Goal: Task Accomplishment & Management: Manage account settings

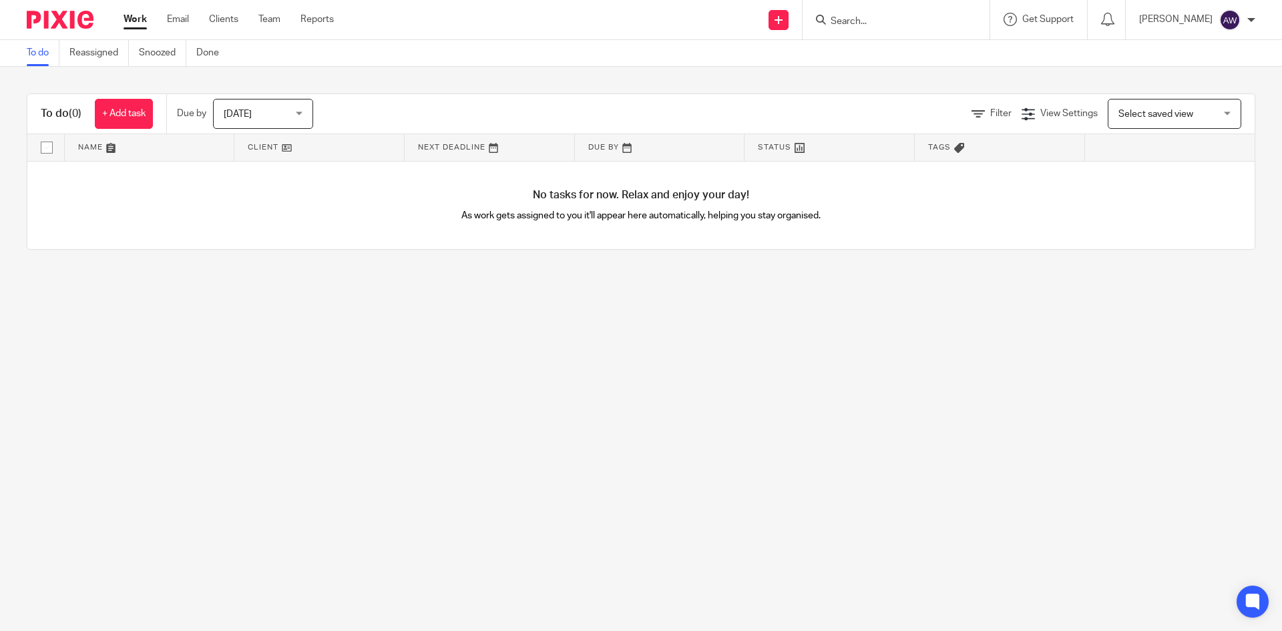
click at [569, 415] on main "To do Reassigned Snoozed Done To do (0) + Add task Due by [DATE] [DATE] [DATE] …" at bounding box center [641, 315] width 1282 height 631
click at [232, 20] on link "Clients" at bounding box center [223, 19] width 29 height 13
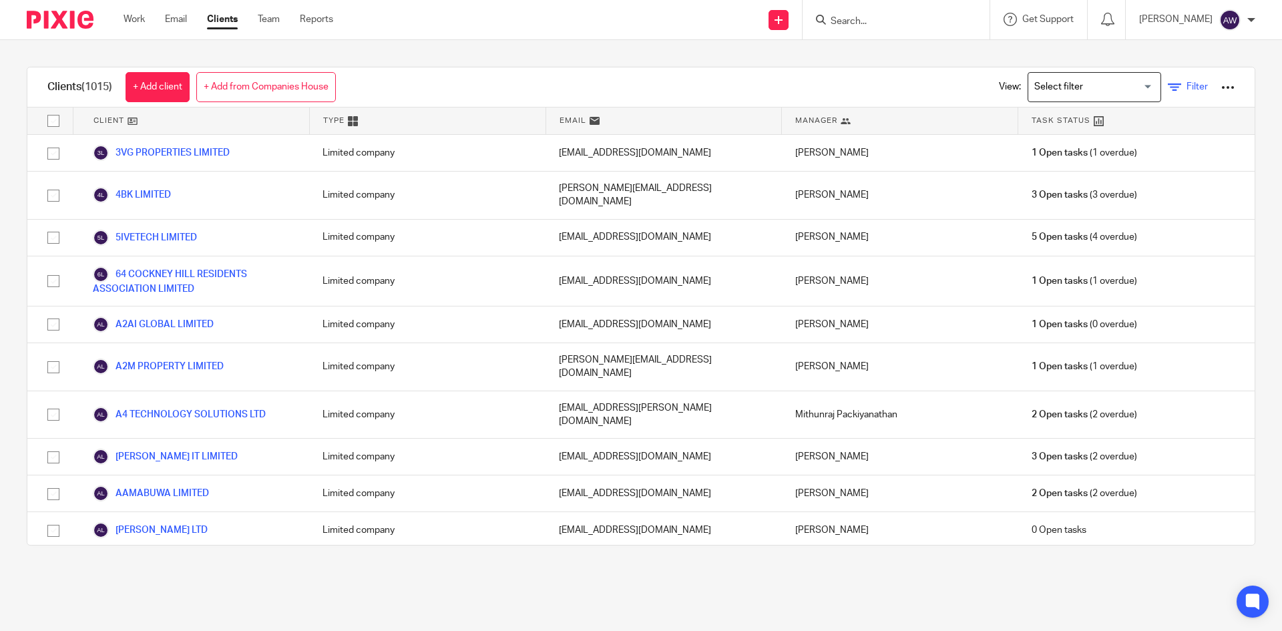
click at [1168, 87] on icon at bounding box center [1174, 87] width 13 height 13
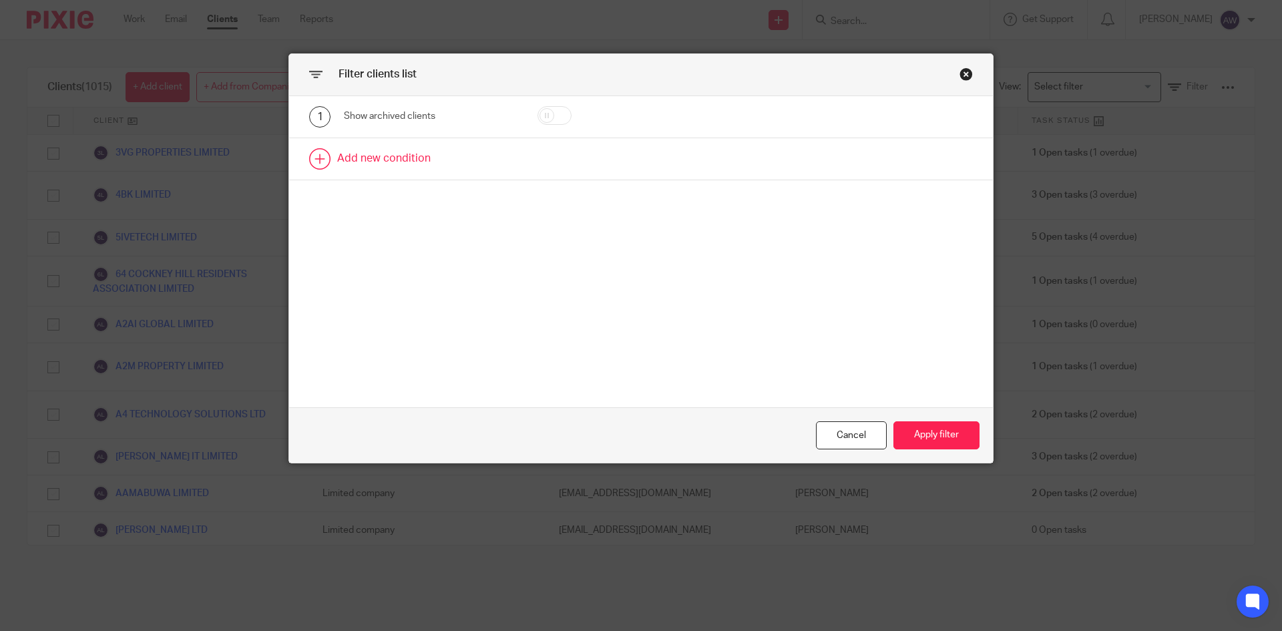
click at [399, 158] on link at bounding box center [641, 158] width 704 height 41
click at [493, 168] on div "Field" at bounding box center [430, 163] width 173 height 30
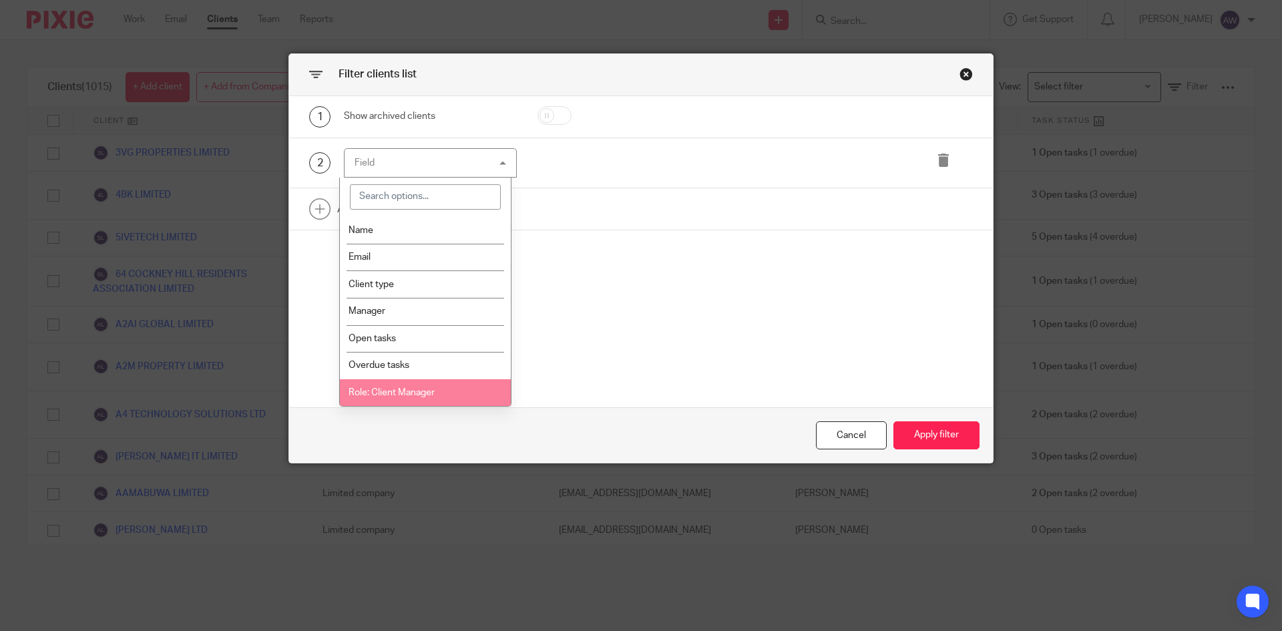
click at [402, 396] on span "Role: Client Manager" at bounding box center [391, 392] width 86 height 9
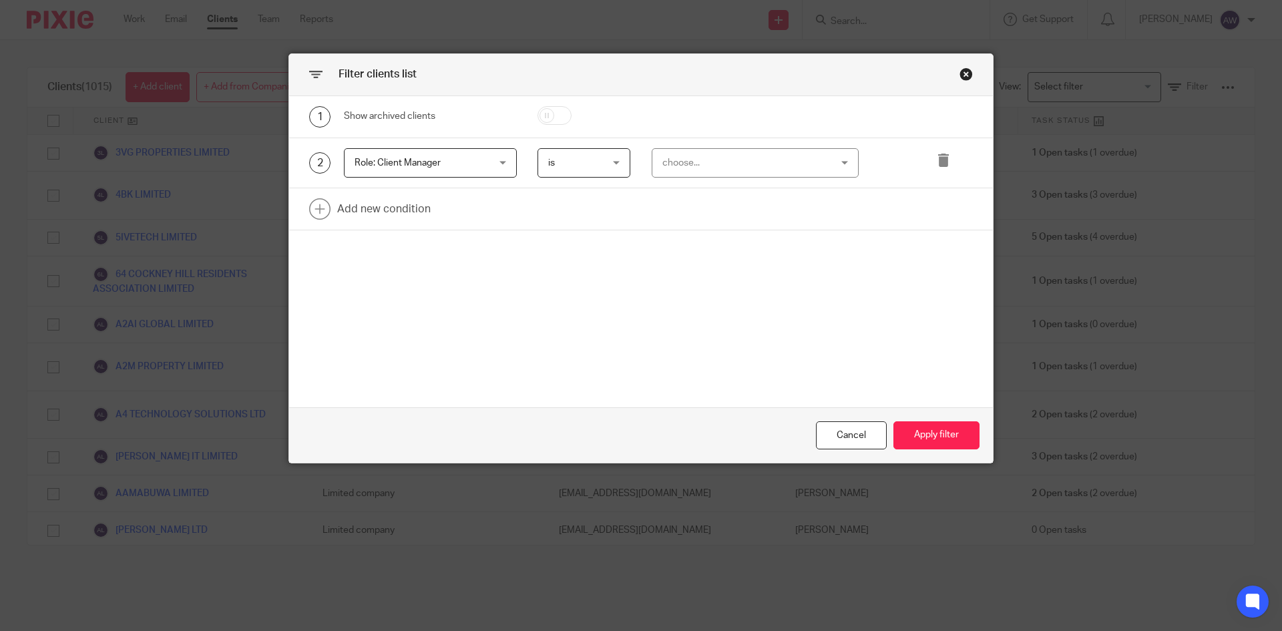
click at [685, 162] on div "choose..." at bounding box center [740, 163] width 157 height 28
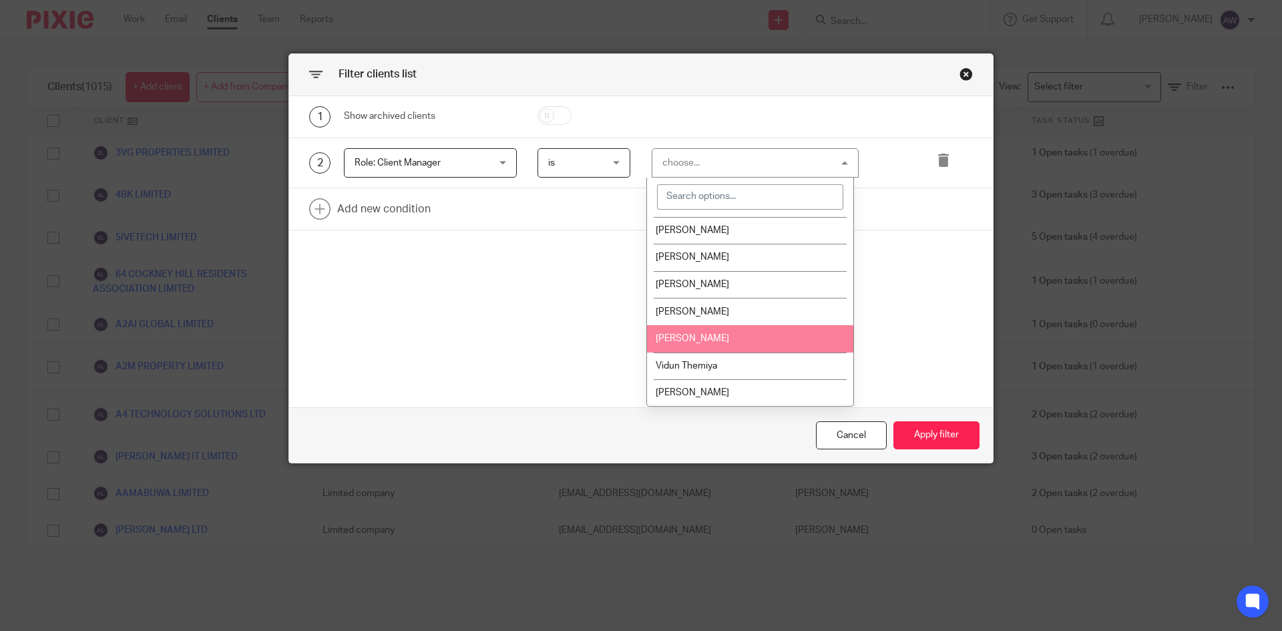
scroll to position [746, 0]
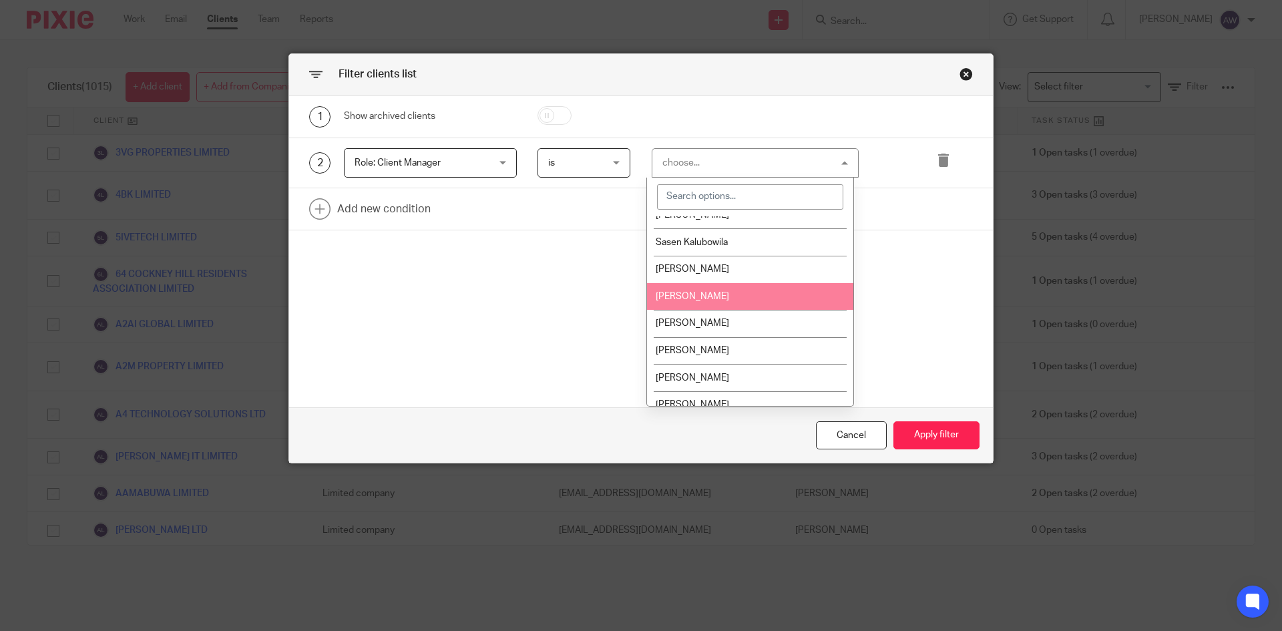
click at [688, 299] on span "[PERSON_NAME]" at bounding box center [692, 296] width 73 height 9
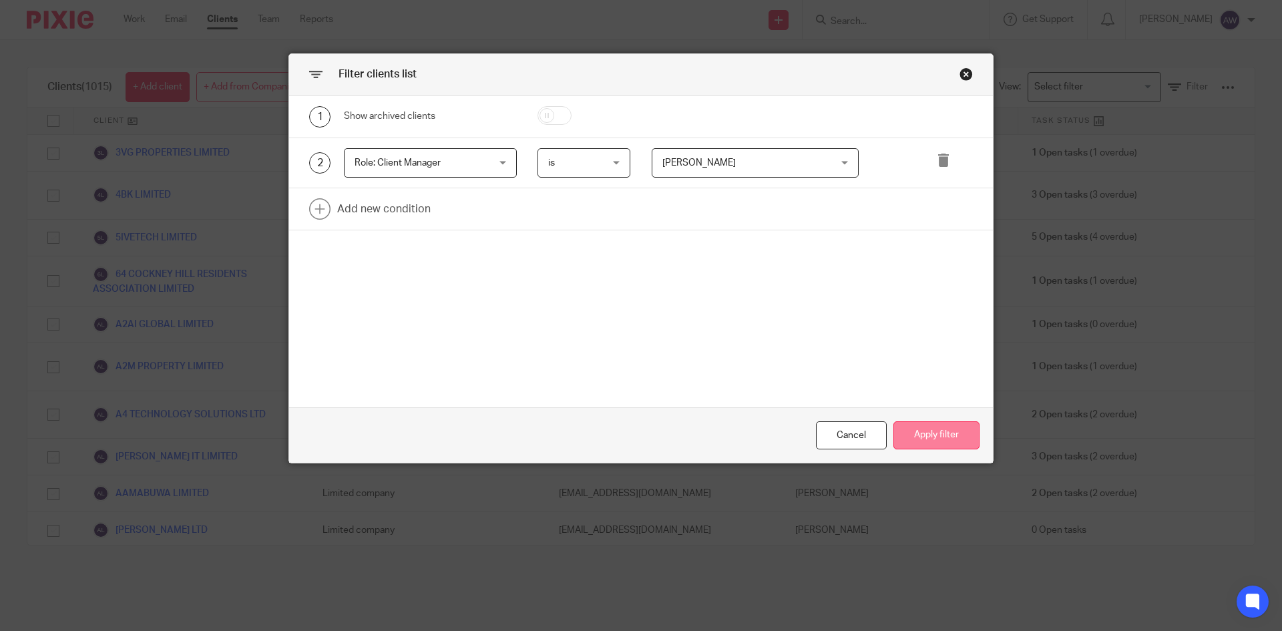
click at [914, 433] on button "Apply filter" at bounding box center [936, 435] width 86 height 29
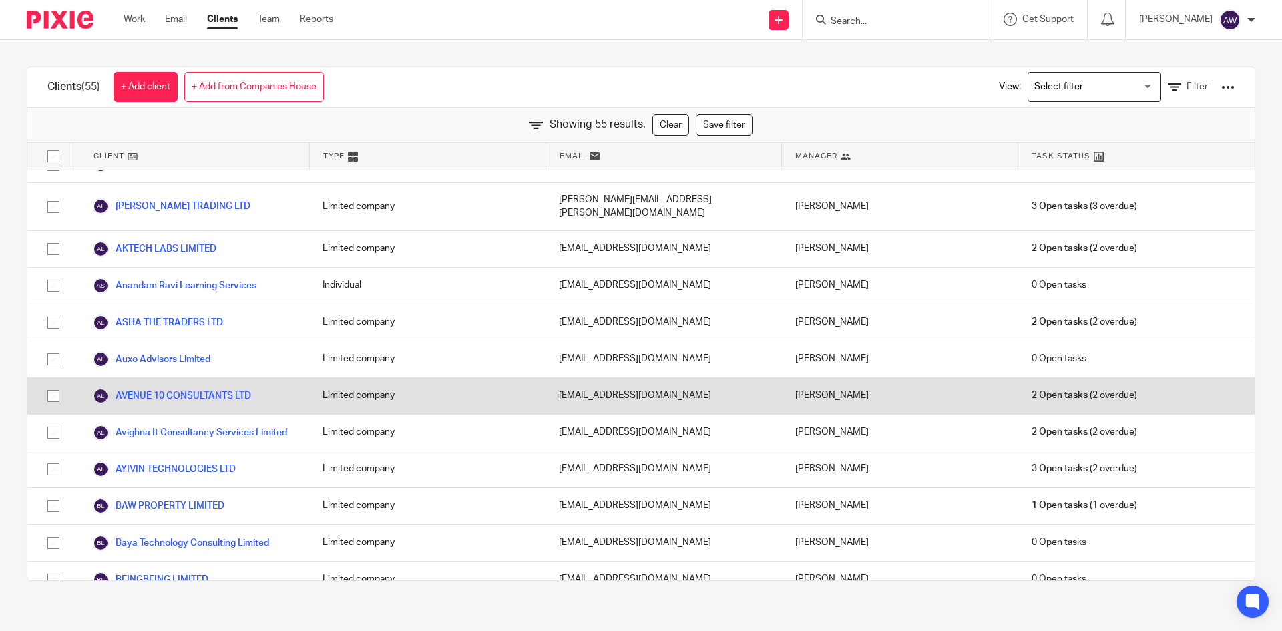
scroll to position [0, 0]
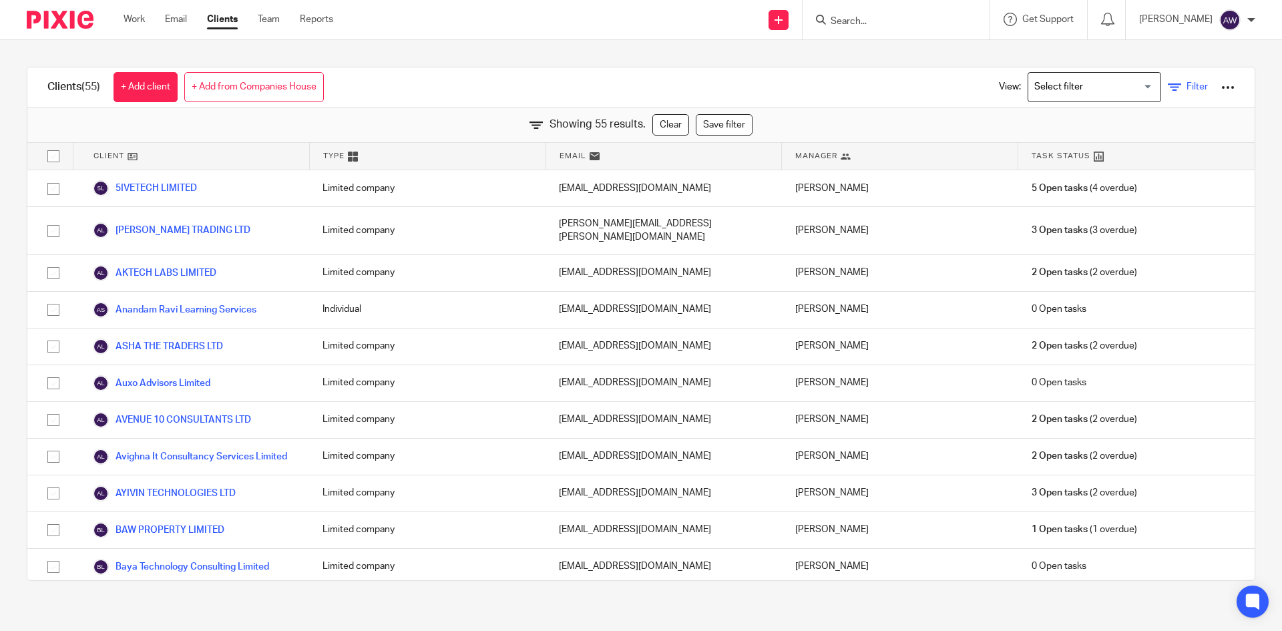
click at [1168, 91] on link "Filter" at bounding box center [1188, 87] width 40 height 14
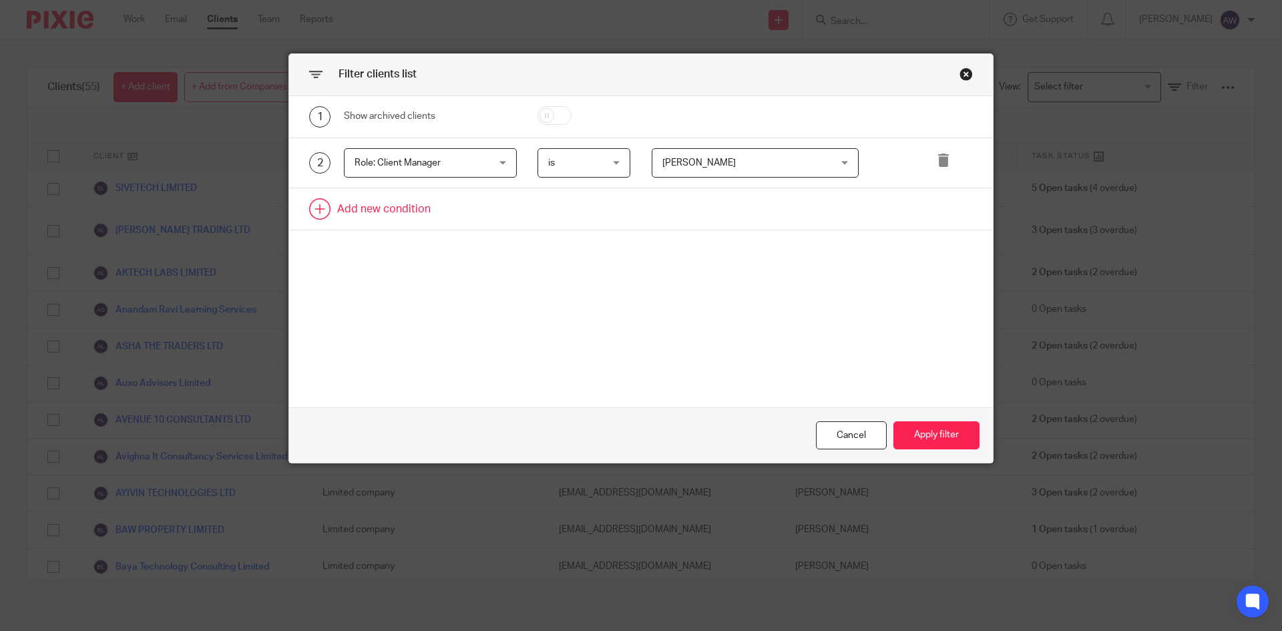
click at [389, 205] on link at bounding box center [641, 208] width 704 height 41
click at [389, 205] on div "Field" at bounding box center [418, 213] width 129 height 28
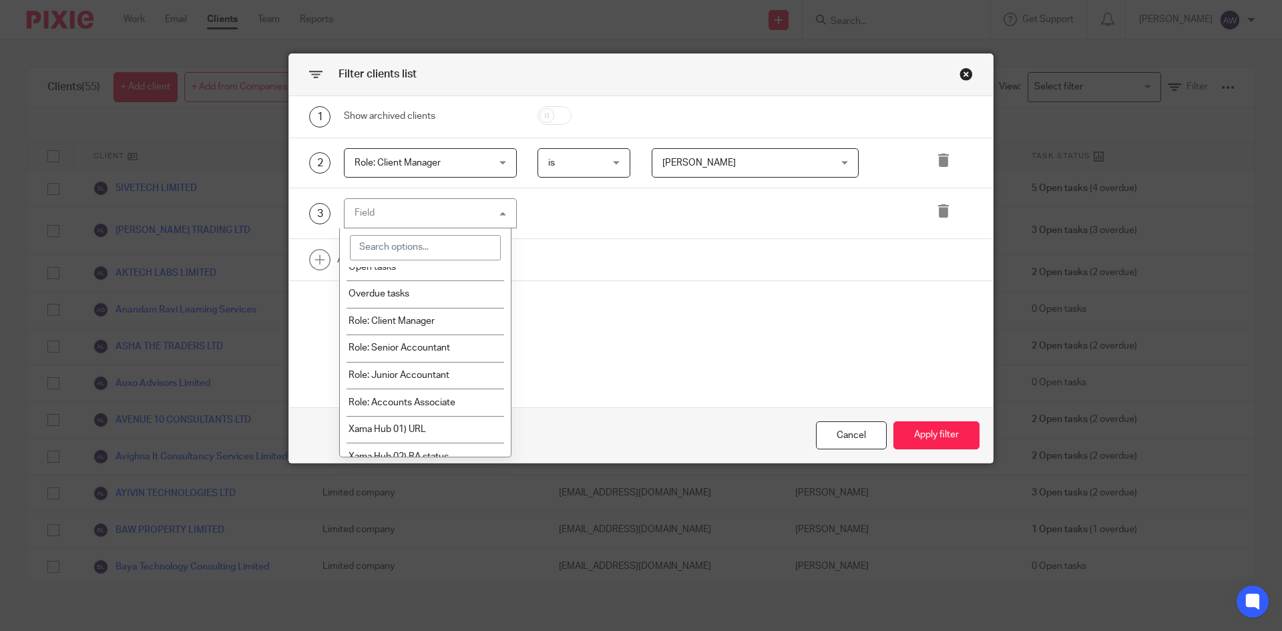
scroll to position [134, 0]
click at [403, 335] on span "Role: Senior Accountant" at bounding box center [398, 336] width 101 height 9
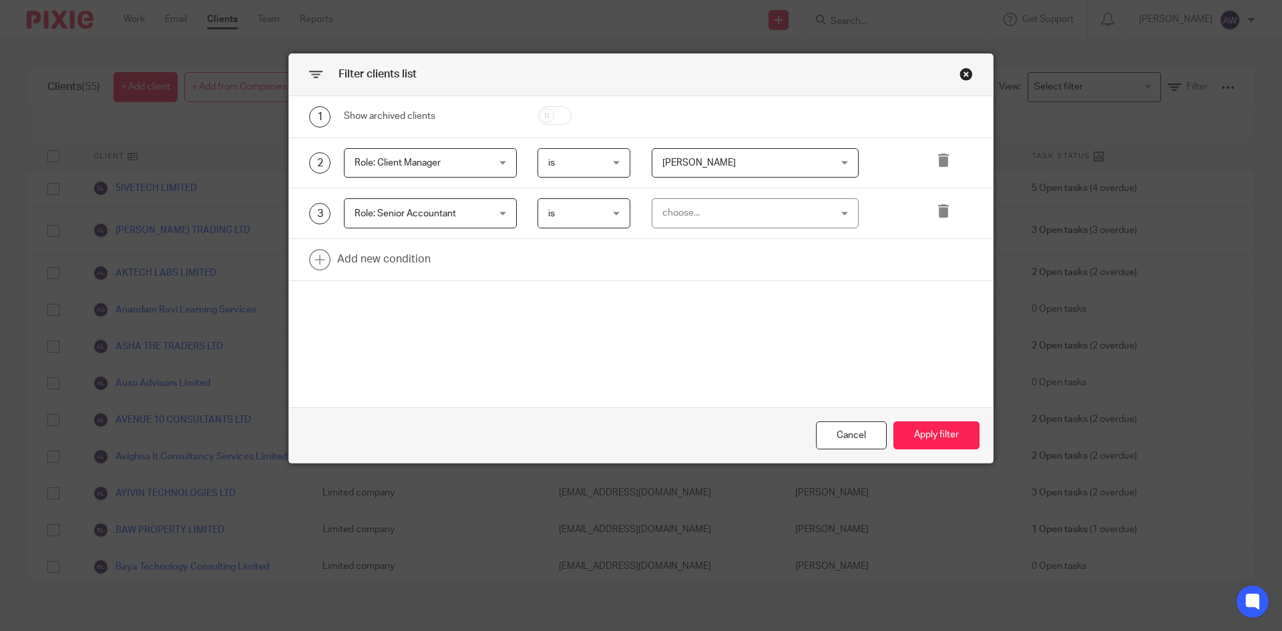
click at [662, 203] on div "choose..." at bounding box center [740, 213] width 157 height 28
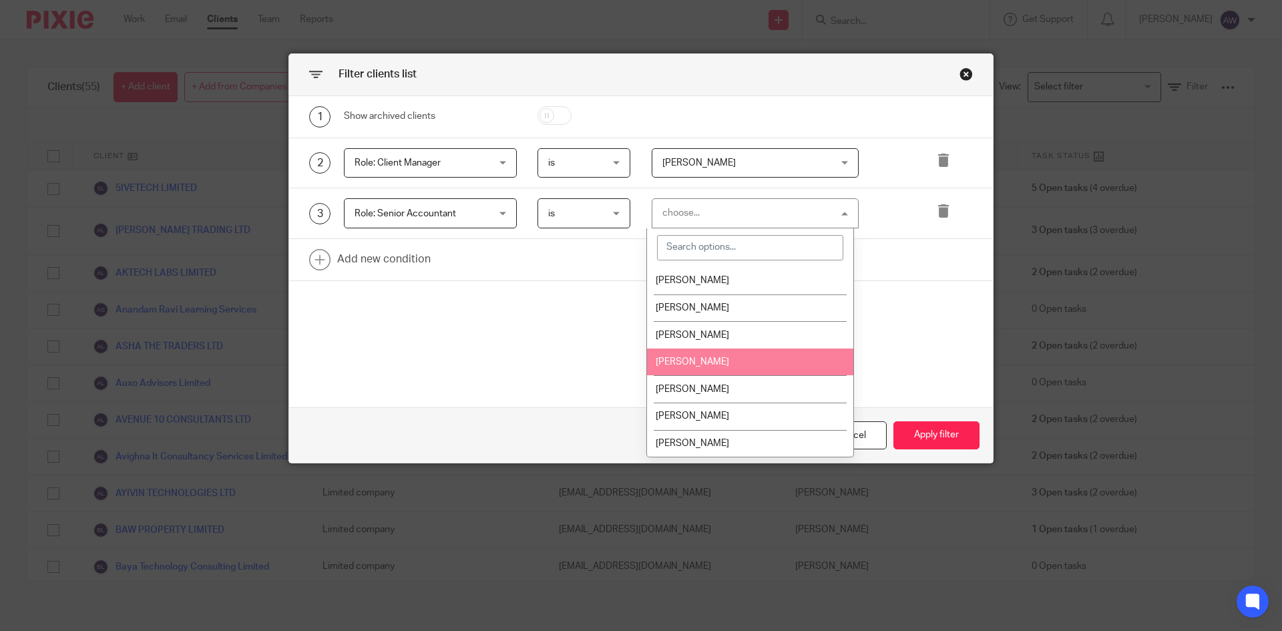
click at [698, 356] on li "[PERSON_NAME]" at bounding box center [750, 361] width 206 height 27
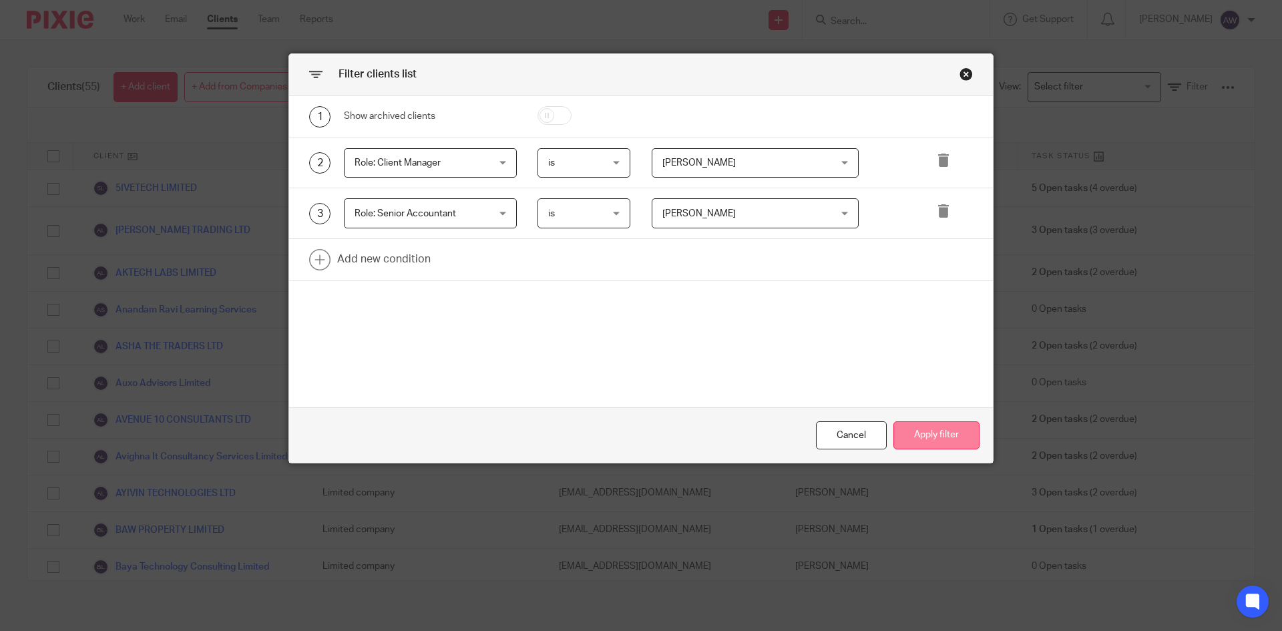
click at [927, 436] on button "Apply filter" at bounding box center [936, 435] width 86 height 29
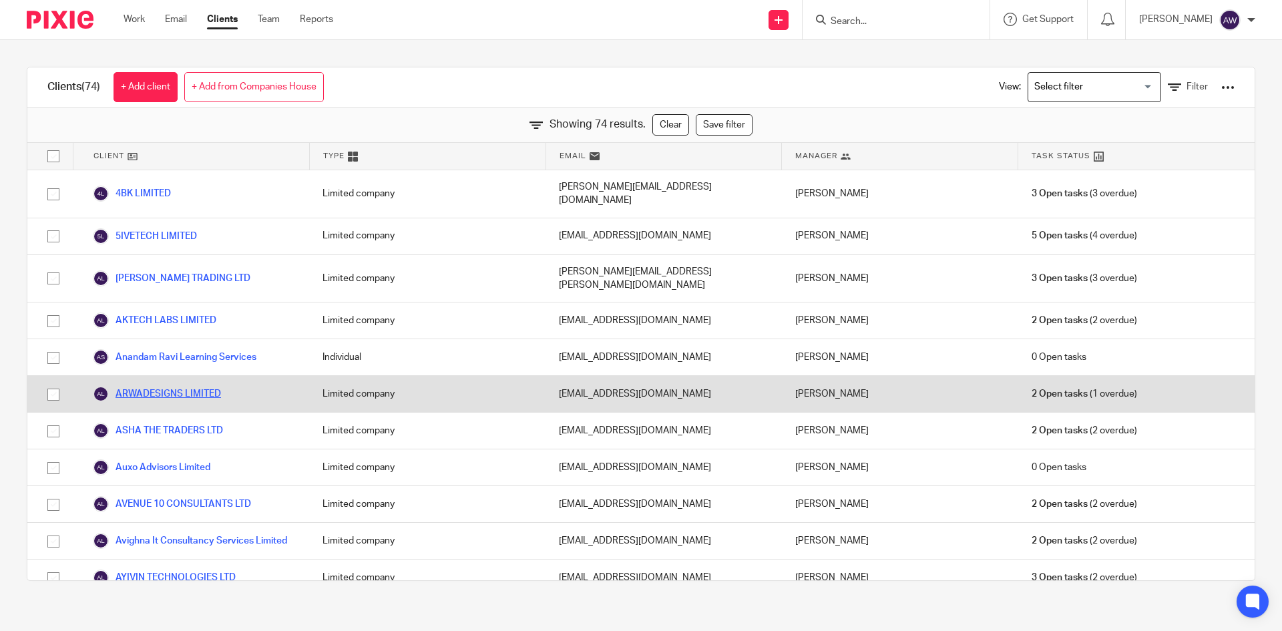
click at [203, 386] on link "ARWADESIGNS LIMITED" at bounding box center [157, 394] width 128 height 16
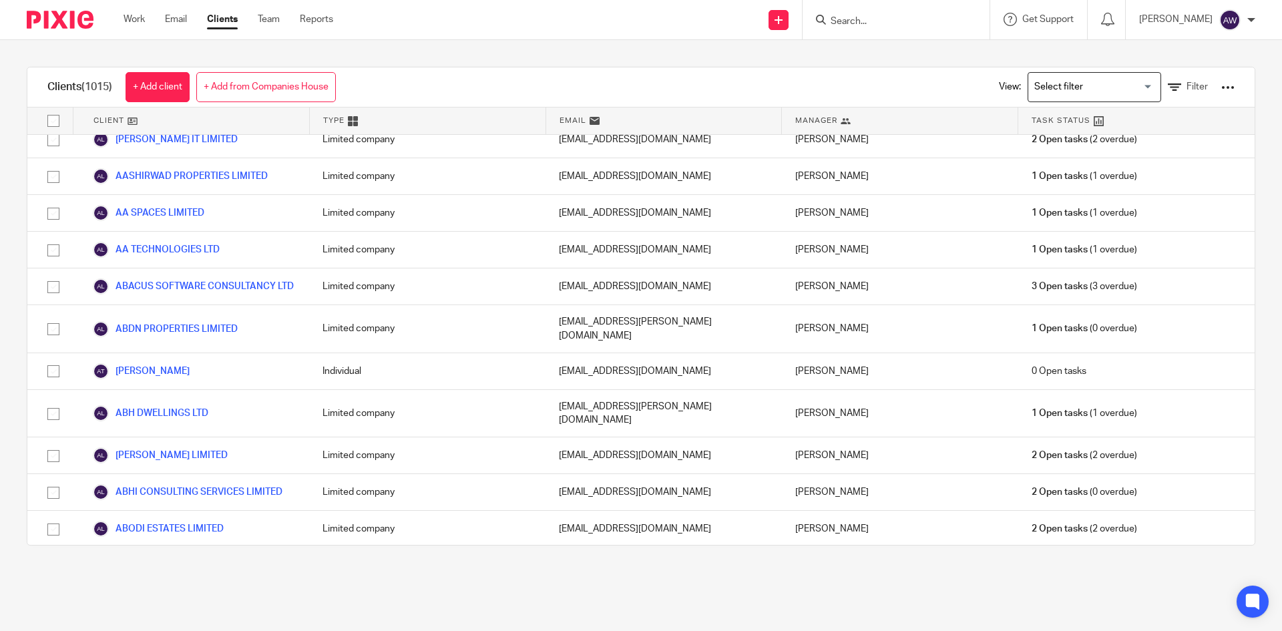
scroll to position [5388, 0]
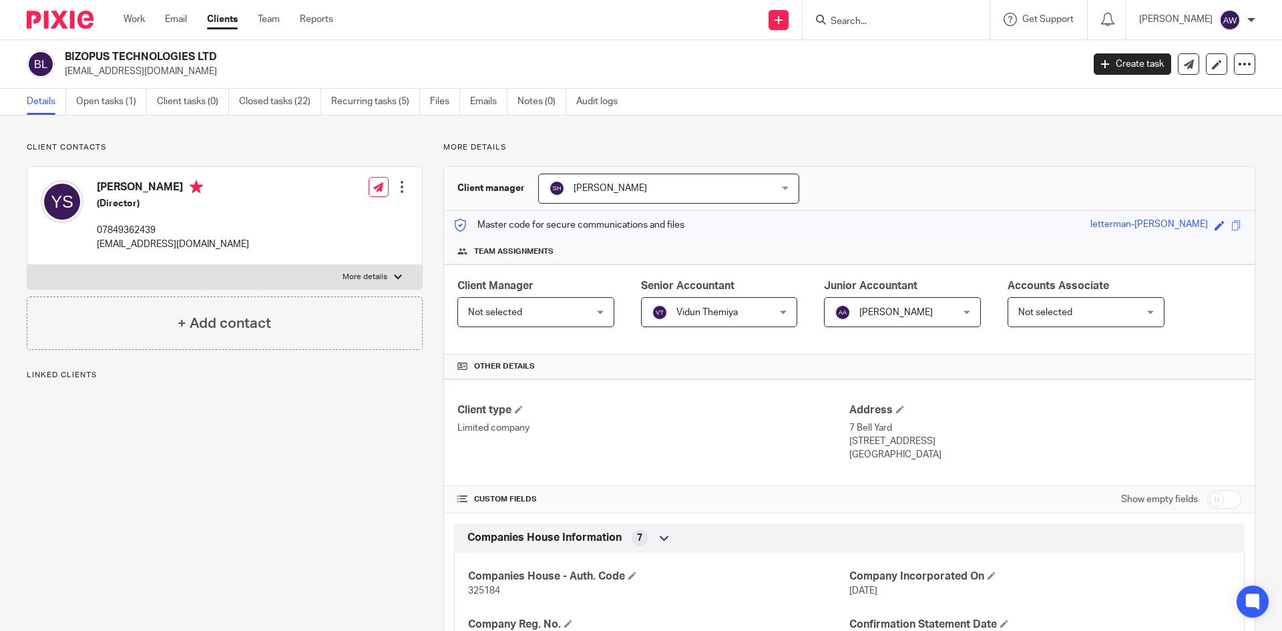
click at [739, 308] on span "Vidun Themiya" at bounding box center [710, 312] width 116 height 28
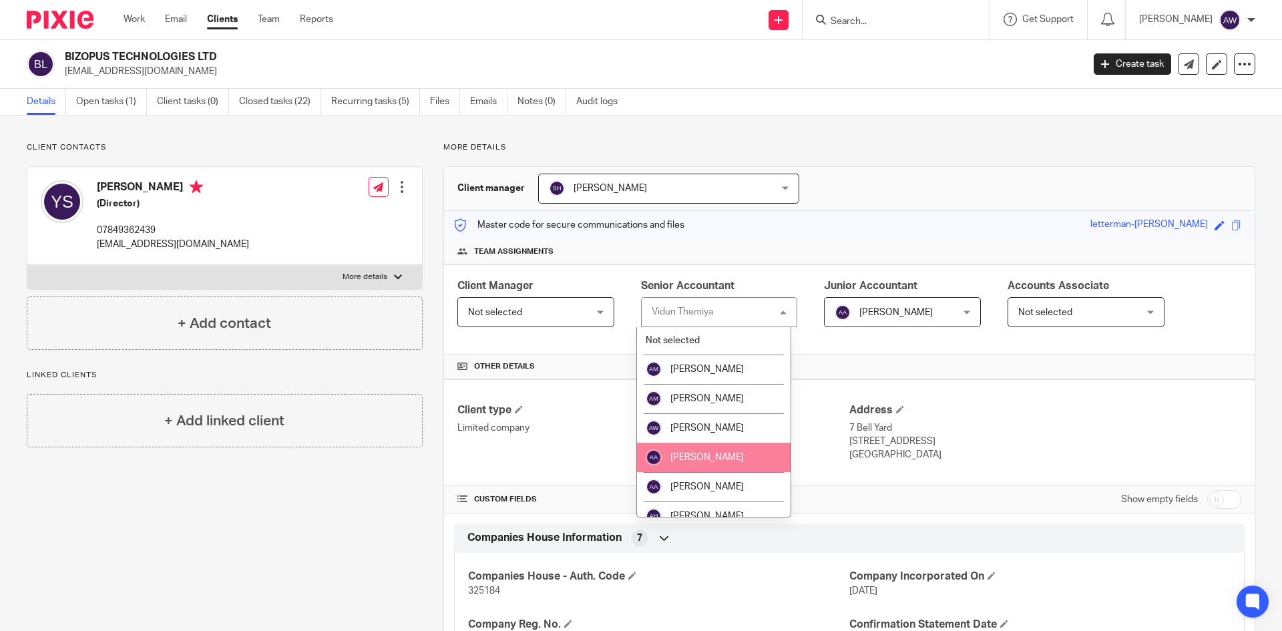
click at [701, 459] on span "[PERSON_NAME]" at bounding box center [706, 457] width 73 height 9
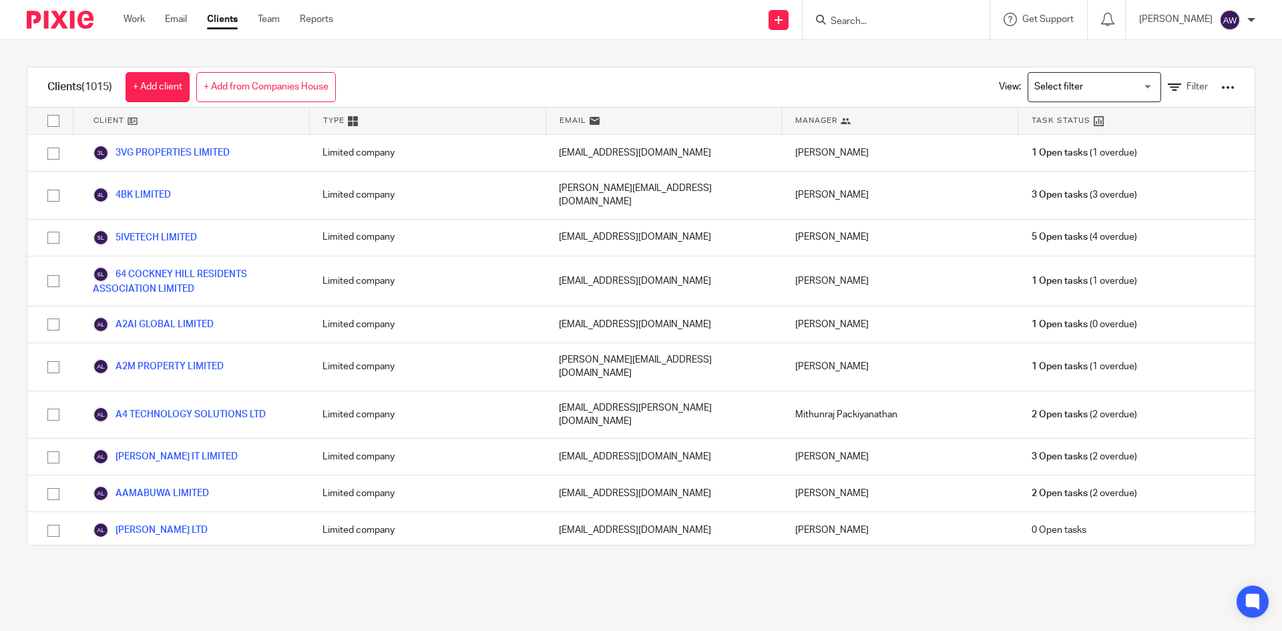
scroll to position [5805, 0]
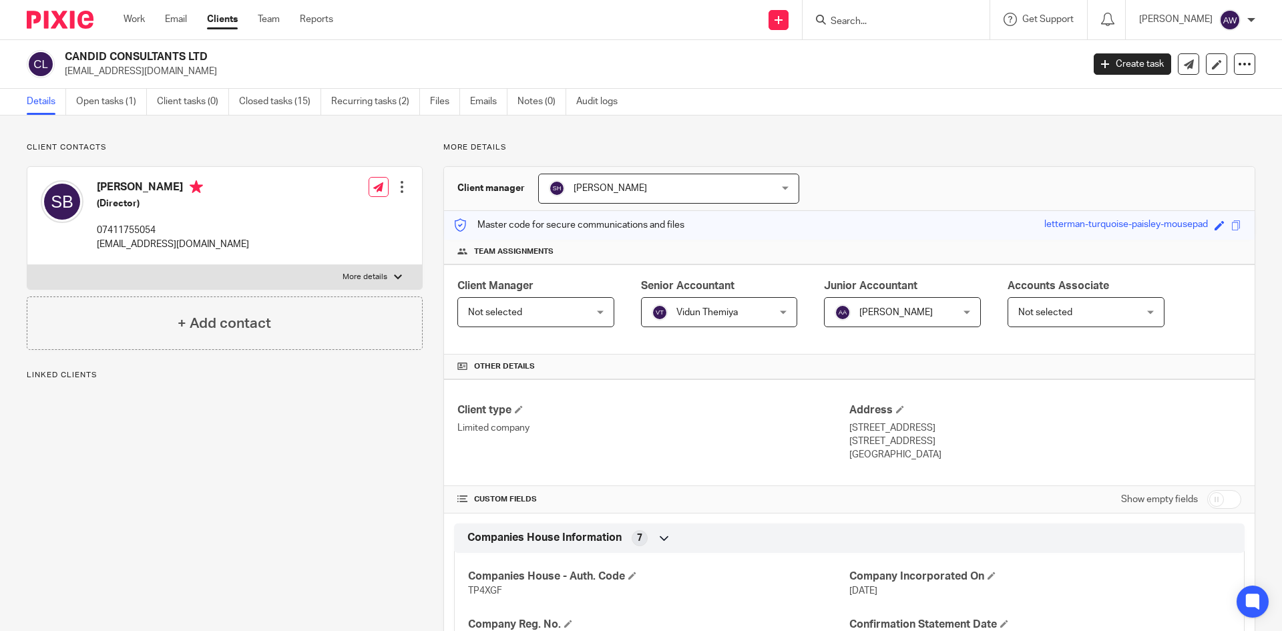
click at [698, 303] on span "Vidun Themiya" at bounding box center [710, 312] width 116 height 28
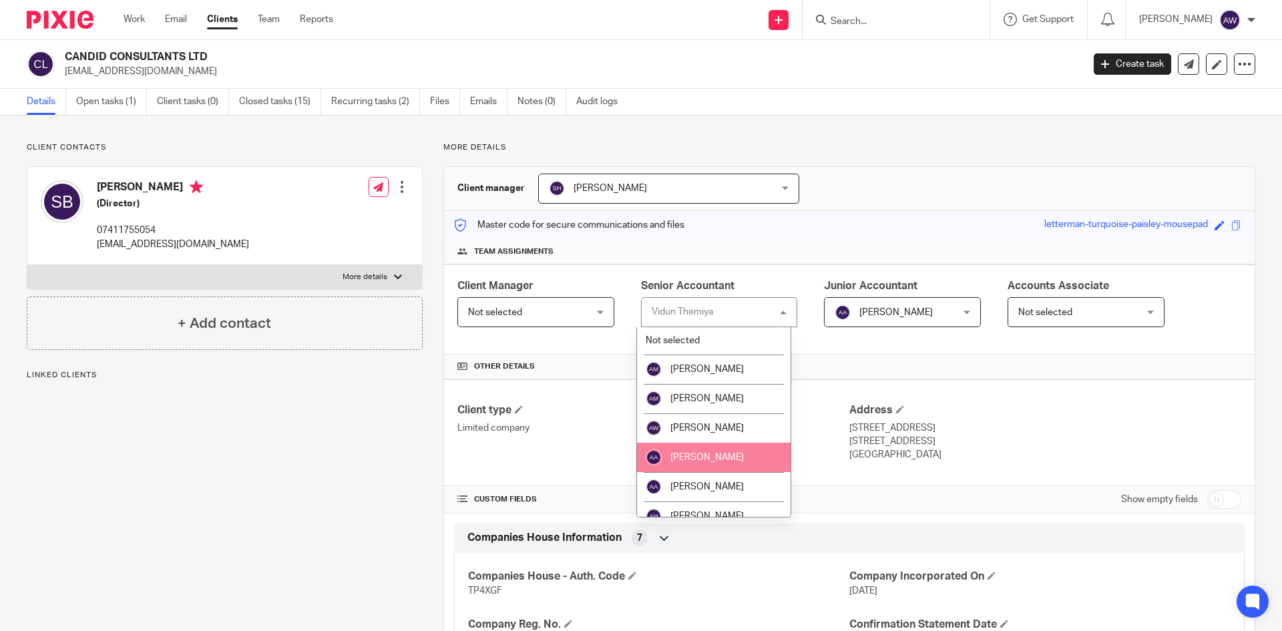
click at [686, 453] on span "[PERSON_NAME]" at bounding box center [706, 457] width 73 height 9
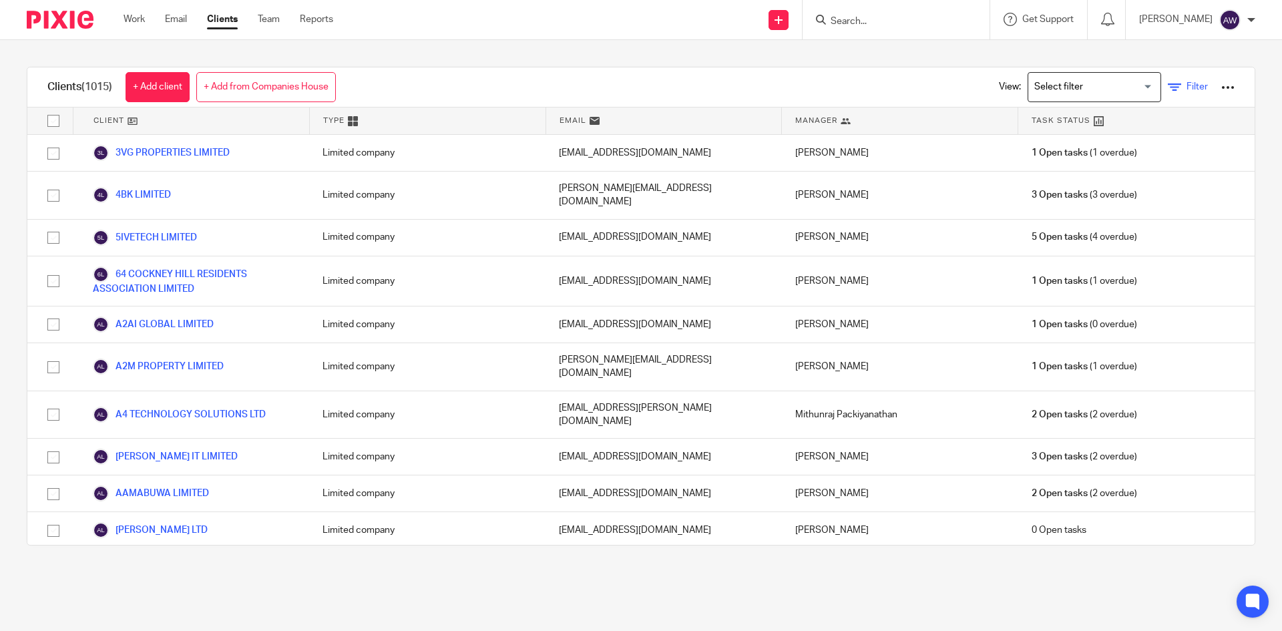
click at [1168, 88] on icon at bounding box center [1174, 87] width 13 height 13
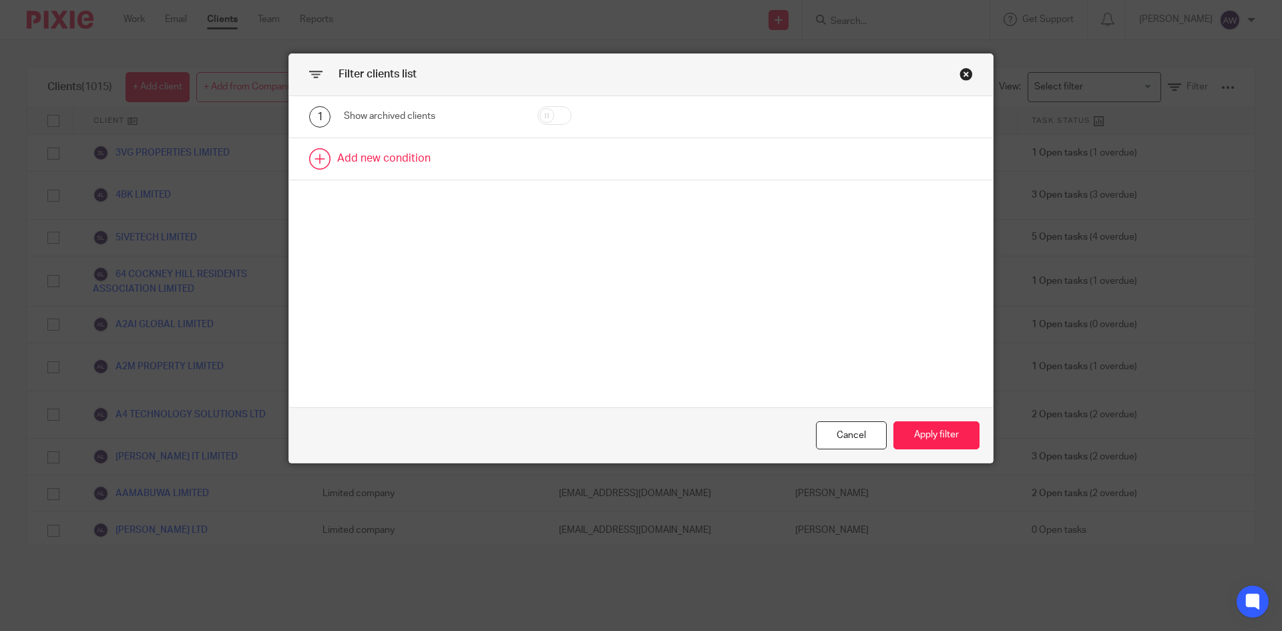
click at [354, 162] on link at bounding box center [641, 158] width 704 height 41
click at [388, 170] on div "Field" at bounding box center [418, 163] width 129 height 28
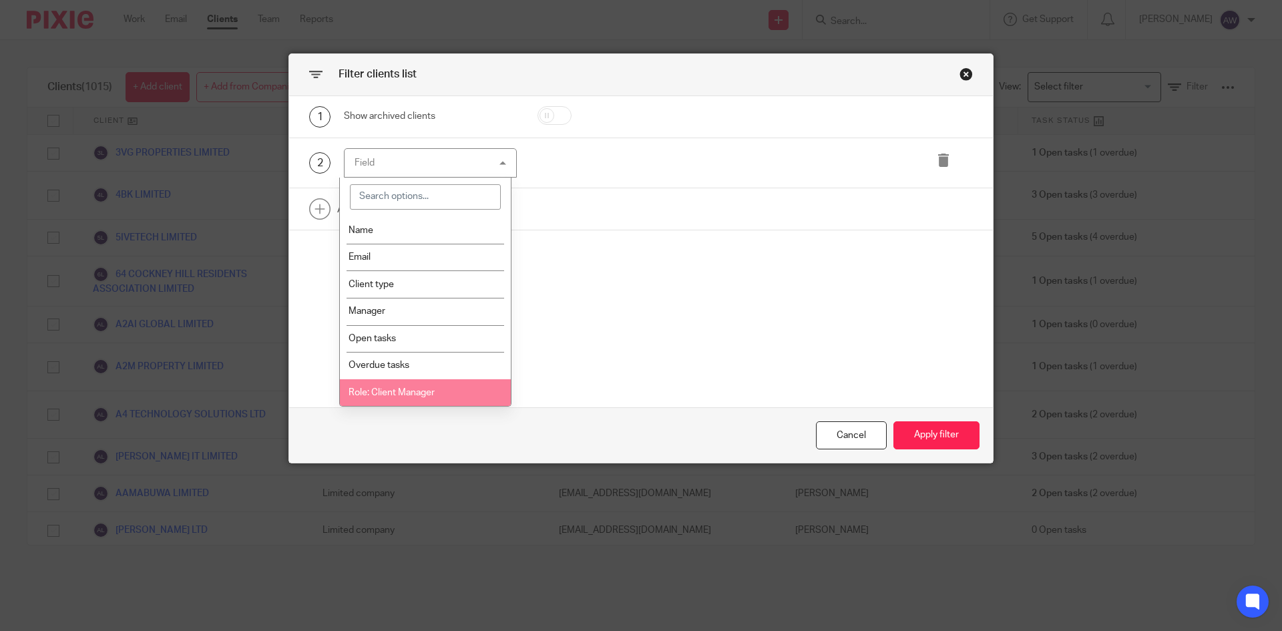
drag, startPoint x: 419, startPoint y: 396, endPoint x: 446, endPoint y: 358, distance: 46.3
click at [418, 396] on span "Role: Client Manager" at bounding box center [391, 392] width 86 height 9
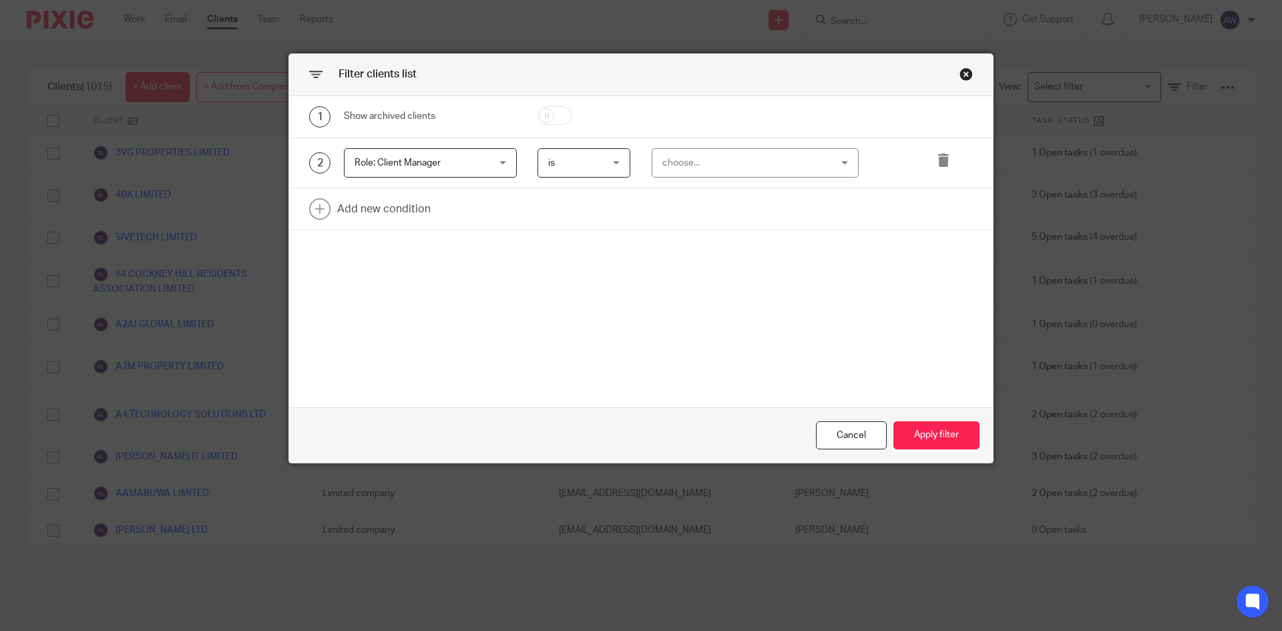
click at [695, 180] on div "2 Role: Client Manager Role: Client Manager Name Email Client type Manager Open…" at bounding box center [641, 163] width 704 height 51
click at [697, 170] on div "choose..." at bounding box center [740, 163] width 157 height 28
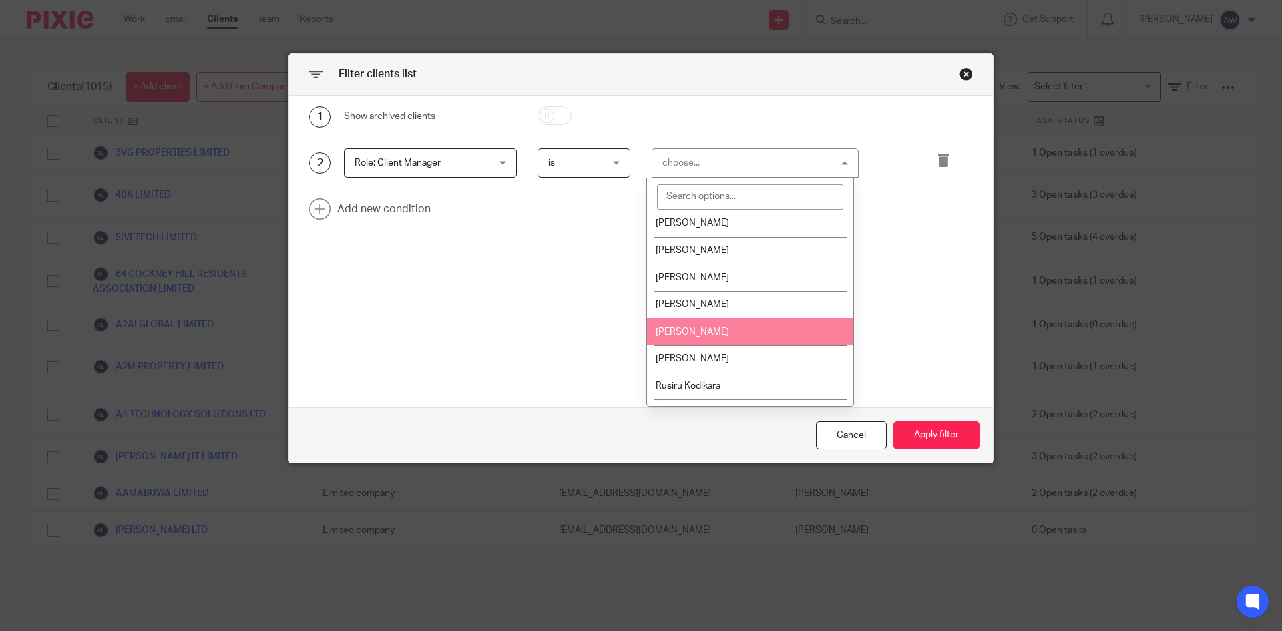
scroll to position [734, 0]
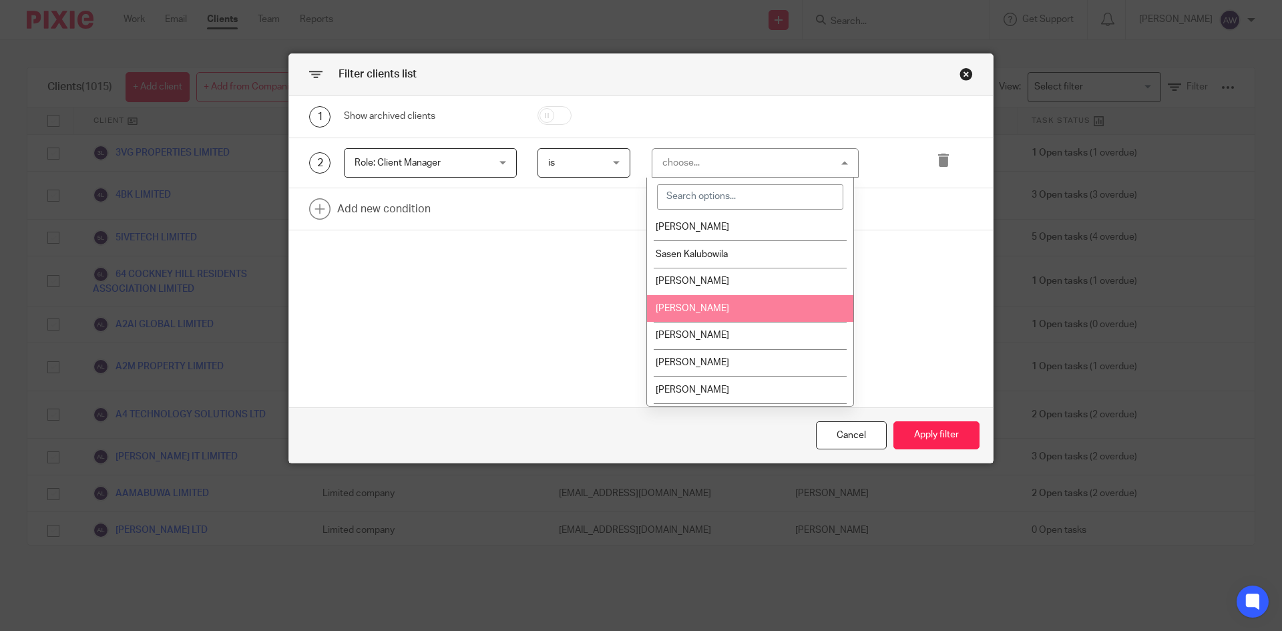
click at [711, 305] on span "Shahul Hameedh" at bounding box center [692, 308] width 73 height 9
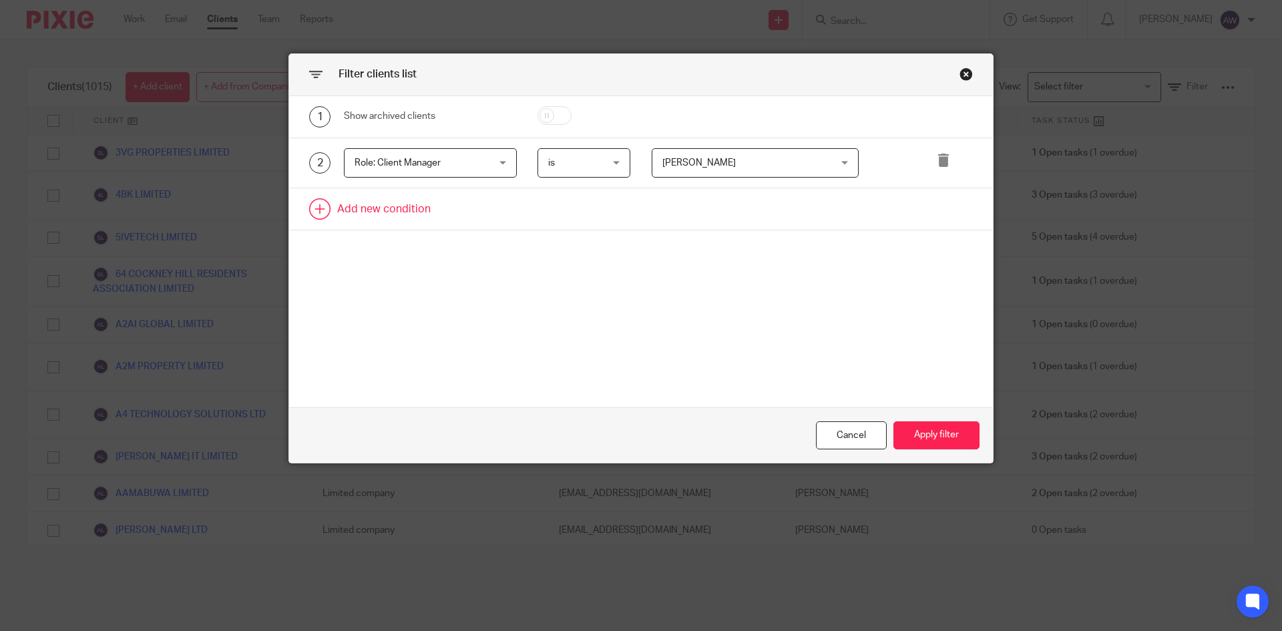
click at [381, 204] on link at bounding box center [641, 208] width 704 height 41
click at [386, 216] on div "Field" at bounding box center [418, 213] width 129 height 28
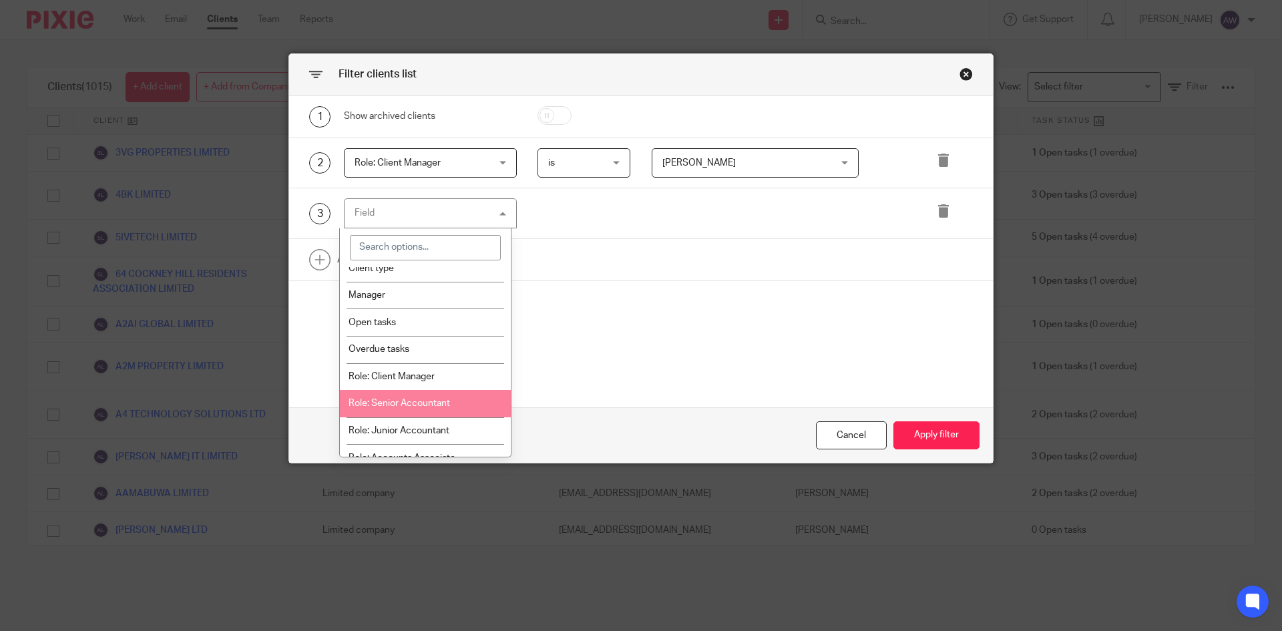
scroll to position [0, 0]
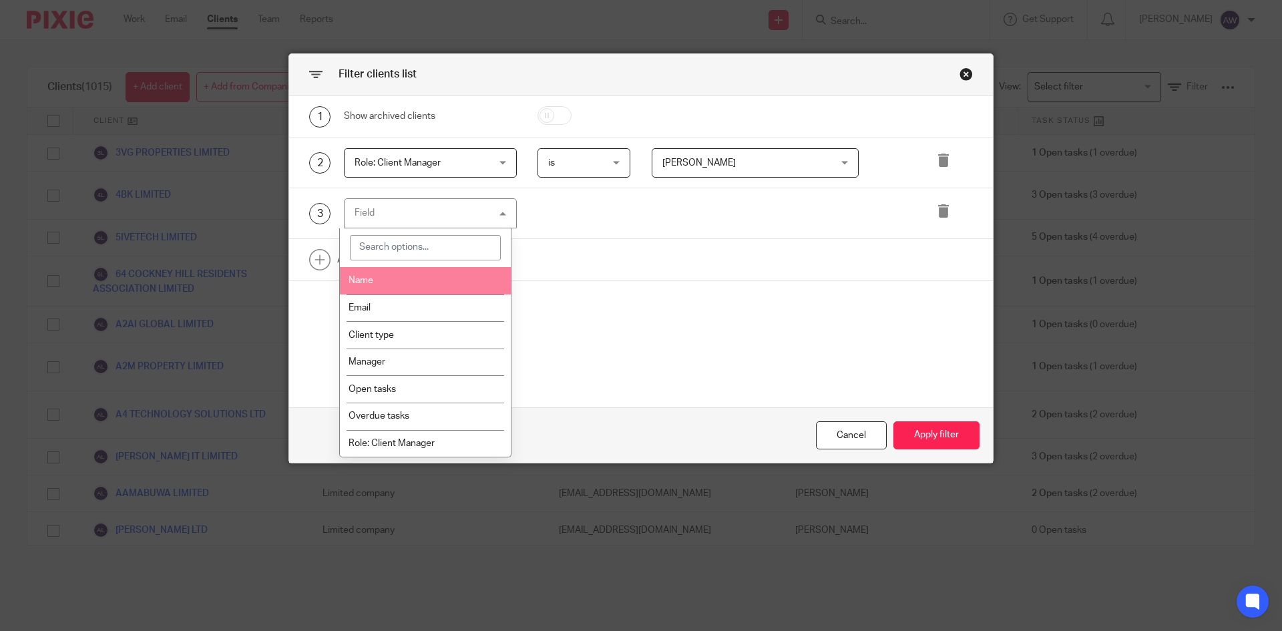
click at [375, 290] on li "Name" at bounding box center [426, 280] width 172 height 27
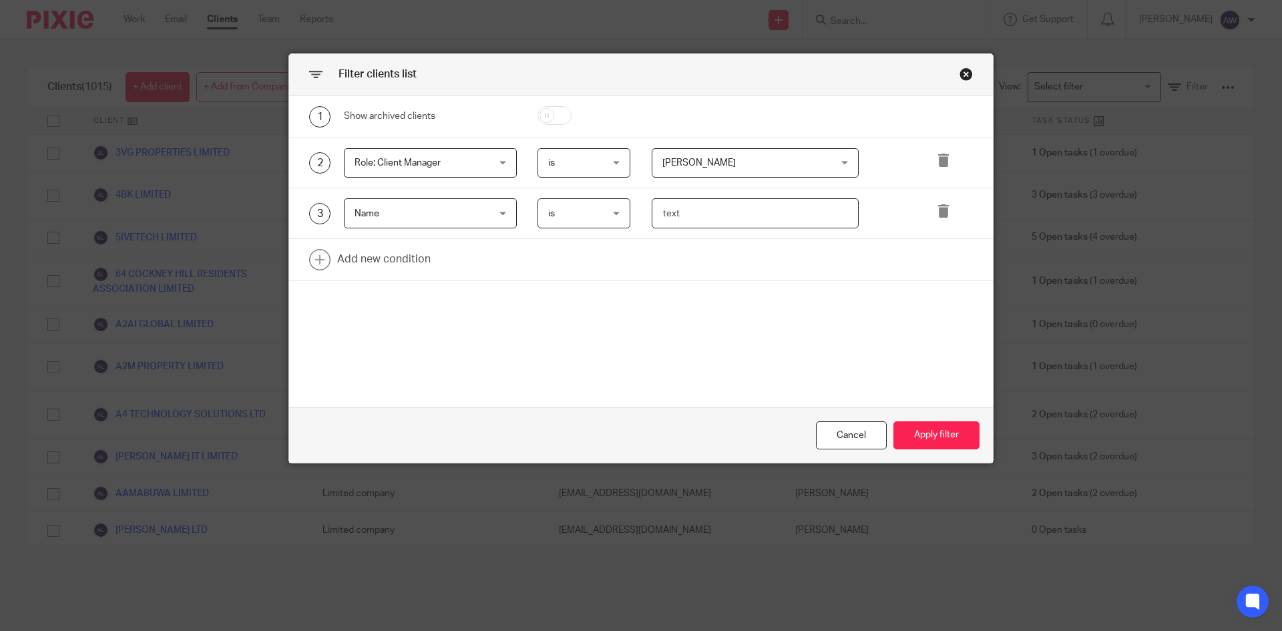
click at [680, 224] on input "text" at bounding box center [756, 213] width 208 height 30
click at [671, 213] on input "text" at bounding box center [756, 213] width 208 height 30
paste input "LNA LTD LOWCODESOFTWARE LTD OPSGENIX TECHNOLOGY LTD RVN INFOTECH LTD S & J IT C…"
type input "LNA LTD LOWCODESOFTWARE LTD OPSGENIX TECHNOLOGY LTD RVN INFOTECH LTD S & J IT C…"
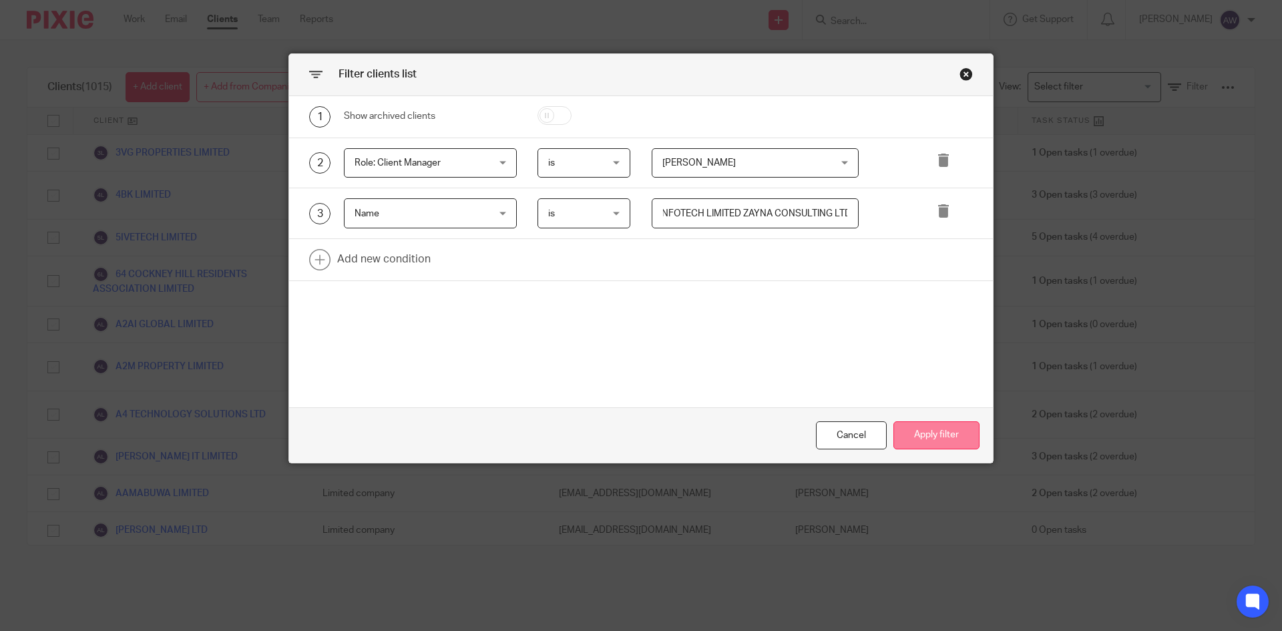
click at [925, 435] on button "Apply filter" at bounding box center [936, 435] width 86 height 29
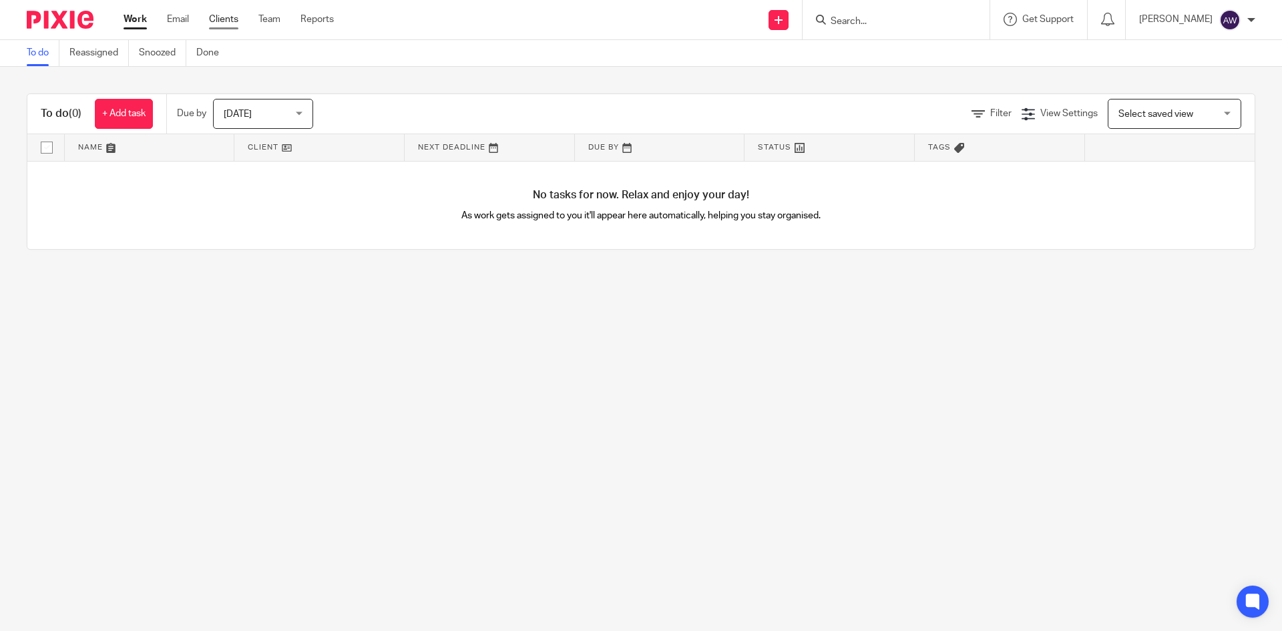
click at [224, 23] on link "Clients" at bounding box center [223, 19] width 29 height 13
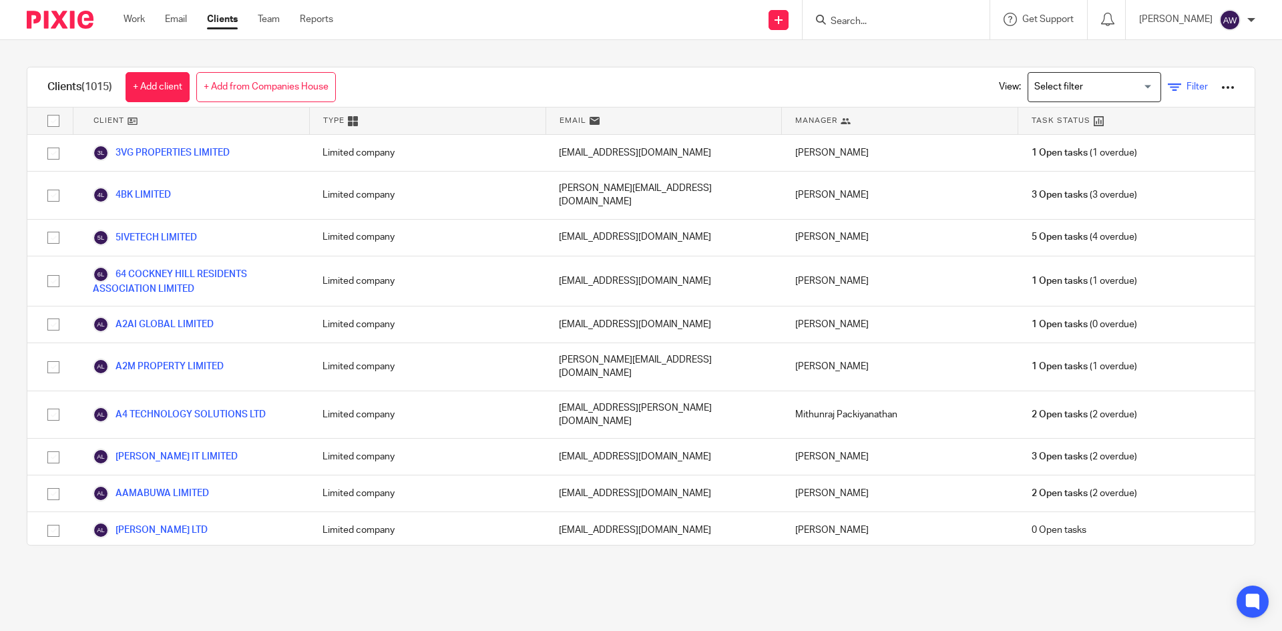
click at [1168, 87] on icon at bounding box center [1174, 87] width 13 height 13
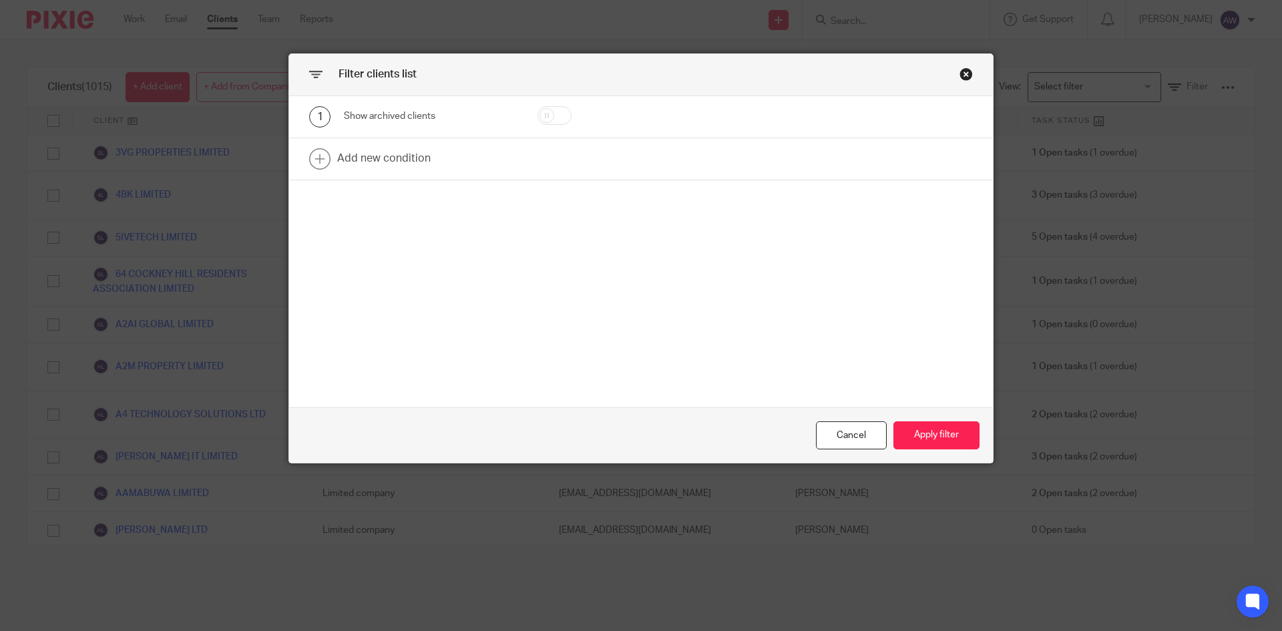
click at [963, 73] on div "Close this dialog window" at bounding box center [965, 73] width 13 height 13
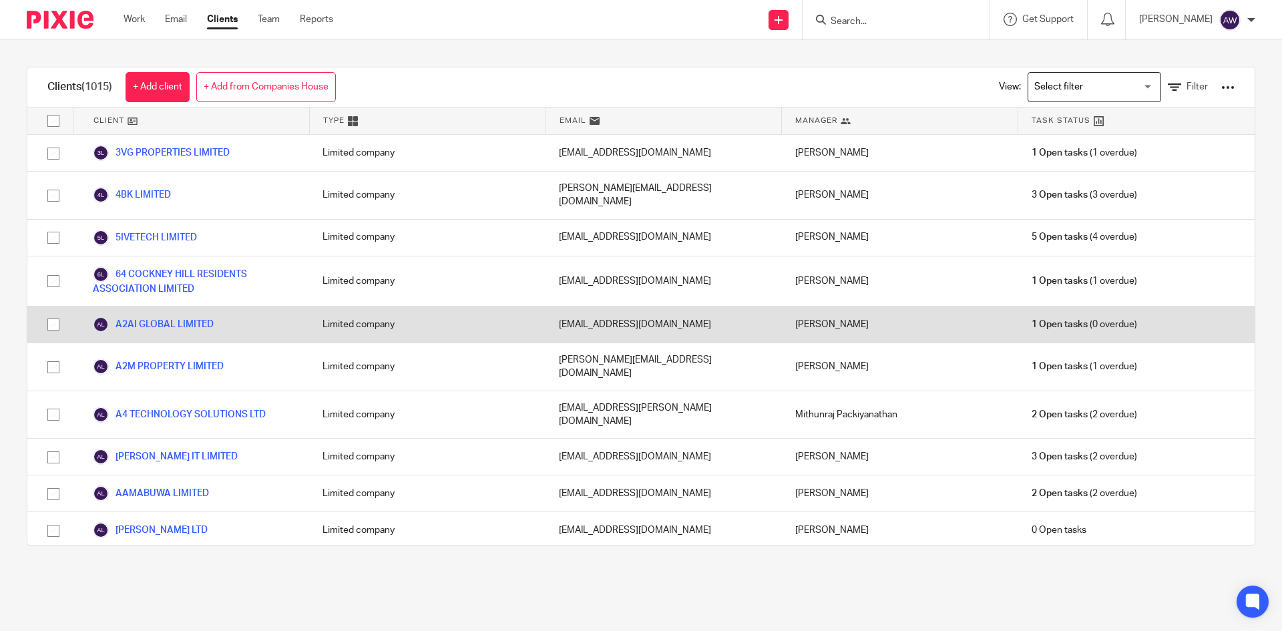
scroll to position [17983, 0]
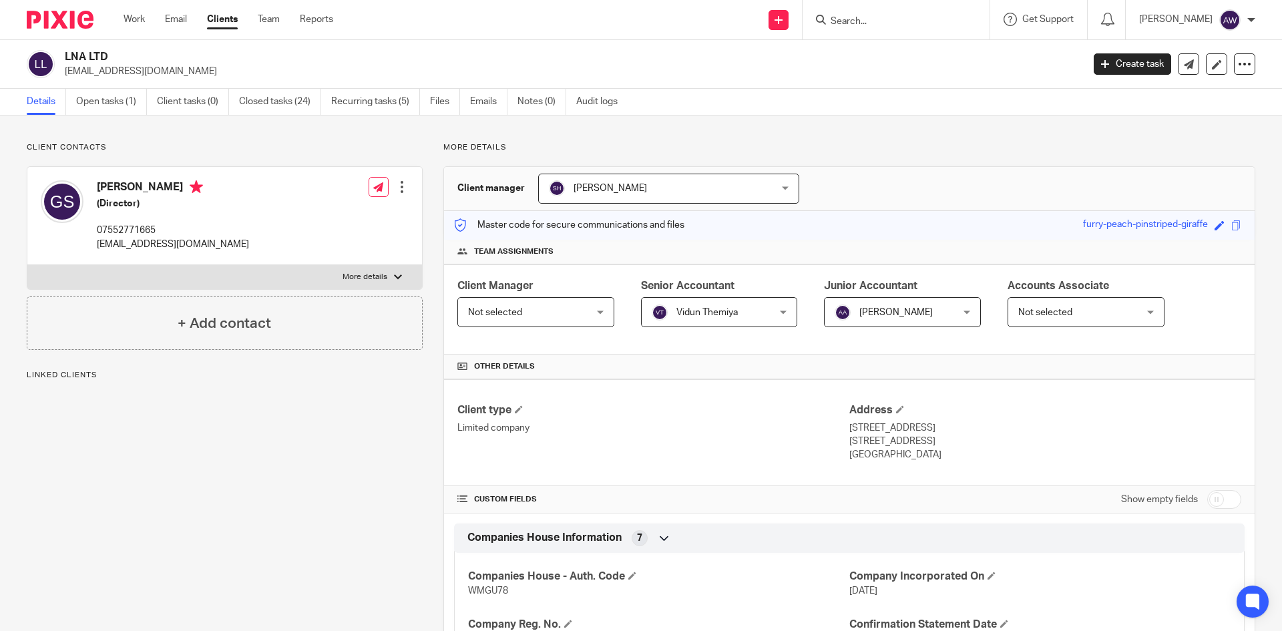
click at [730, 310] on span "Vidun Themiya" at bounding box center [706, 312] width 61 height 9
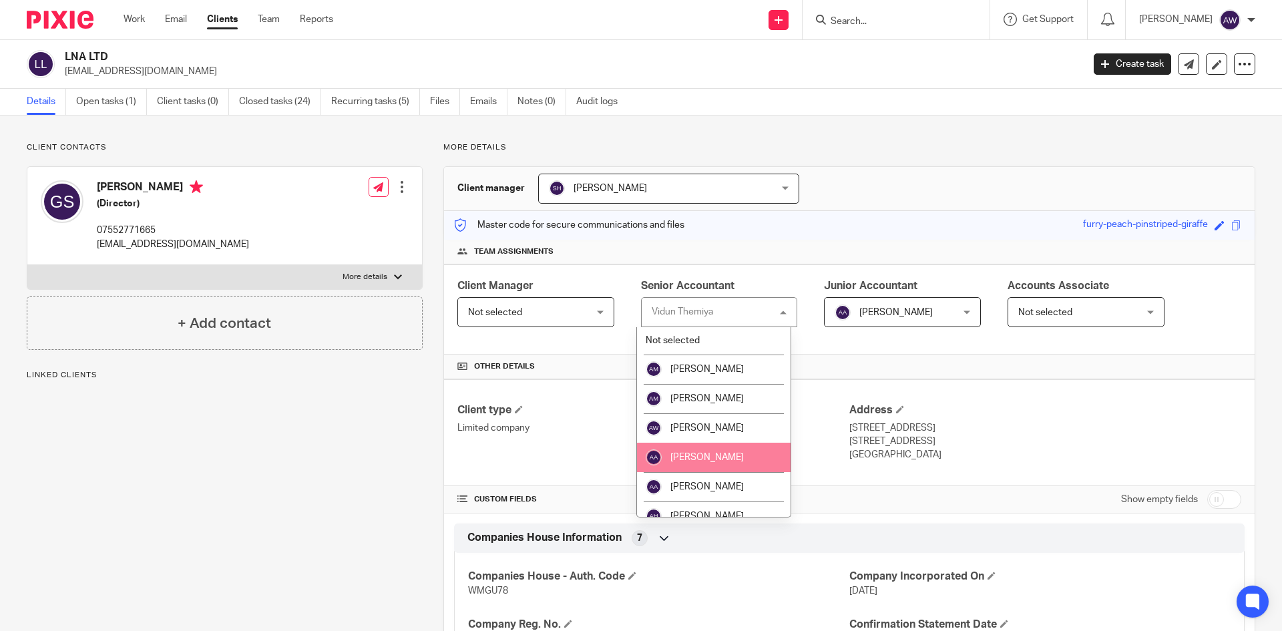
click at [703, 452] on li "[PERSON_NAME]" at bounding box center [714, 457] width 154 height 29
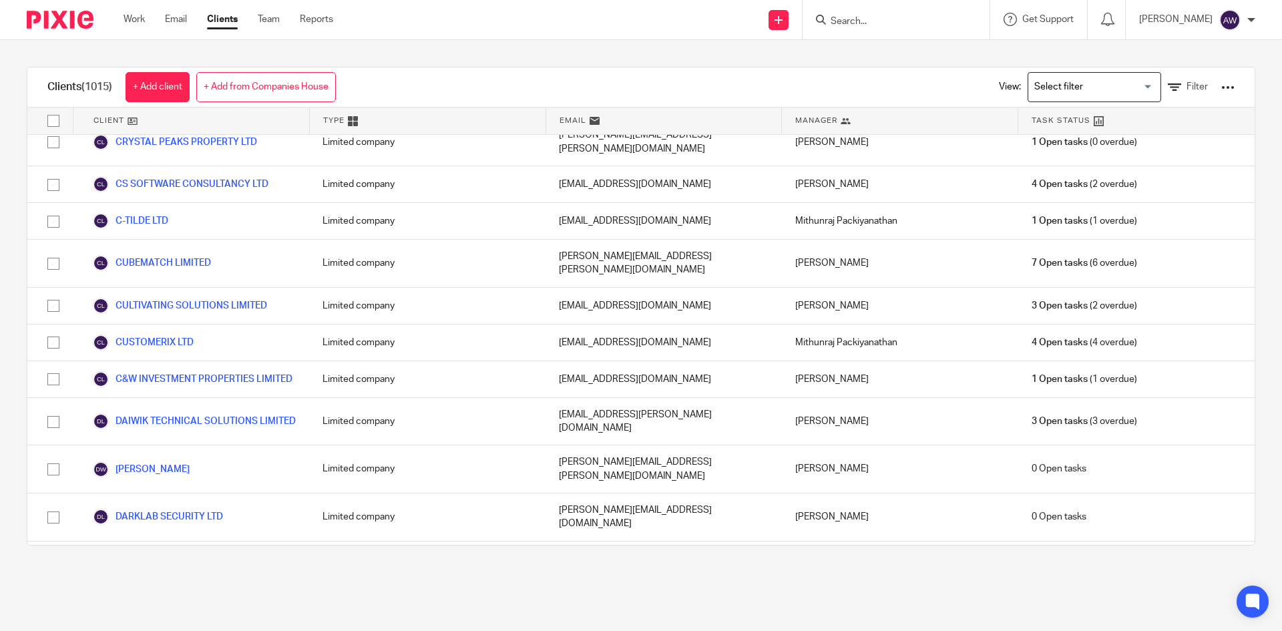
scroll to position [22574, 0]
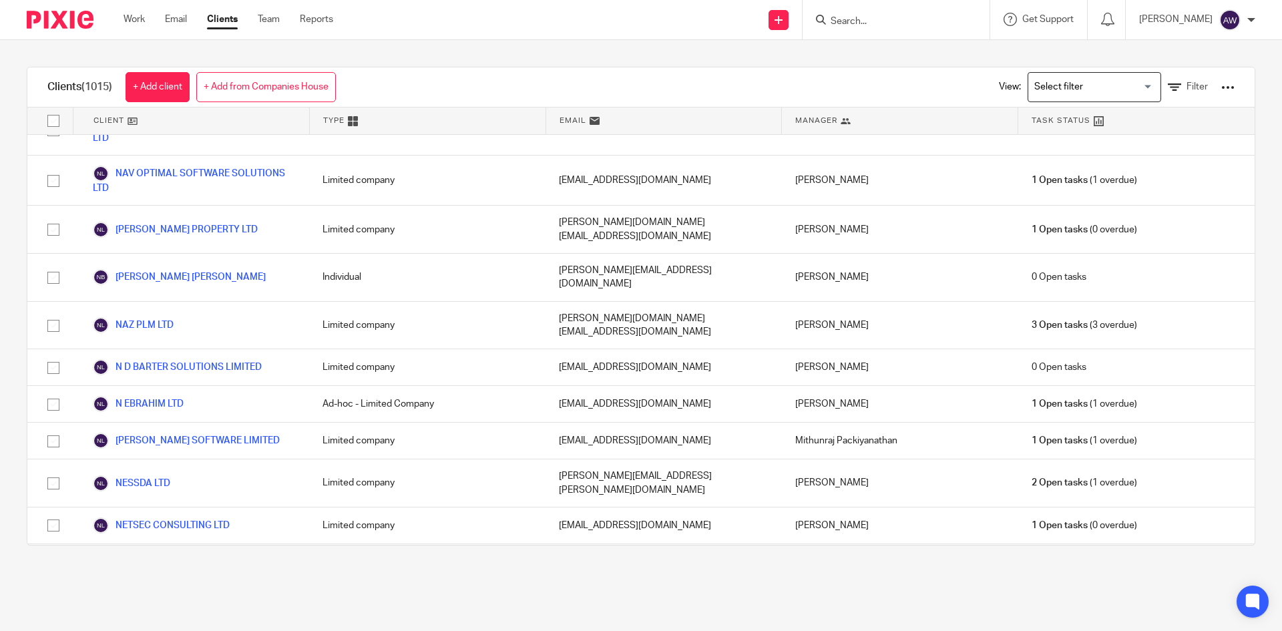
scroll to position [27336, 0]
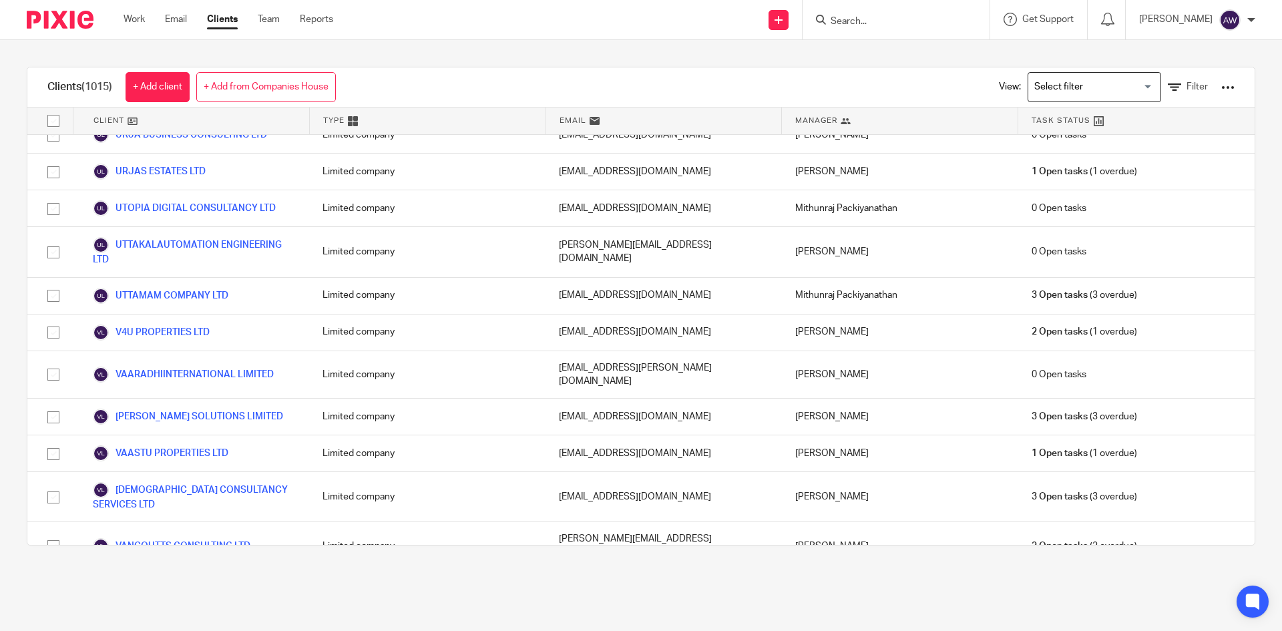
click at [1186, 90] on span "Filter" at bounding box center [1196, 86] width 21 height 9
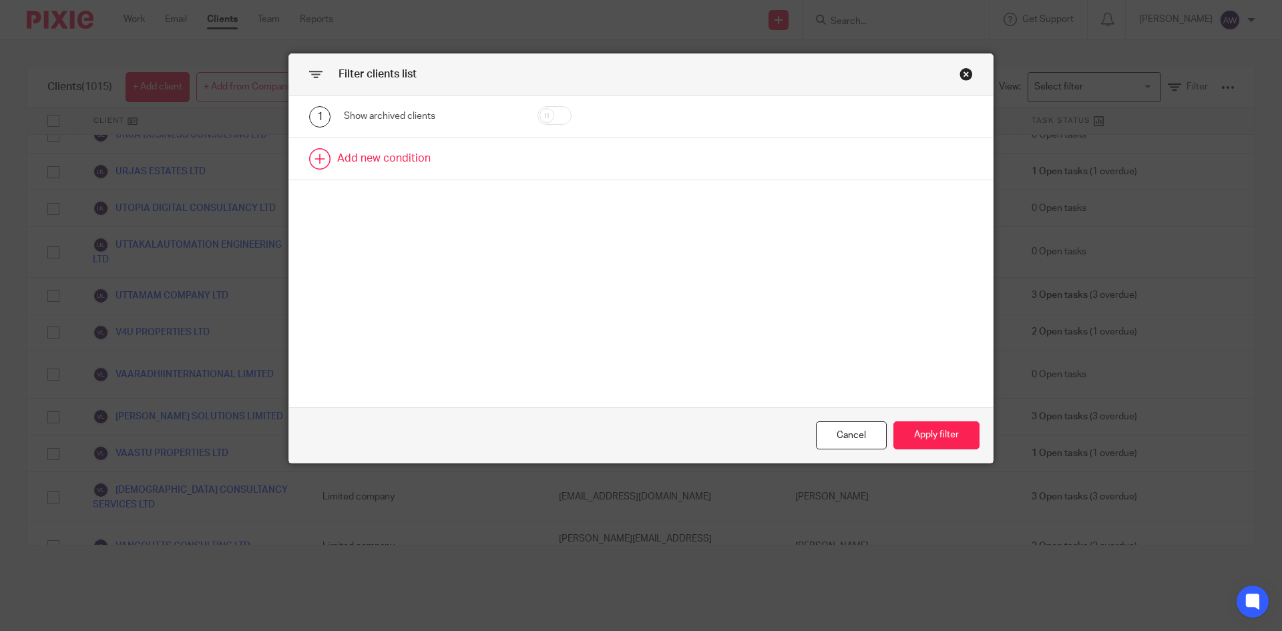
click at [449, 163] on link at bounding box center [641, 158] width 704 height 41
click at [479, 157] on div "Field" at bounding box center [430, 163] width 173 height 30
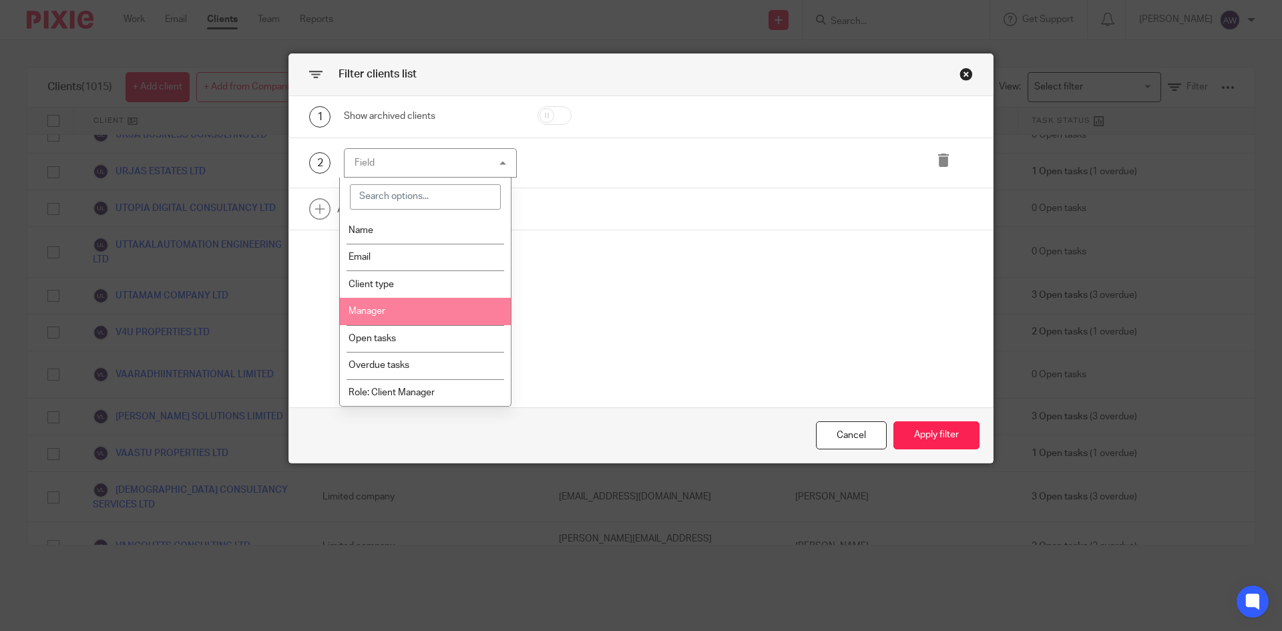
scroll to position [134, 0]
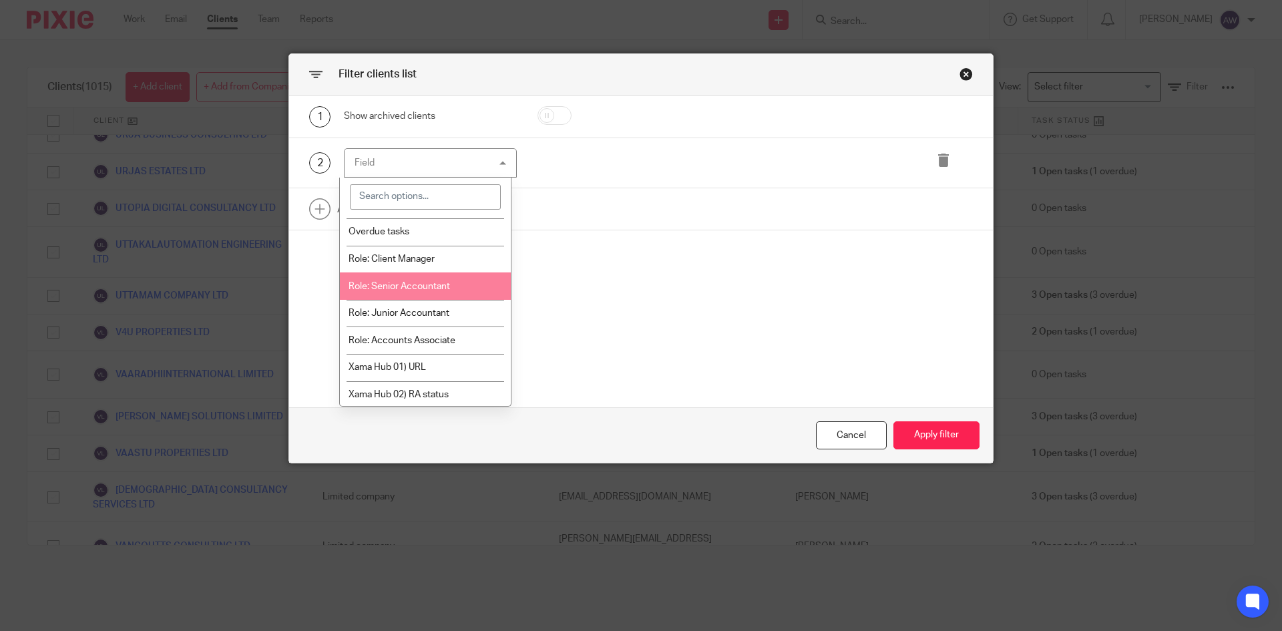
click at [417, 281] on li "Role: Senior Accountant" at bounding box center [426, 285] width 172 height 27
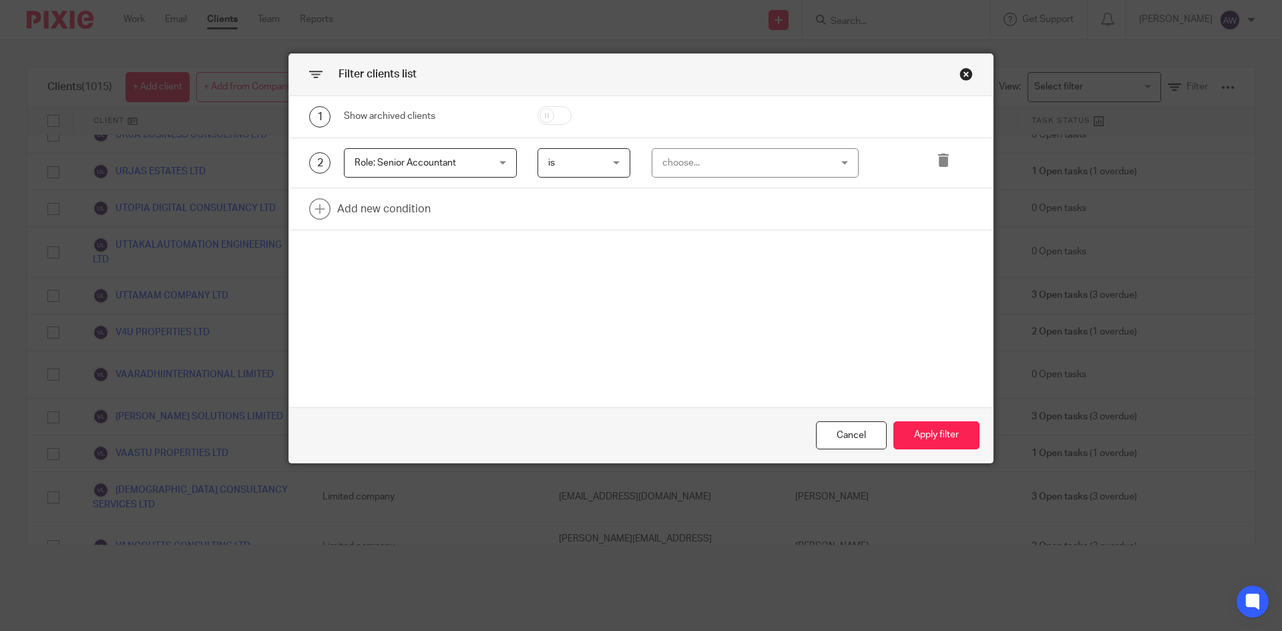
click at [692, 164] on div "choose..." at bounding box center [740, 163] width 157 height 28
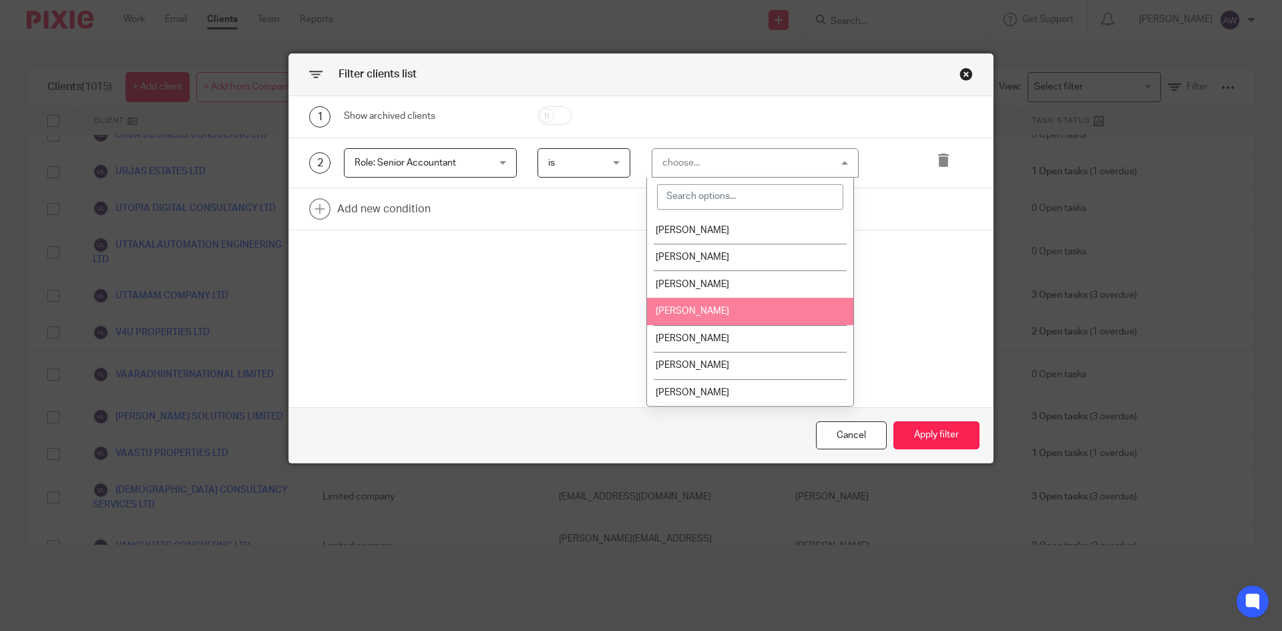
click at [686, 307] on span "[PERSON_NAME]" at bounding box center [692, 310] width 73 height 9
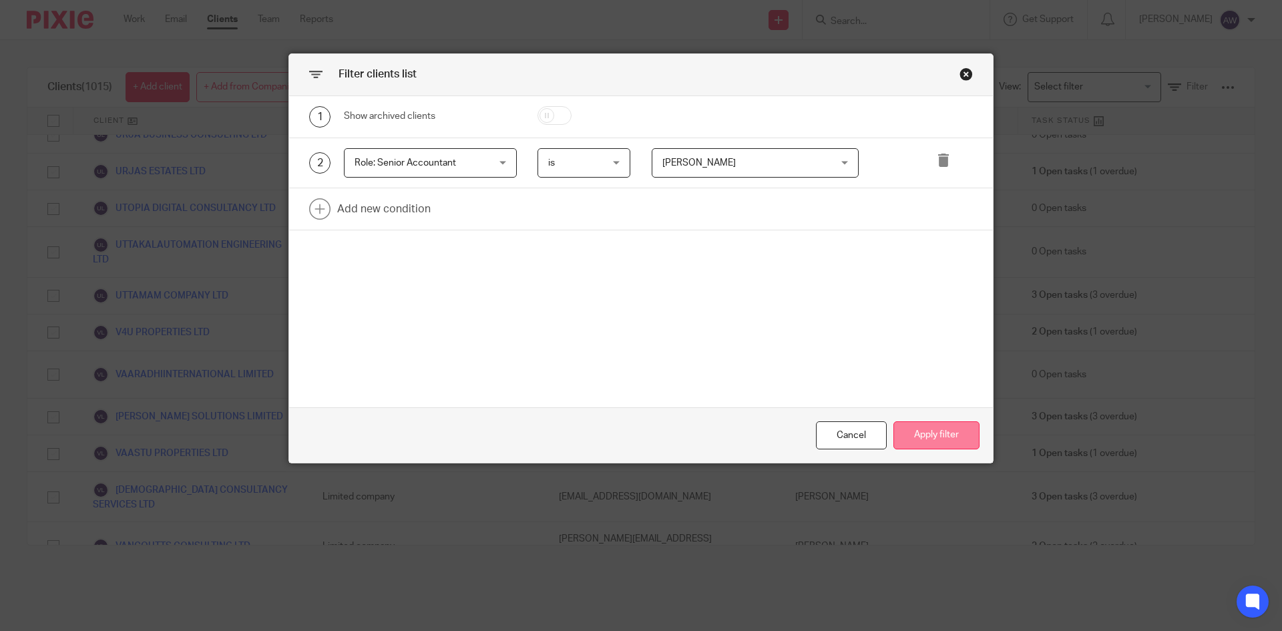
drag, startPoint x: 968, startPoint y: 440, endPoint x: 965, endPoint y: 433, distance: 7.5
click at [967, 440] on button "Apply filter" at bounding box center [936, 435] width 86 height 29
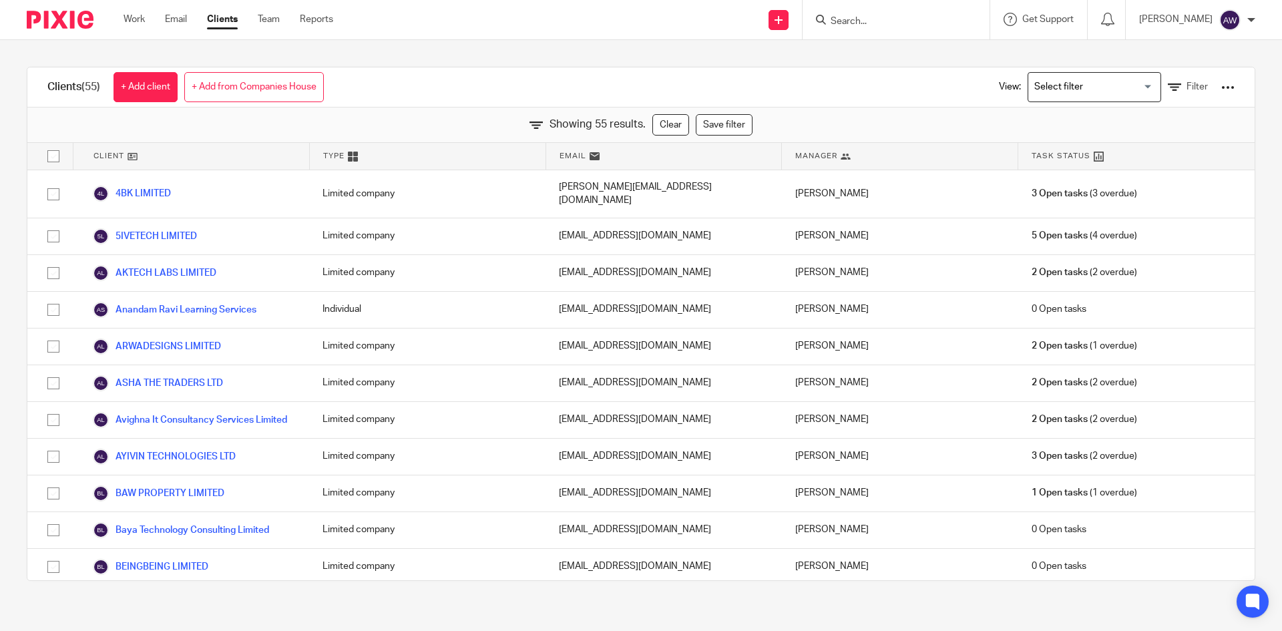
click at [53, 158] on input "checkbox" at bounding box center [53, 156] width 25 height 25
checkbox input "true"
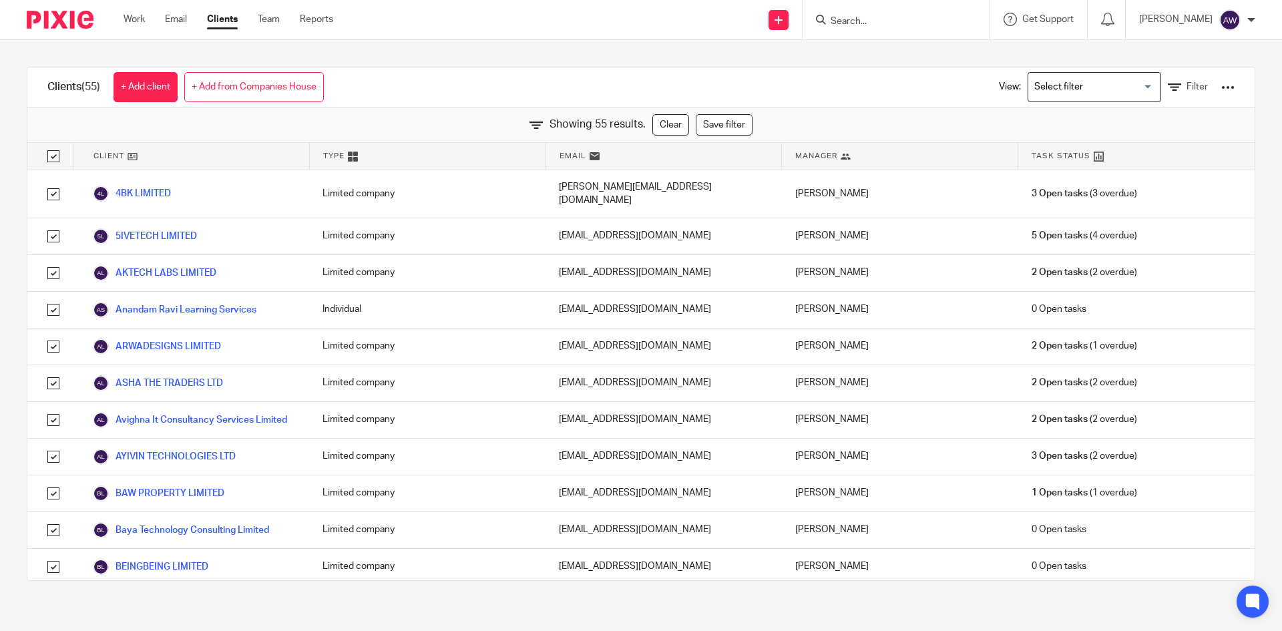
checkbox input "true"
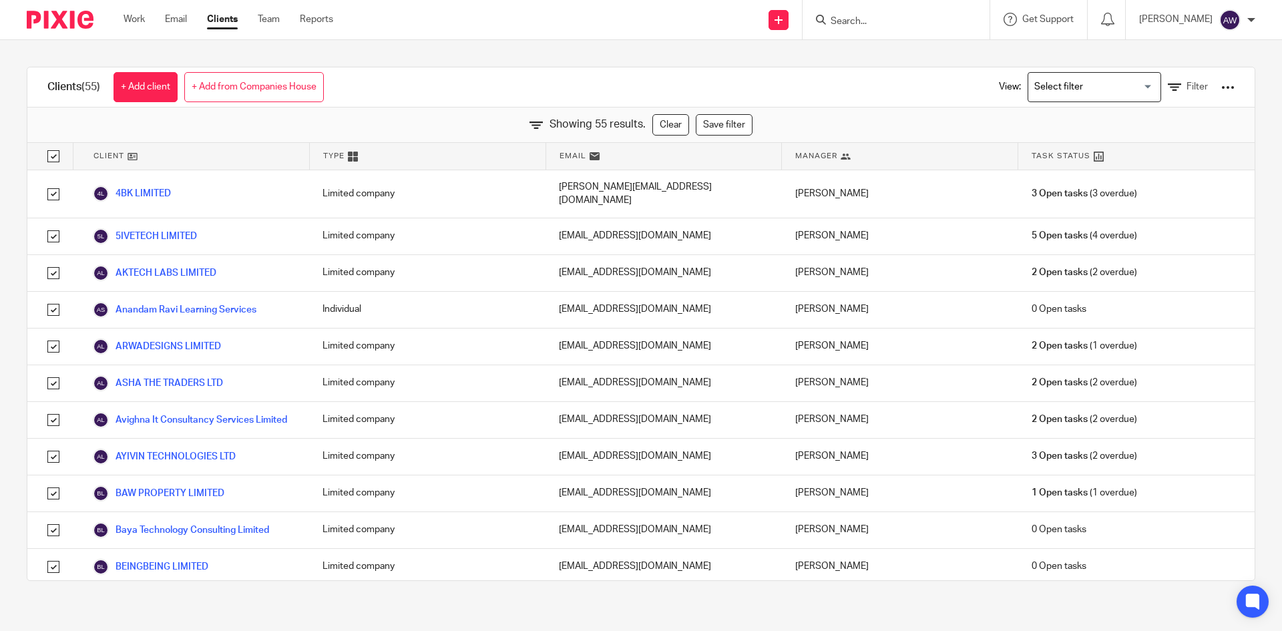
checkbox input "true"
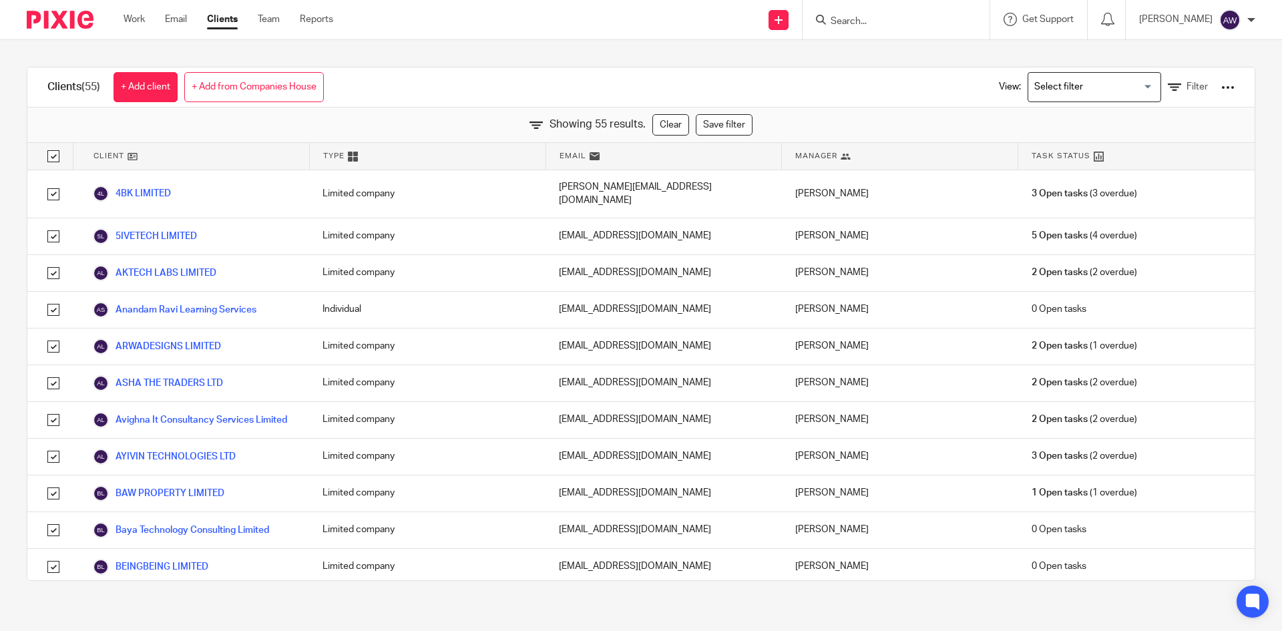
checkbox input "true"
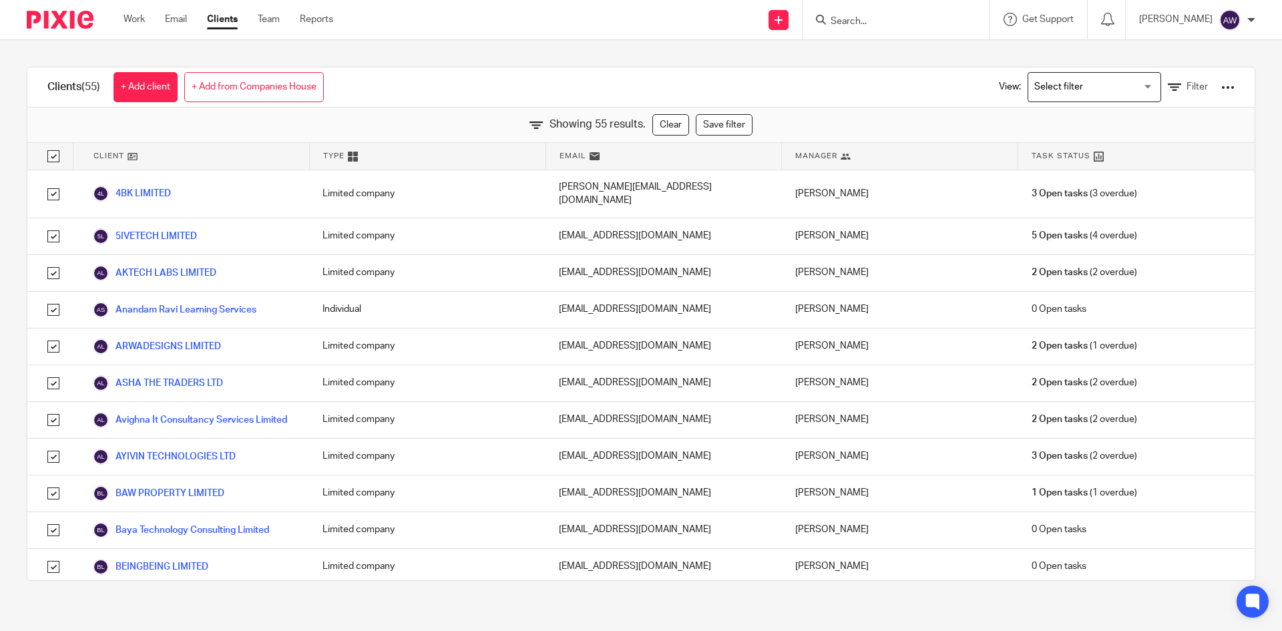
checkbox input "true"
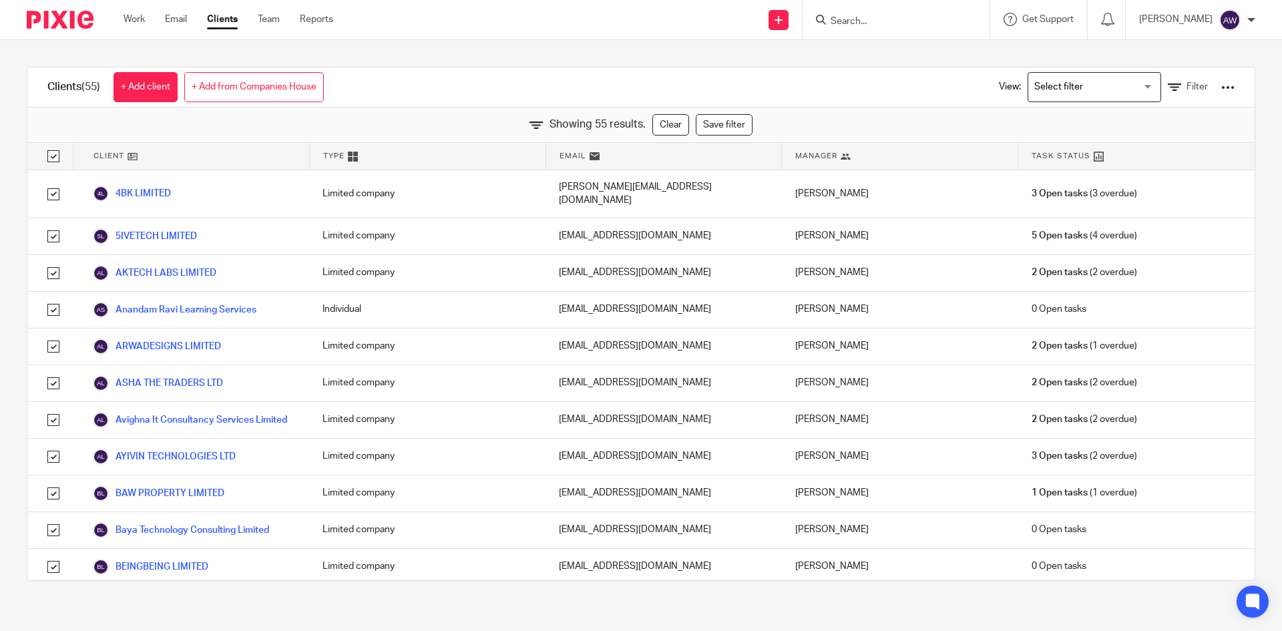
checkbox input "true"
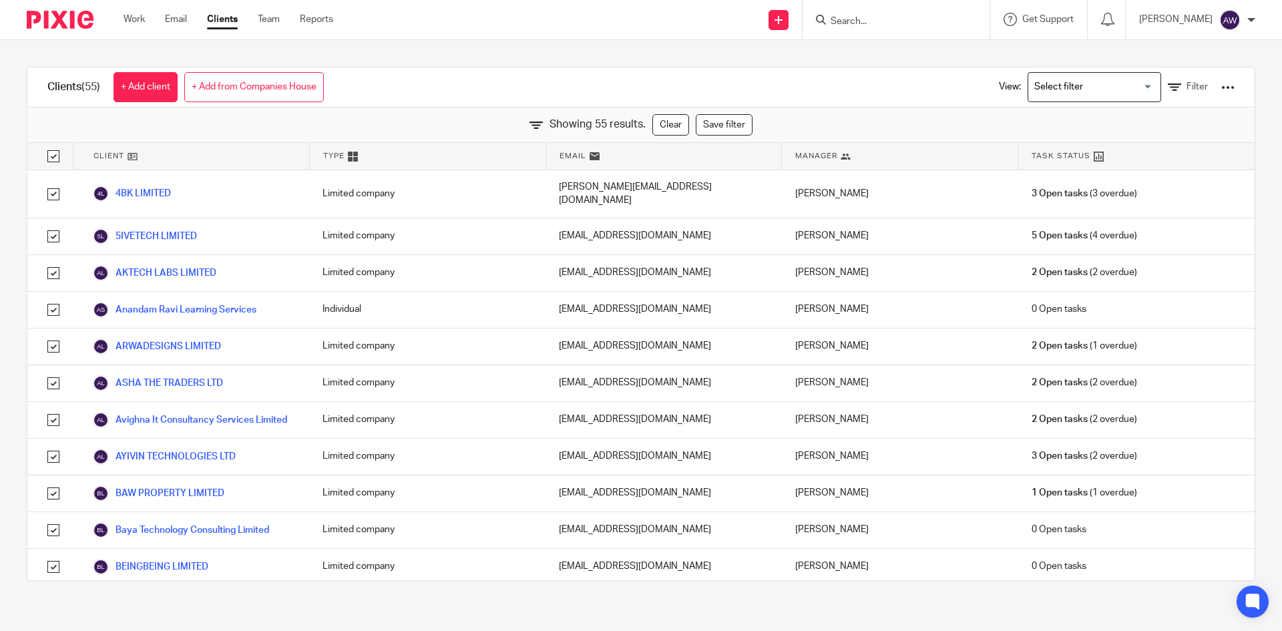
checkbox input "true"
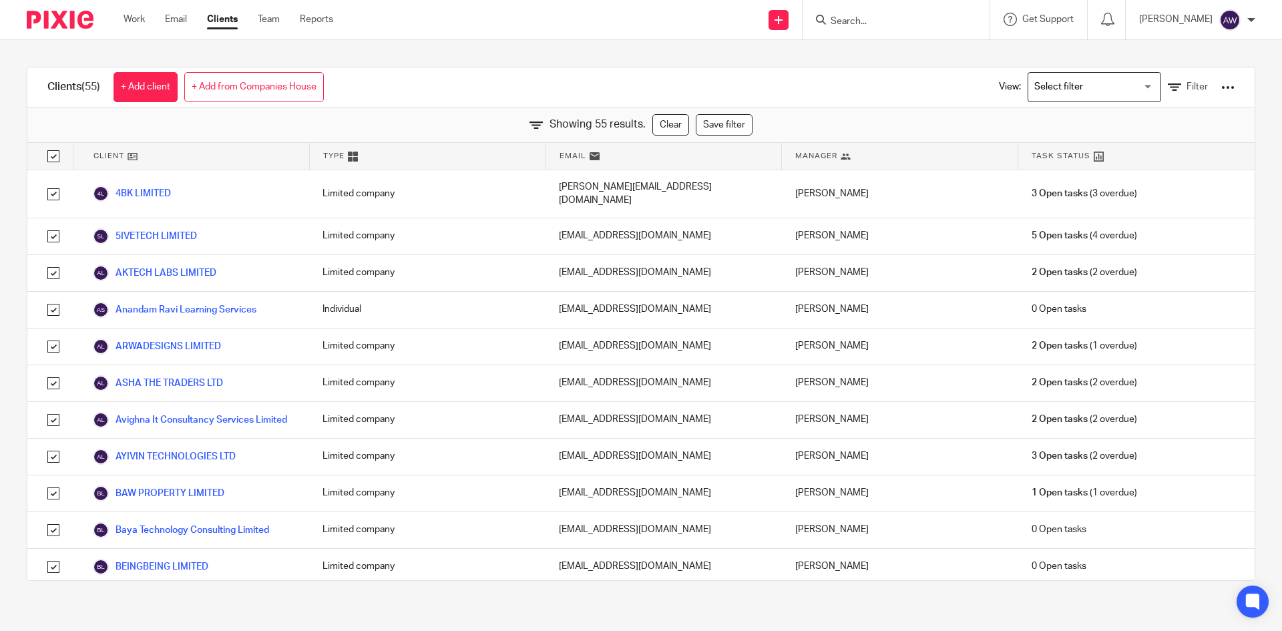
checkbox input "true"
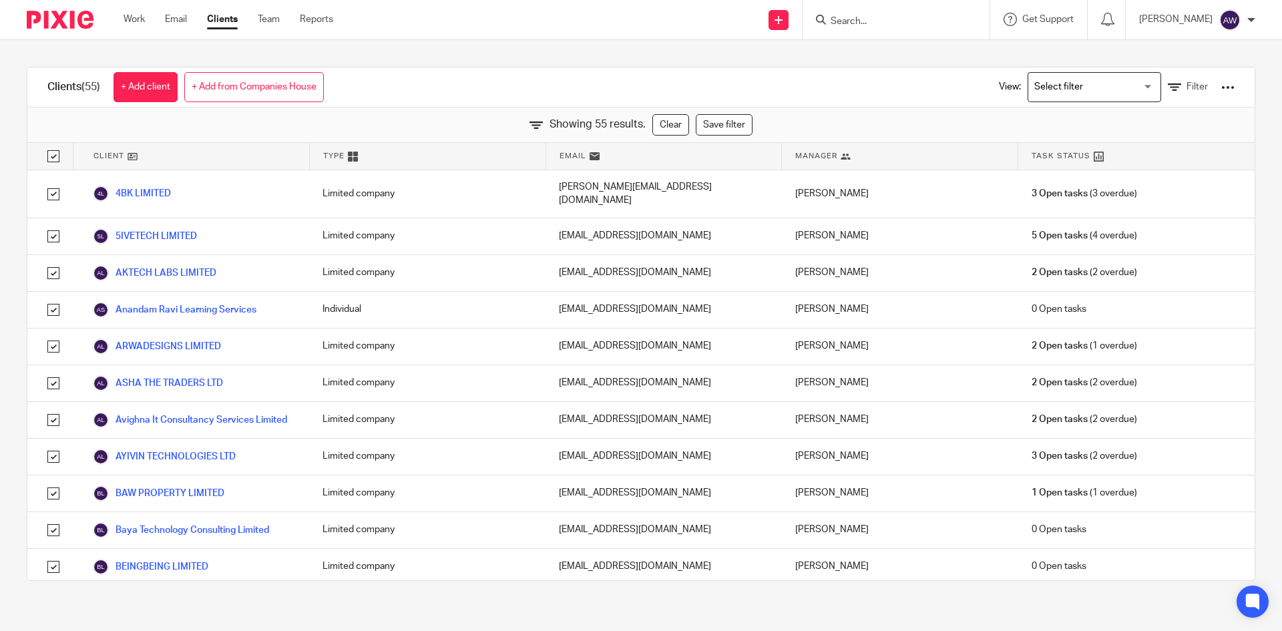
checkbox input "true"
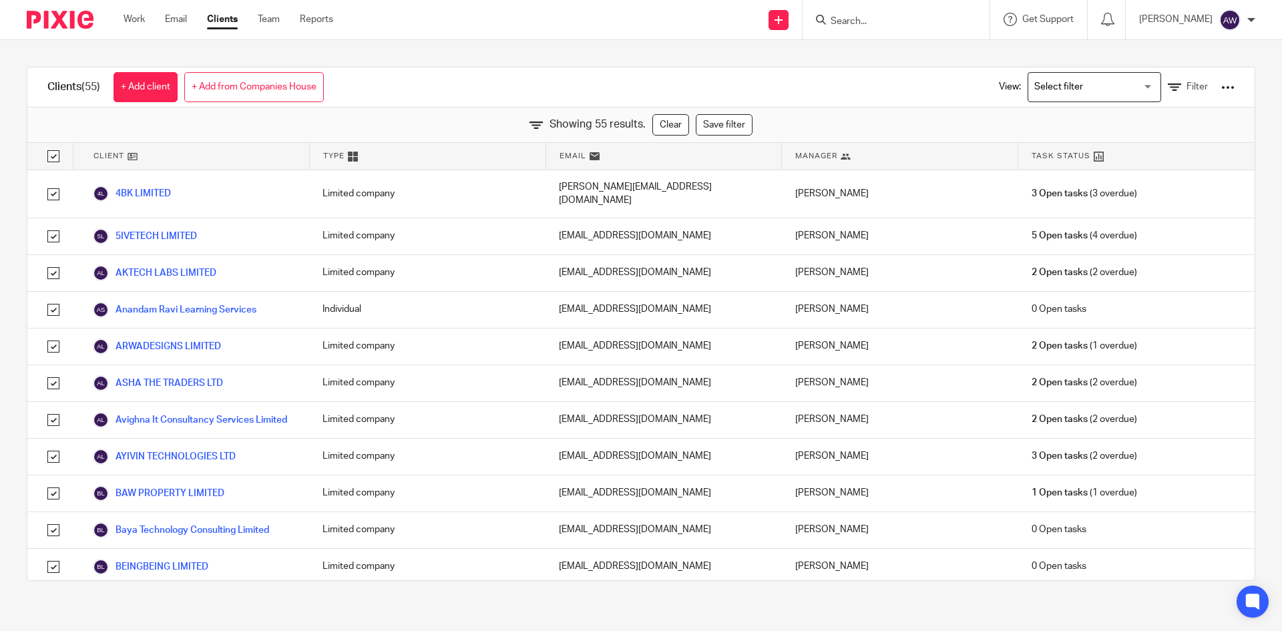
checkbox input "true"
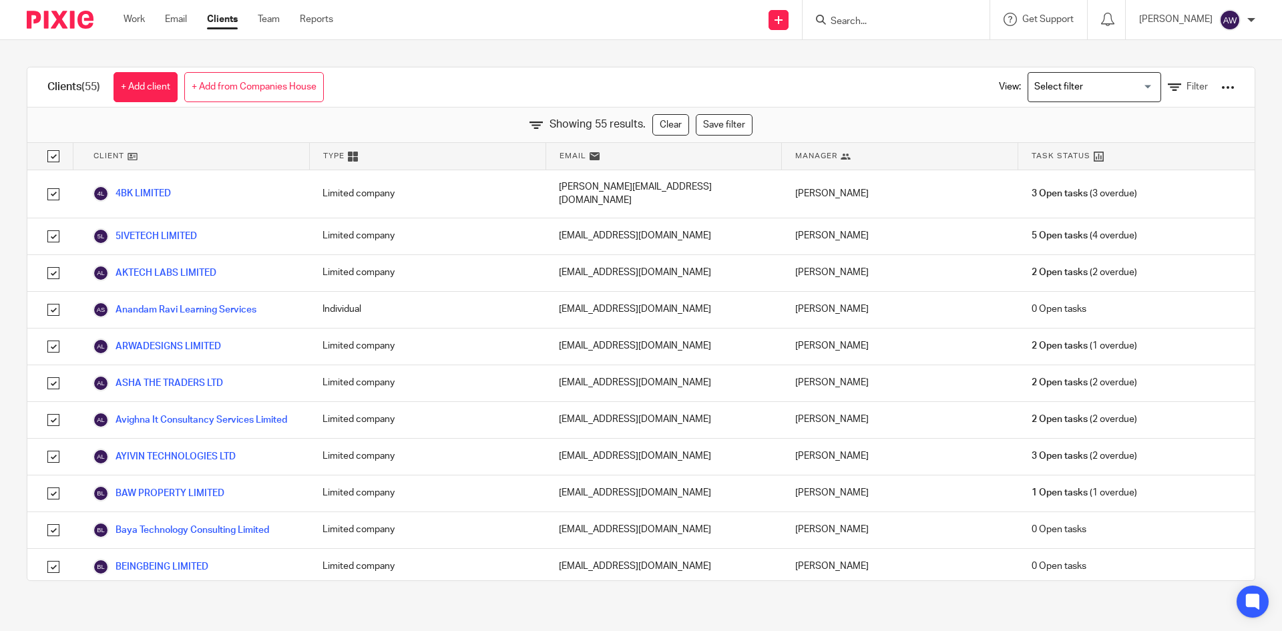
checkbox input "true"
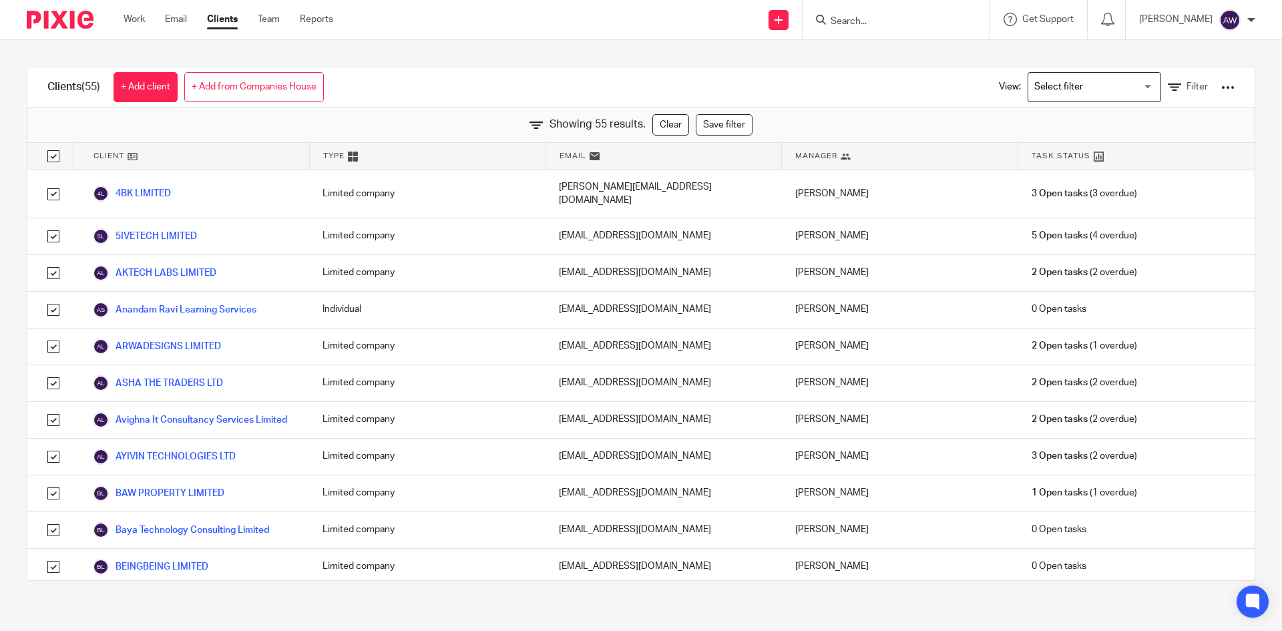
checkbox input "true"
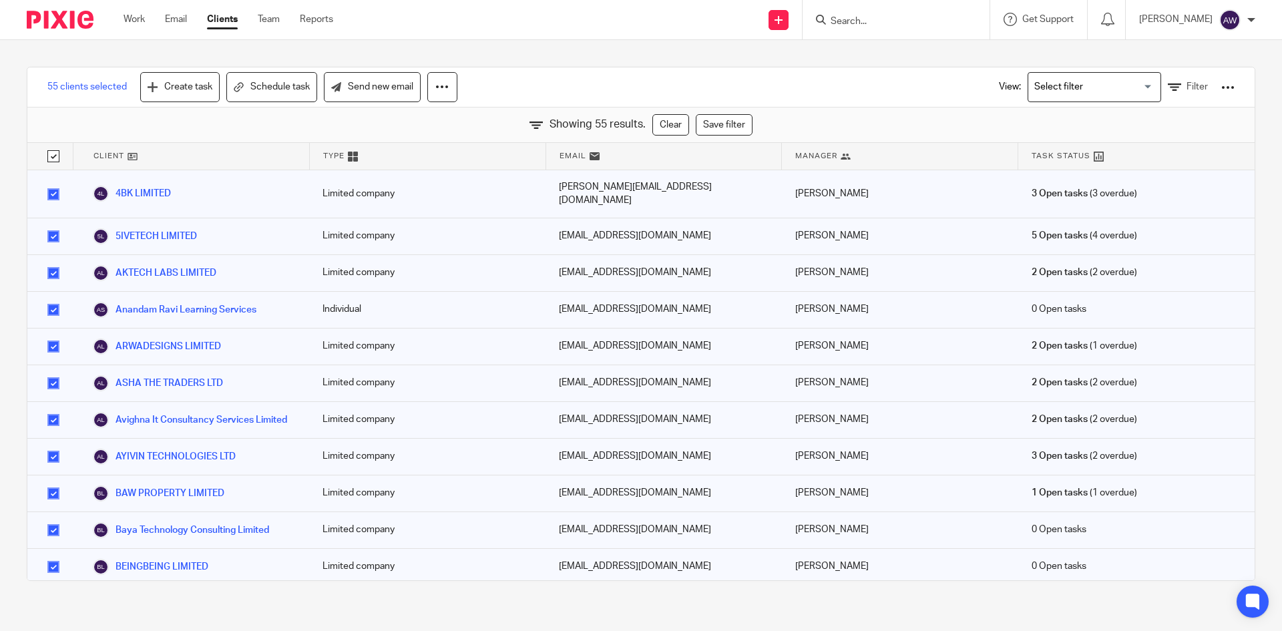
click at [1212, 95] on div "View: Loading... Filter" at bounding box center [1107, 86] width 256 height 39
click at [1221, 91] on div at bounding box center [1227, 87] width 13 height 13
click at [1051, 160] on link "Export clients to CSV file" at bounding box center [1120, 158] width 186 height 20
click at [1110, 56] on div "55 clients selected Create task Schedule task Send new email View: Loading... F…" at bounding box center [641, 323] width 1282 height 567
click at [51, 154] on input "checkbox" at bounding box center [53, 156] width 25 height 25
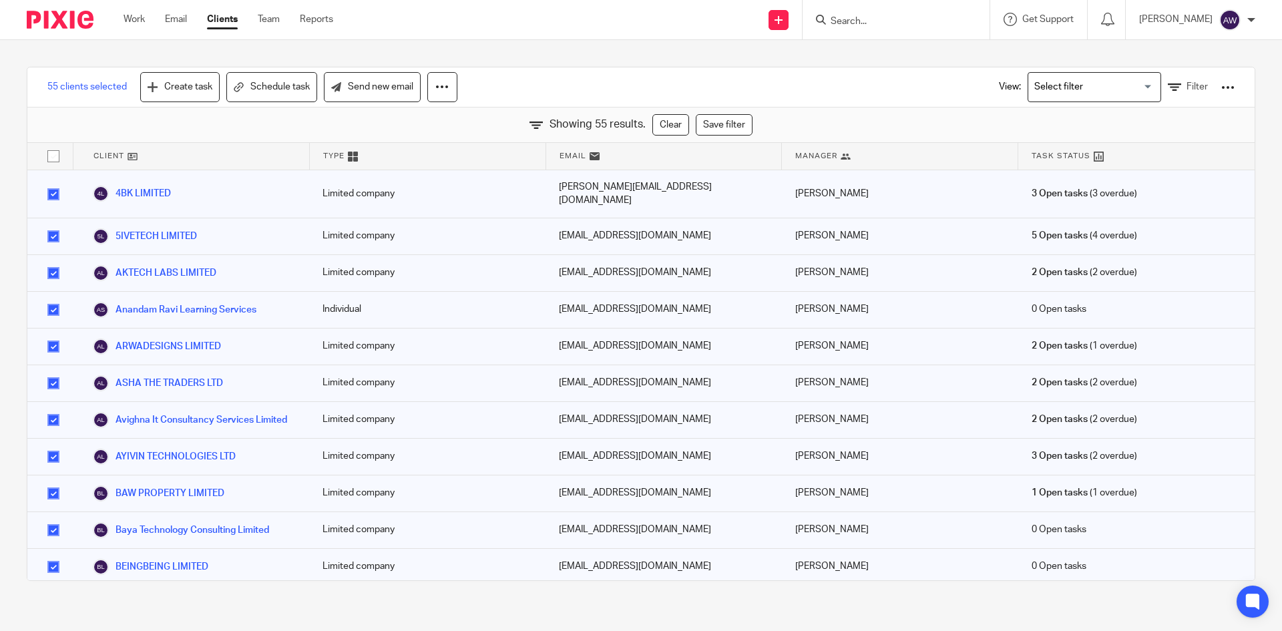
checkbox input "false"
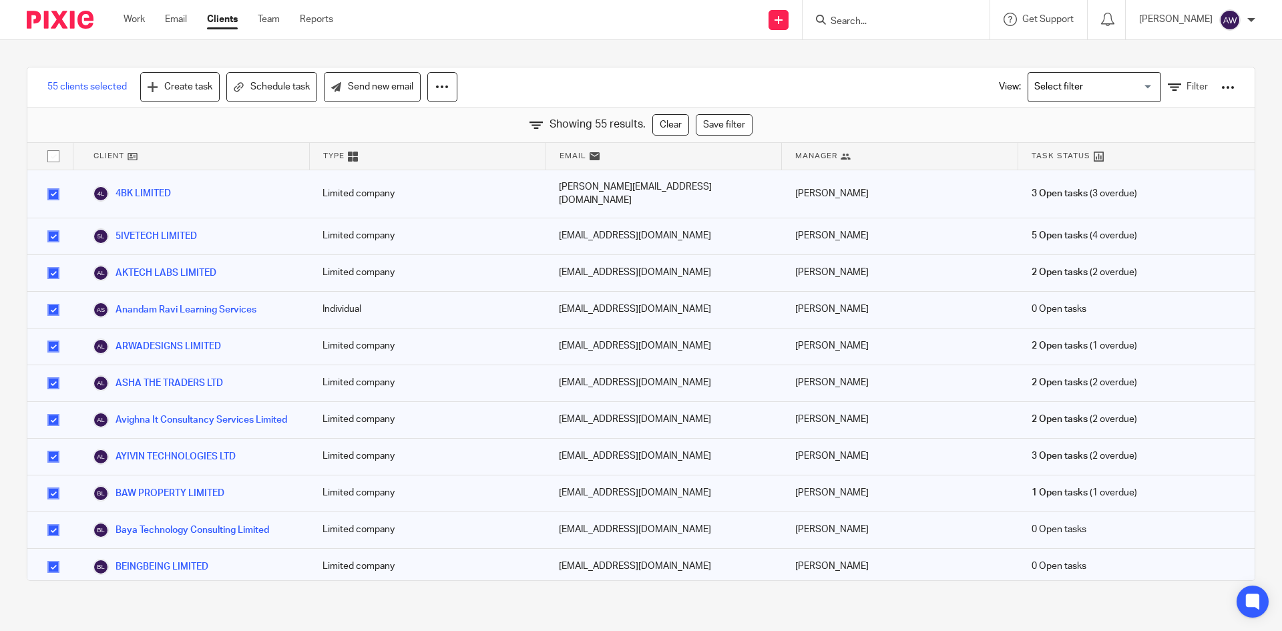
checkbox input "false"
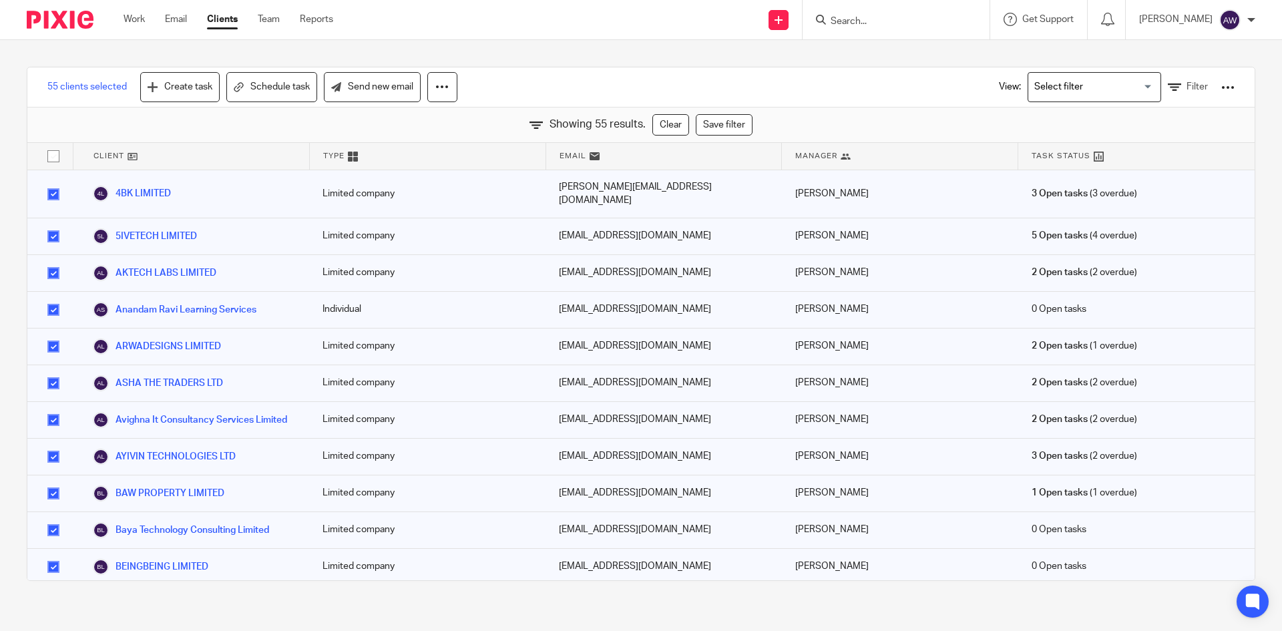
checkbox input "false"
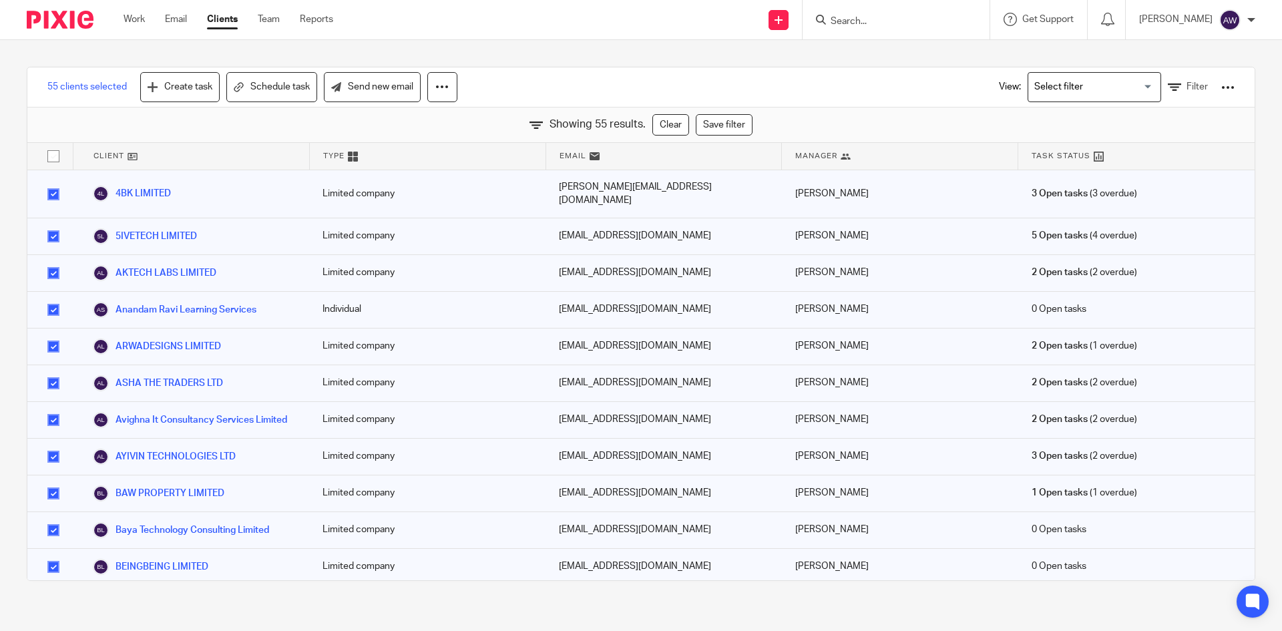
checkbox input "false"
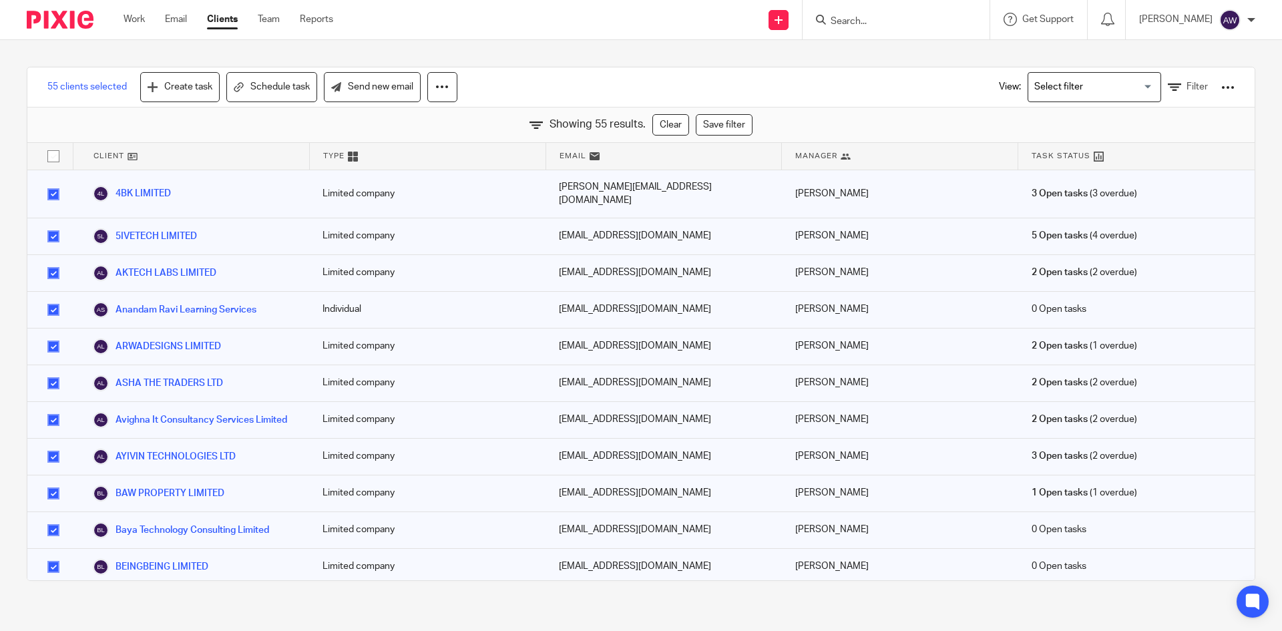
checkbox input "false"
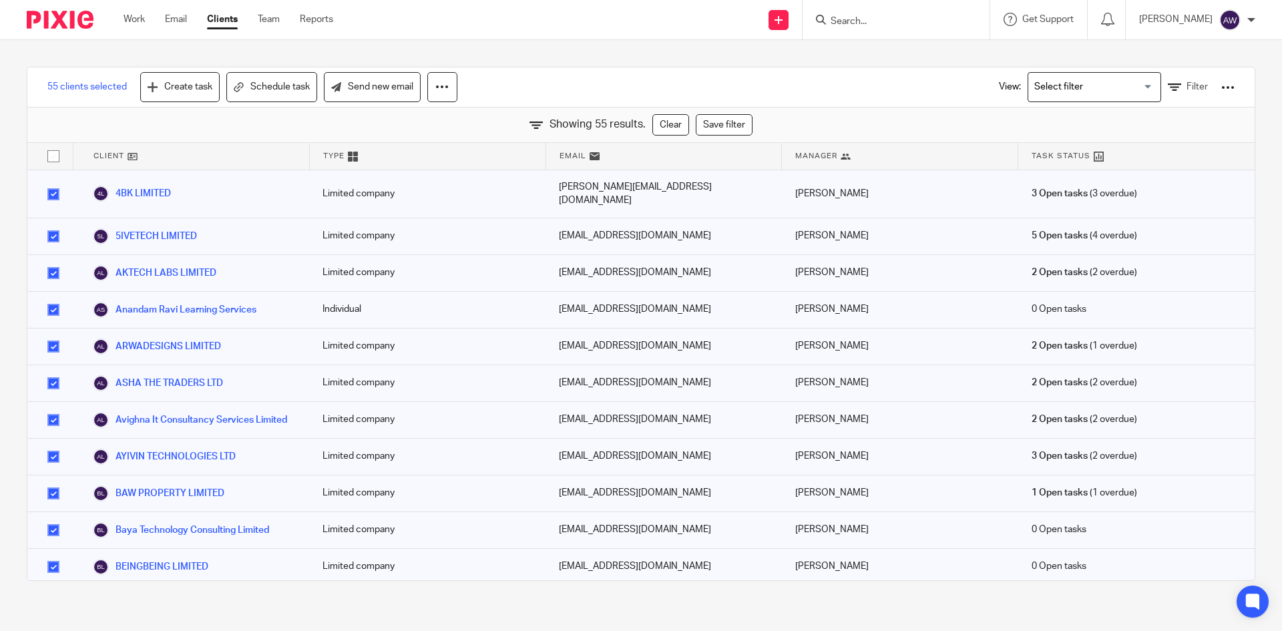
checkbox input "false"
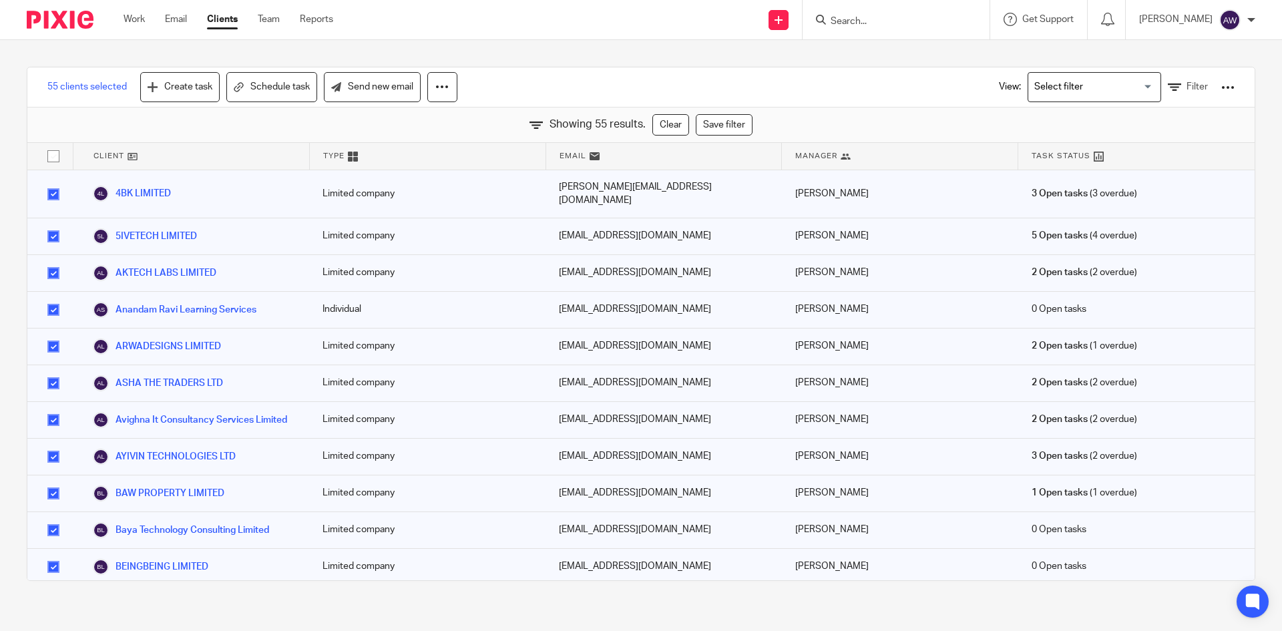
checkbox input "false"
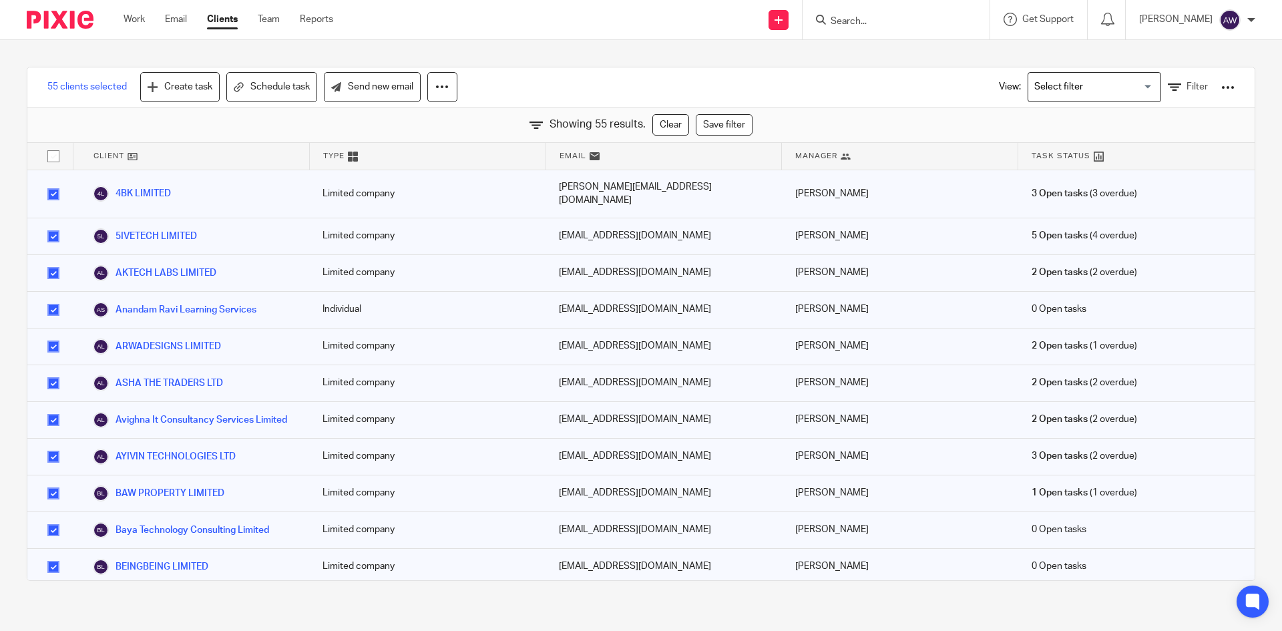
checkbox input "false"
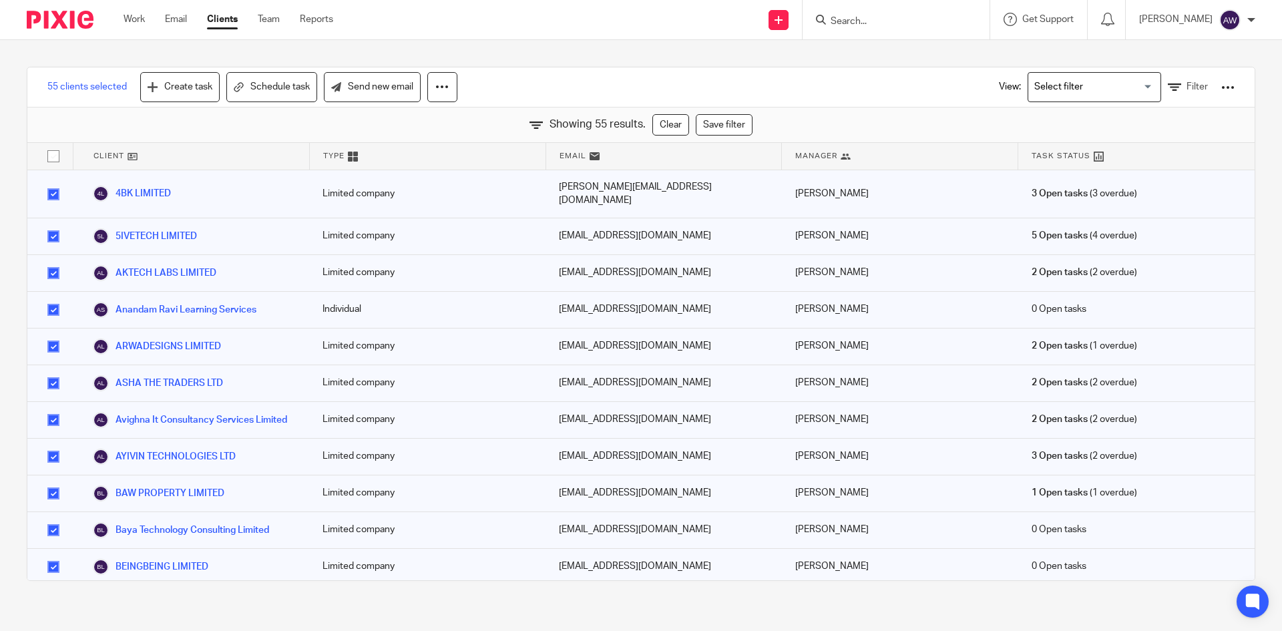
checkbox input "false"
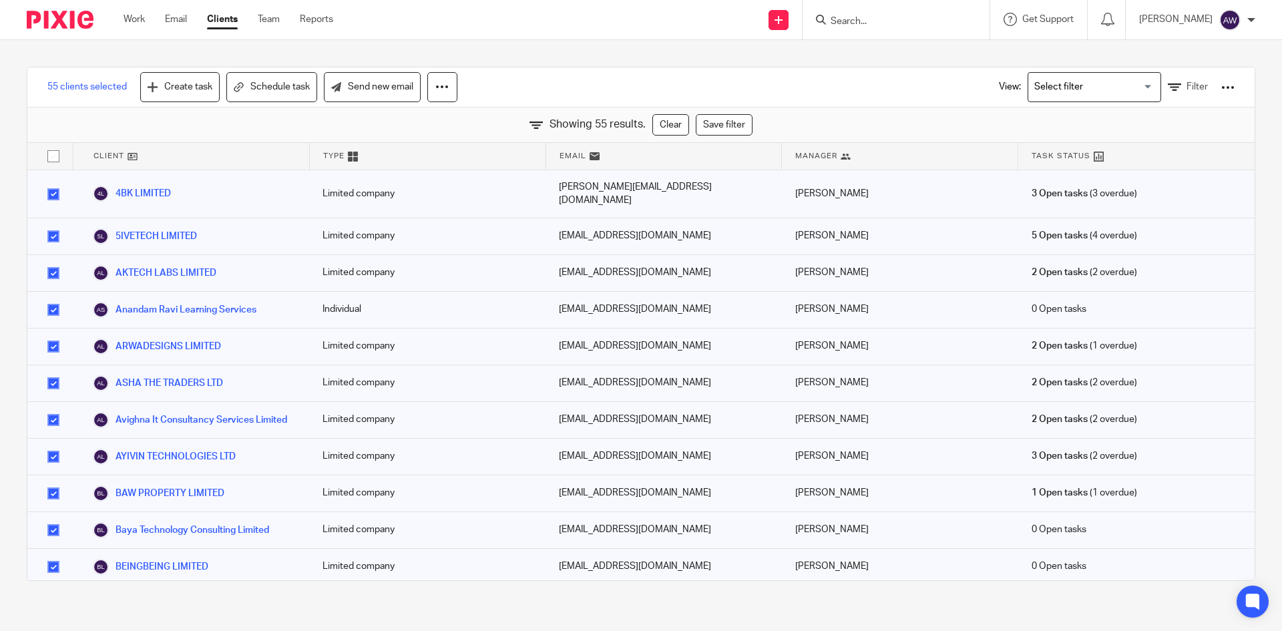
checkbox input "false"
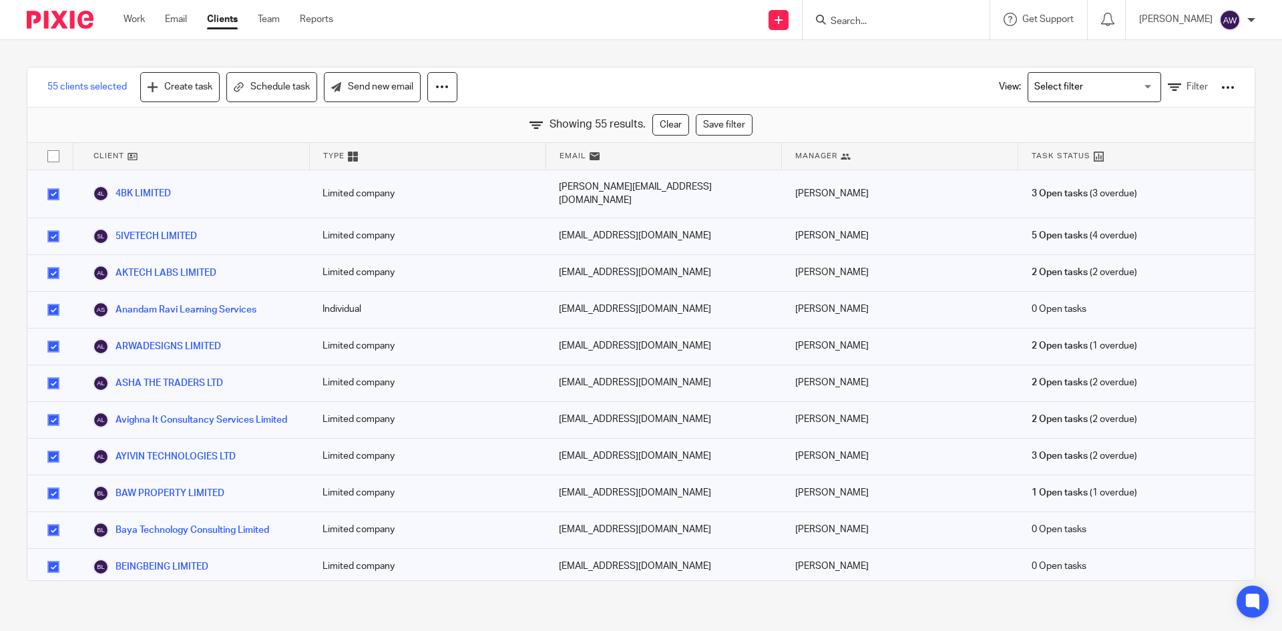
checkbox input "false"
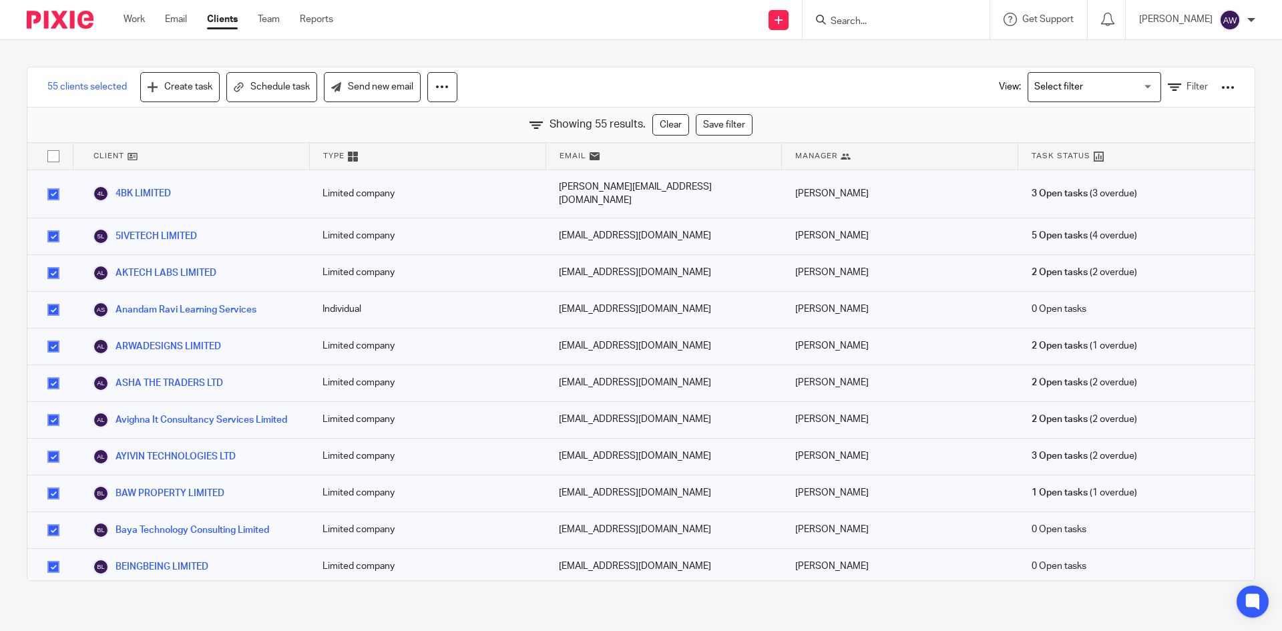
checkbox input "false"
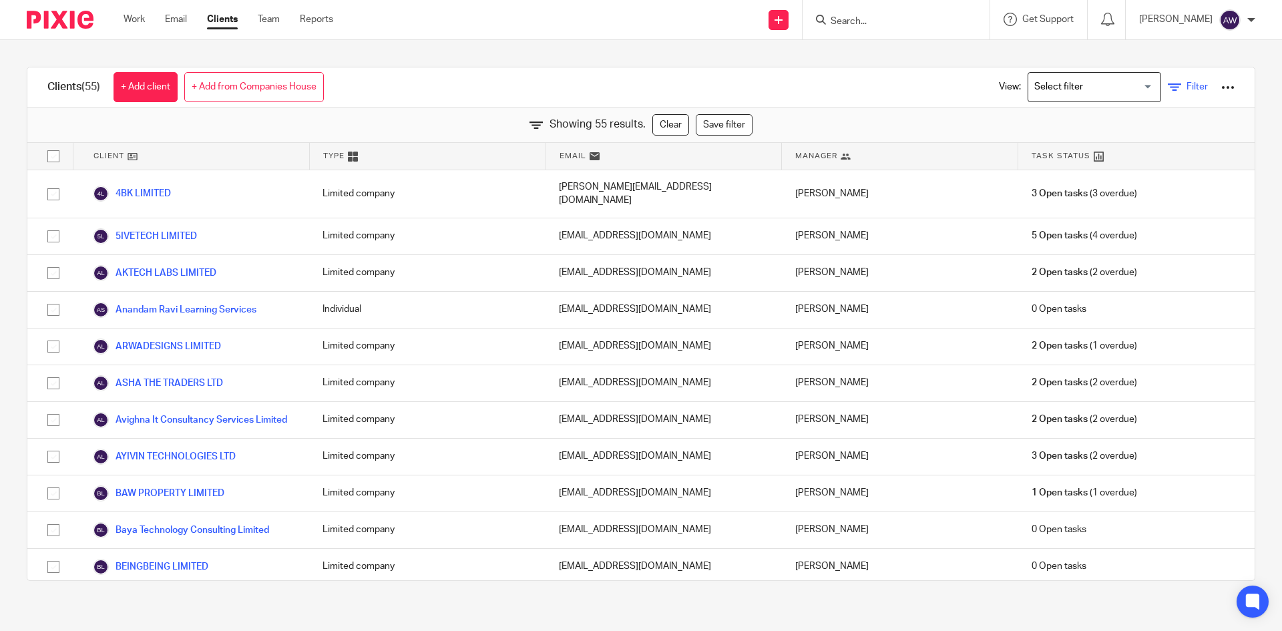
click at [1168, 83] on icon at bounding box center [1174, 87] width 13 height 13
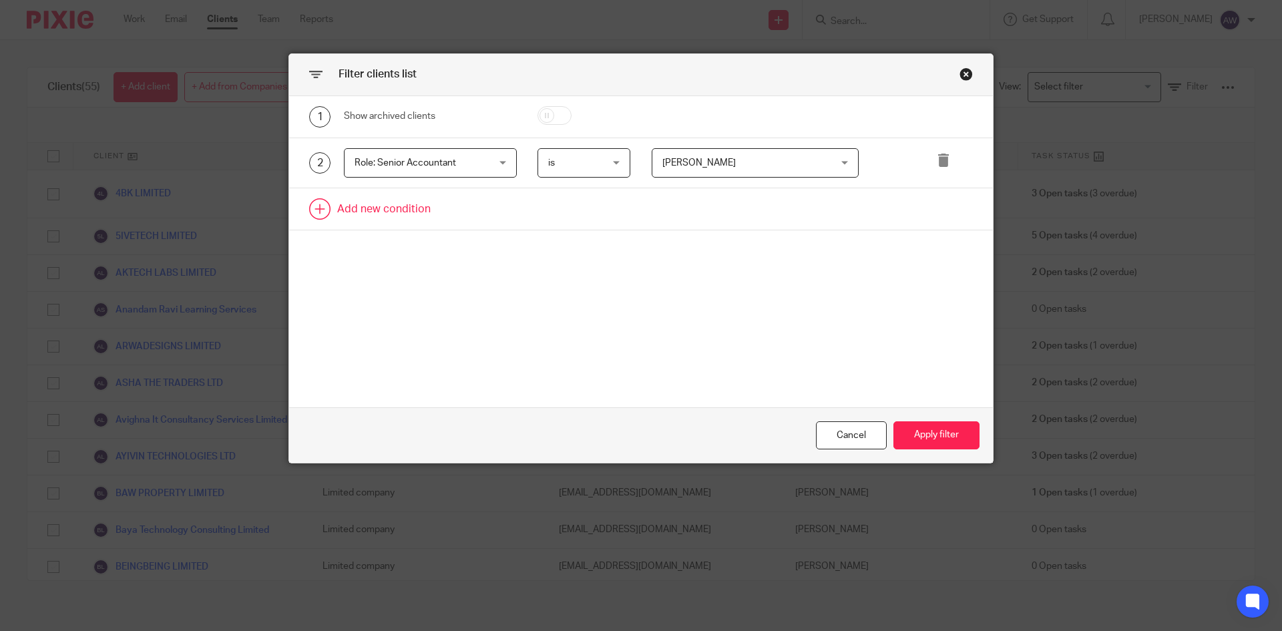
click at [938, 155] on icon at bounding box center [943, 160] width 13 height 13
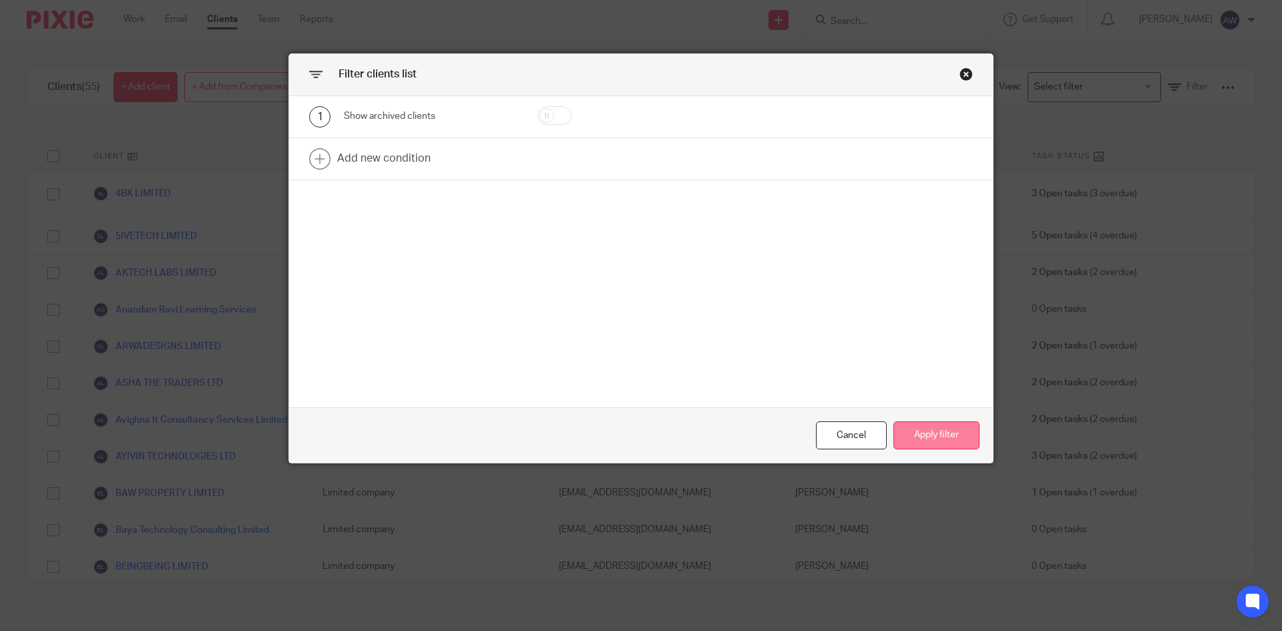
click at [920, 439] on button "Apply filter" at bounding box center [936, 435] width 86 height 29
click at [963, 77] on div "Close this dialog window" at bounding box center [965, 73] width 13 height 13
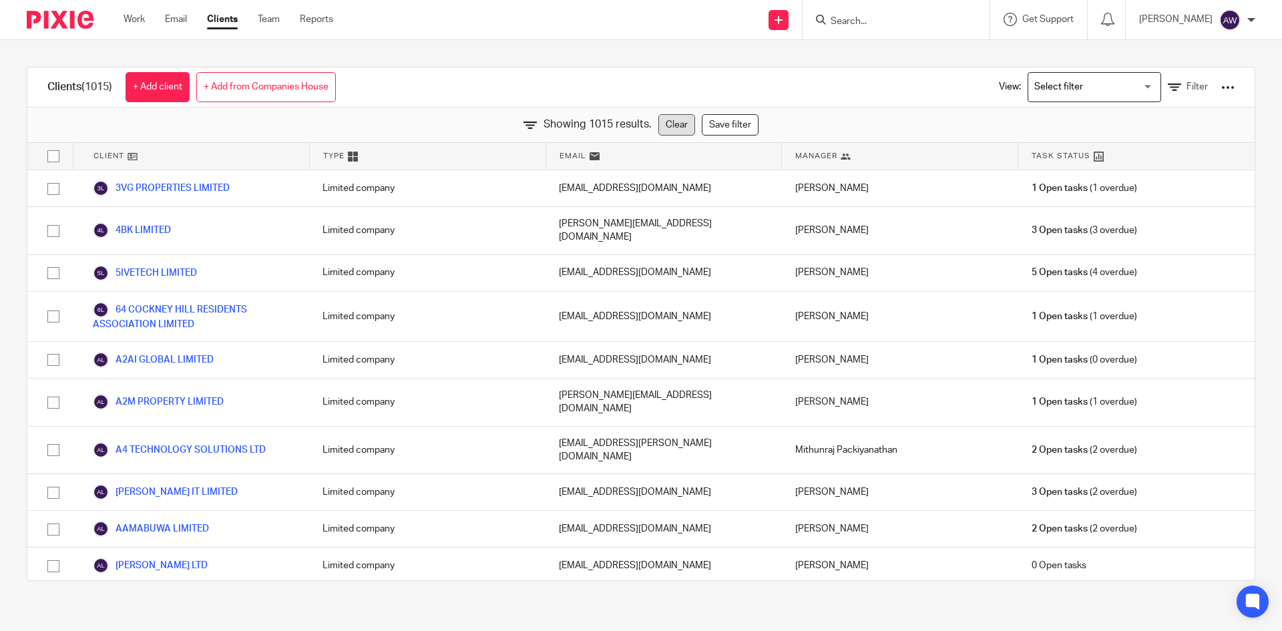
checkbox input "false"
click at [666, 121] on link "Clear" at bounding box center [676, 124] width 37 height 21
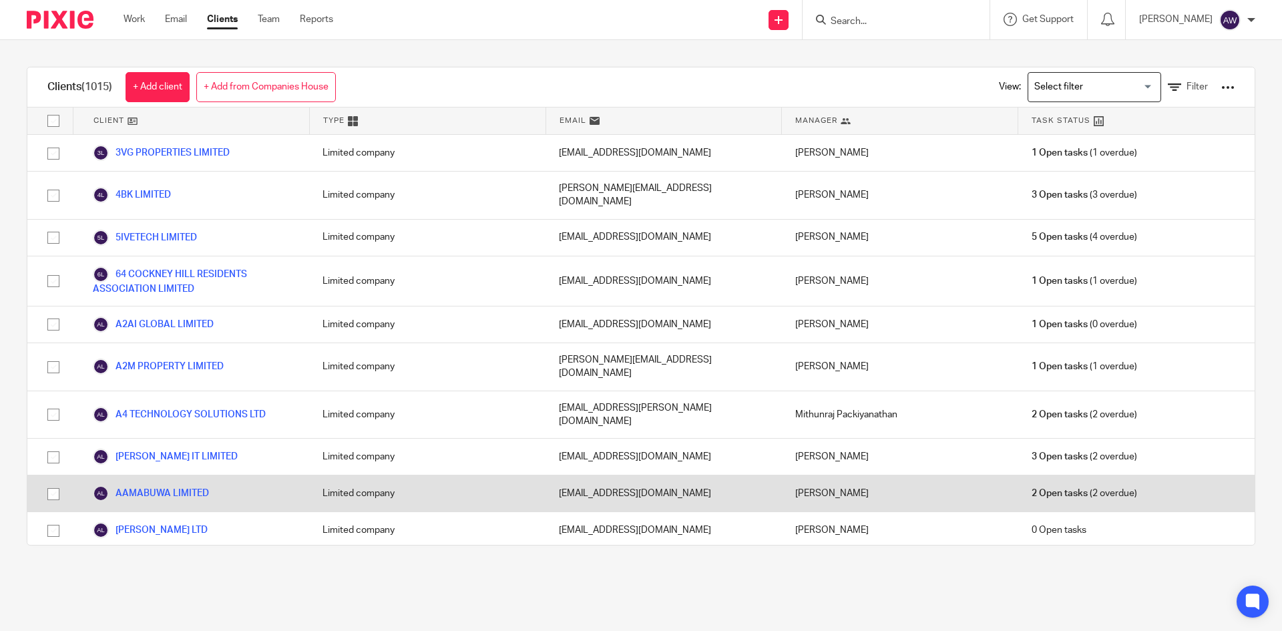
scroll to position [3832, 0]
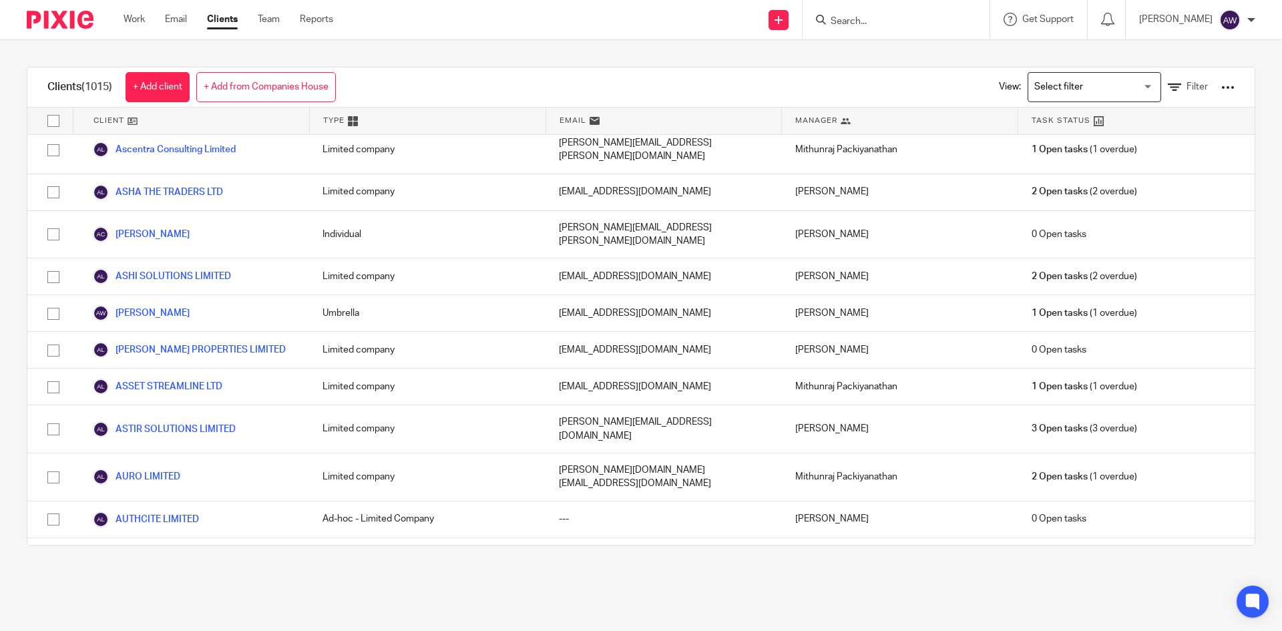
click at [178, 630] on link "Auxo Advisors Limited" at bounding box center [151, 643] width 117 height 16
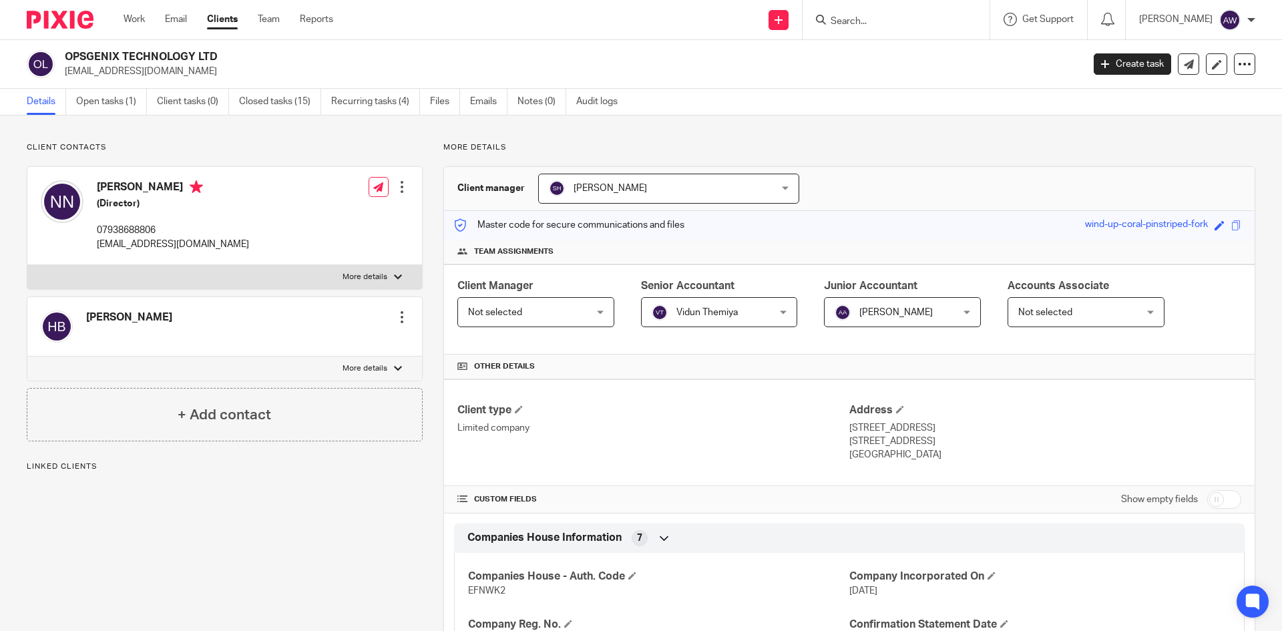
click at [712, 310] on span "Vidun Themiya" at bounding box center [706, 312] width 61 height 9
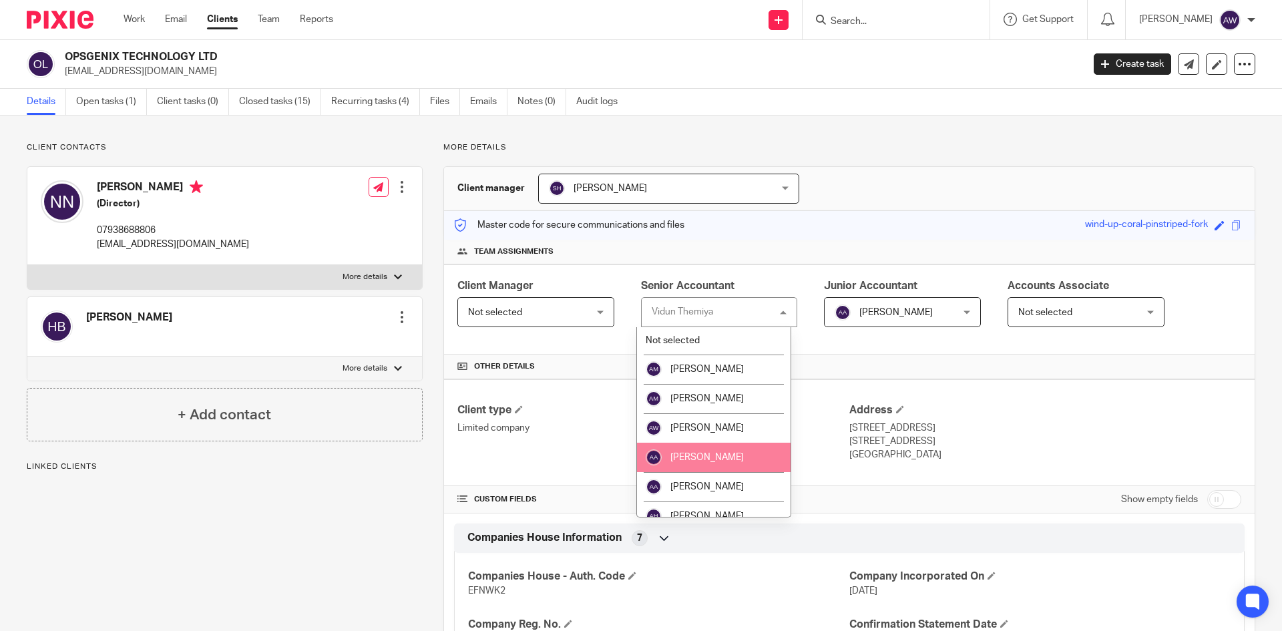
click at [686, 455] on span "[PERSON_NAME]" at bounding box center [706, 457] width 73 height 9
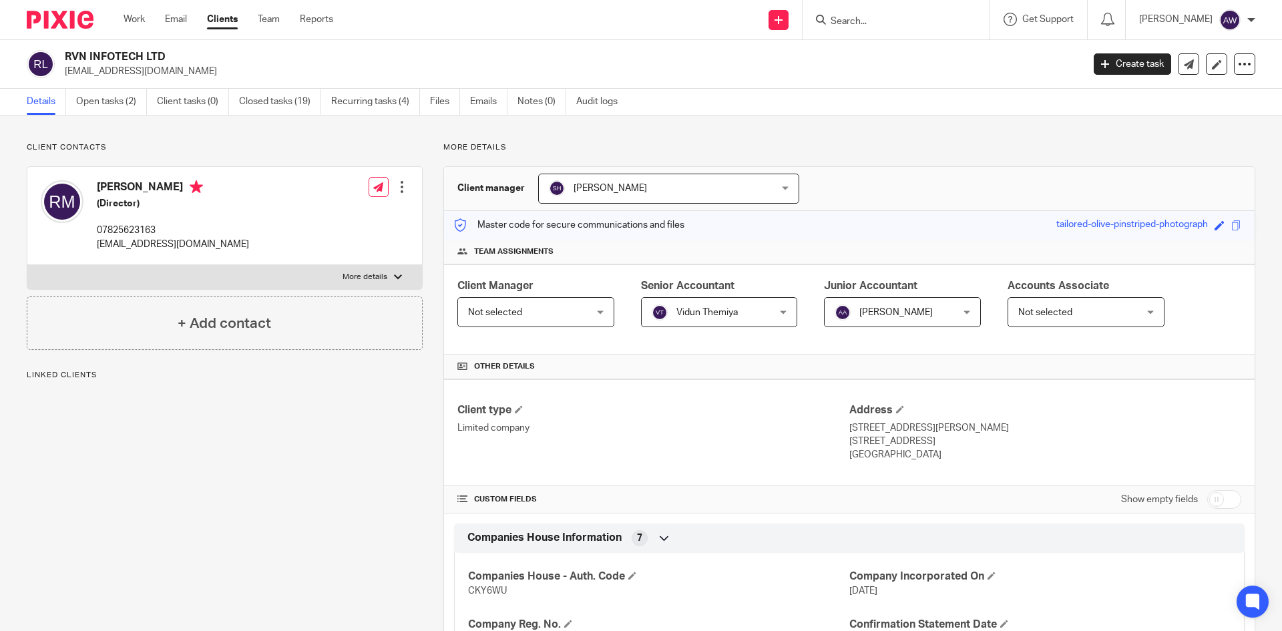
click at [737, 301] on span "Vidun Themiya" at bounding box center [710, 312] width 116 height 28
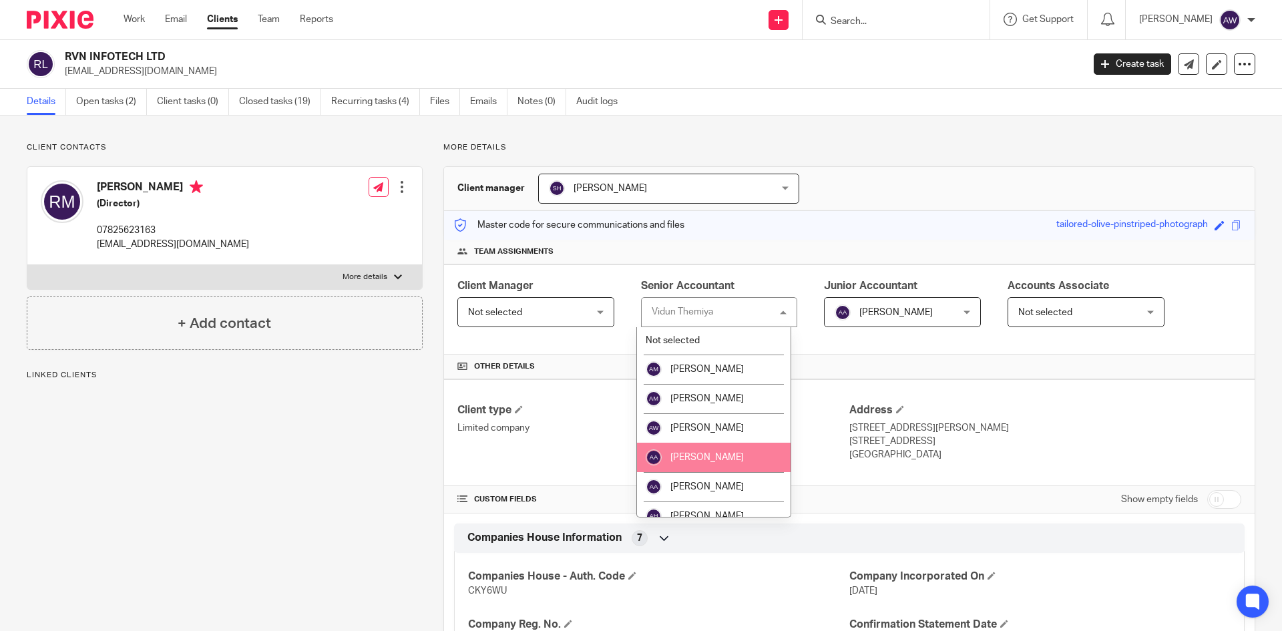
click at [694, 457] on span "[PERSON_NAME]" at bounding box center [706, 457] width 73 height 9
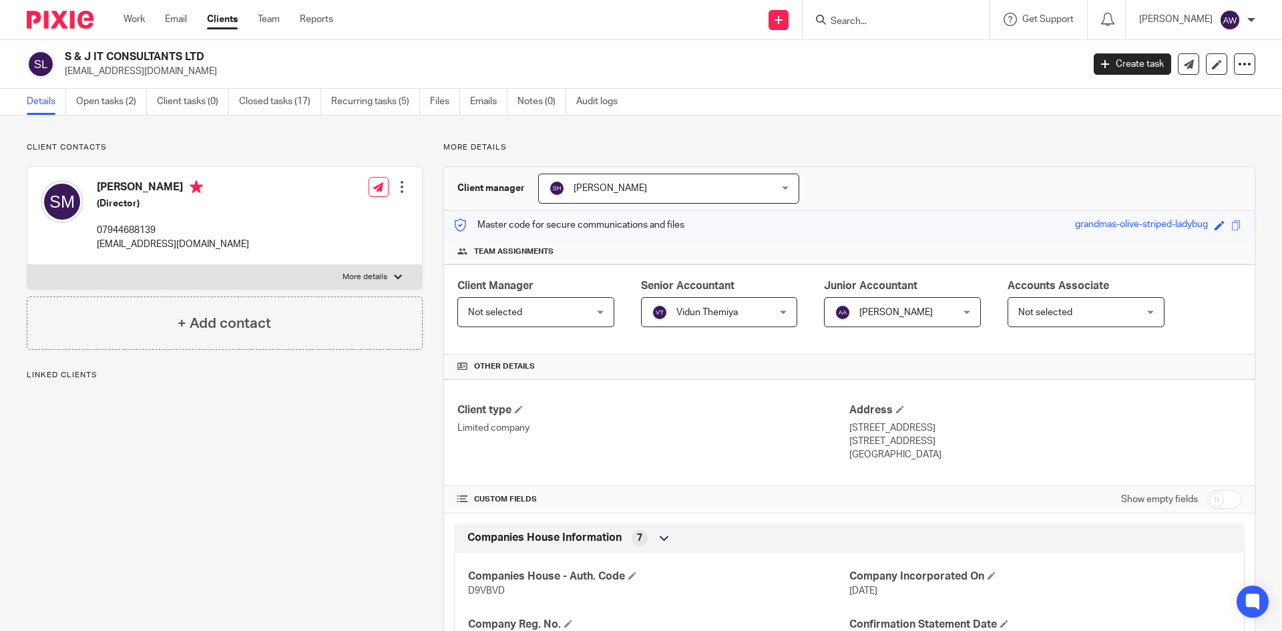
click at [720, 304] on span "Vidun Themiya" at bounding box center [710, 312] width 116 height 28
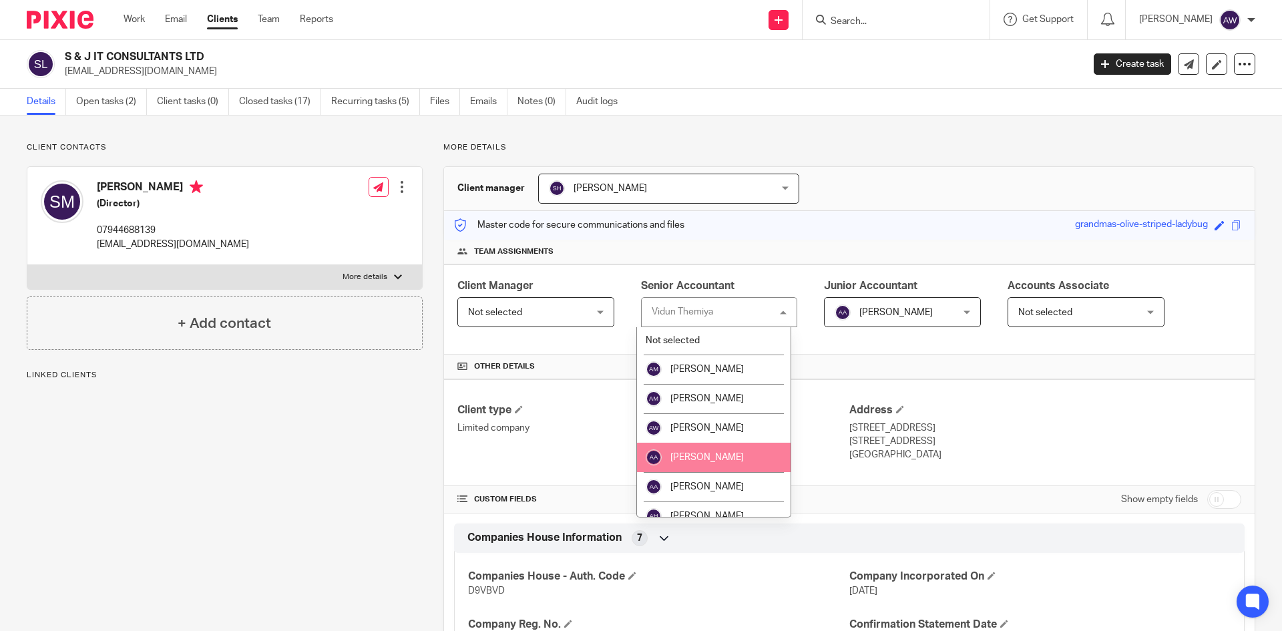
click at [688, 457] on span "[PERSON_NAME]" at bounding box center [706, 457] width 73 height 9
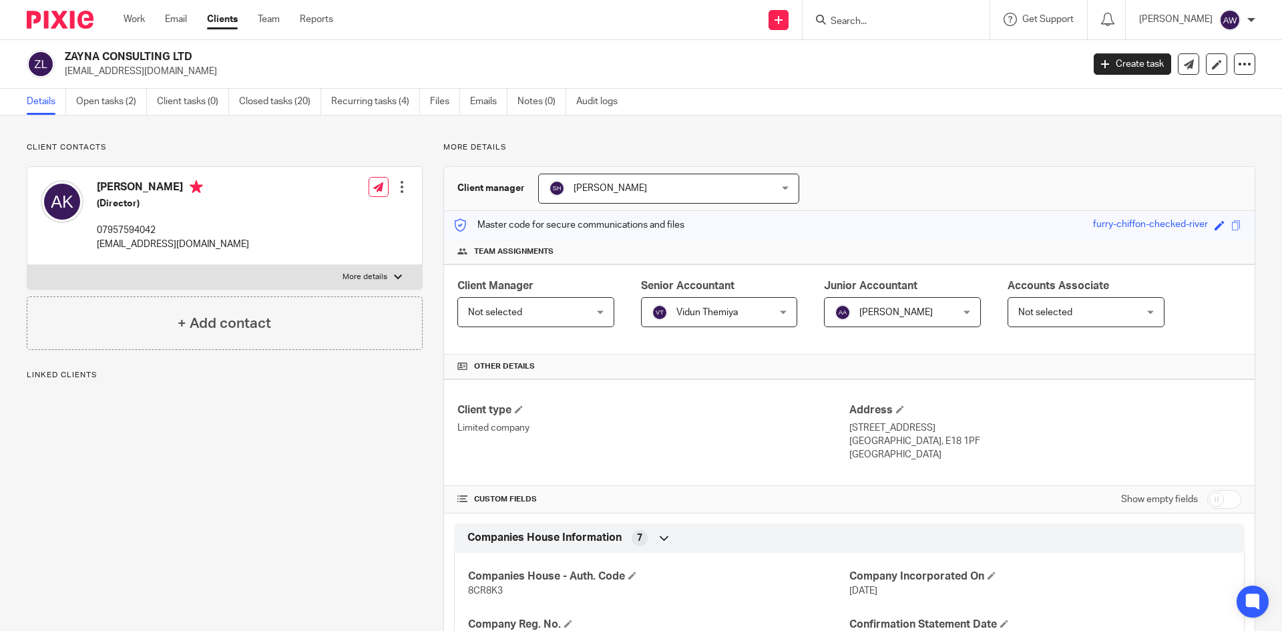
click at [710, 307] on span "Vidun Themiya" at bounding box center [710, 312] width 116 height 28
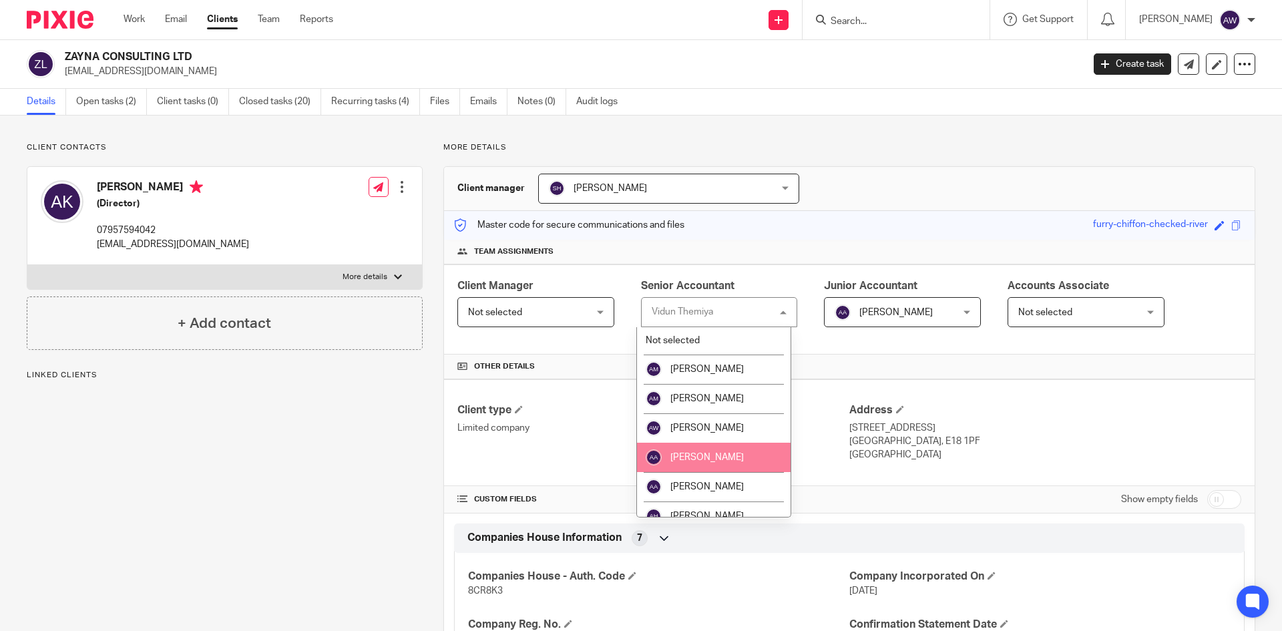
click at [701, 461] on span "[PERSON_NAME]" at bounding box center [706, 457] width 73 height 9
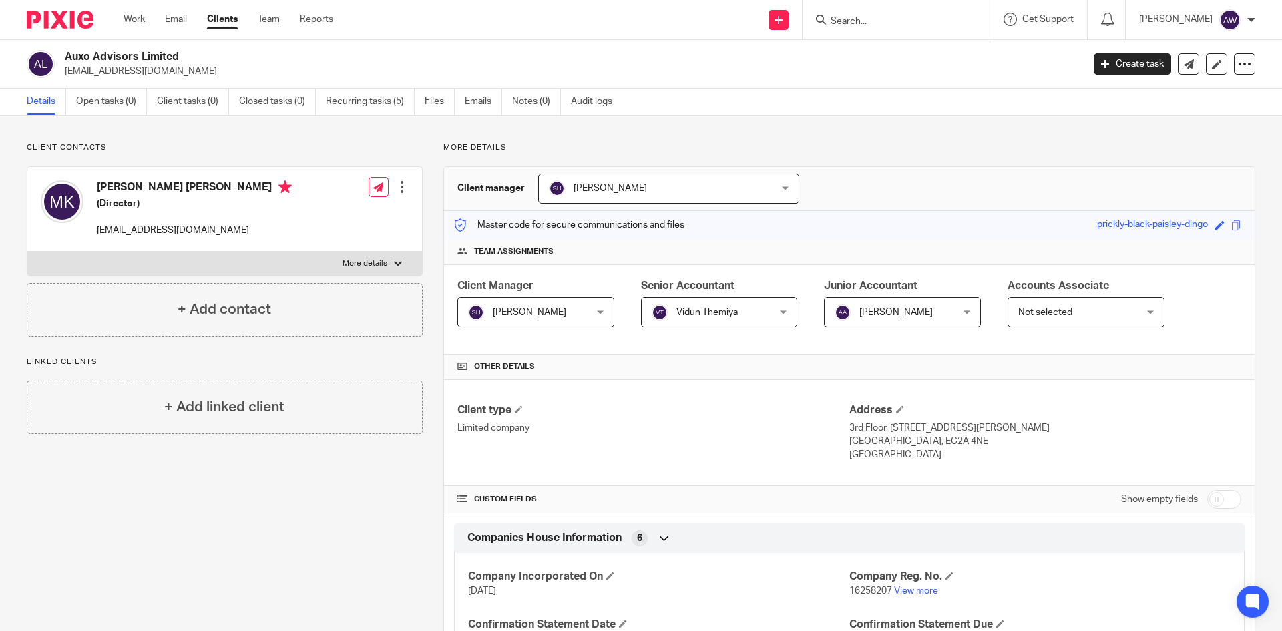
click at [682, 313] on span "Vidun Themiya" at bounding box center [706, 312] width 61 height 9
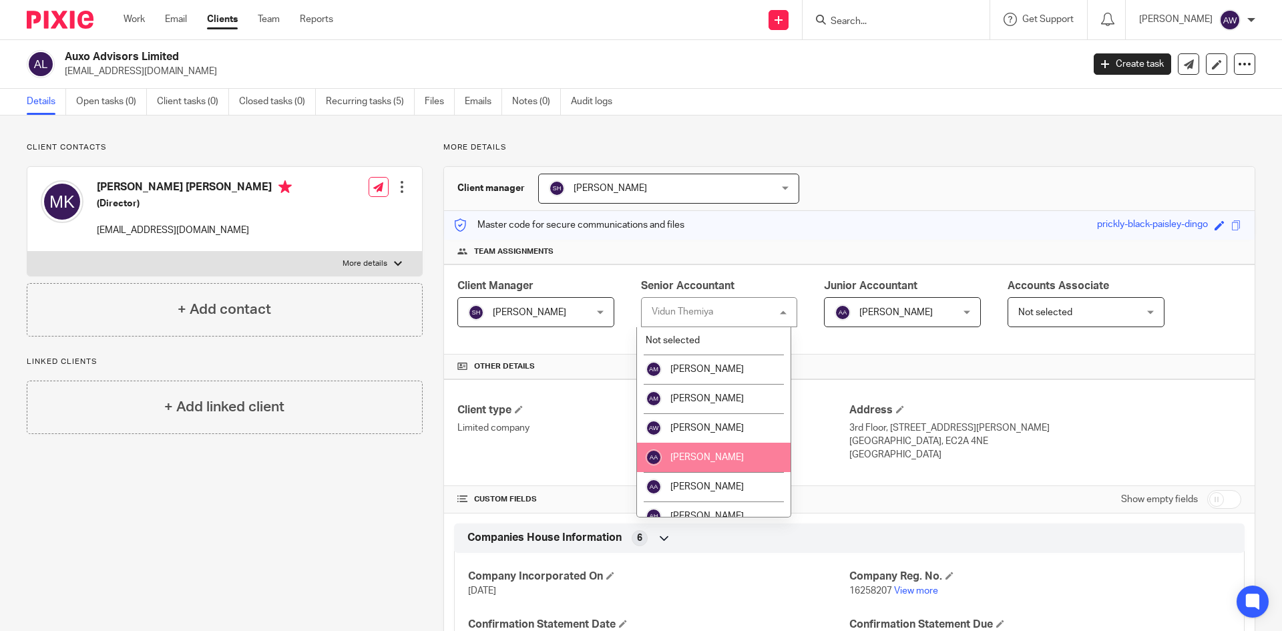
click at [702, 453] on span "[PERSON_NAME]" at bounding box center [706, 457] width 73 height 9
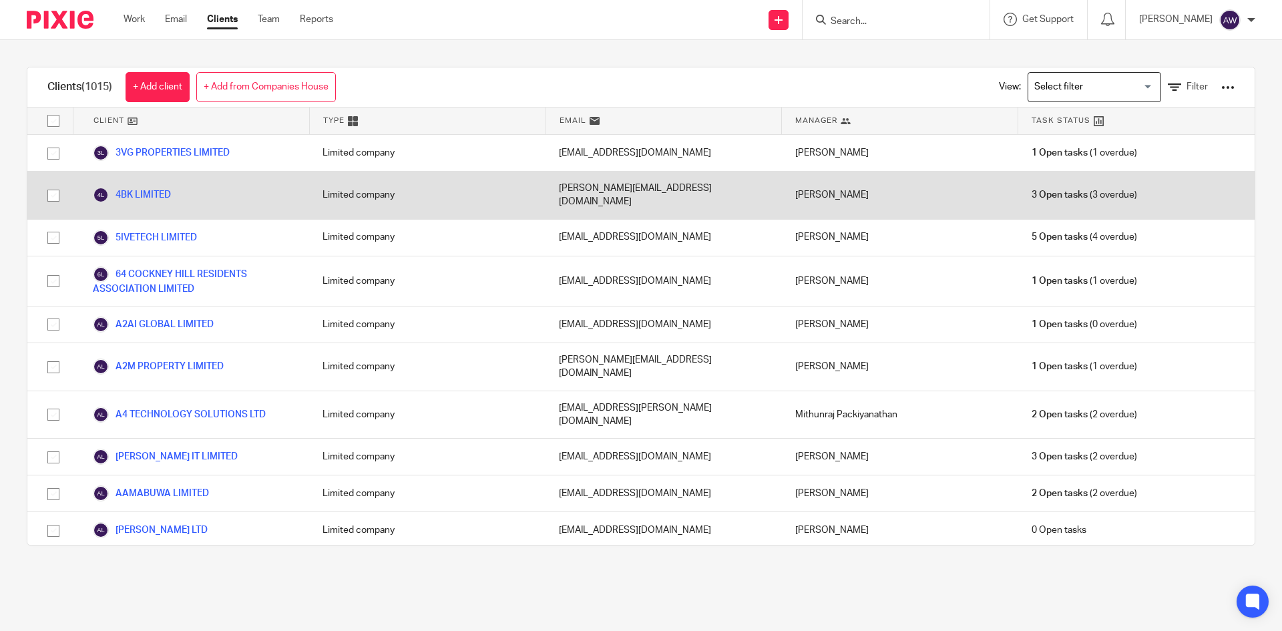
scroll to position [7705, 0]
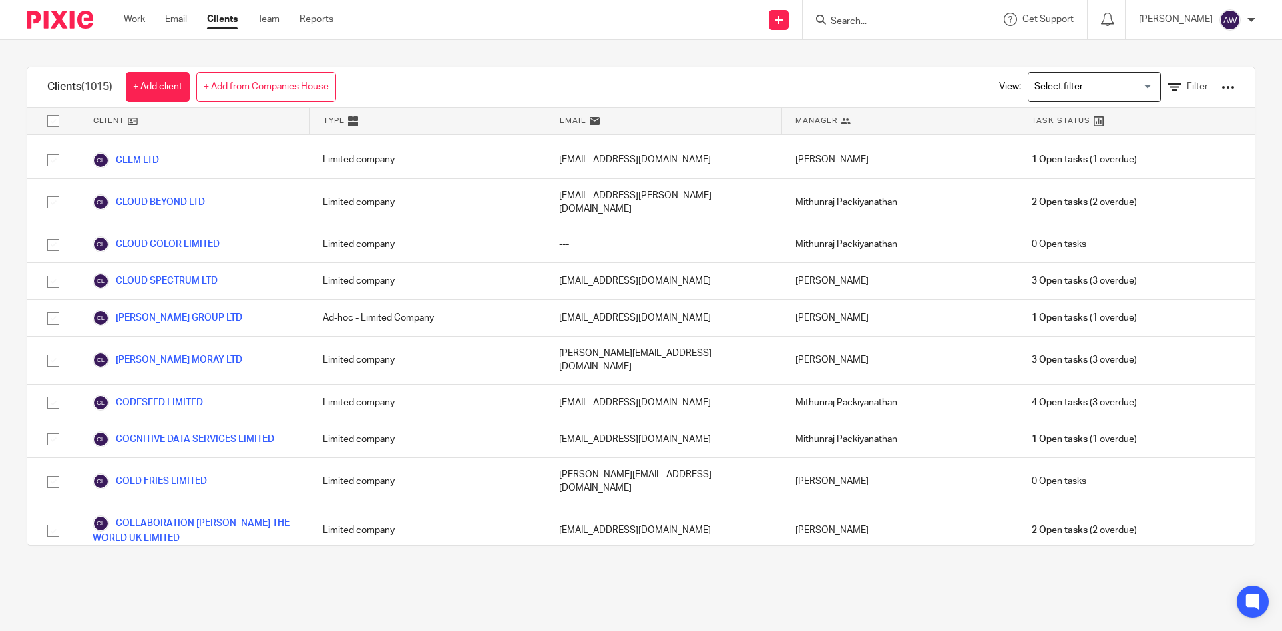
drag, startPoint x: 54, startPoint y: 338, endPoint x: 522, endPoint y: 479, distance: 488.5
checkbox input "true"
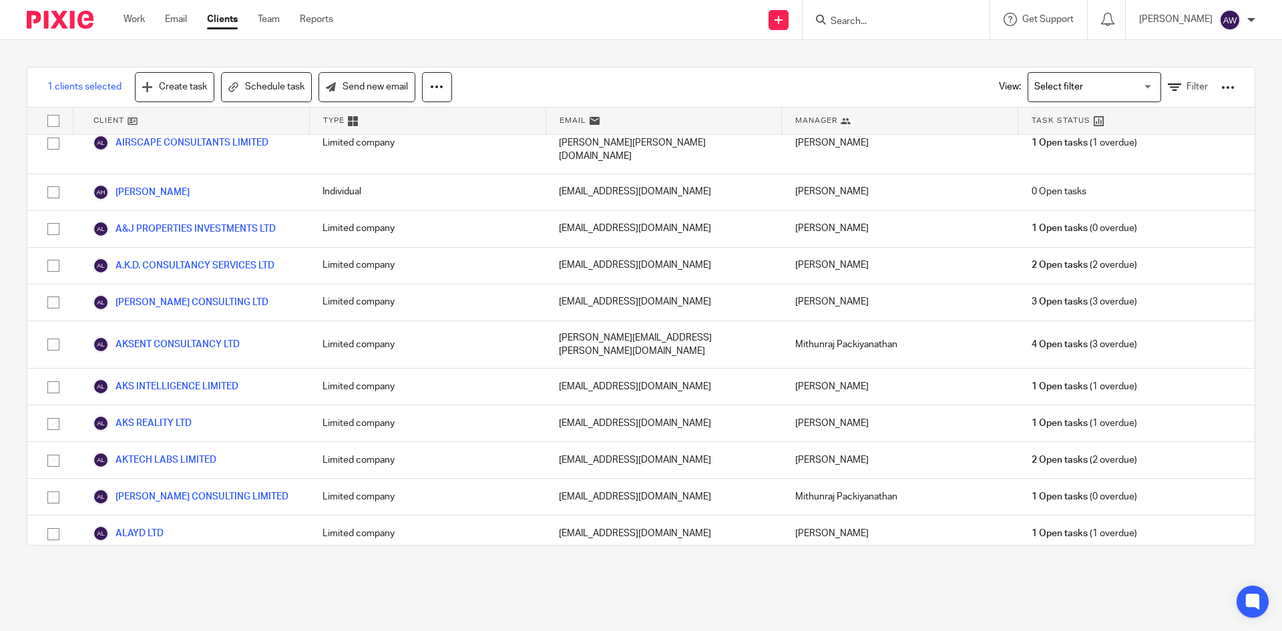
scroll to position [9435, 0]
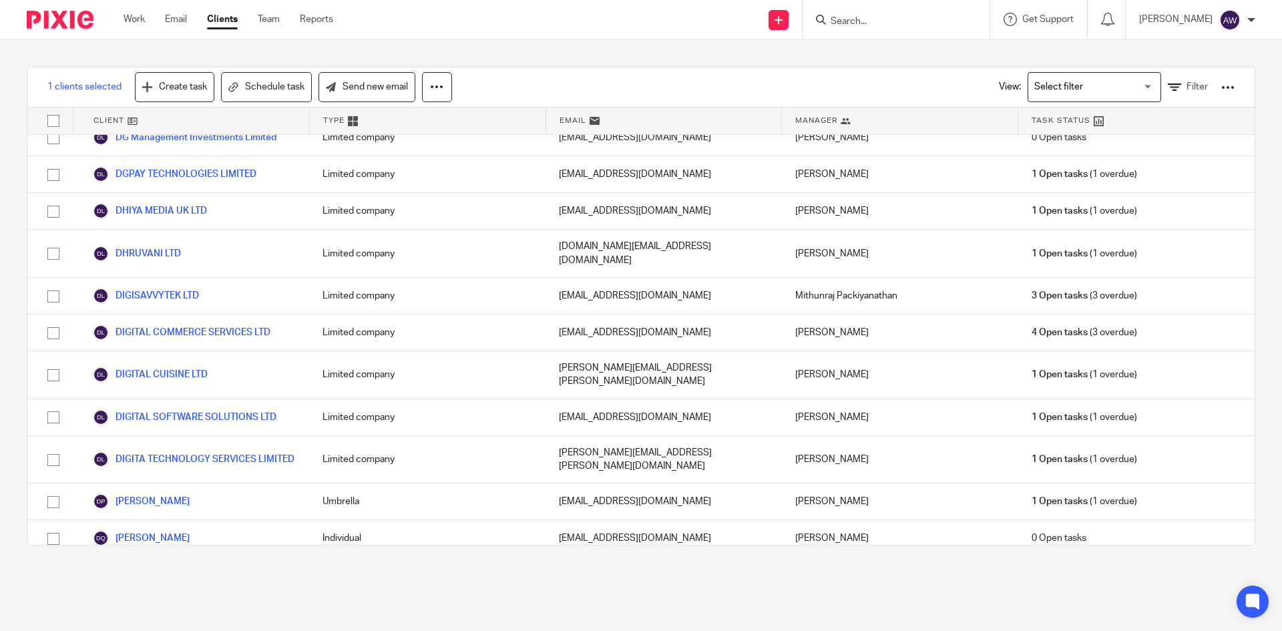
checkbox input "true"
click at [435, 81] on icon at bounding box center [436, 86] width 13 height 13
click at [387, 120] on link "Update property" at bounding box center [399, 125] width 90 height 20
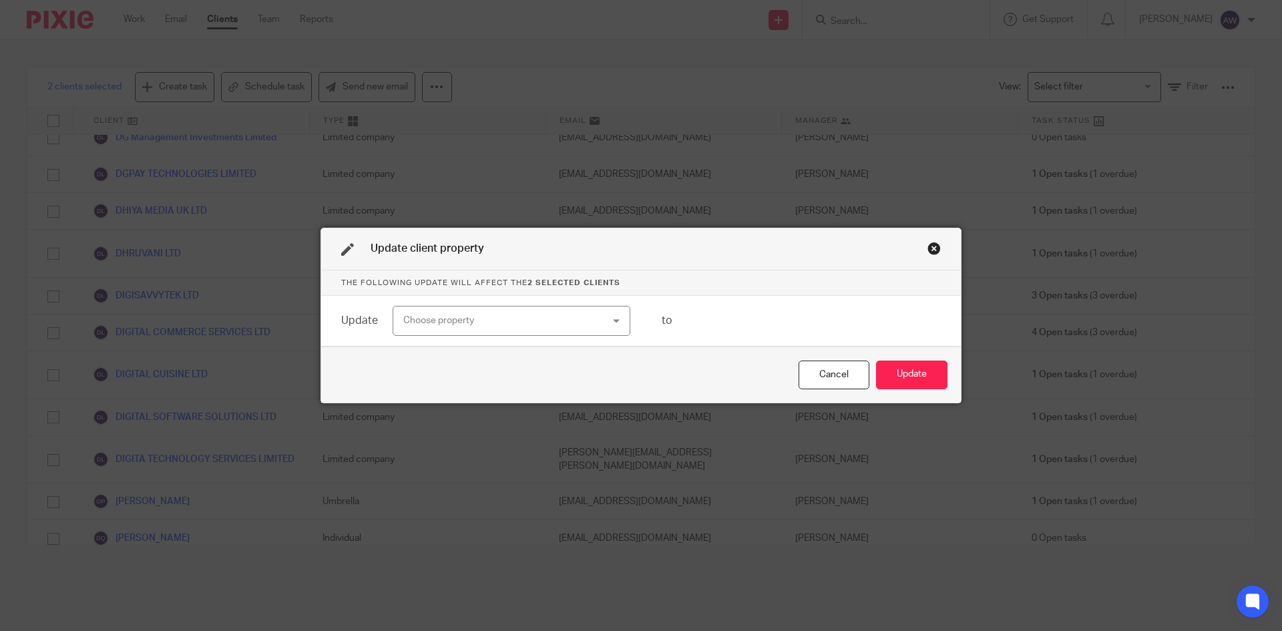
click at [416, 316] on div "Choose property" at bounding box center [493, 320] width 181 height 28
click at [836, 362] on div "Cancel" at bounding box center [833, 374] width 71 height 29
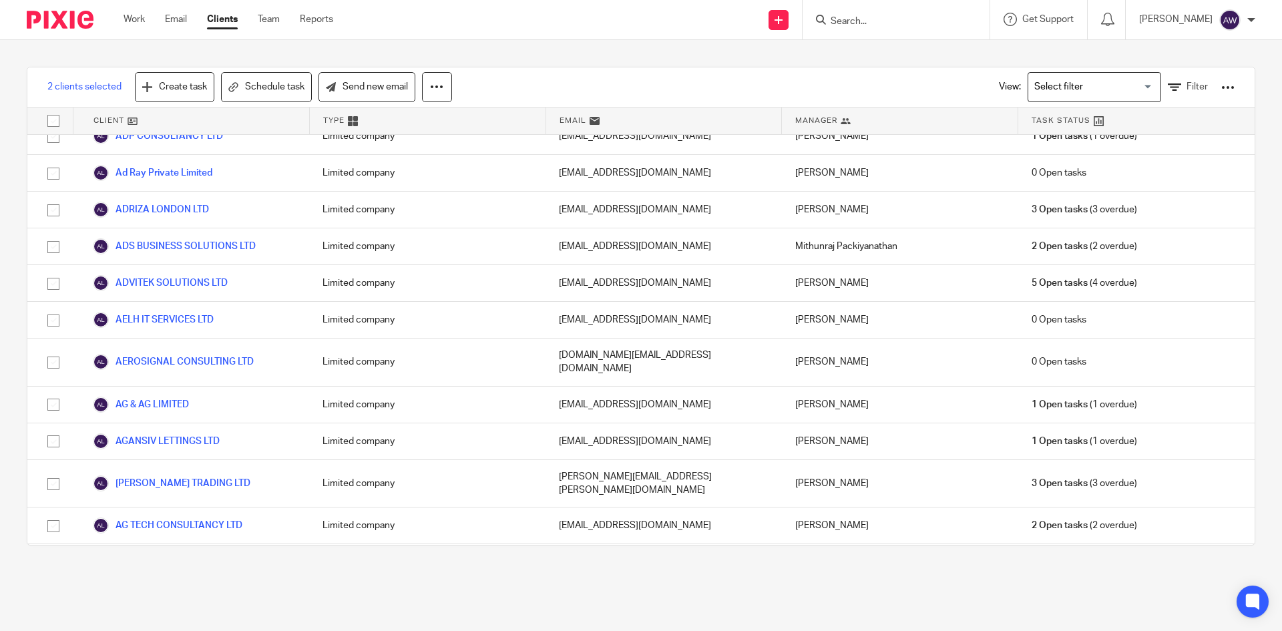
scroll to position [12353, 0]
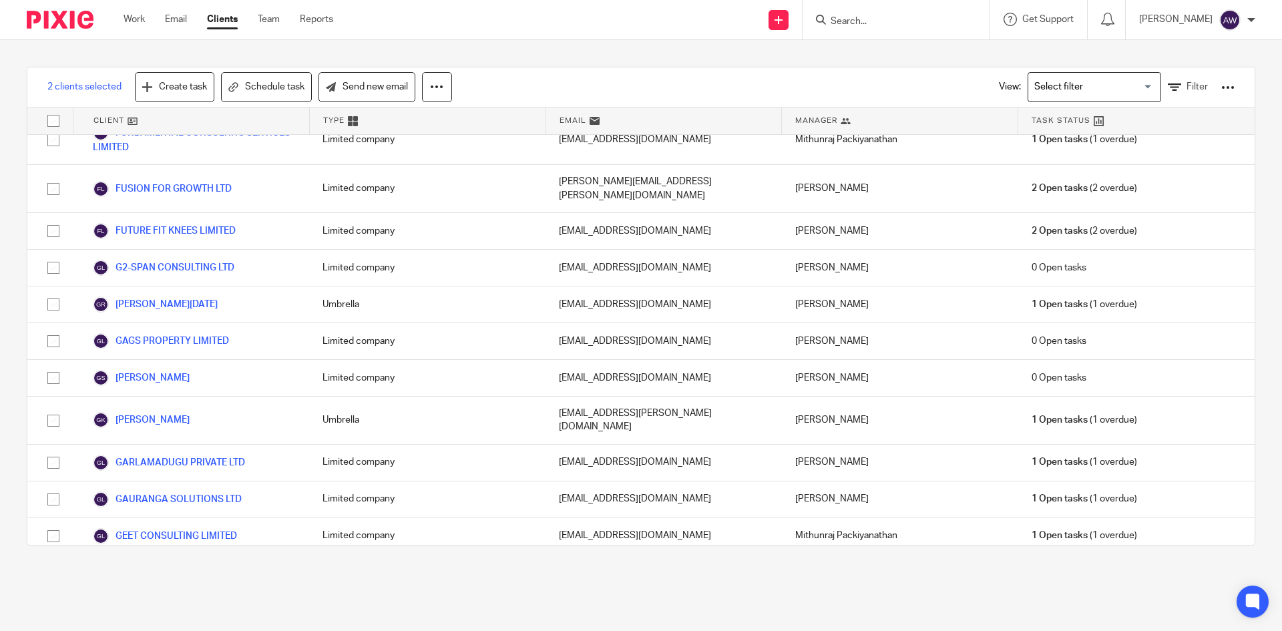
checkbox input "true"
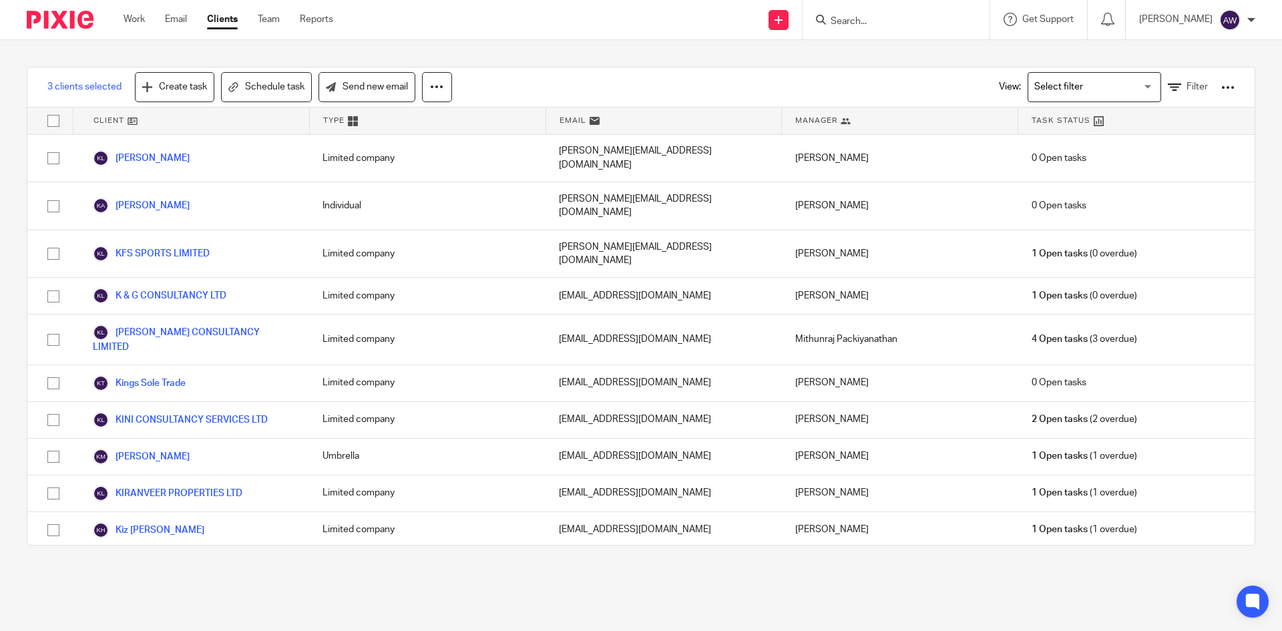
drag, startPoint x: 53, startPoint y: 339, endPoint x: 67, endPoint y: 348, distance: 16.8
checkbox input "true"
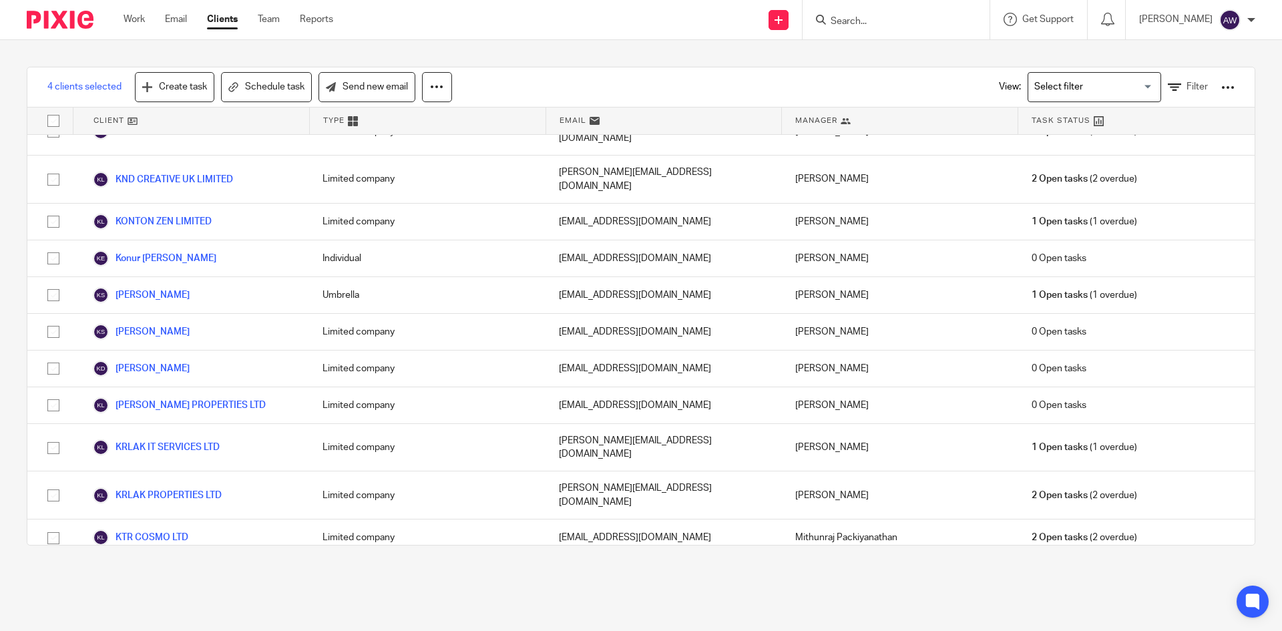
checkbox input "true"
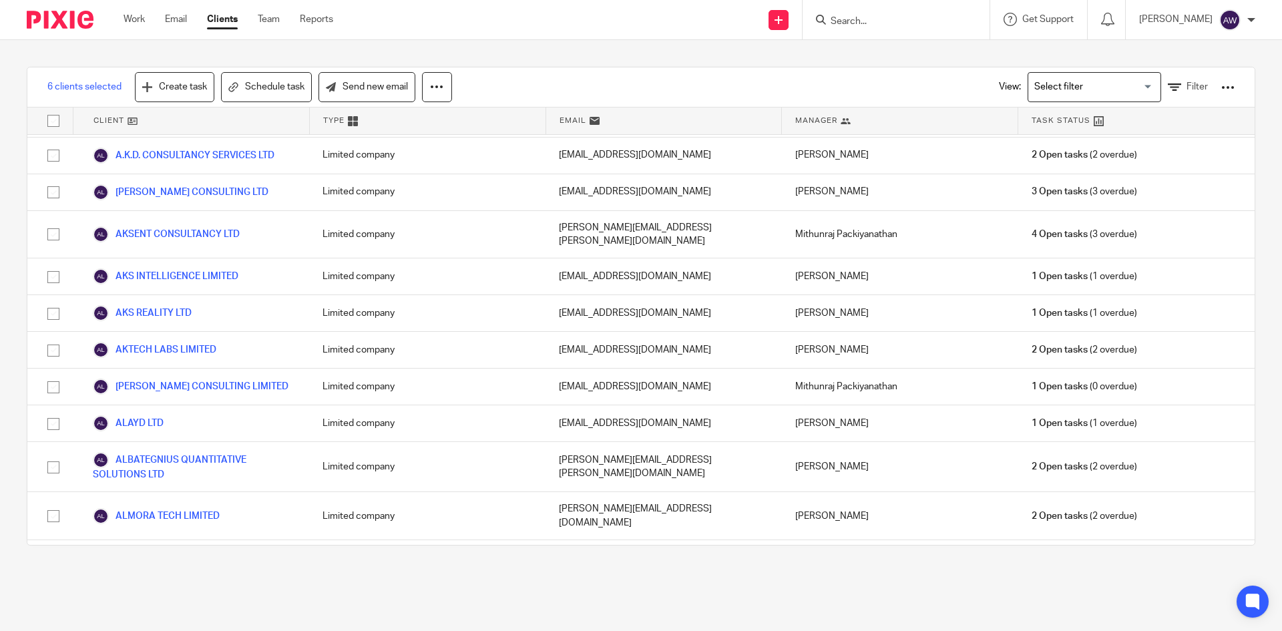
scroll to position [25010, 0]
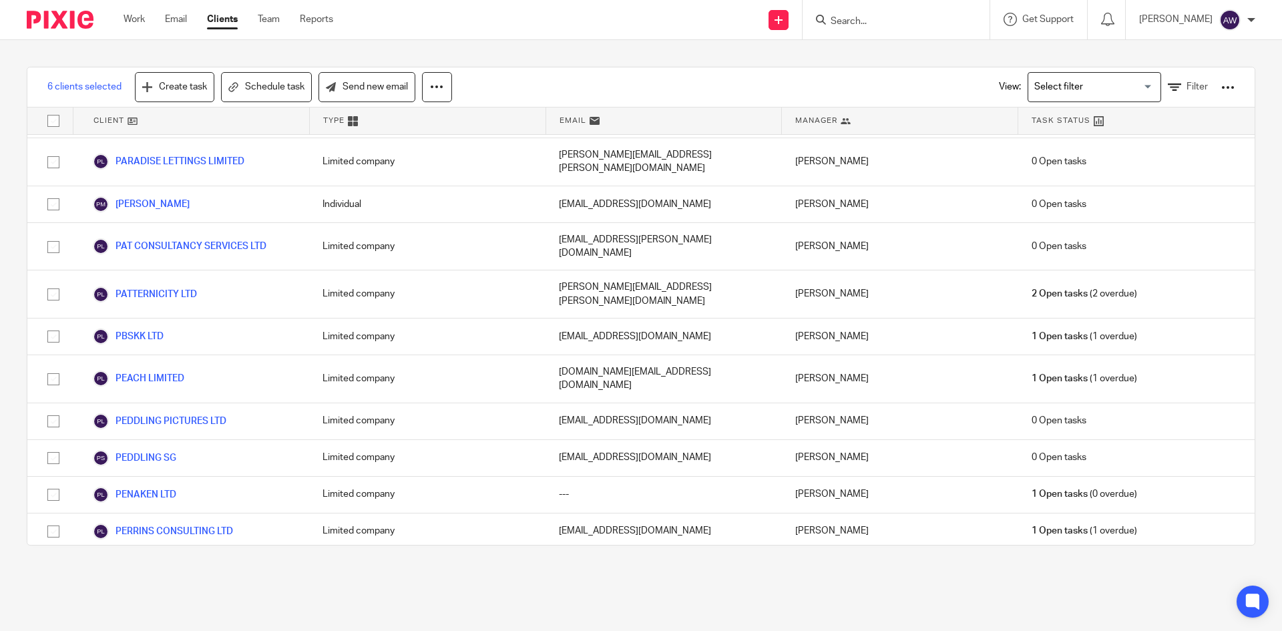
checkbox input "true"
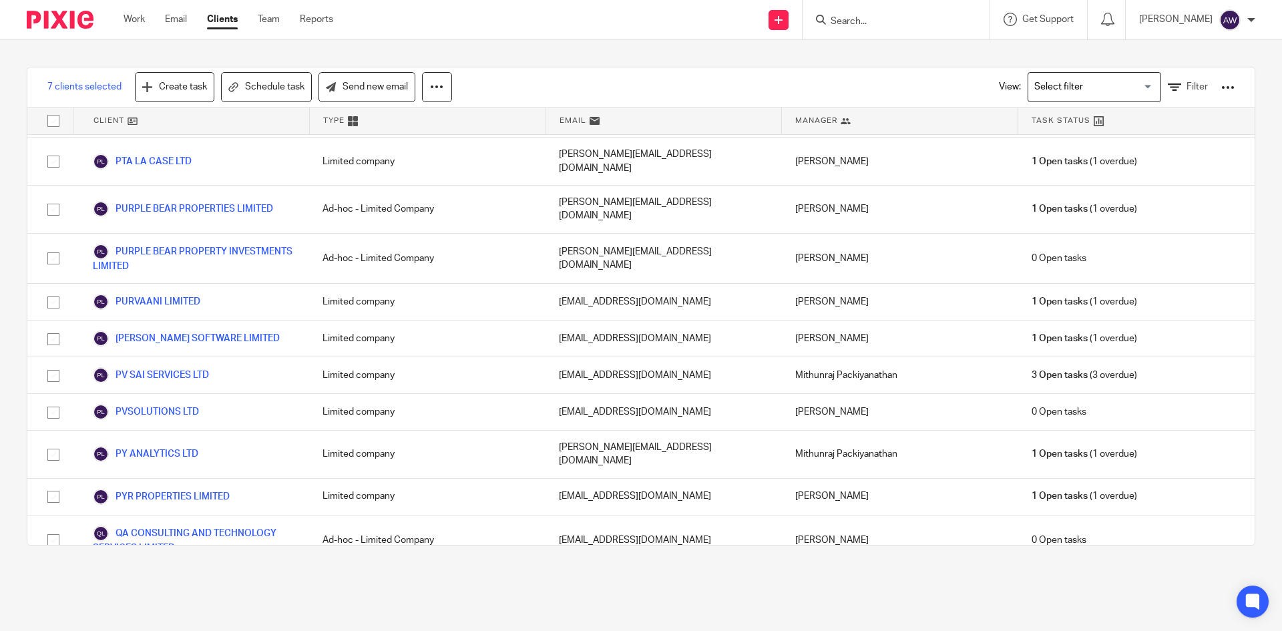
scroll to position [31297, 0]
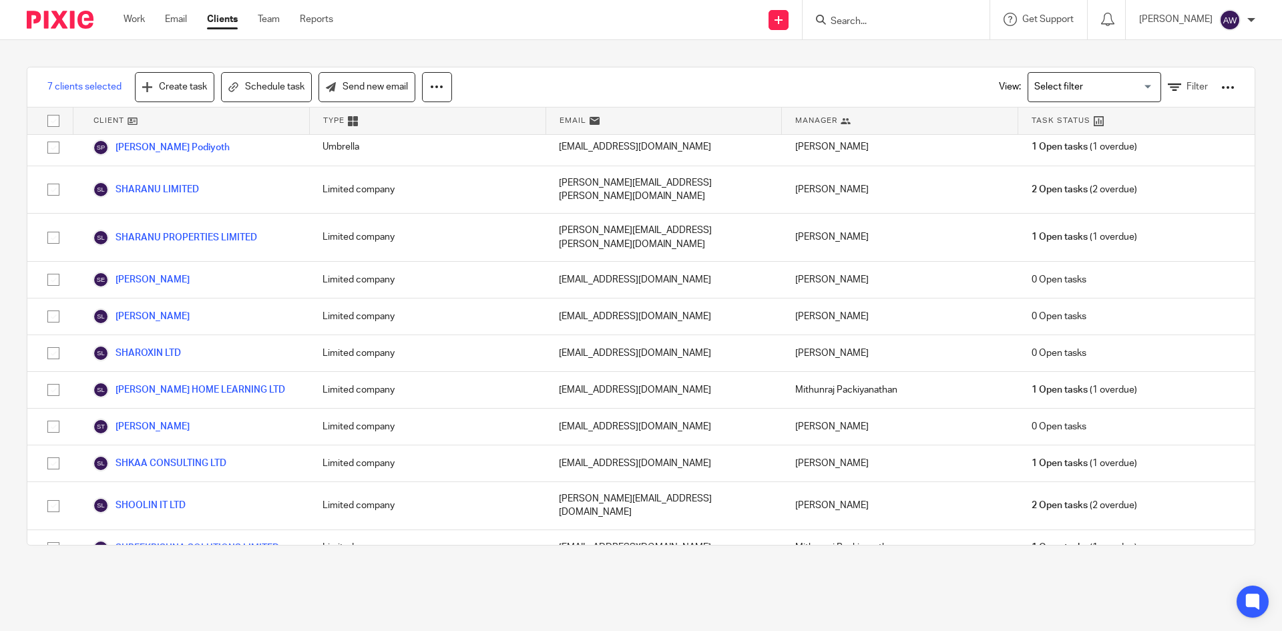
checkbox input "true"
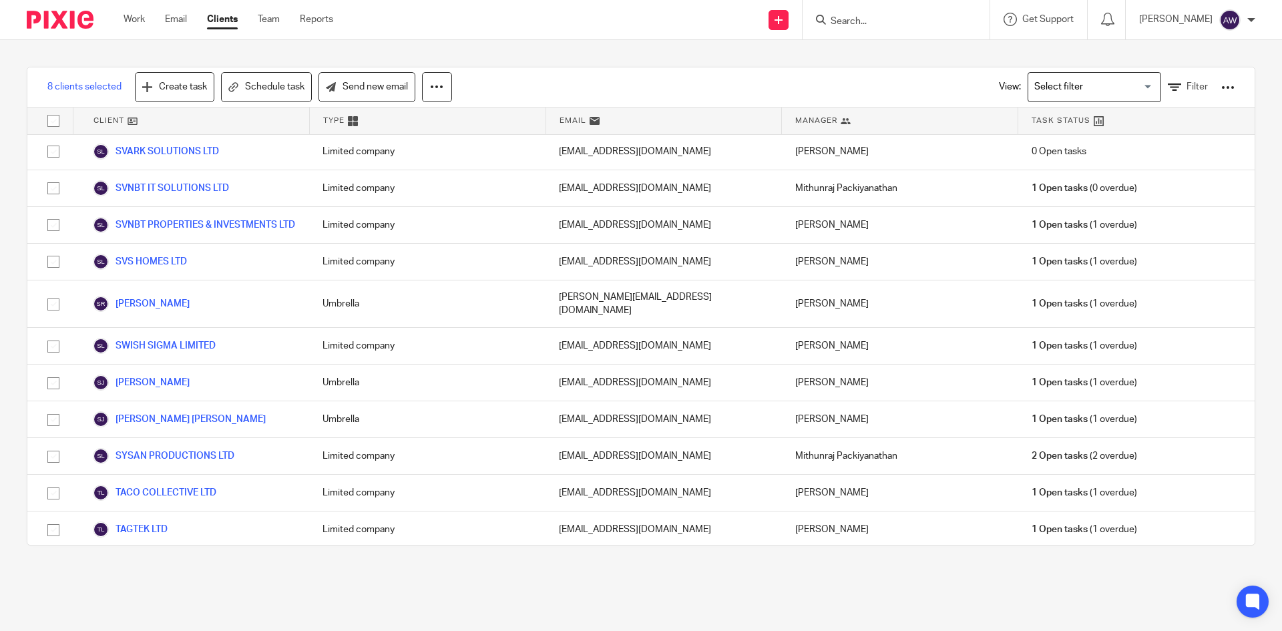
checkbox input "true"
click at [446, 87] on button at bounding box center [437, 87] width 30 height 30
click at [398, 121] on link "Update property" at bounding box center [399, 125] width 90 height 20
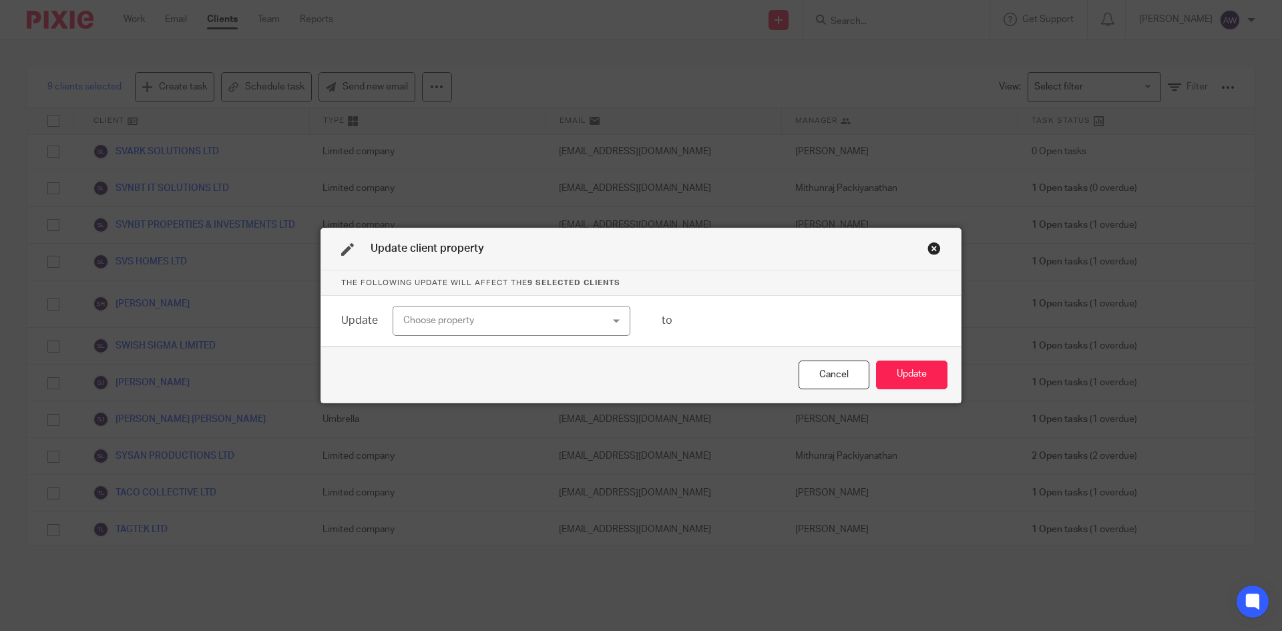
click at [580, 320] on div "Choose property" at bounding box center [512, 321] width 238 height 30
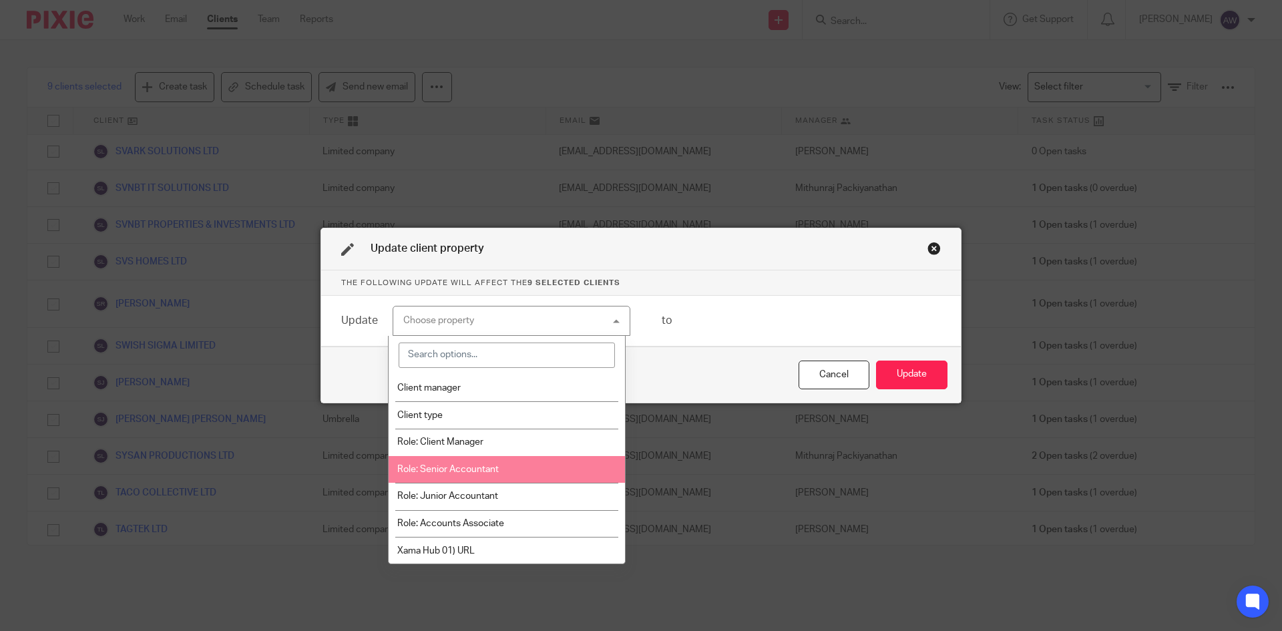
click at [443, 469] on span "Role: Senior Accountant" at bounding box center [447, 469] width 101 height 9
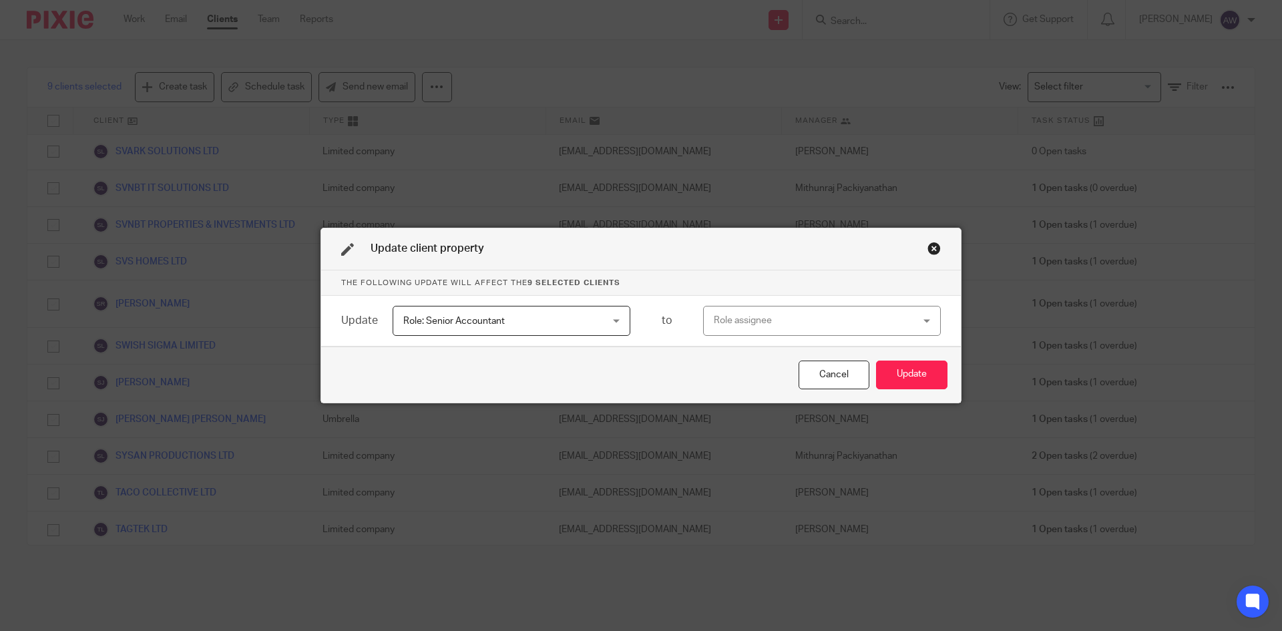
click at [734, 323] on div "Role assignee" at bounding box center [804, 320] width 181 height 28
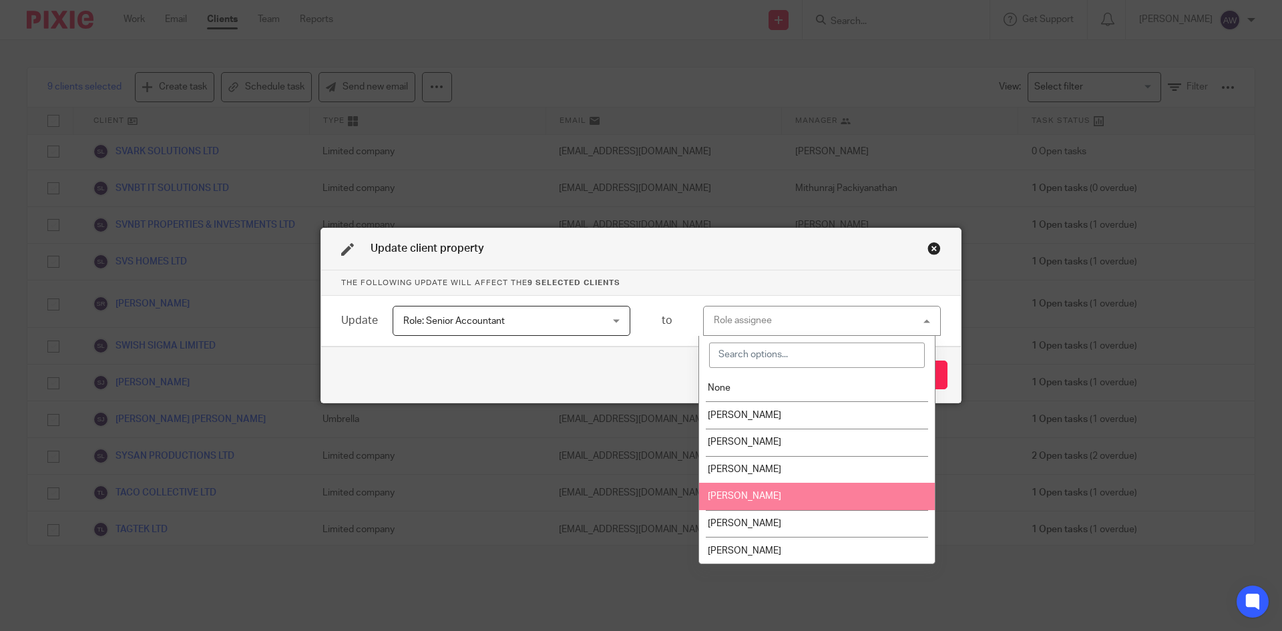
click at [751, 490] on li "[PERSON_NAME]" at bounding box center [817, 496] width 236 height 27
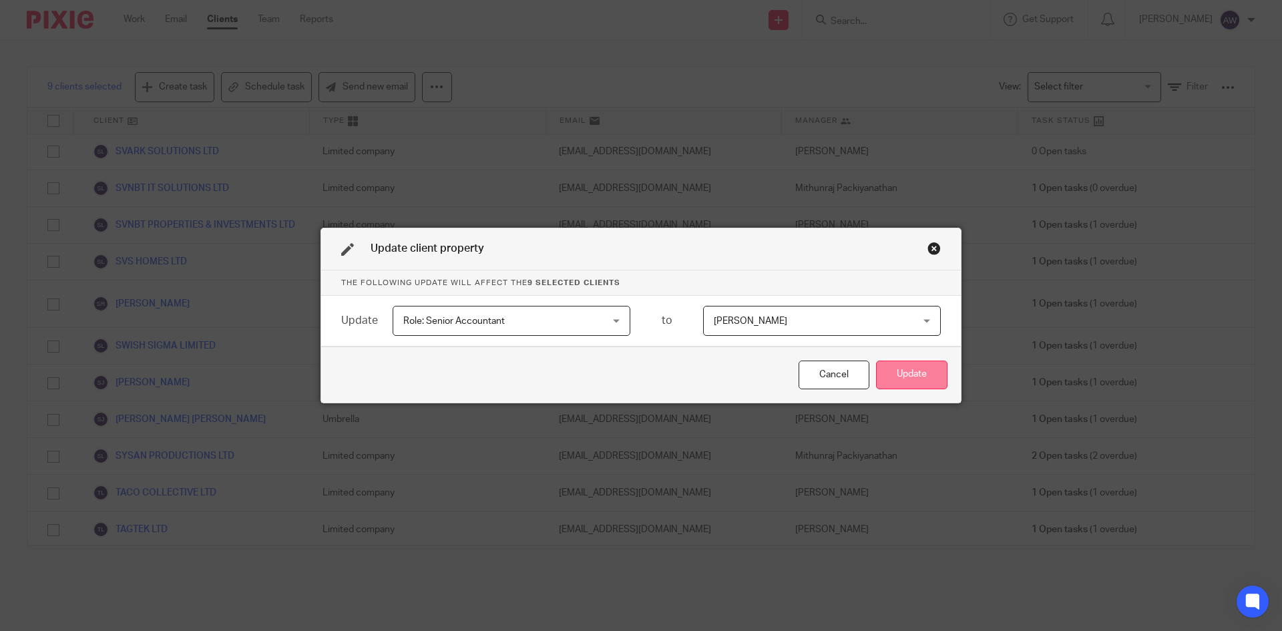
drag, startPoint x: 905, startPoint y: 373, endPoint x: 879, endPoint y: 373, distance: 26.7
click at [905, 373] on button "Update" at bounding box center [911, 374] width 71 height 29
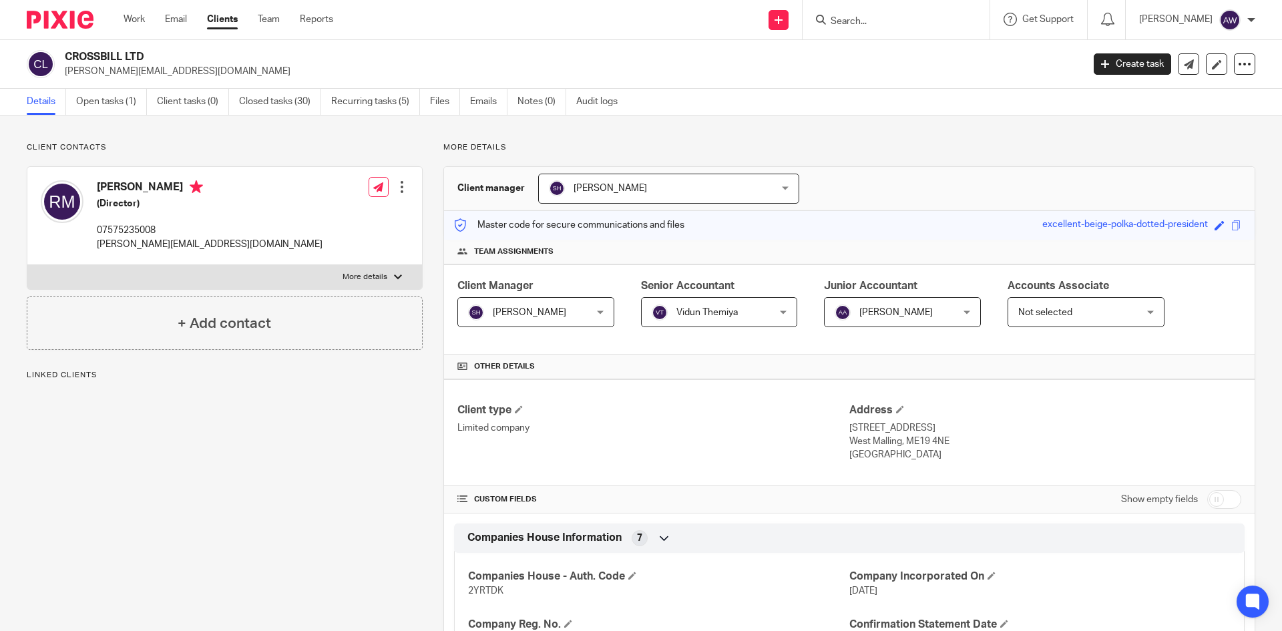
click at [696, 308] on span "Vidun Themiya" at bounding box center [706, 312] width 61 height 9
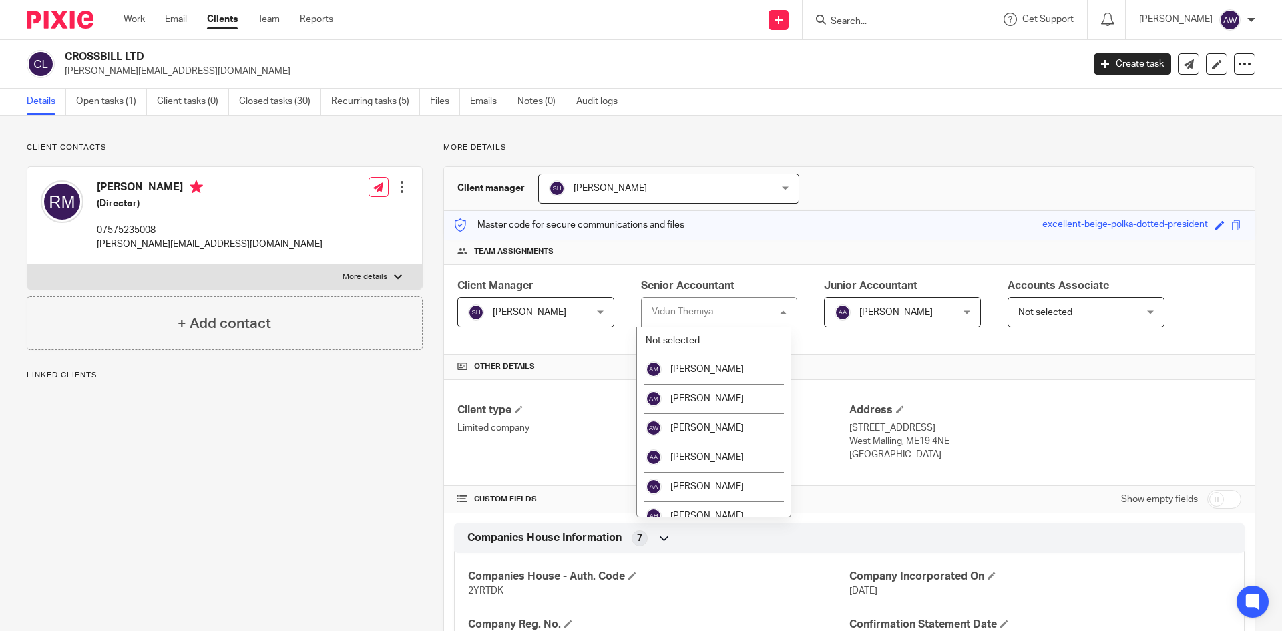
click at [616, 284] on div "Client Manager [PERSON_NAME] [PERSON_NAME] Not selected [PERSON_NAME] [PERSON_N…" at bounding box center [849, 309] width 810 height 90
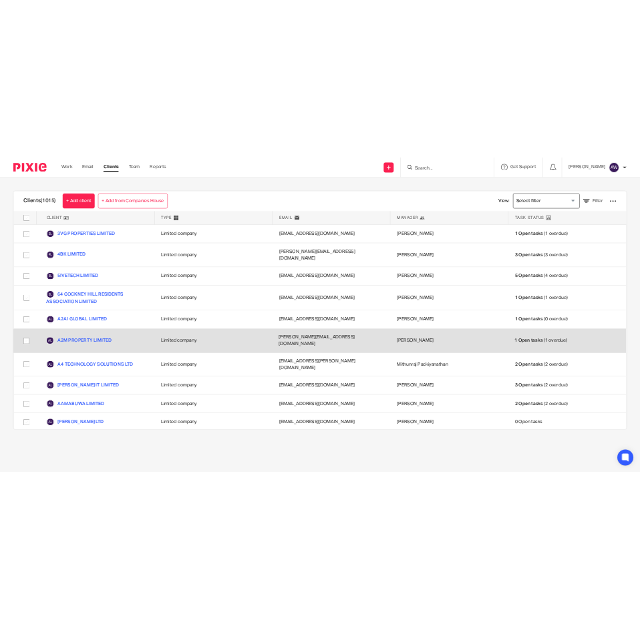
scroll to position [23363, 0]
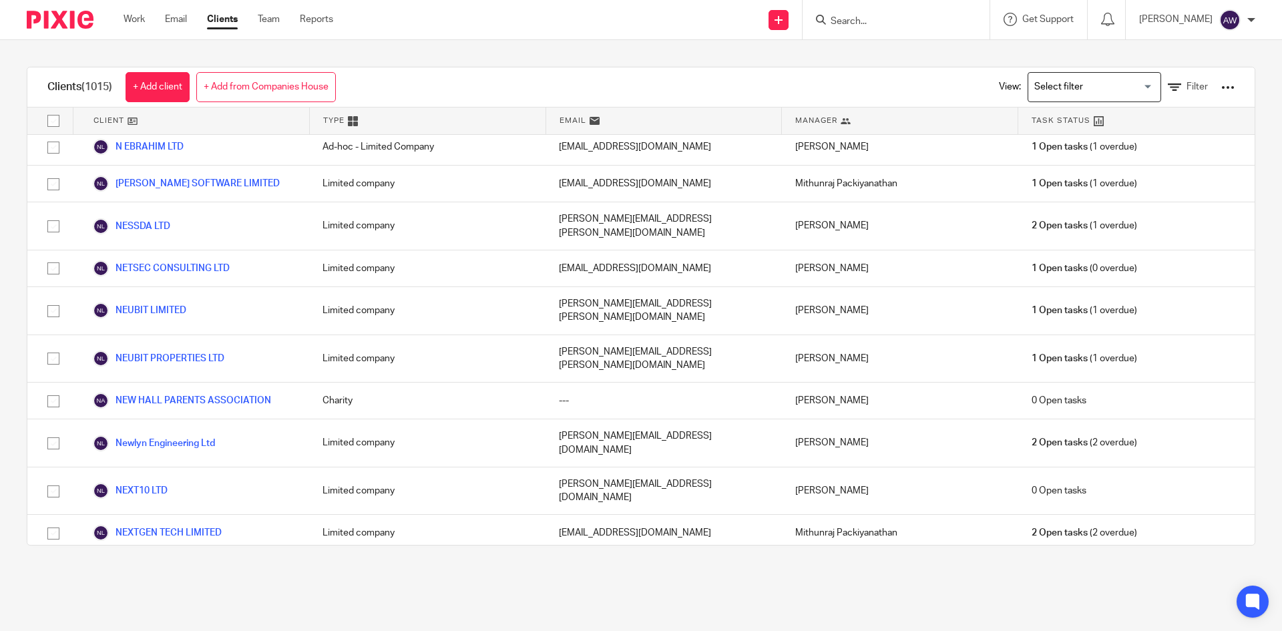
drag, startPoint x: 47, startPoint y: 346, endPoint x: 63, endPoint y: 352, distance: 17.1
checkbox input "true"
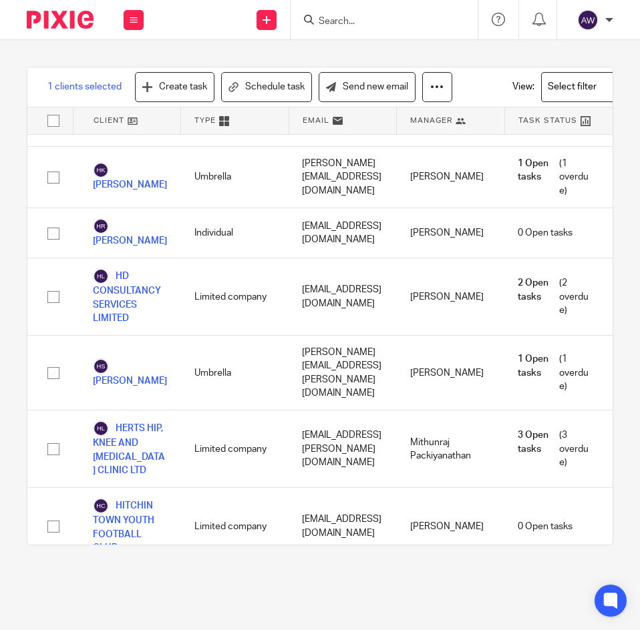
scroll to position [53876, 0]
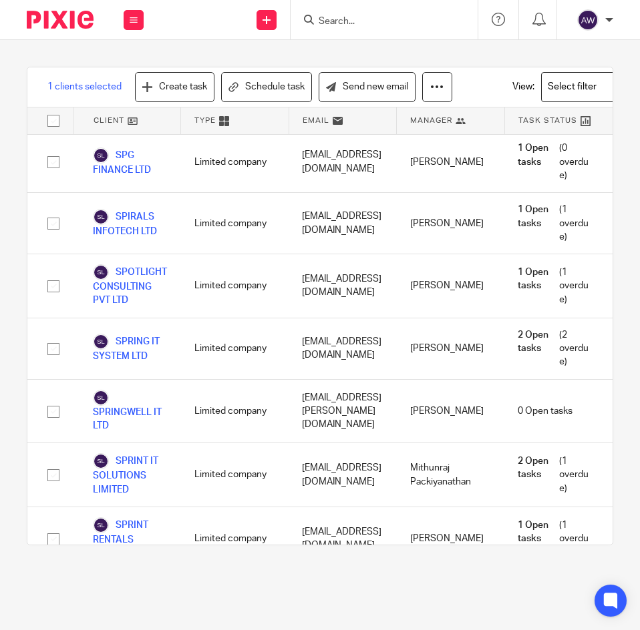
click at [53, 119] on input "checkbox" at bounding box center [53, 106] width 25 height 25
checkbox input "true"
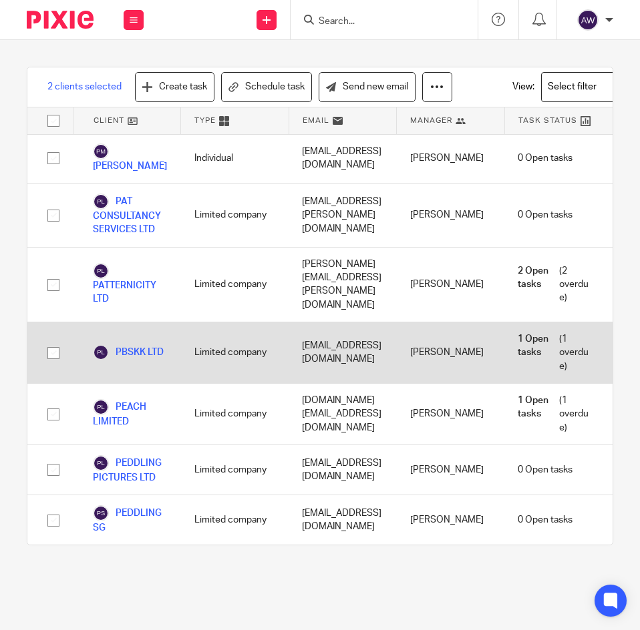
drag, startPoint x: 55, startPoint y: 350, endPoint x: 77, endPoint y: 340, distance: 24.5
click at [55, 350] on input "checkbox" at bounding box center [53, 352] width 25 height 25
checkbox input "true"
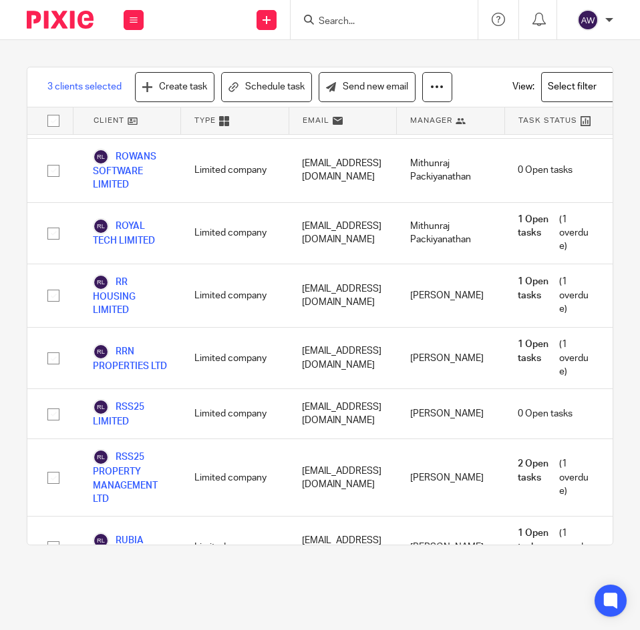
scroll to position [6106, 0]
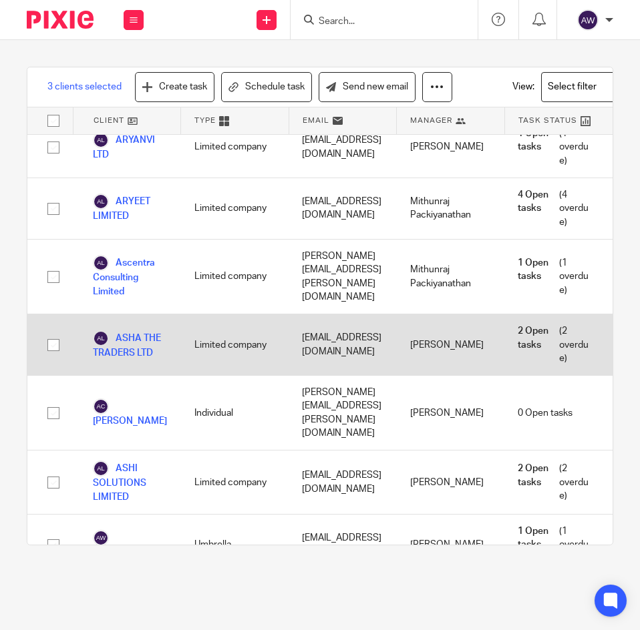
click at [49, 346] on input "checkbox" at bounding box center [53, 344] width 25 height 25
checkbox input "true"
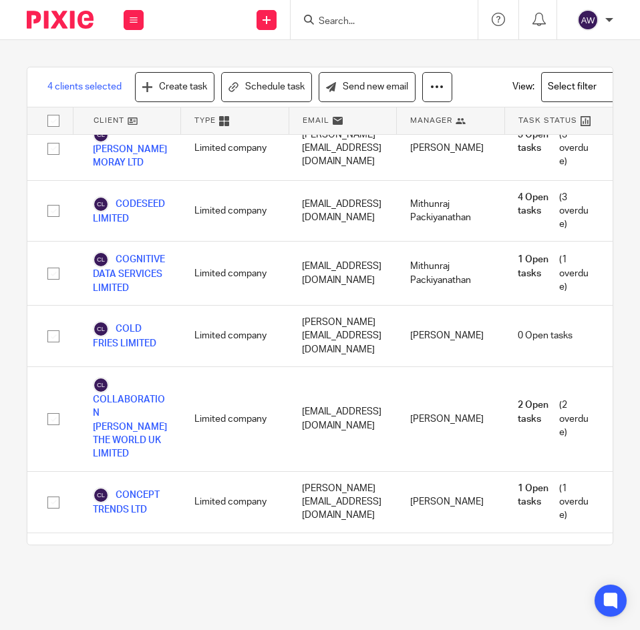
scroll to position [25671, 0]
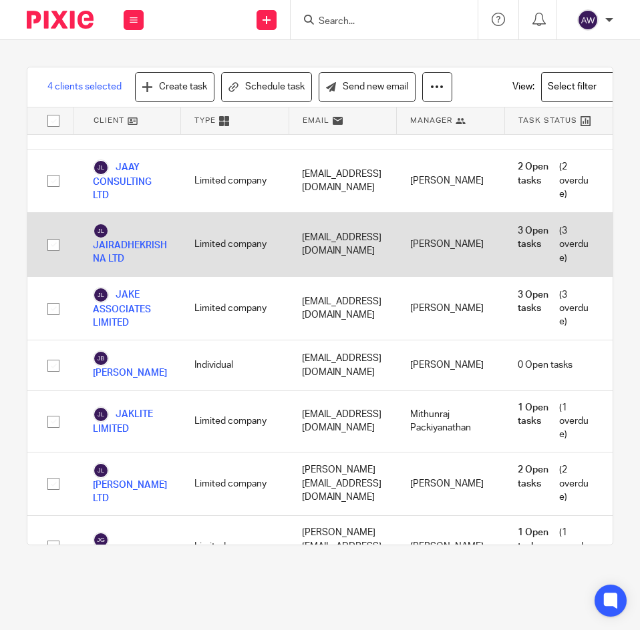
click at [47, 258] on input "checkbox" at bounding box center [53, 244] width 25 height 25
checkbox input "true"
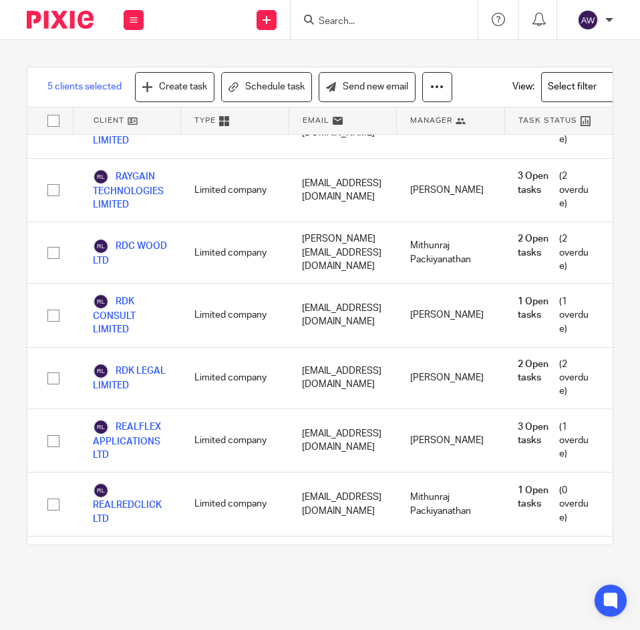
scroll to position [16086, 0]
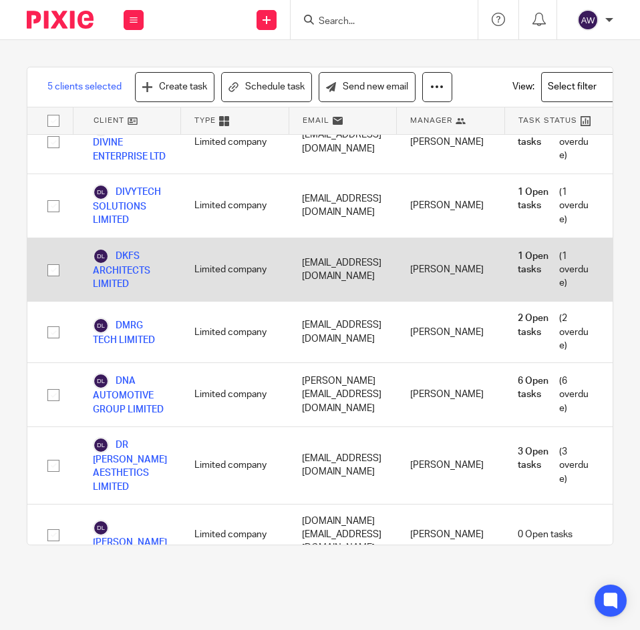
click at [59, 283] on input "checkbox" at bounding box center [53, 270] width 25 height 25
checkbox input "true"
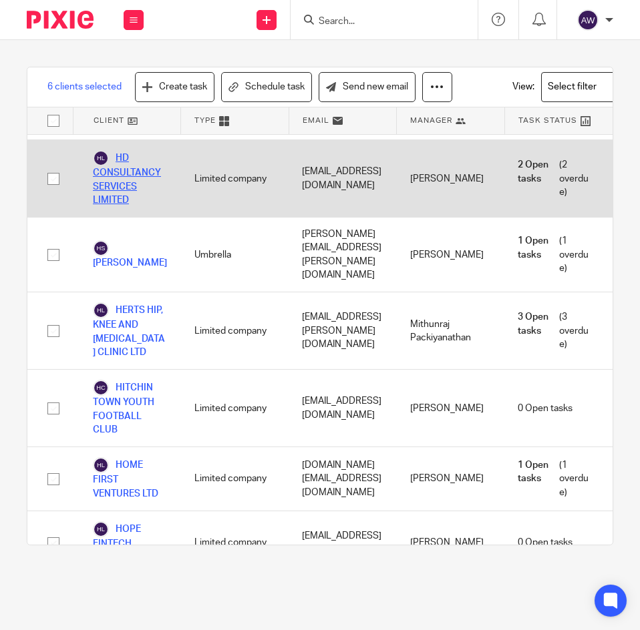
scroll to position [56007, 0]
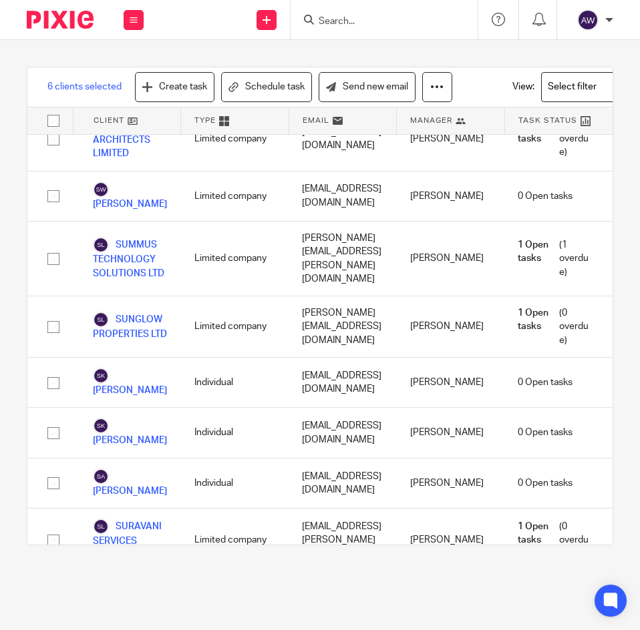
checkbox input "true"
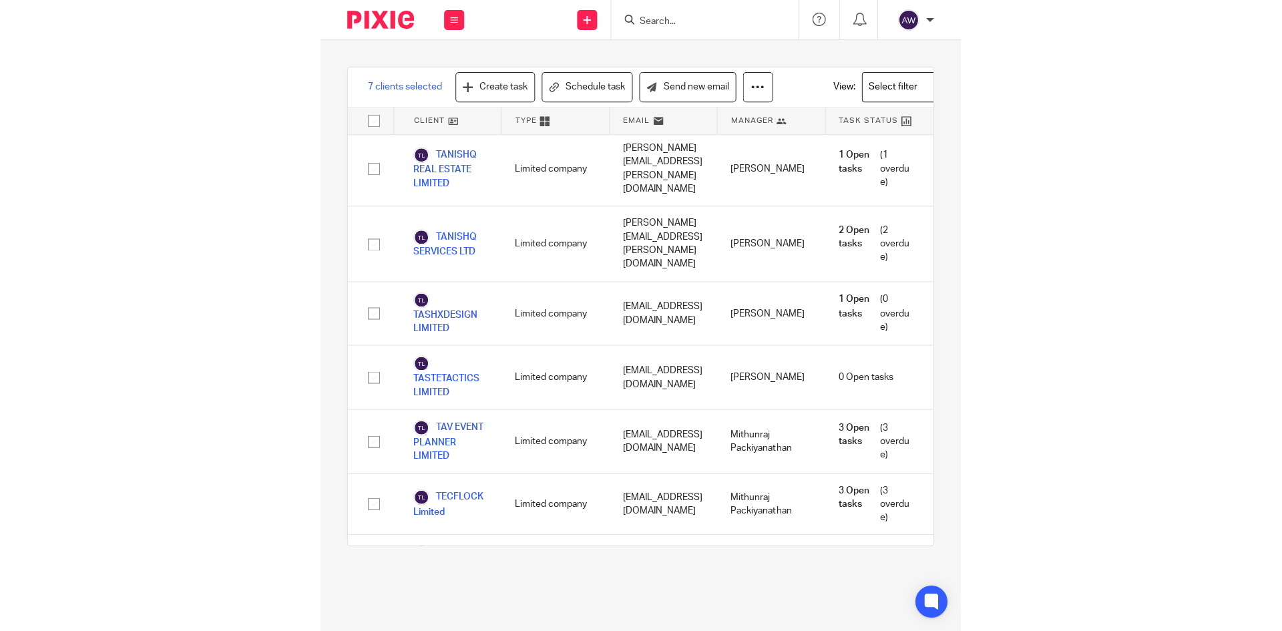
scroll to position [64403, 0]
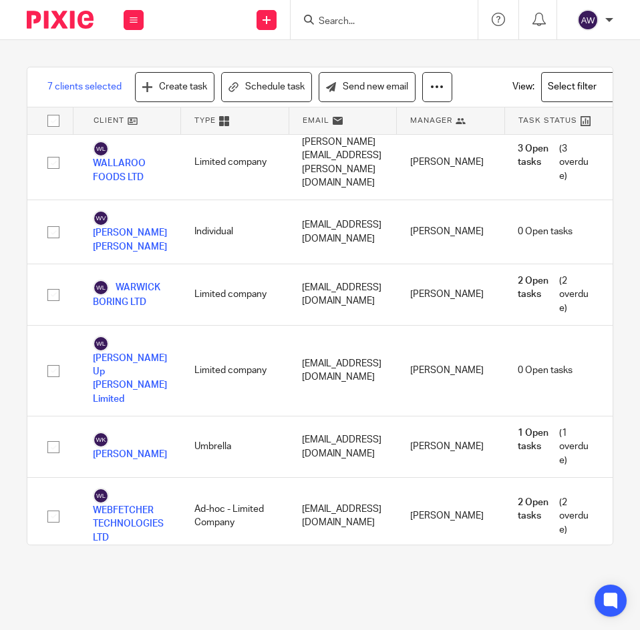
checkbox input "true"
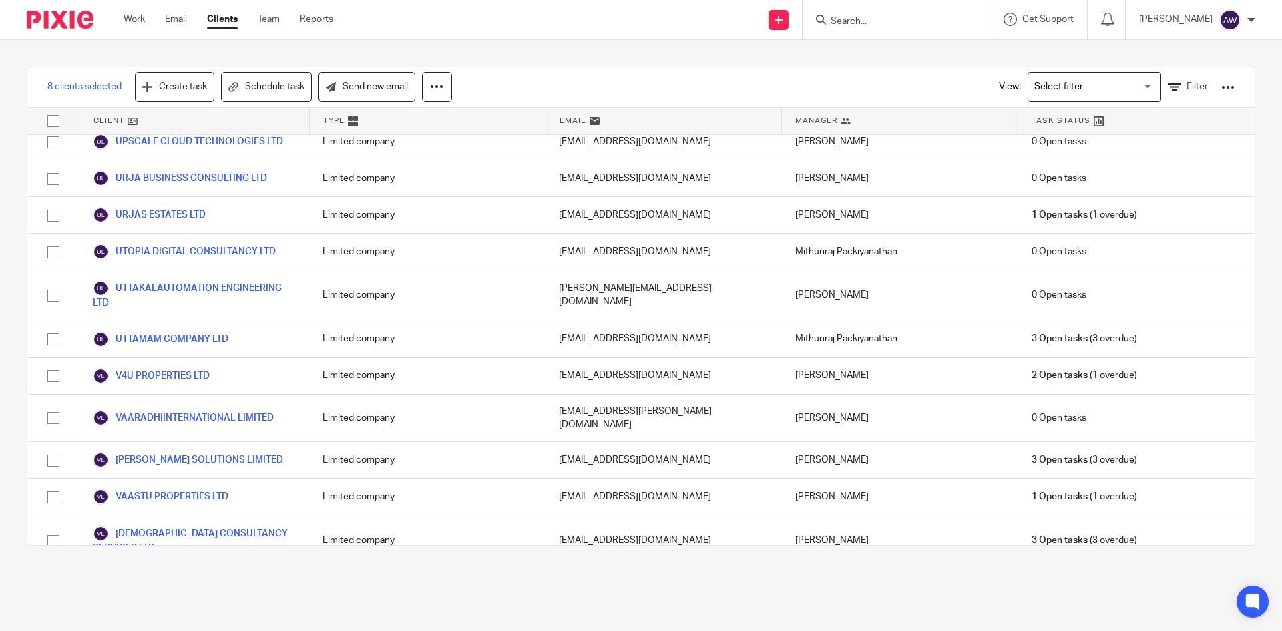
scroll to position [37645, 0]
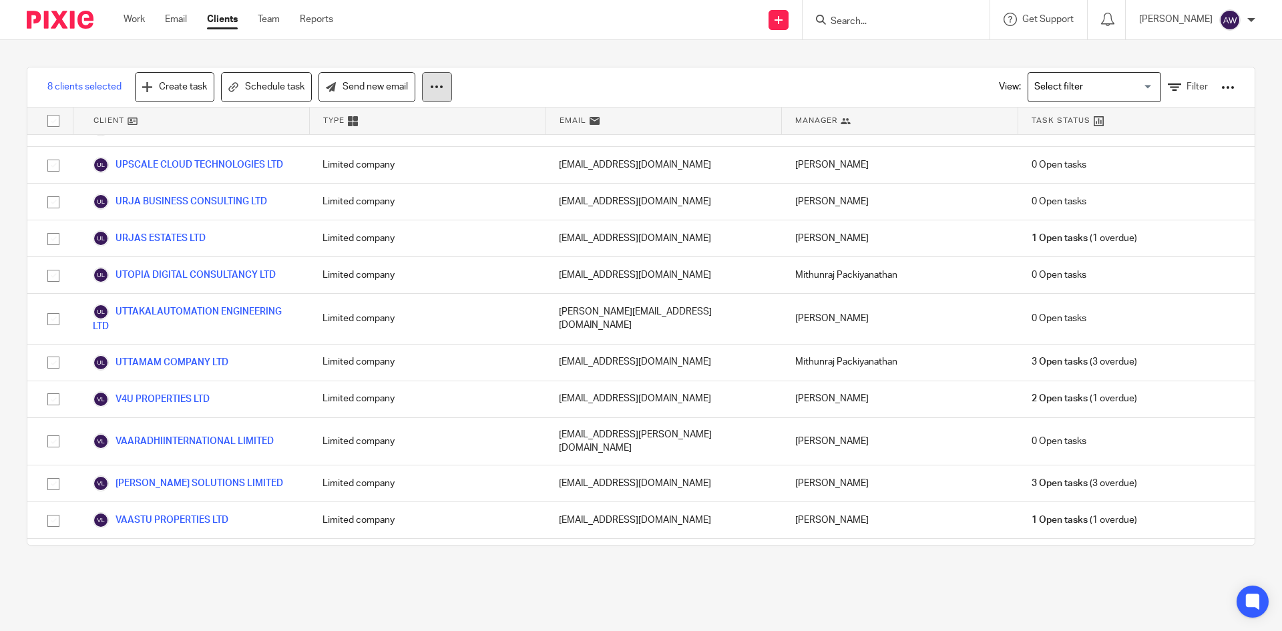
click at [444, 89] on button at bounding box center [437, 87] width 30 height 30
click at [417, 126] on link "Update property" at bounding box center [399, 125] width 90 height 20
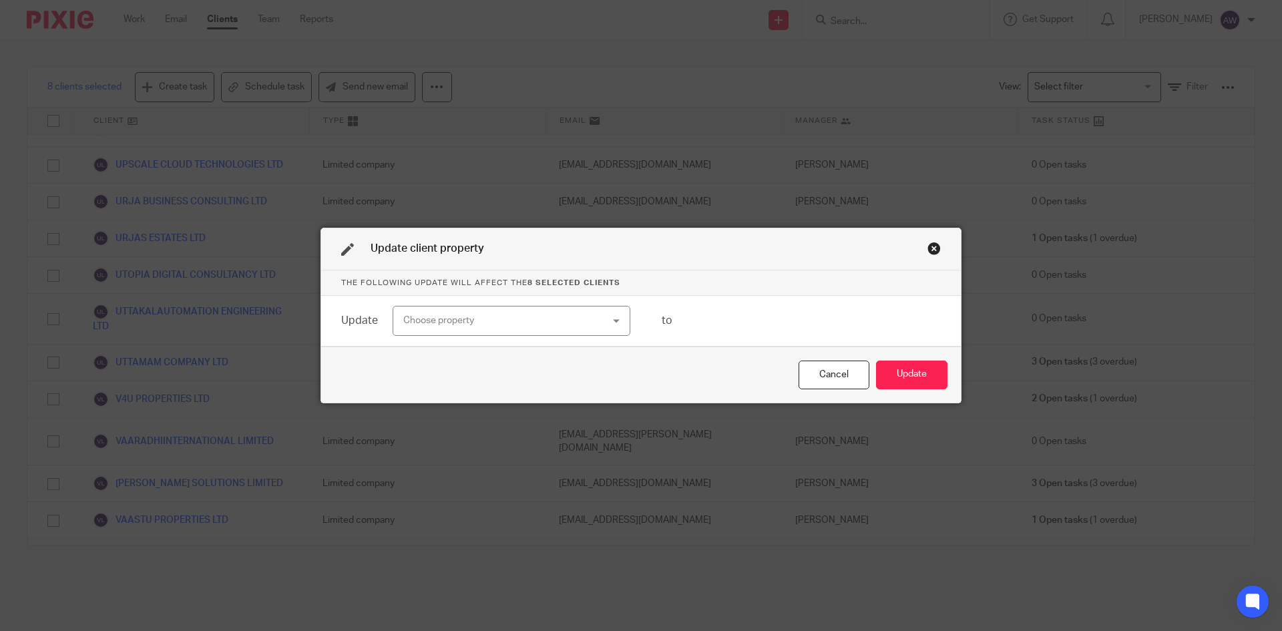
click at [446, 321] on div "Choose property" at bounding box center [493, 320] width 181 height 28
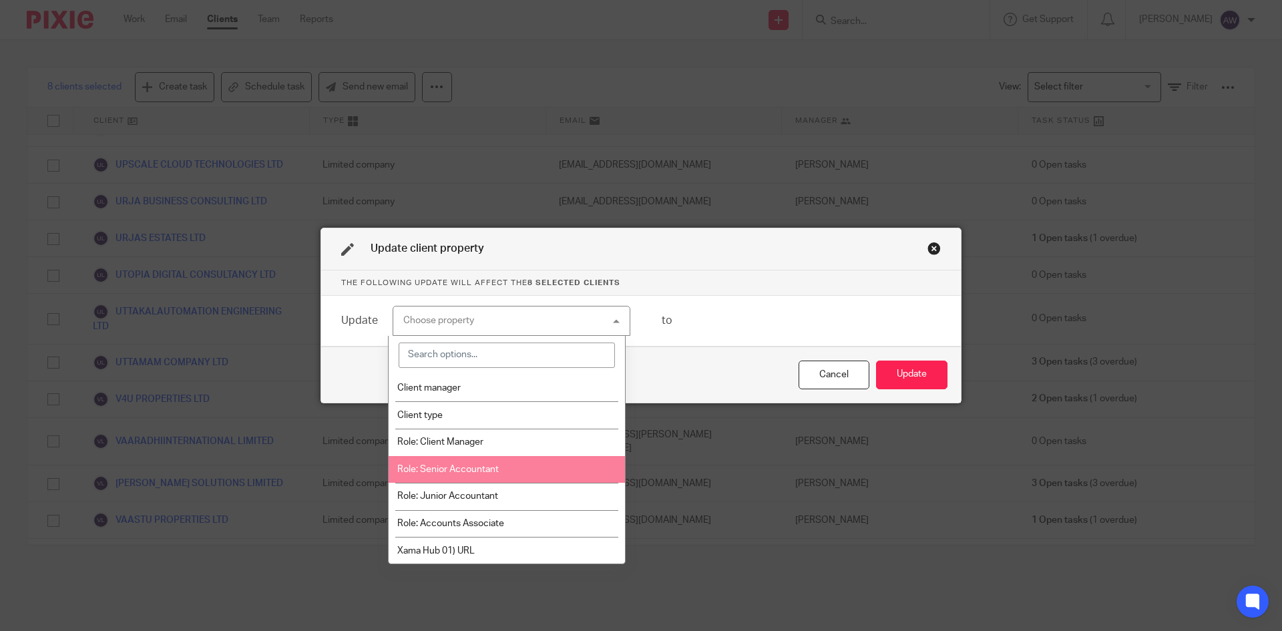
click at [432, 477] on li "Role: Senior Accountant" at bounding box center [507, 469] width 236 height 27
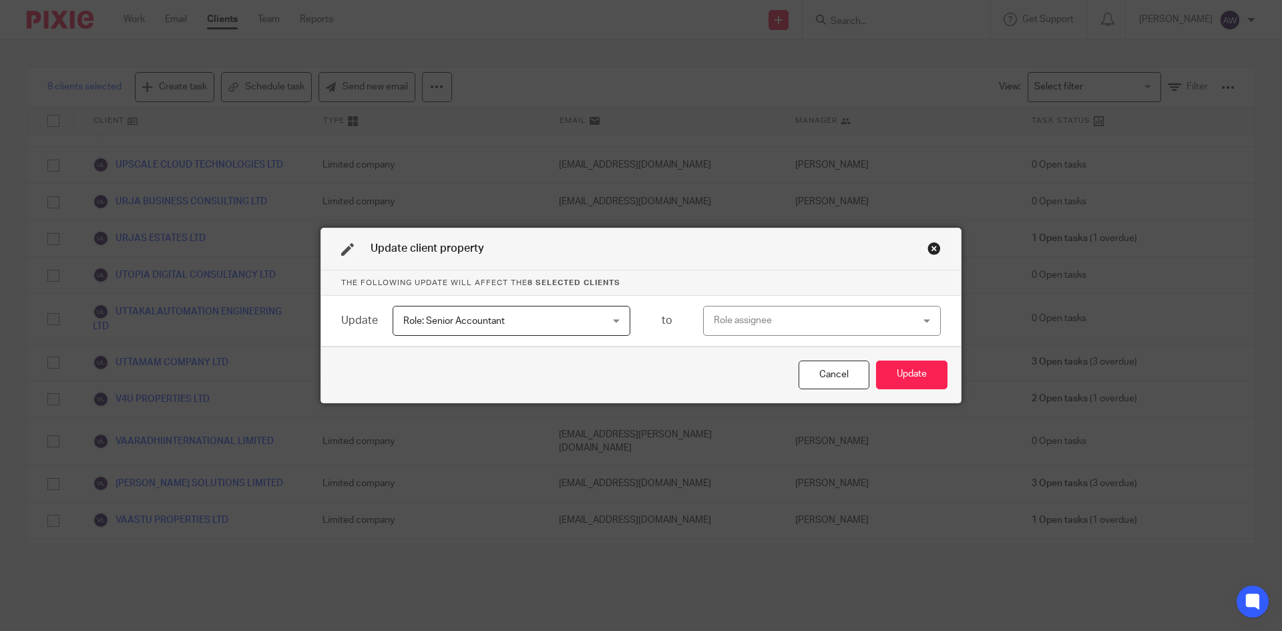
click at [738, 321] on div "Role assignee" at bounding box center [804, 320] width 181 height 28
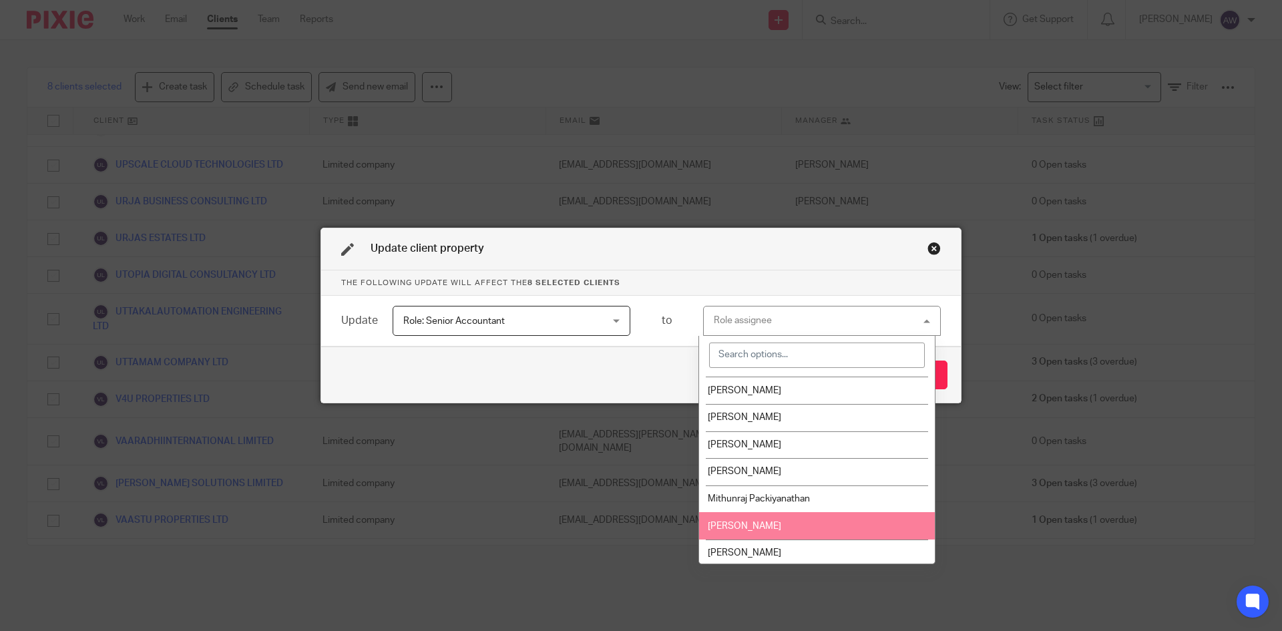
scroll to position [401, 0]
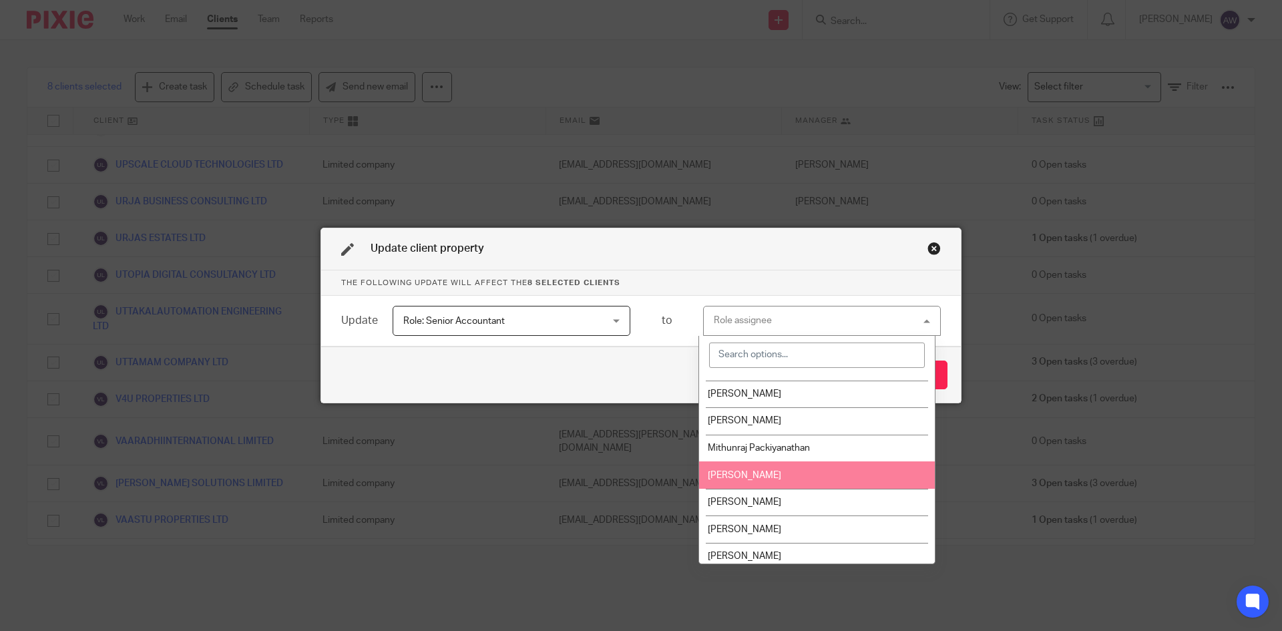
click at [719, 467] on li "Mohamed Azam" at bounding box center [817, 474] width 236 height 27
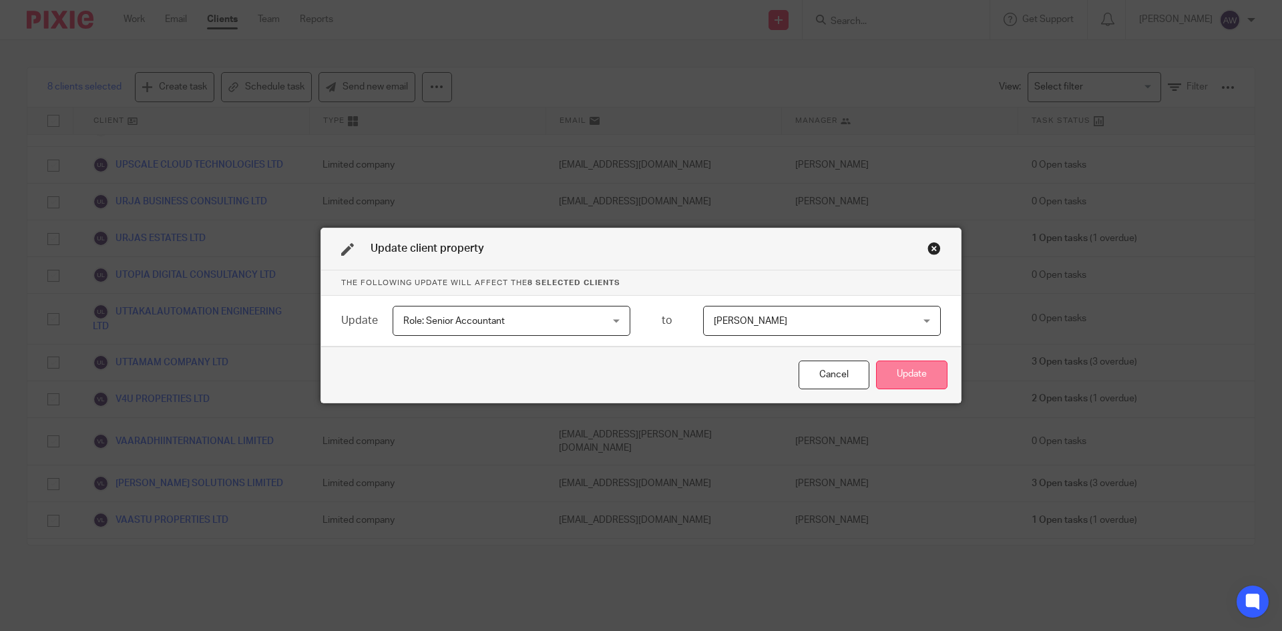
click at [889, 369] on button "Update" at bounding box center [911, 374] width 71 height 29
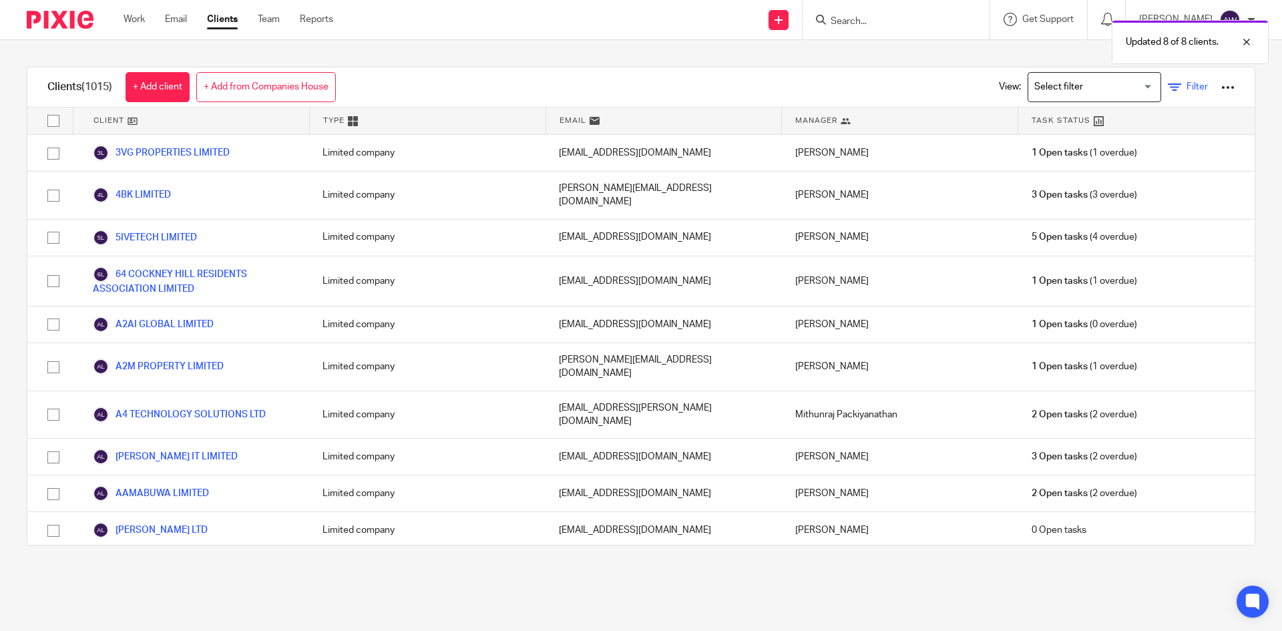
click at [1186, 87] on span "Filter" at bounding box center [1196, 86] width 21 height 9
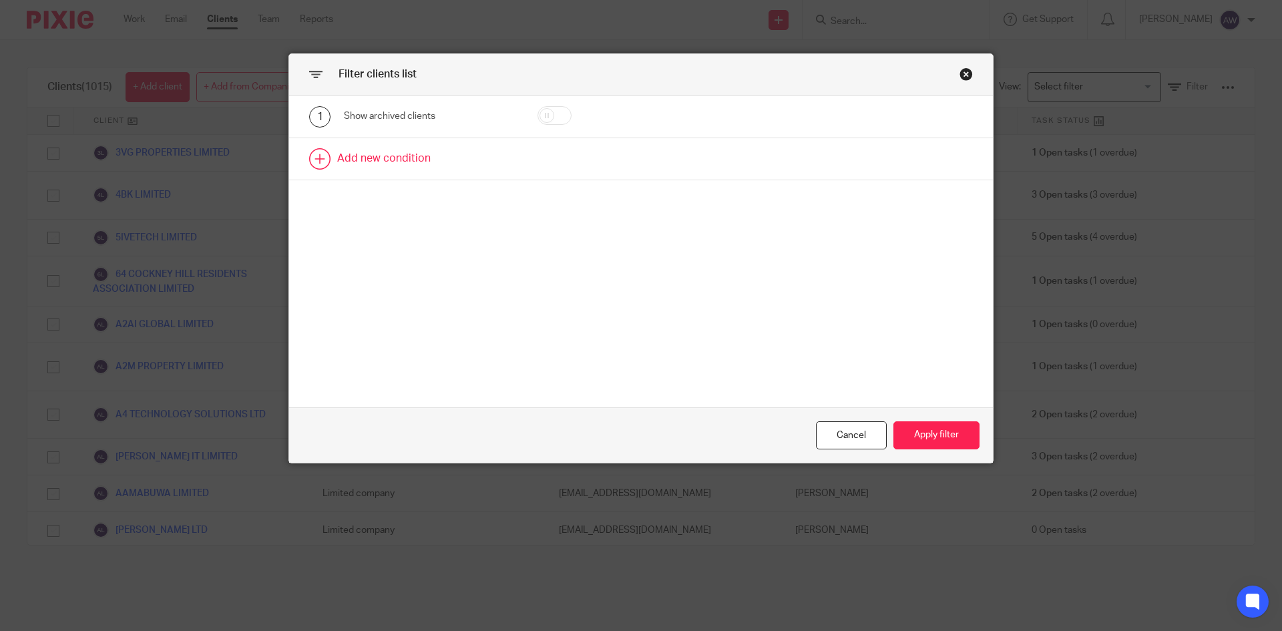
click at [403, 168] on link at bounding box center [641, 158] width 704 height 41
click at [403, 168] on div "Field" at bounding box center [418, 163] width 129 height 28
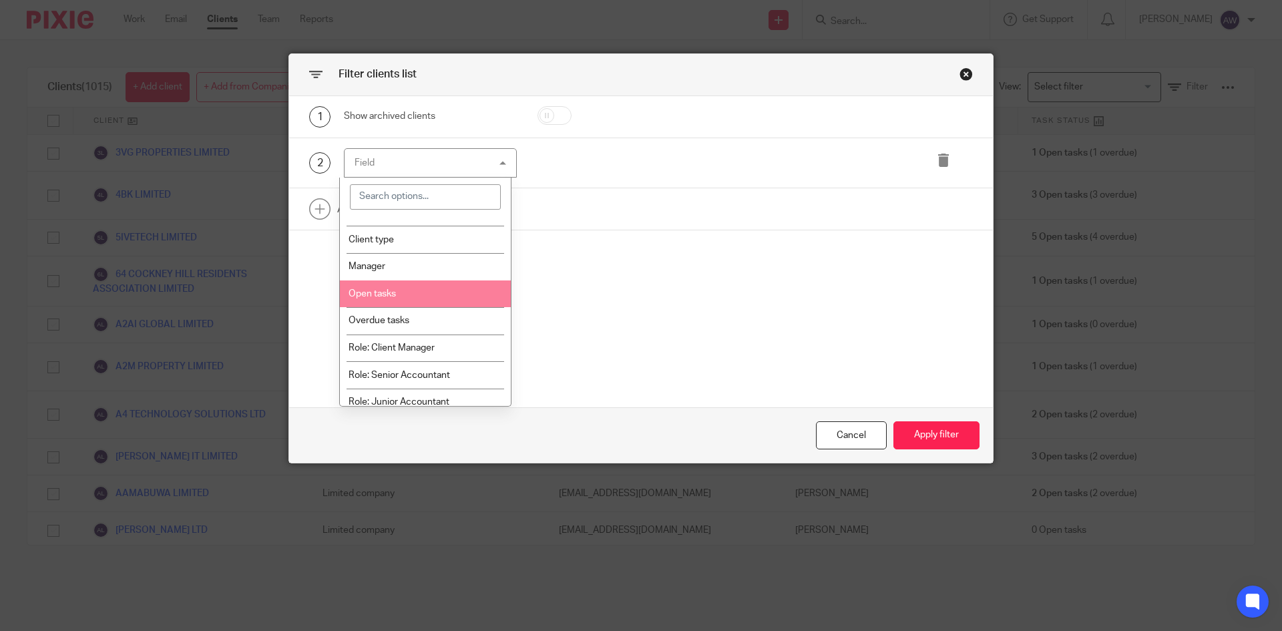
scroll to position [67, 0]
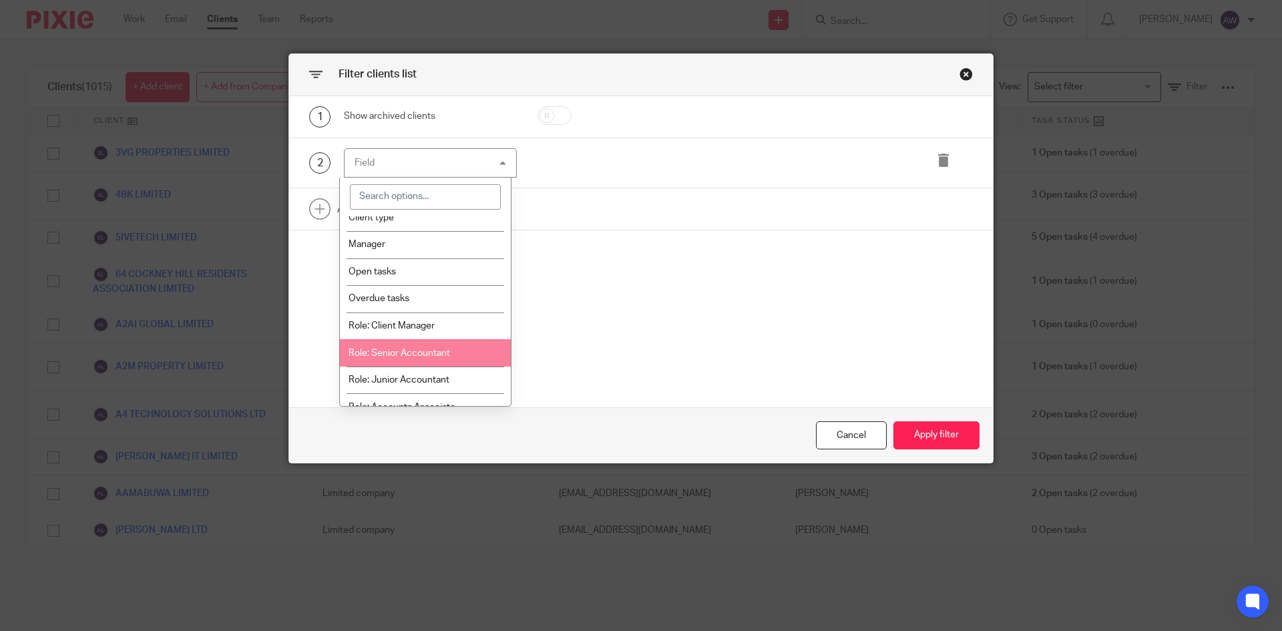
click at [409, 351] on span "Role: Senior Accountant" at bounding box center [398, 352] width 101 height 9
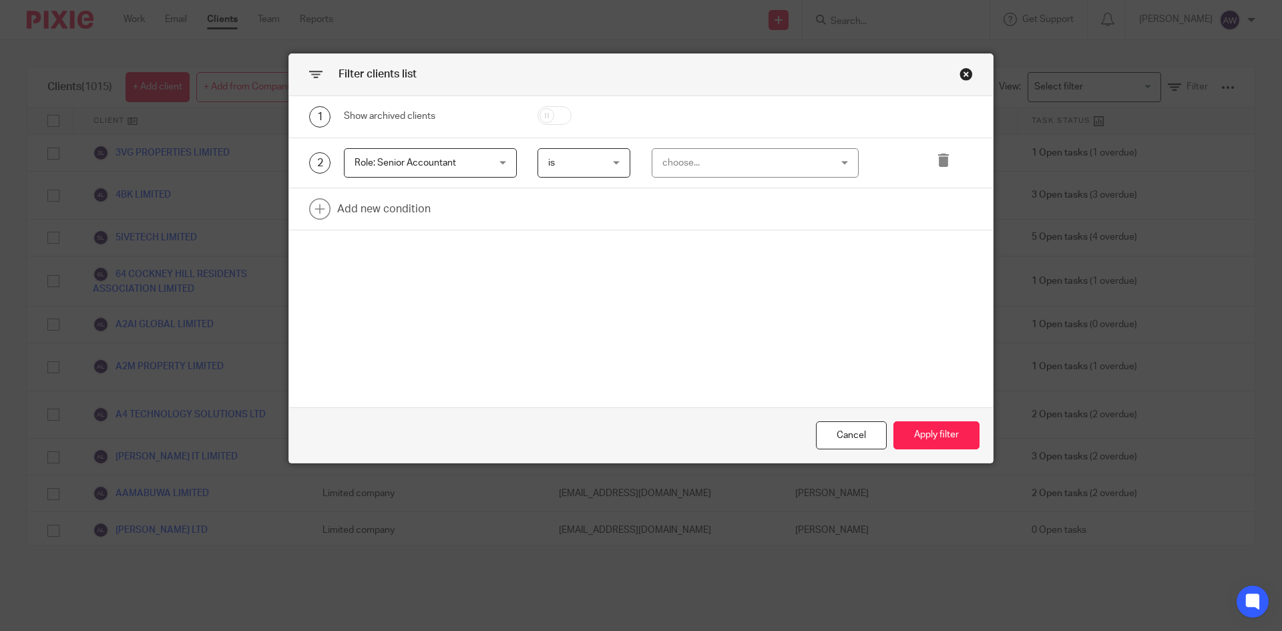
click at [668, 161] on div "choose..." at bounding box center [740, 163] width 157 height 28
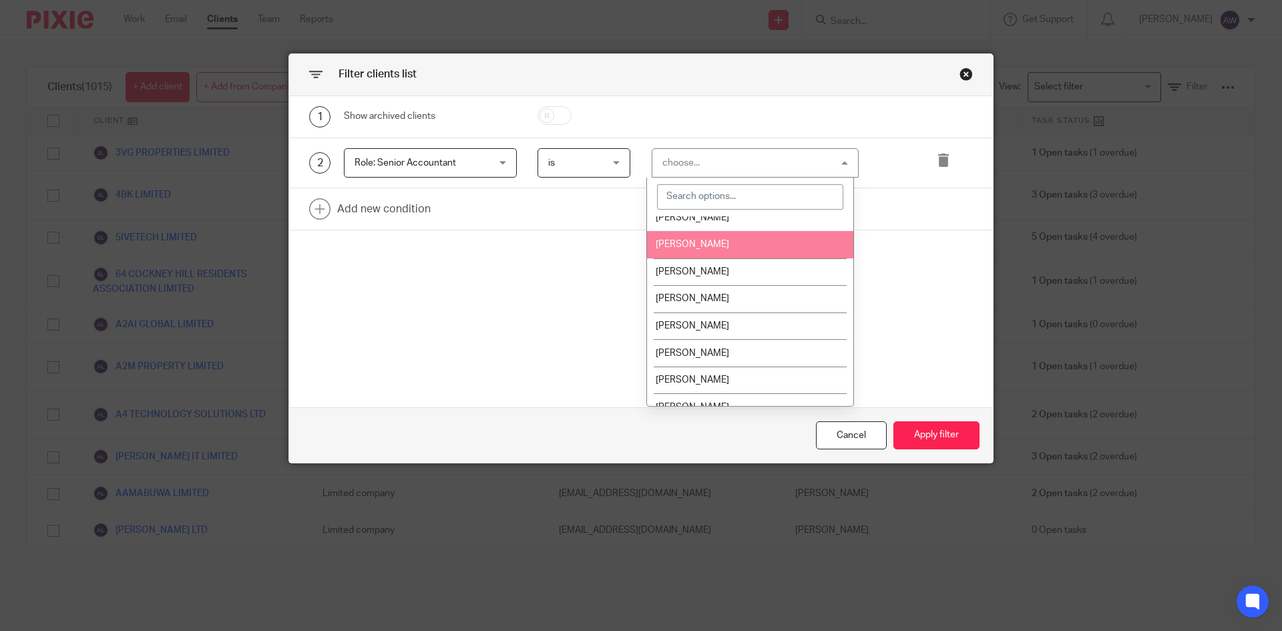
click at [698, 241] on span "[PERSON_NAME]" at bounding box center [692, 244] width 73 height 9
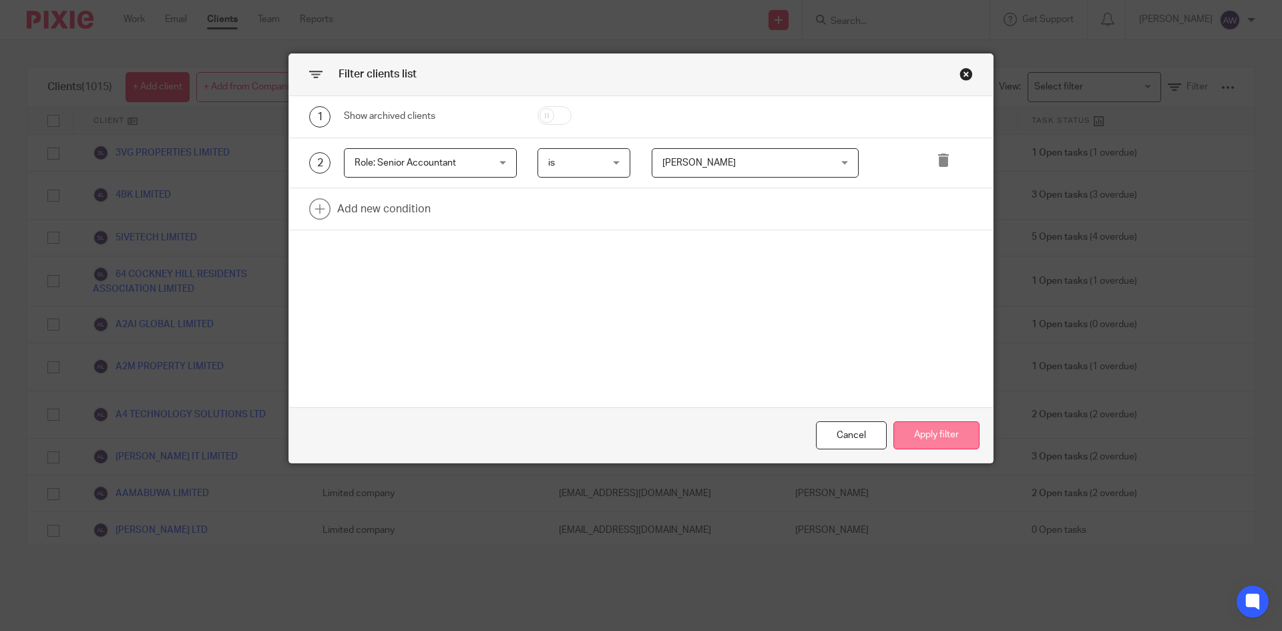
click at [908, 429] on button "Apply filter" at bounding box center [936, 435] width 86 height 29
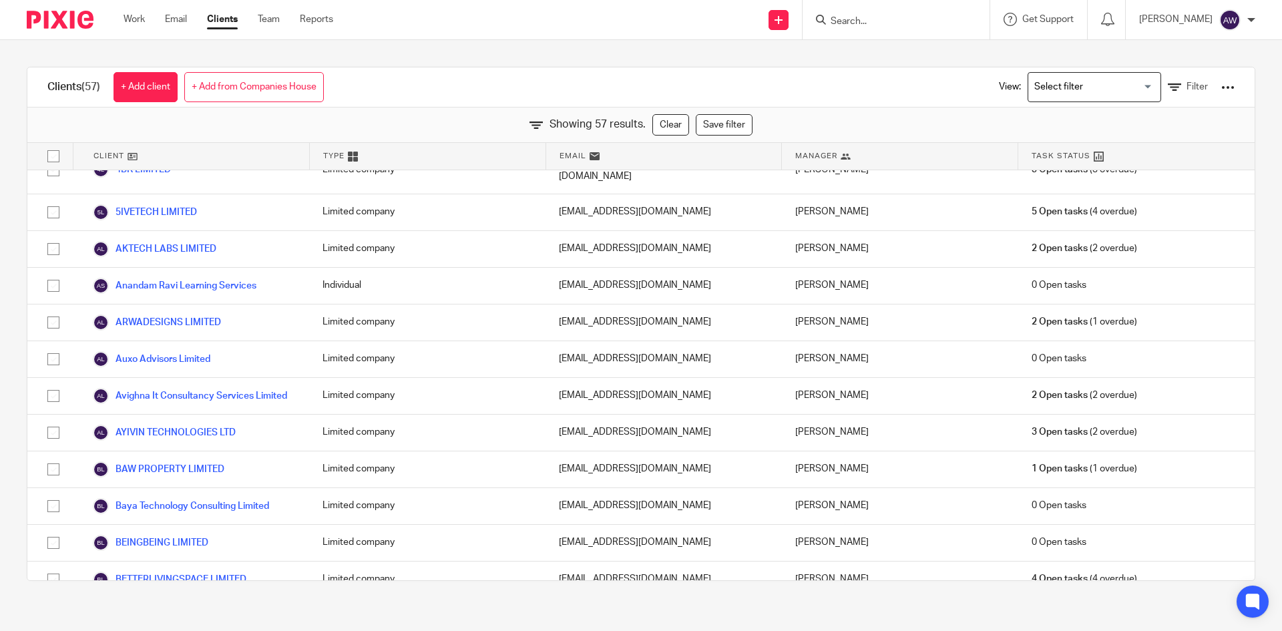
scroll to position [0, 0]
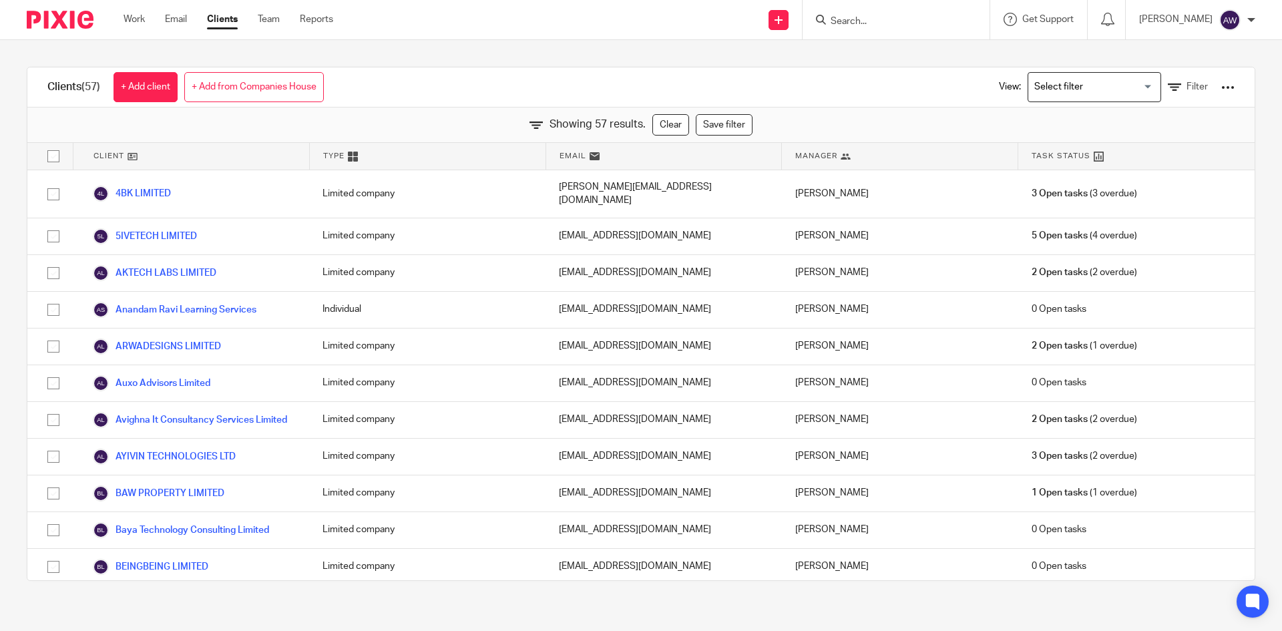
click at [1221, 91] on div at bounding box center [1227, 87] width 13 height 13
click at [45, 153] on input "checkbox" at bounding box center [53, 156] width 25 height 25
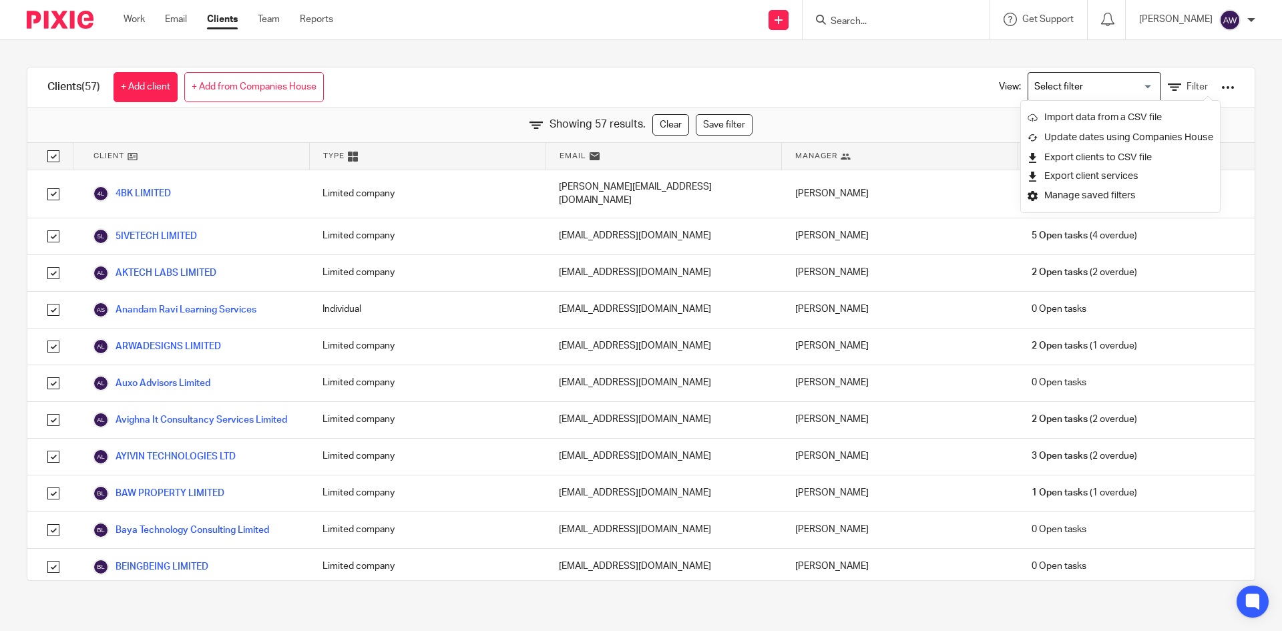
checkbox input "true"
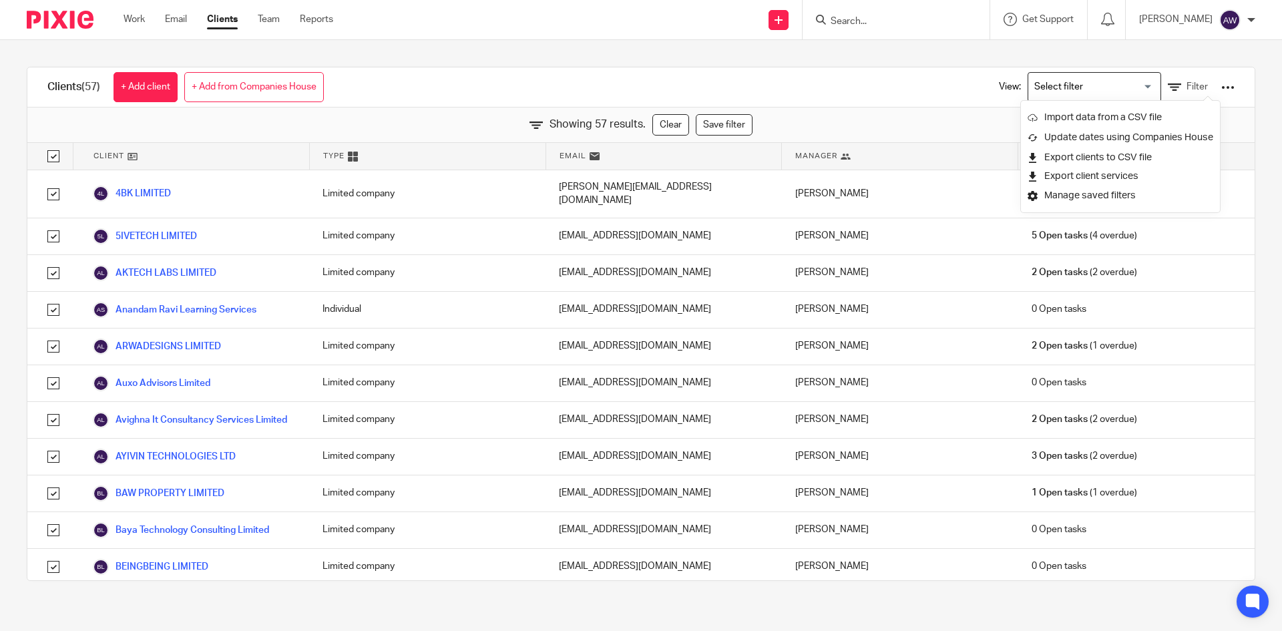
checkbox input "true"
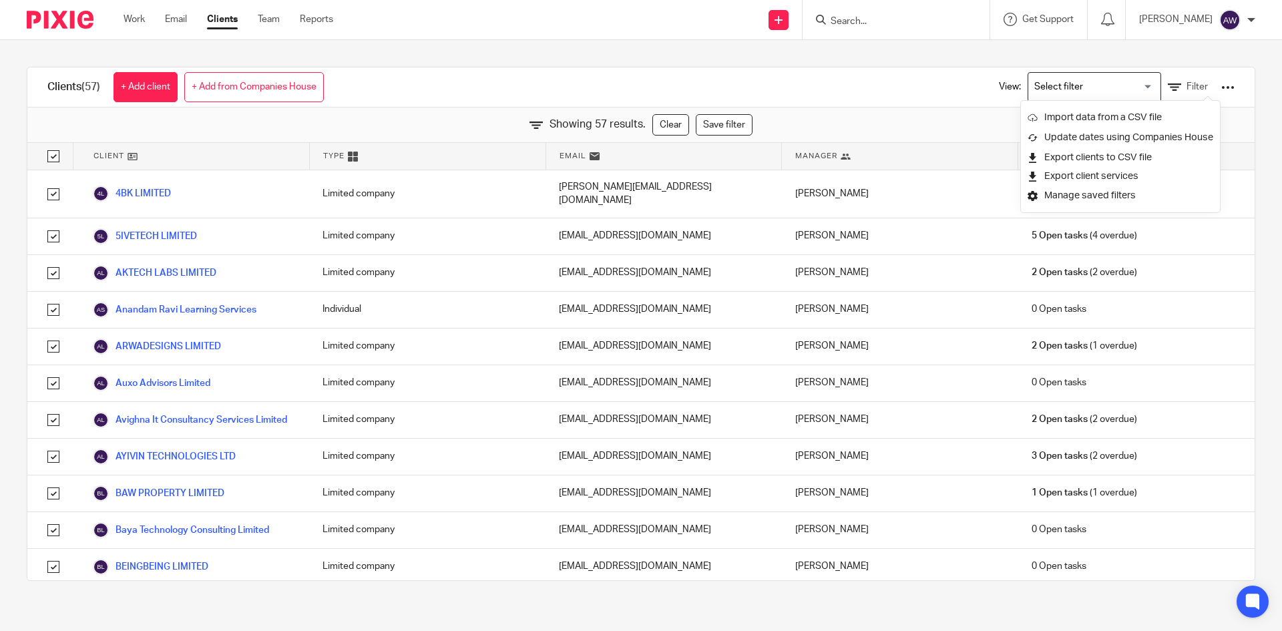
checkbox input "true"
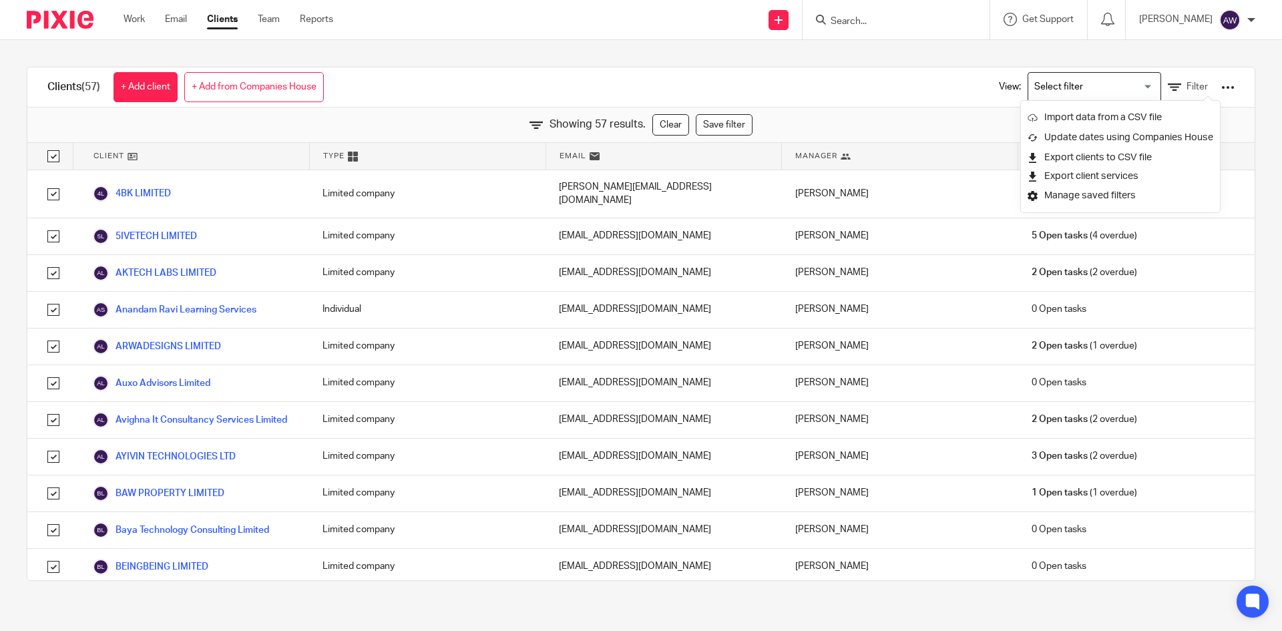
checkbox input "true"
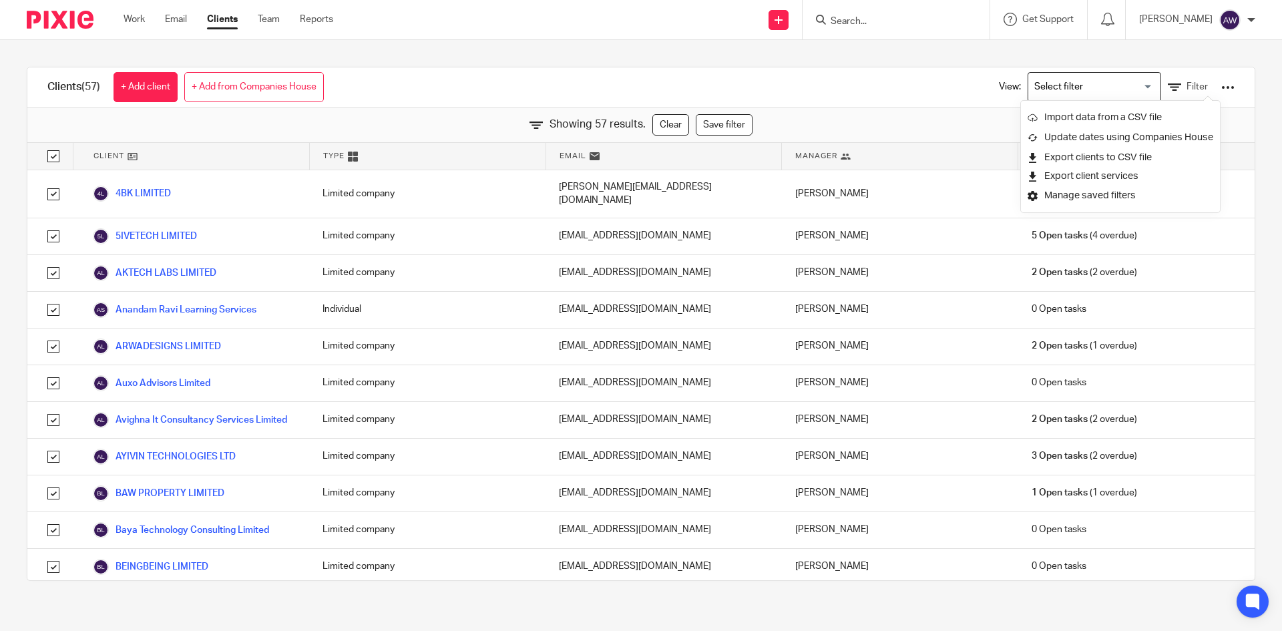
checkbox input "true"
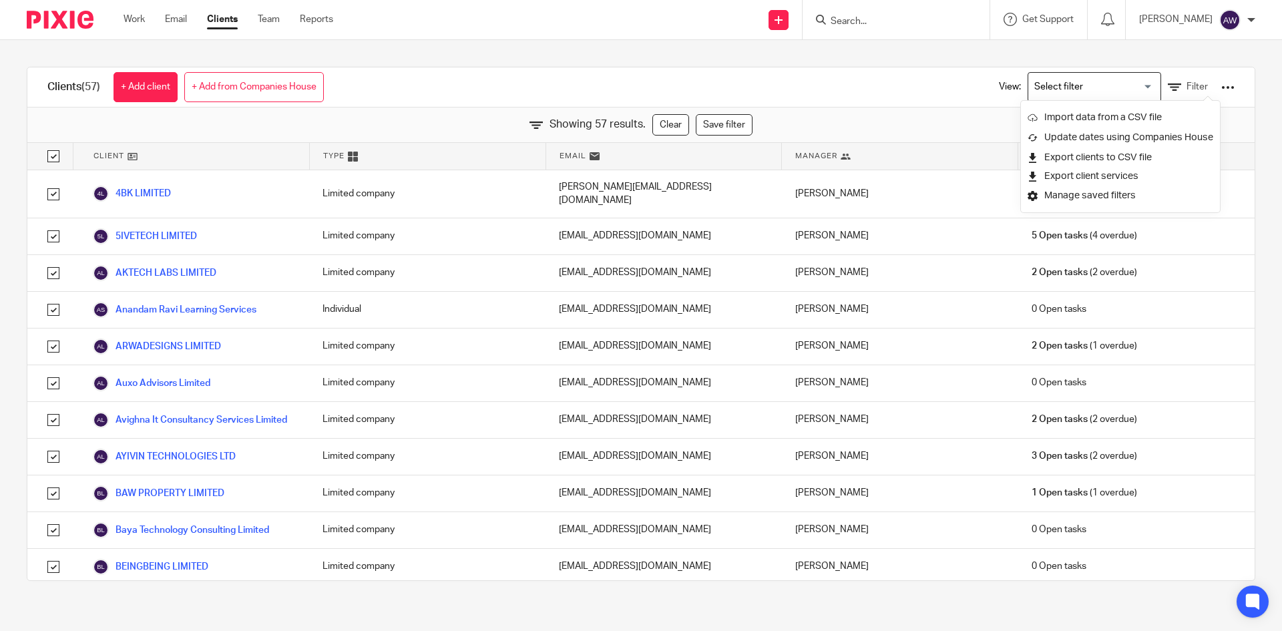
checkbox input "true"
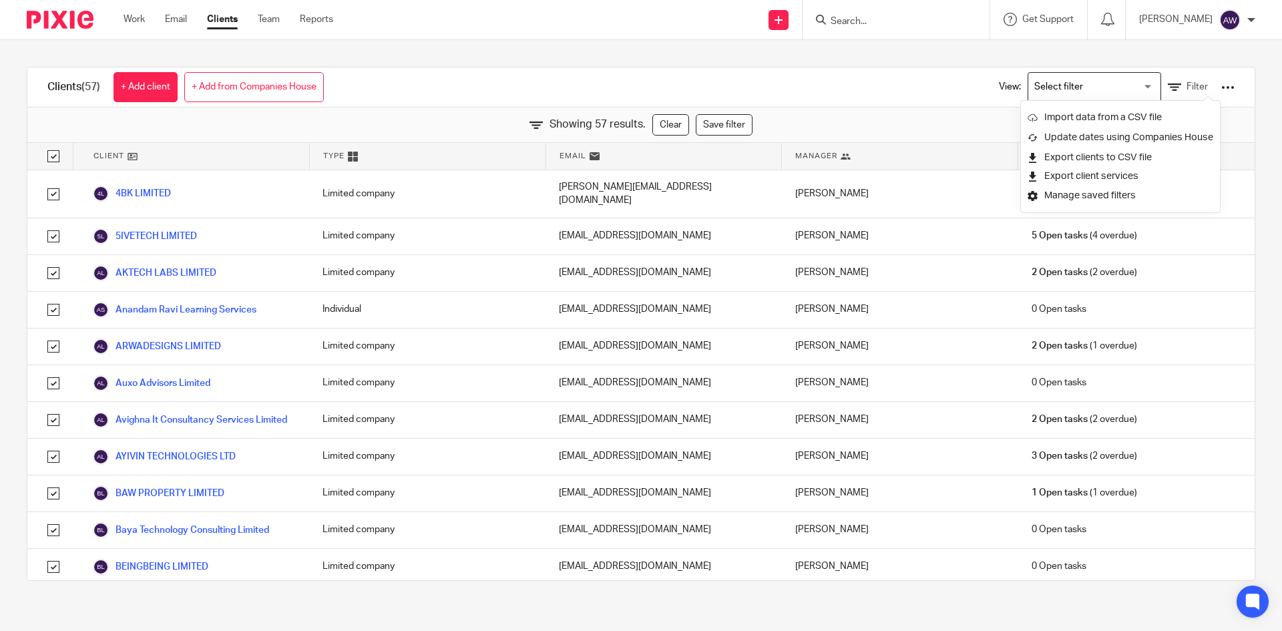
checkbox input "true"
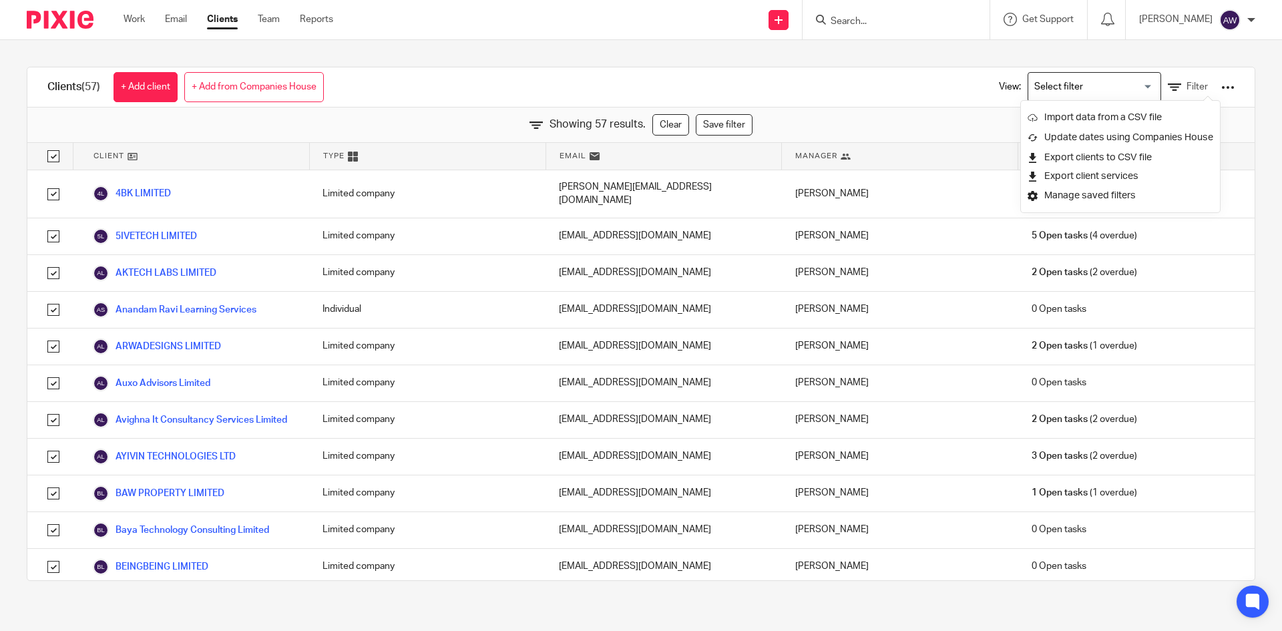
checkbox input "true"
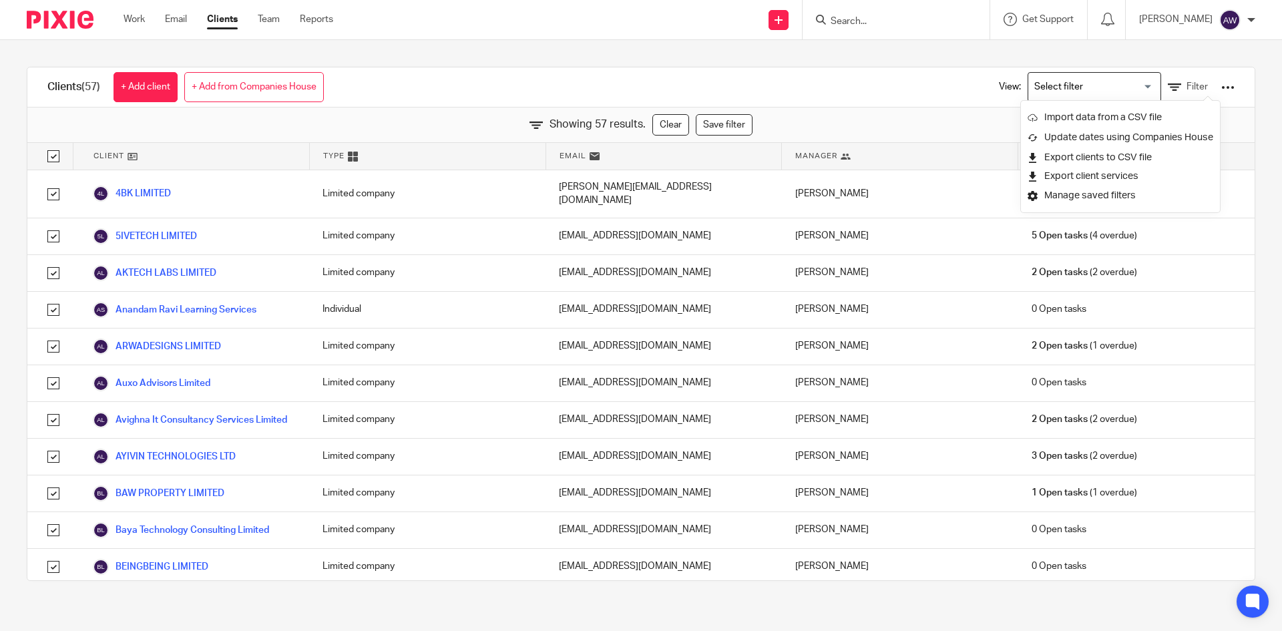
checkbox input "true"
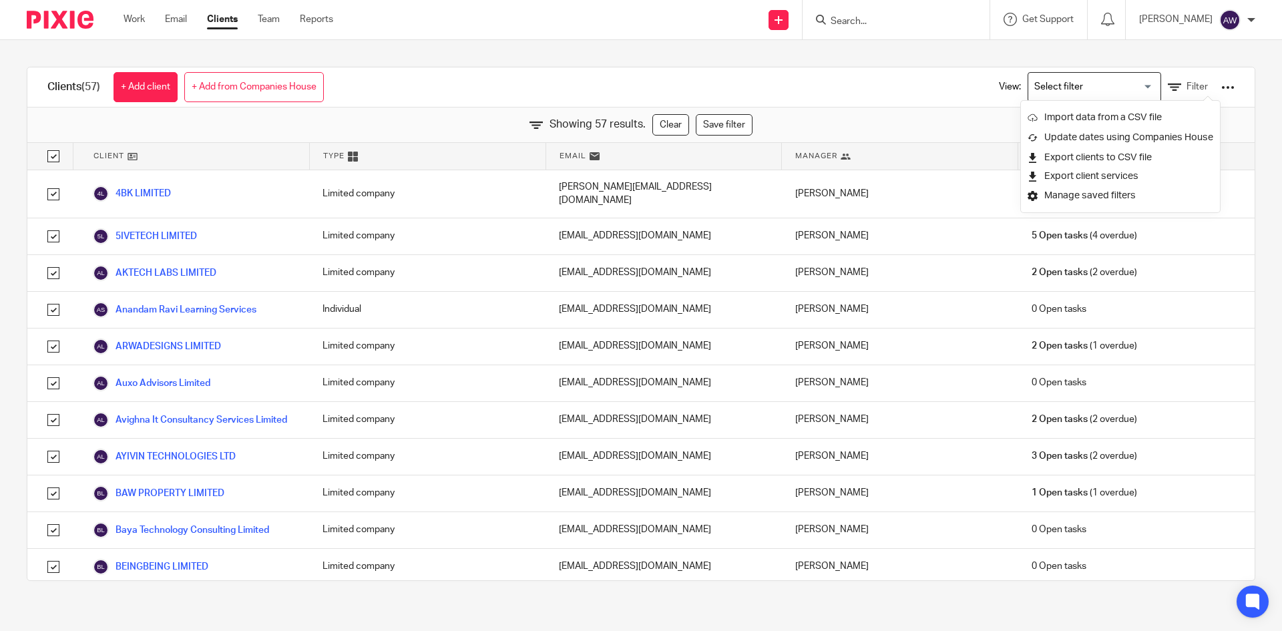
checkbox input "true"
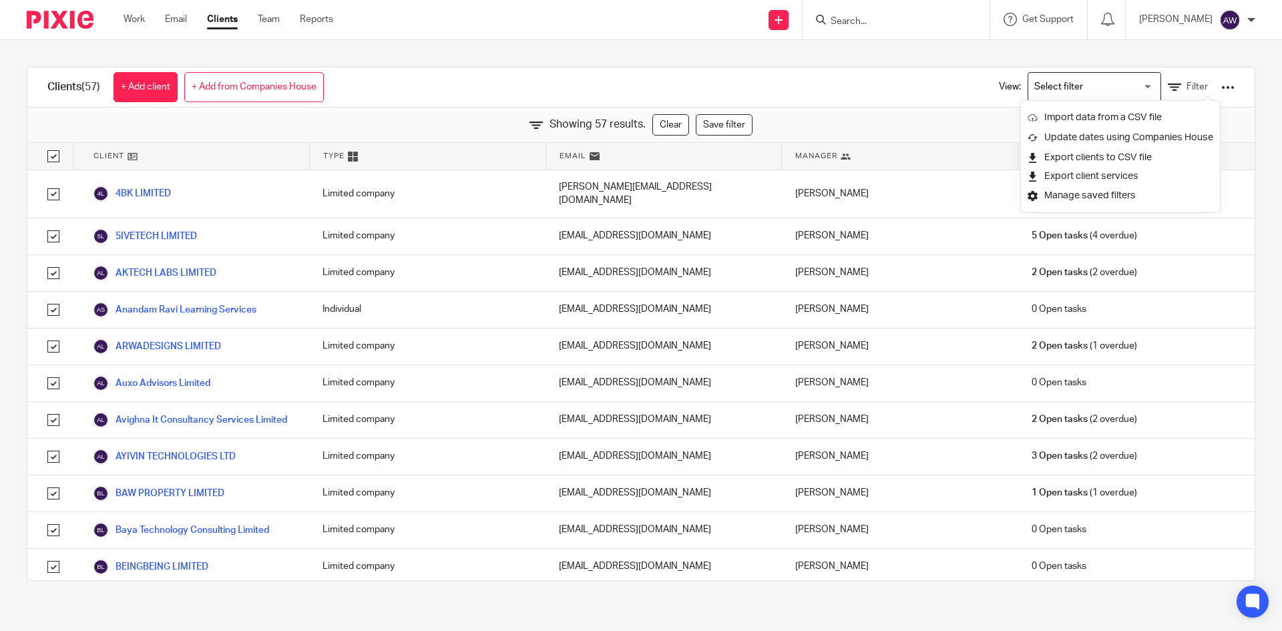
checkbox input "true"
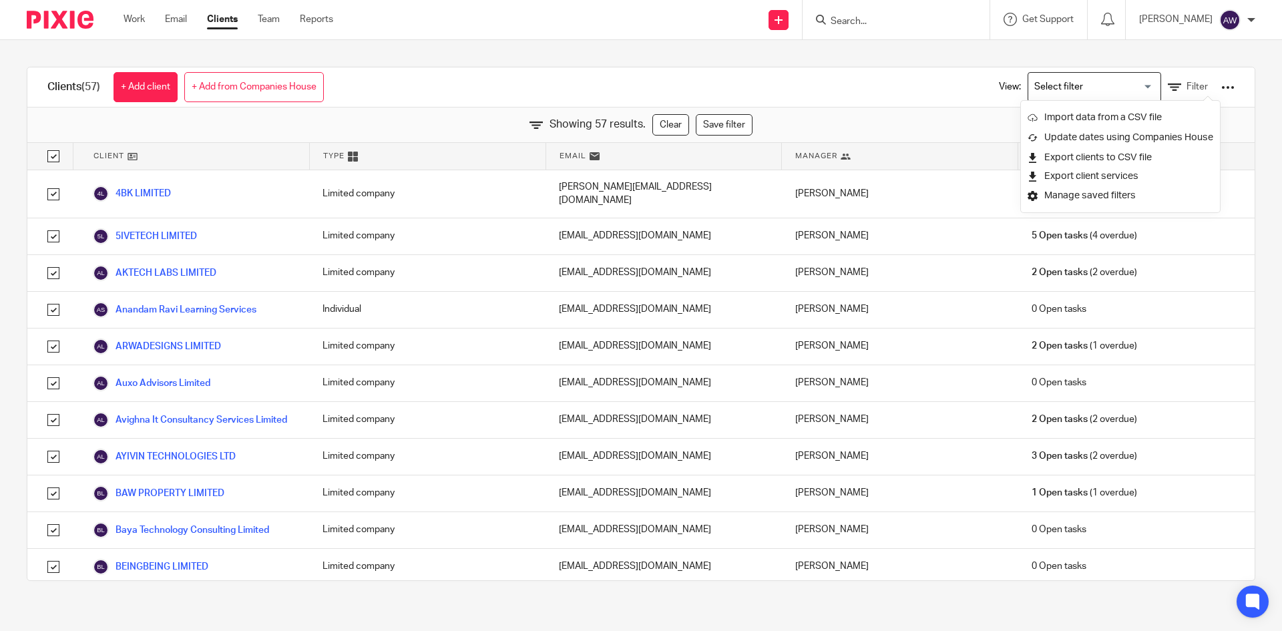
checkbox input "true"
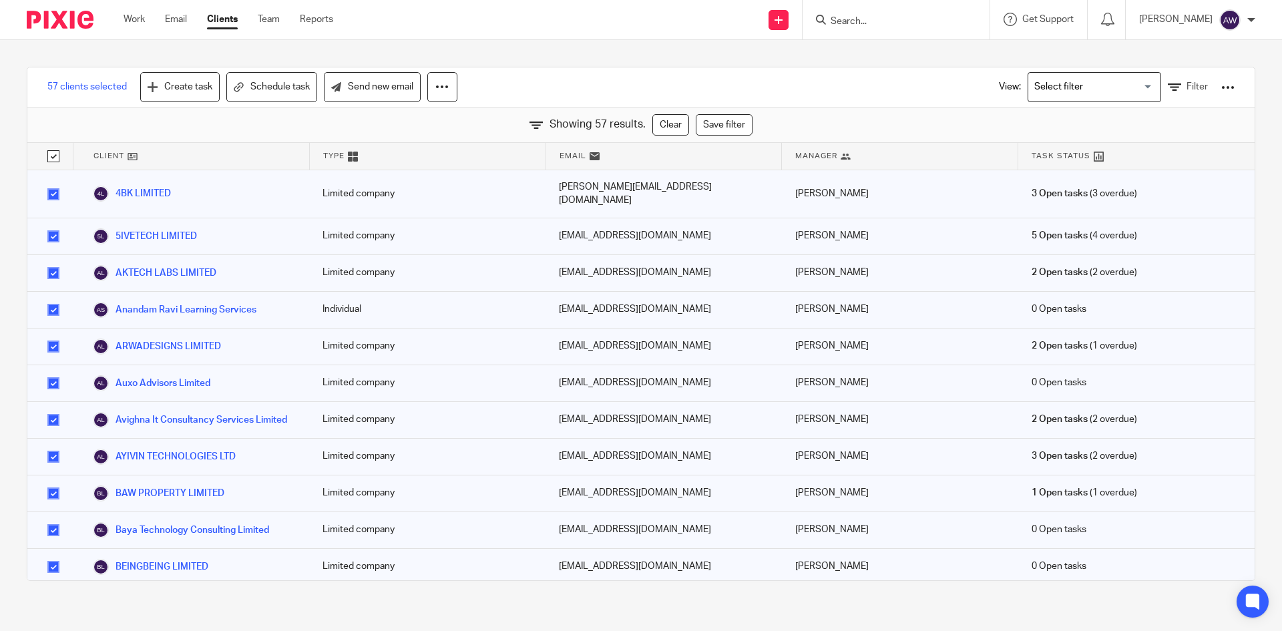
click at [52, 156] on input "checkbox" at bounding box center [53, 156] width 25 height 25
checkbox input "false"
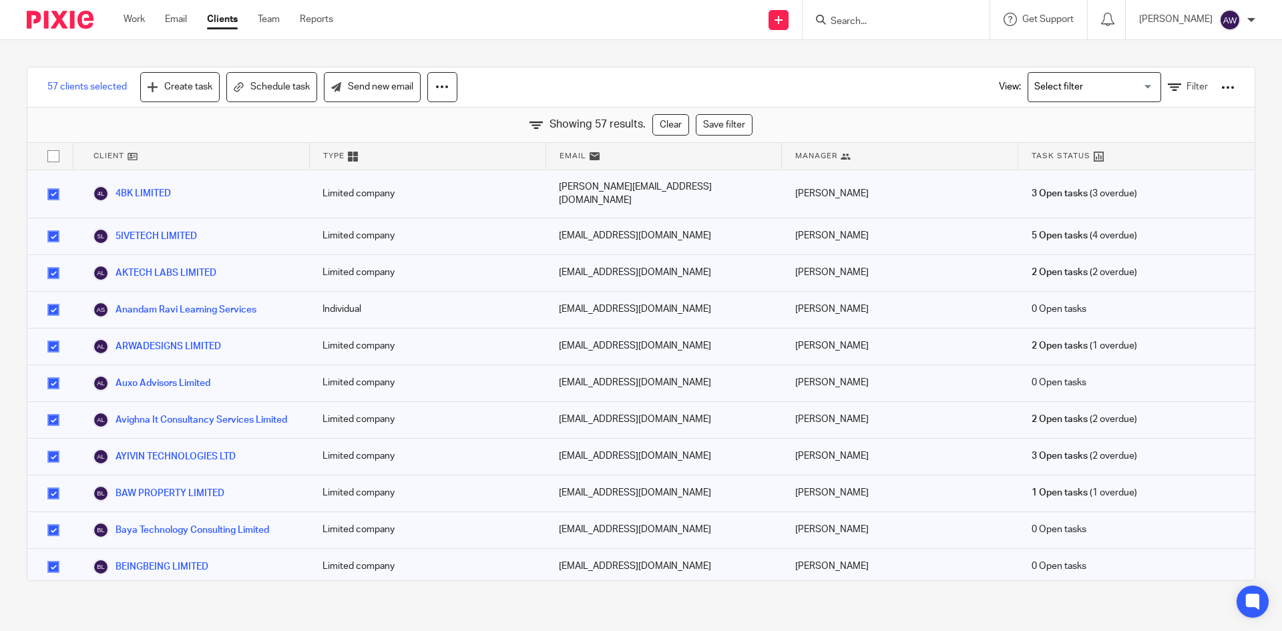
checkbox input "false"
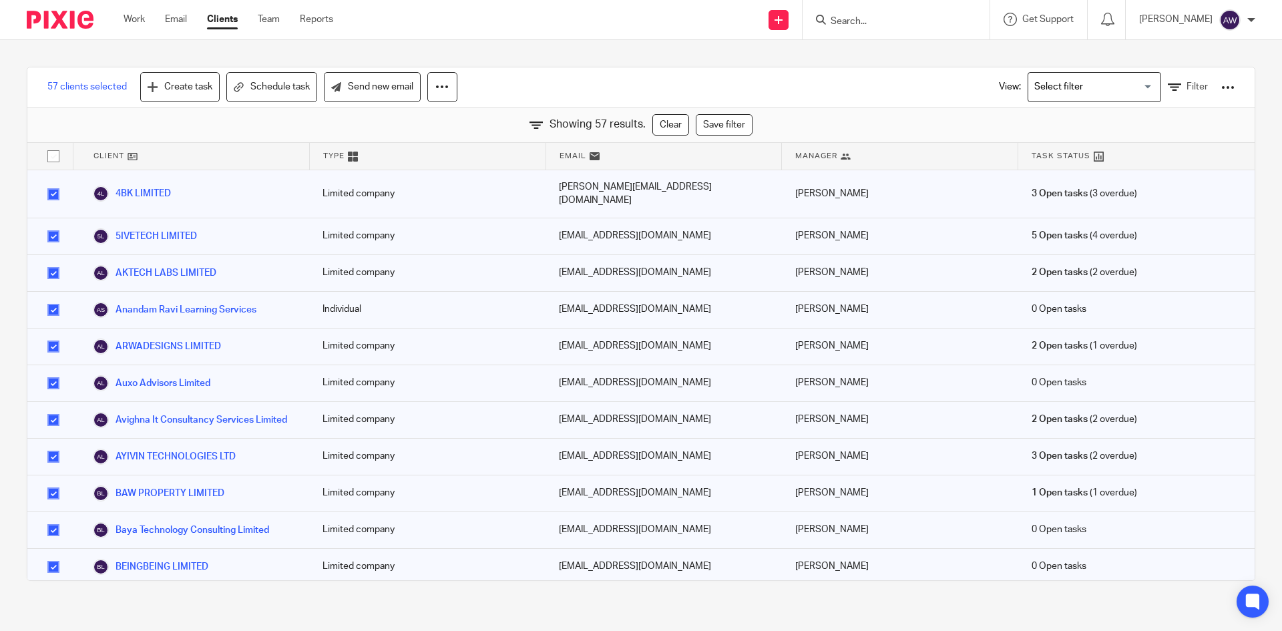
checkbox input "false"
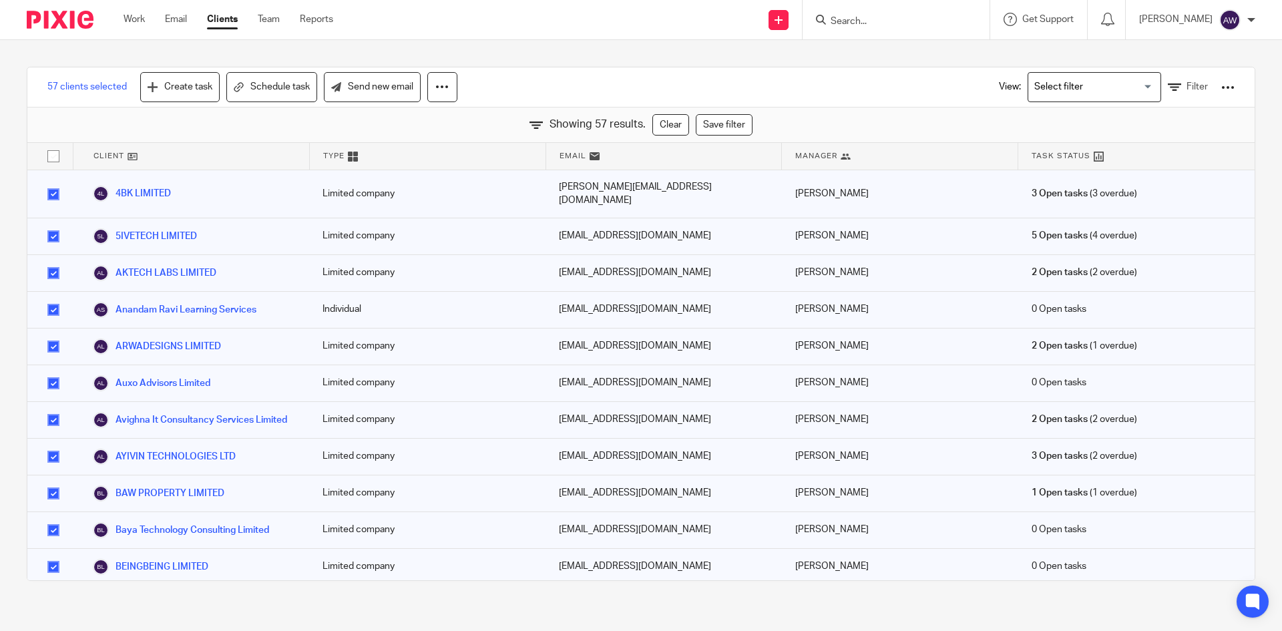
checkbox input "false"
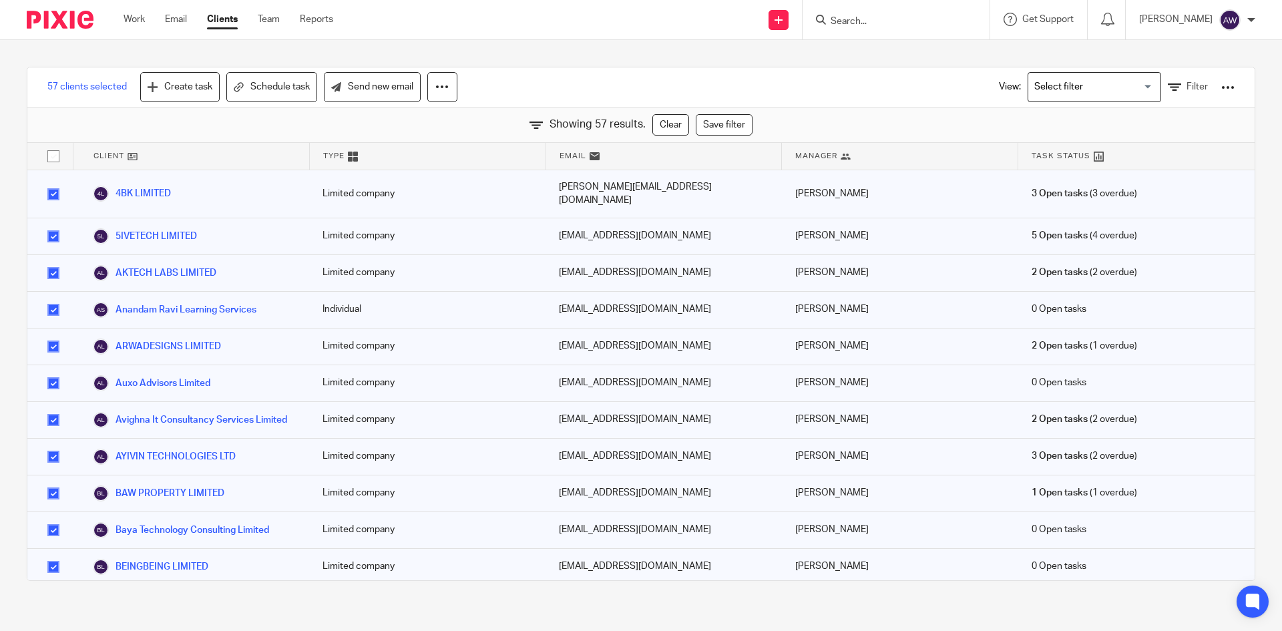
checkbox input "false"
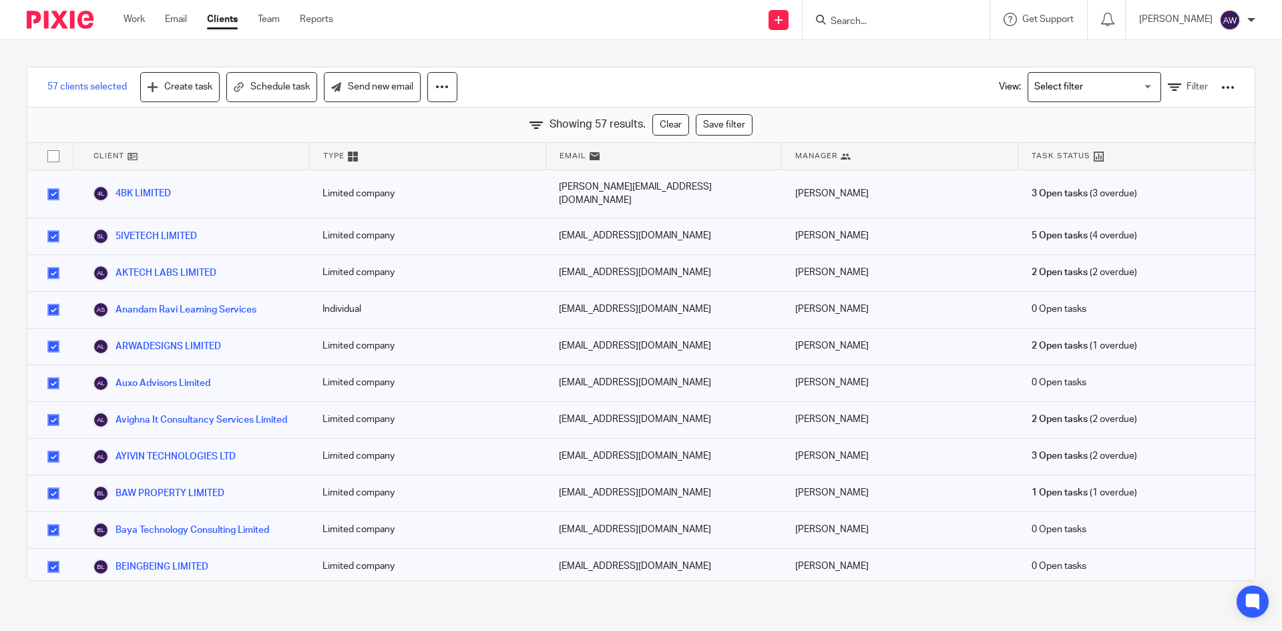
checkbox input "false"
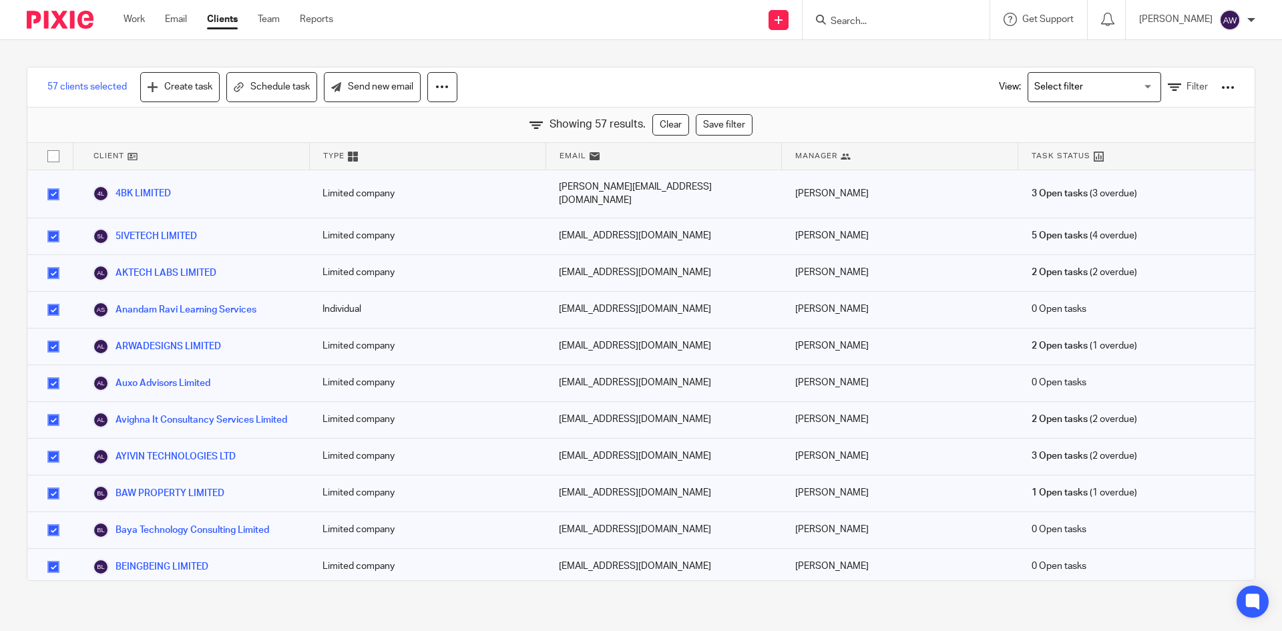
checkbox input "false"
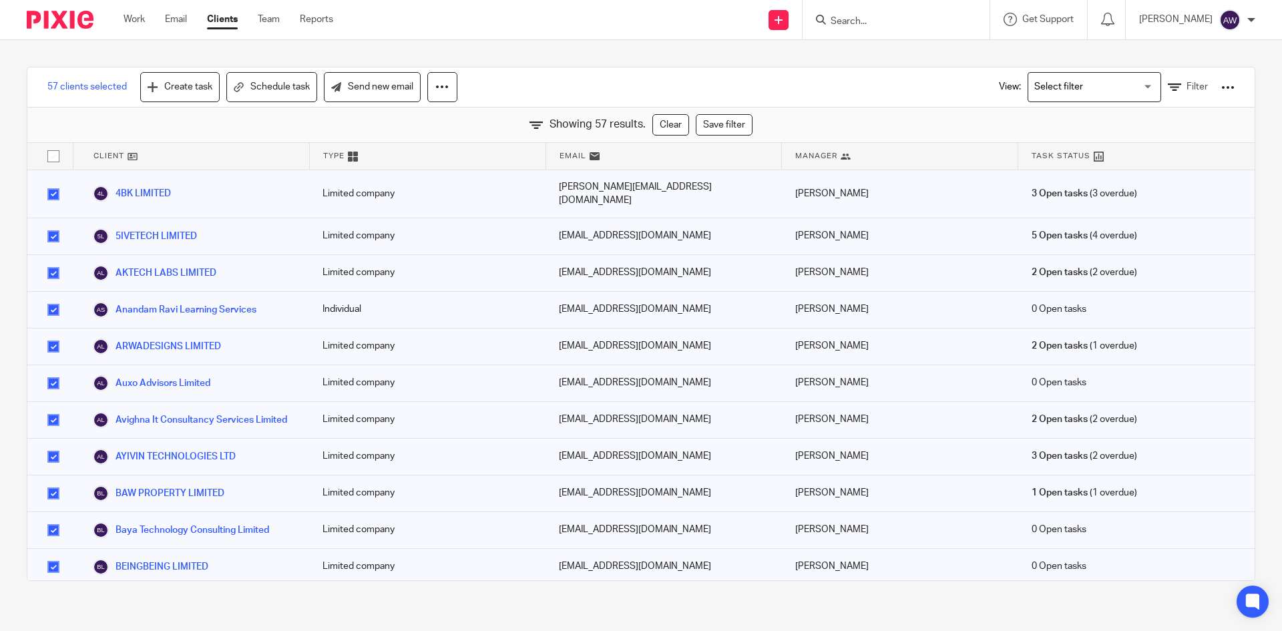
checkbox input "false"
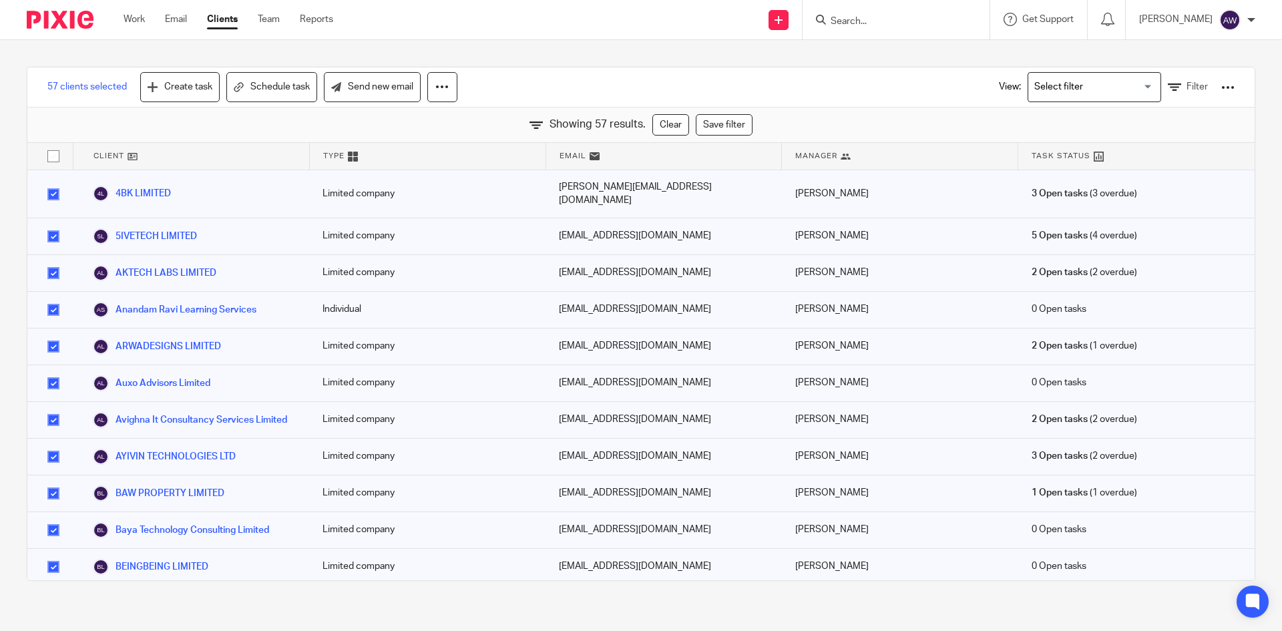
checkbox input "false"
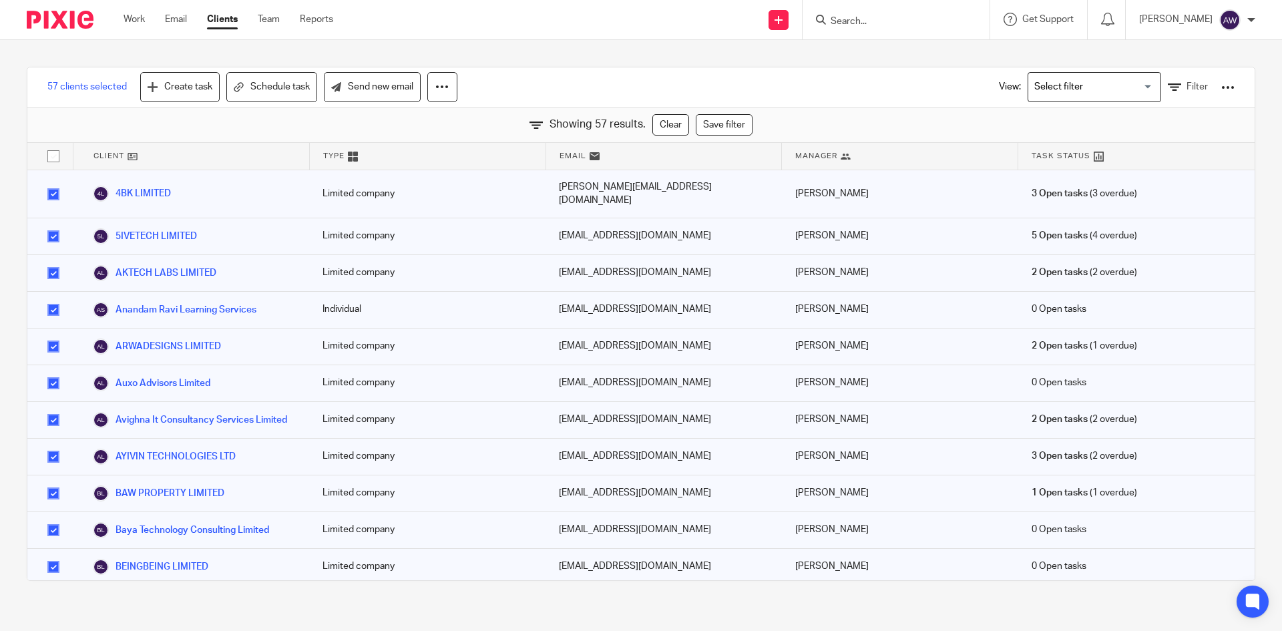
checkbox input "false"
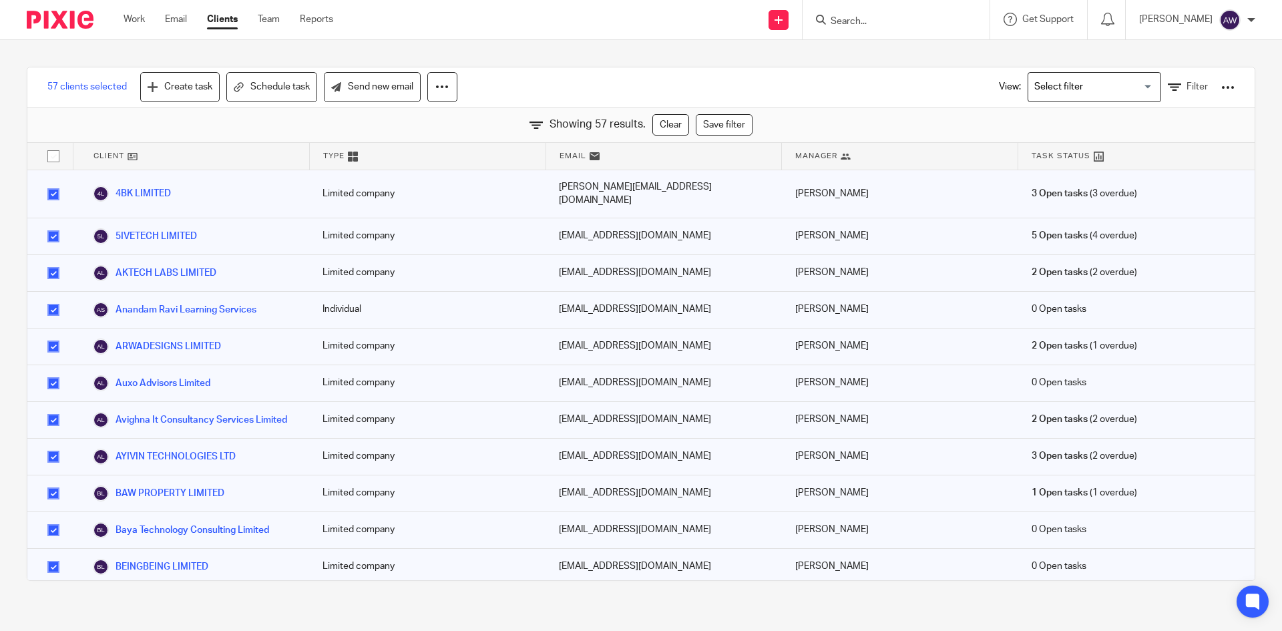
checkbox input "false"
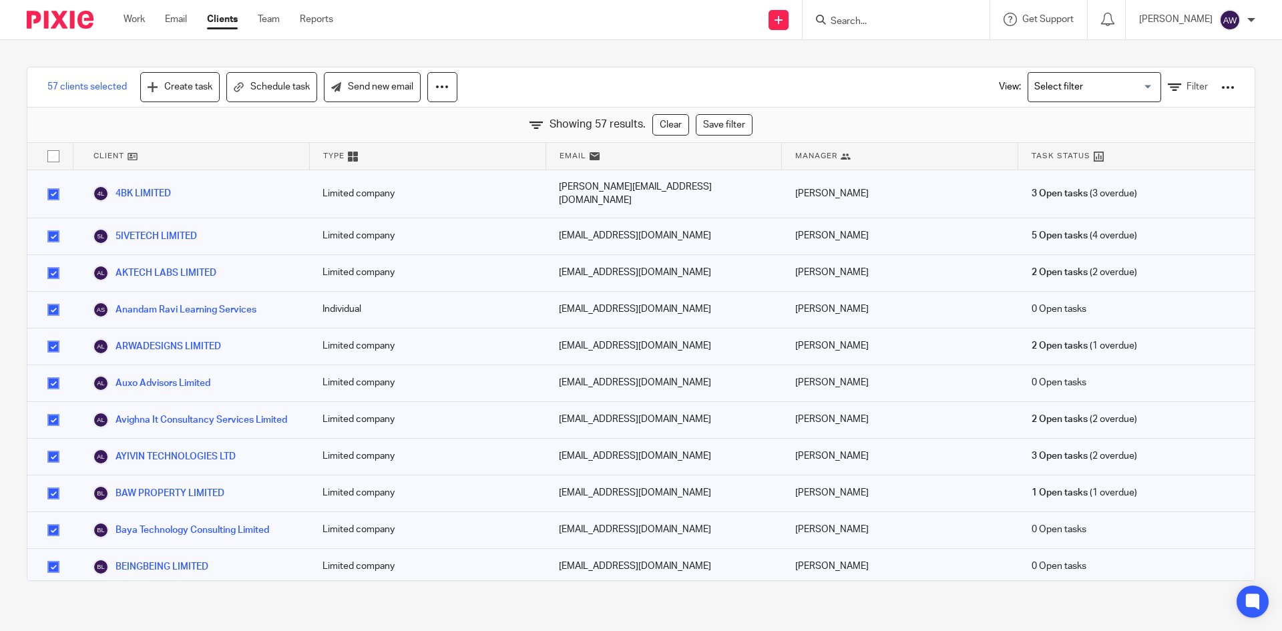
checkbox input "false"
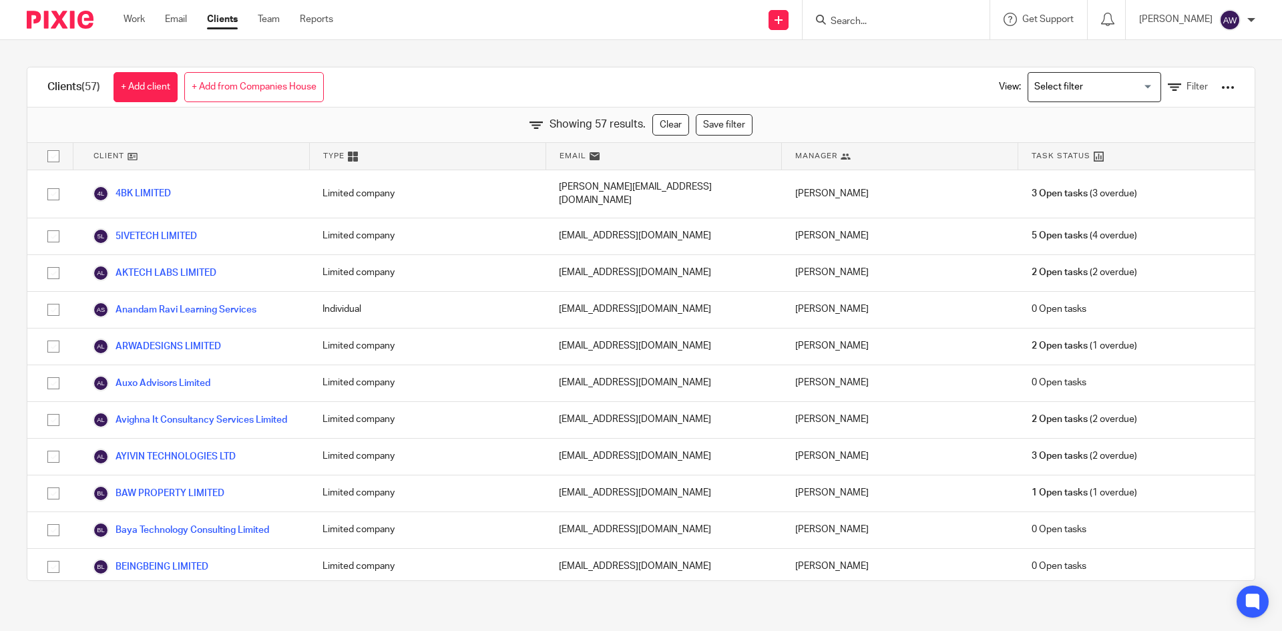
click at [52, 156] on input "checkbox" at bounding box center [53, 156] width 25 height 25
checkbox input "true"
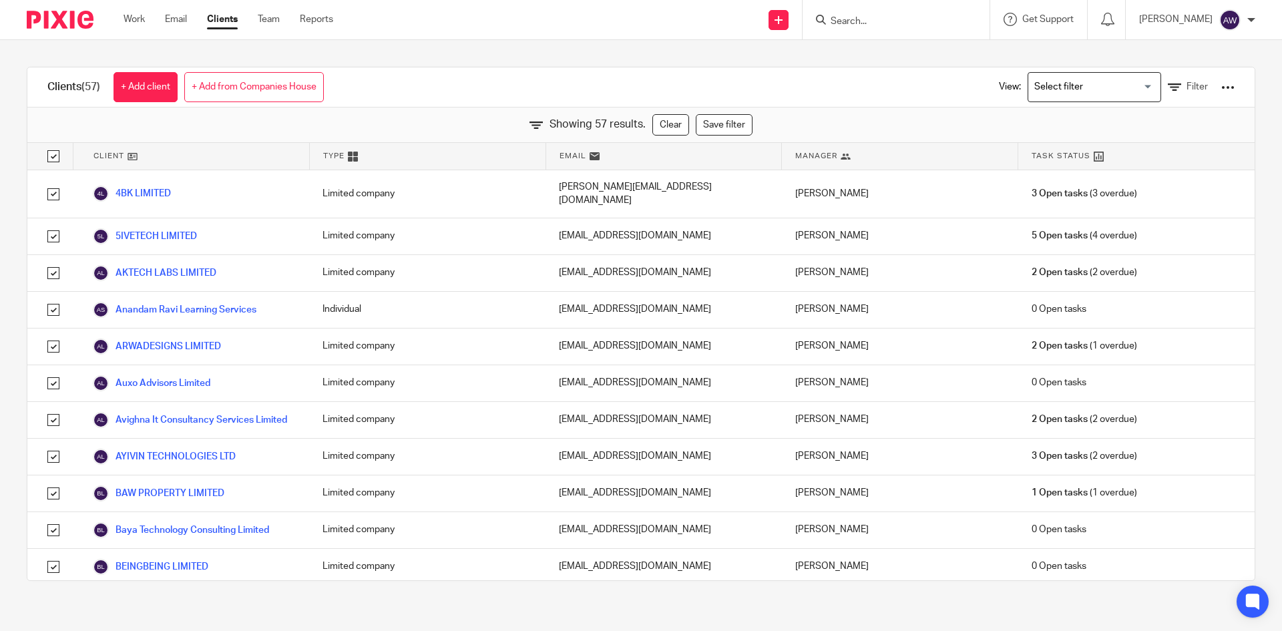
checkbox input "true"
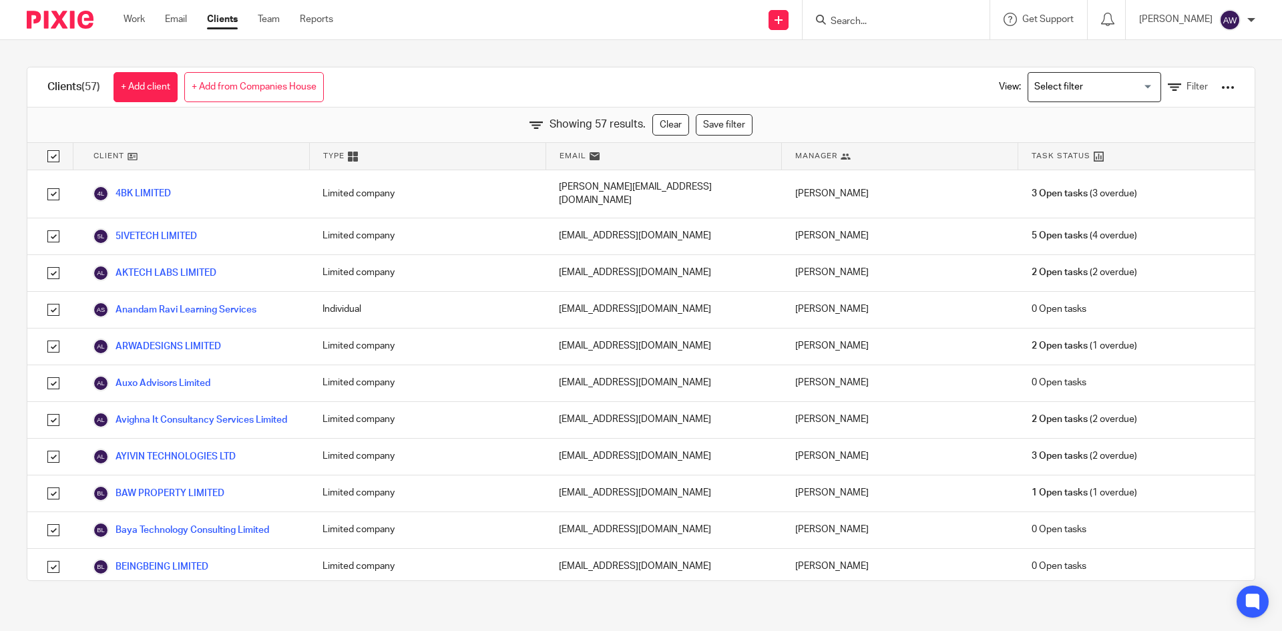
checkbox input "true"
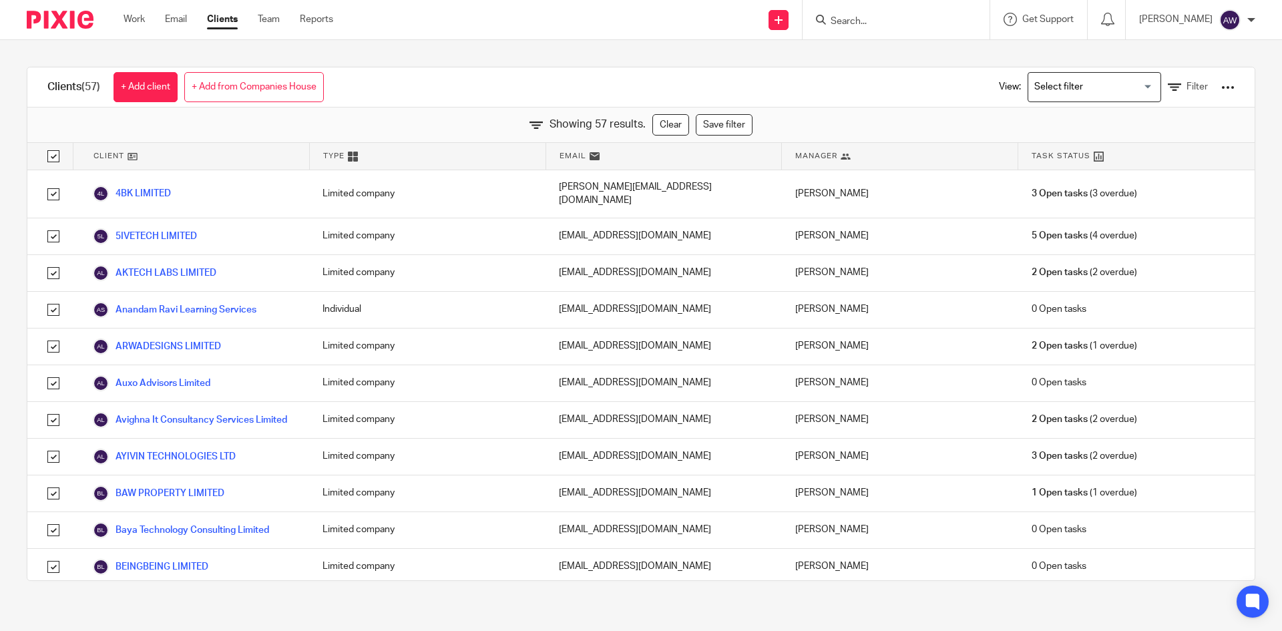
checkbox input "true"
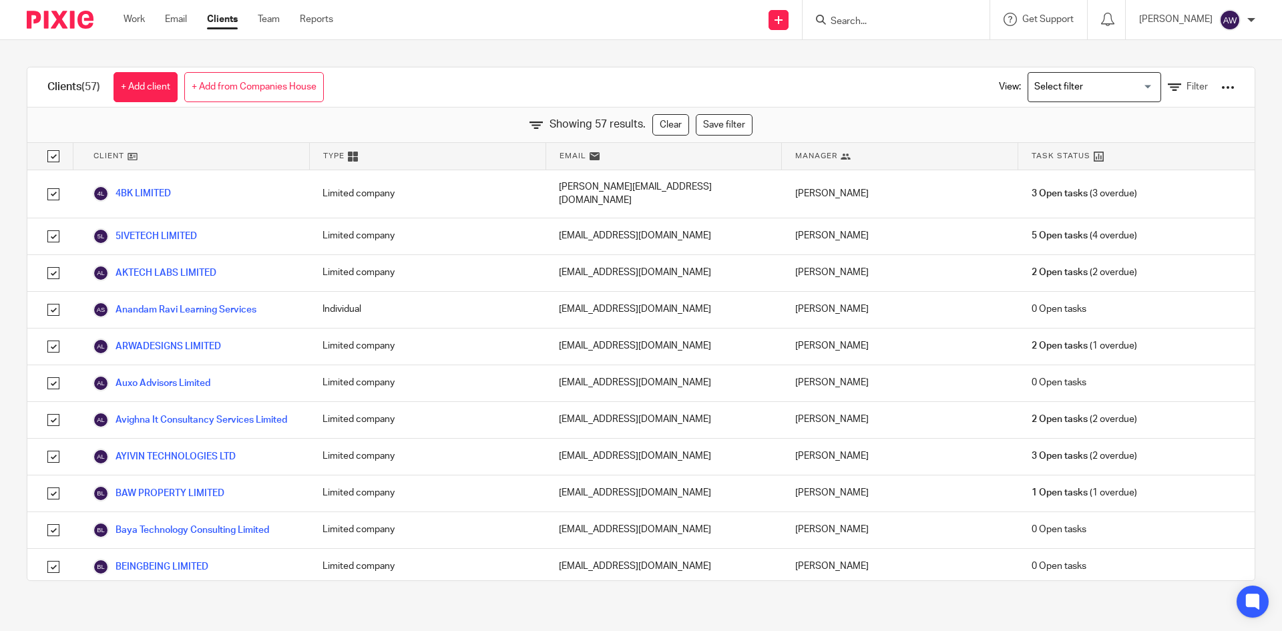
checkbox input "true"
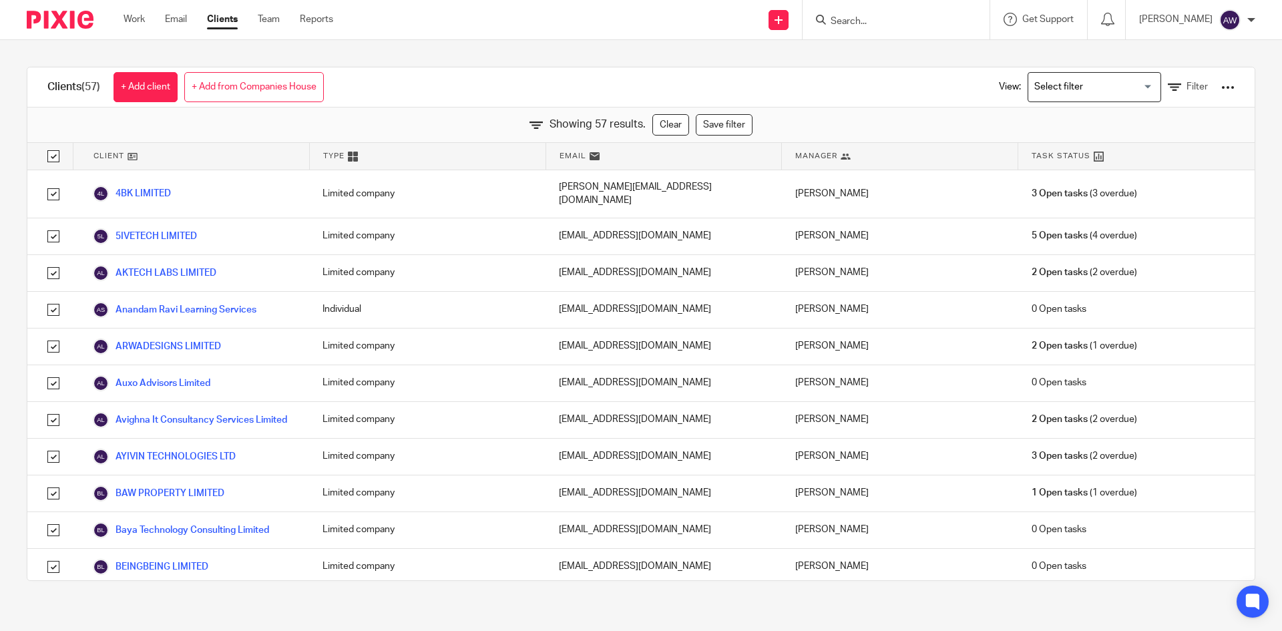
checkbox input "true"
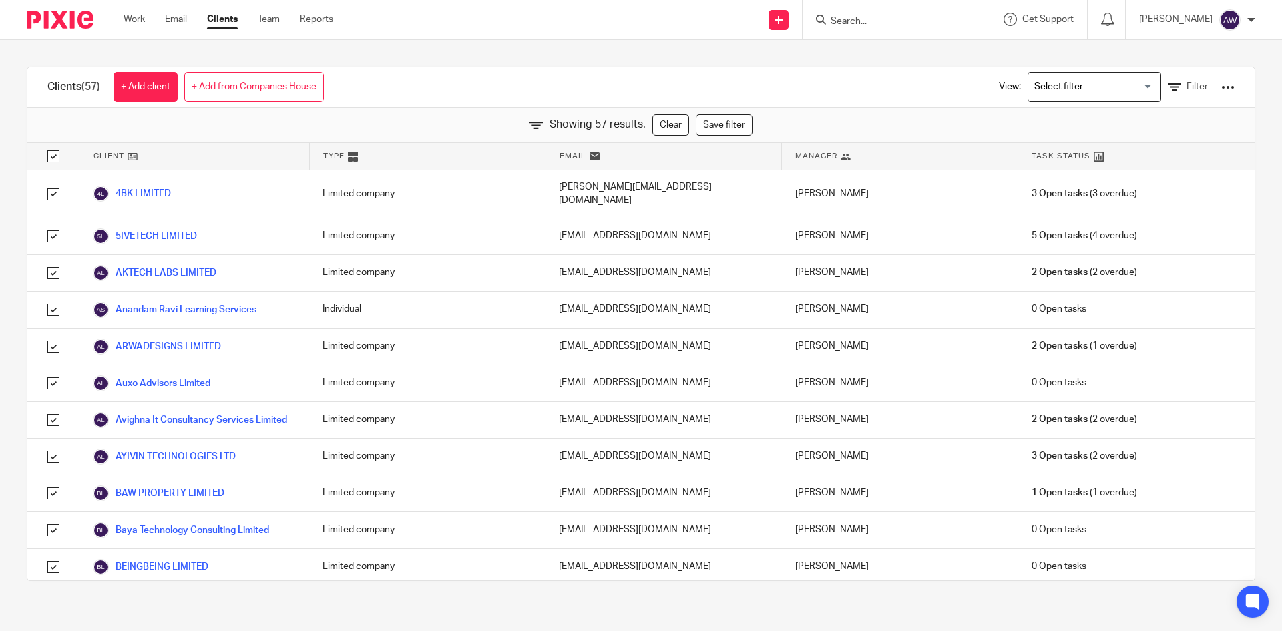
checkbox input "true"
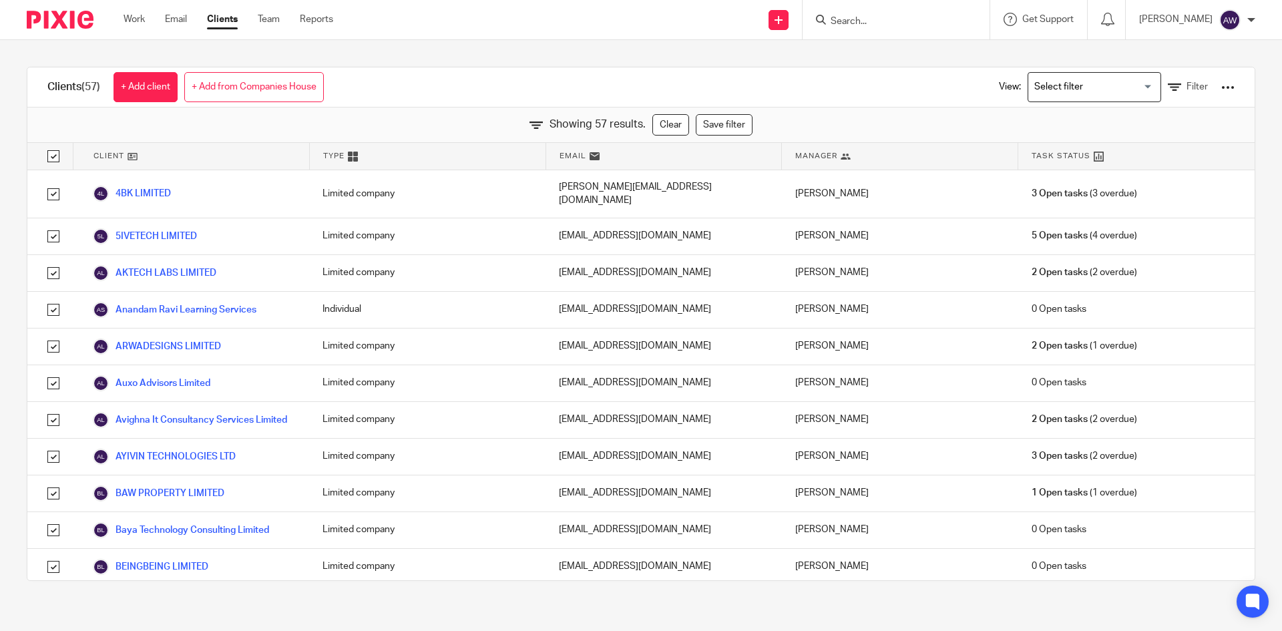
checkbox input "true"
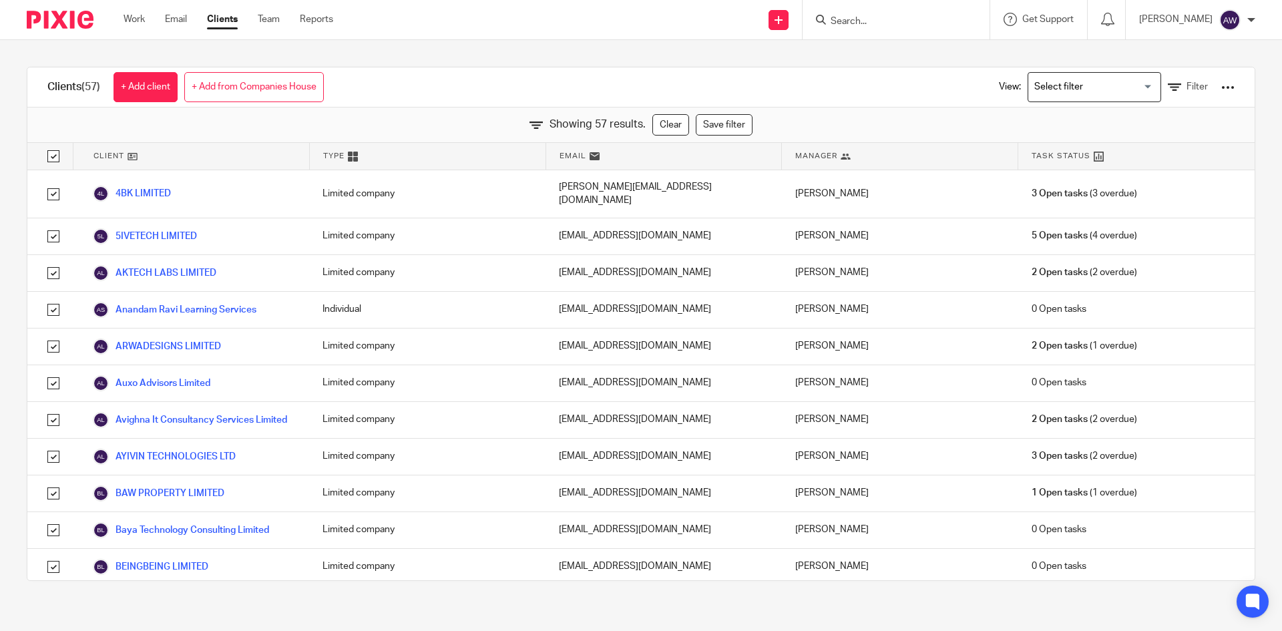
checkbox input "true"
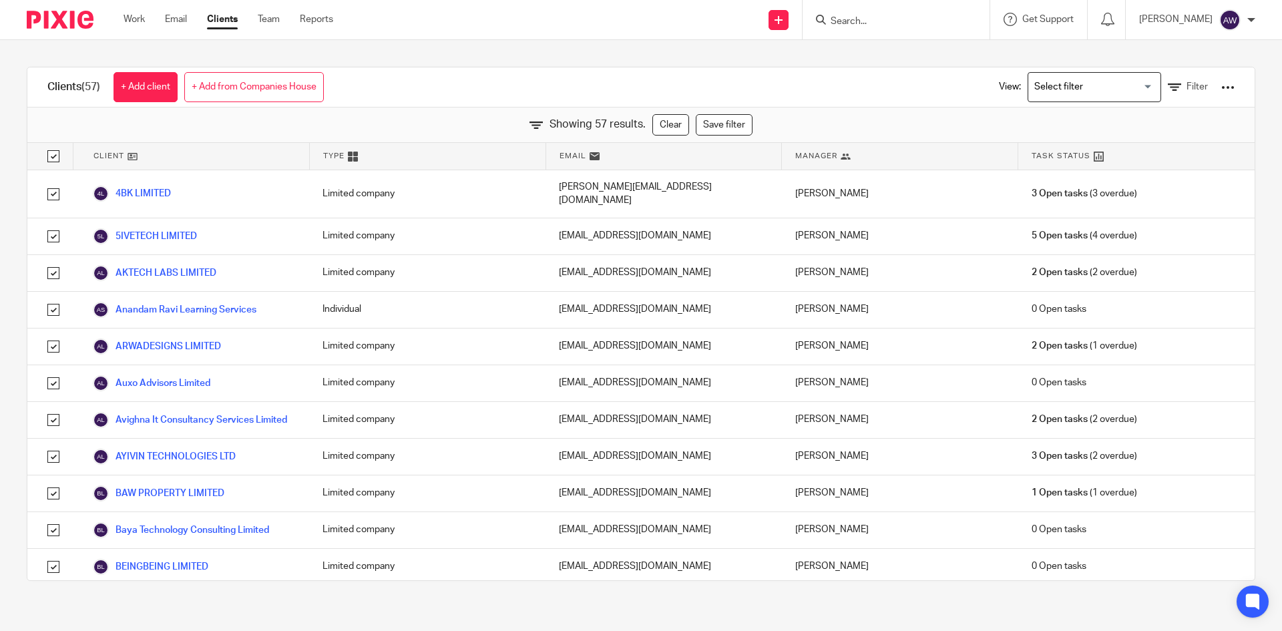
checkbox input "true"
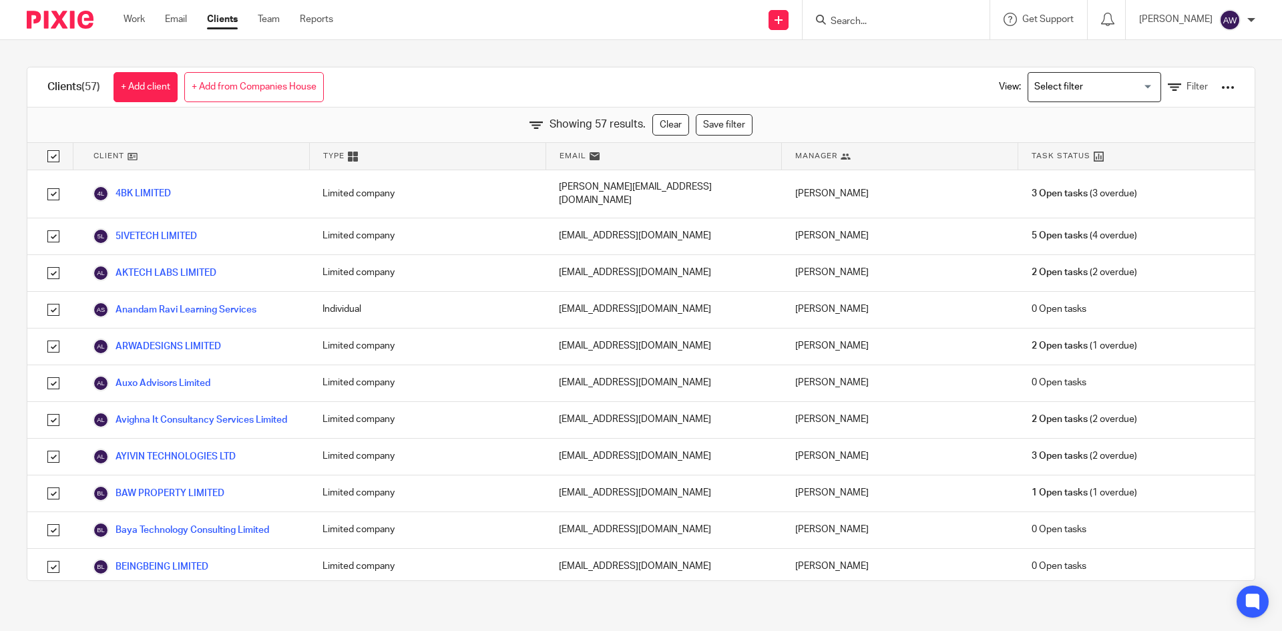
checkbox input "true"
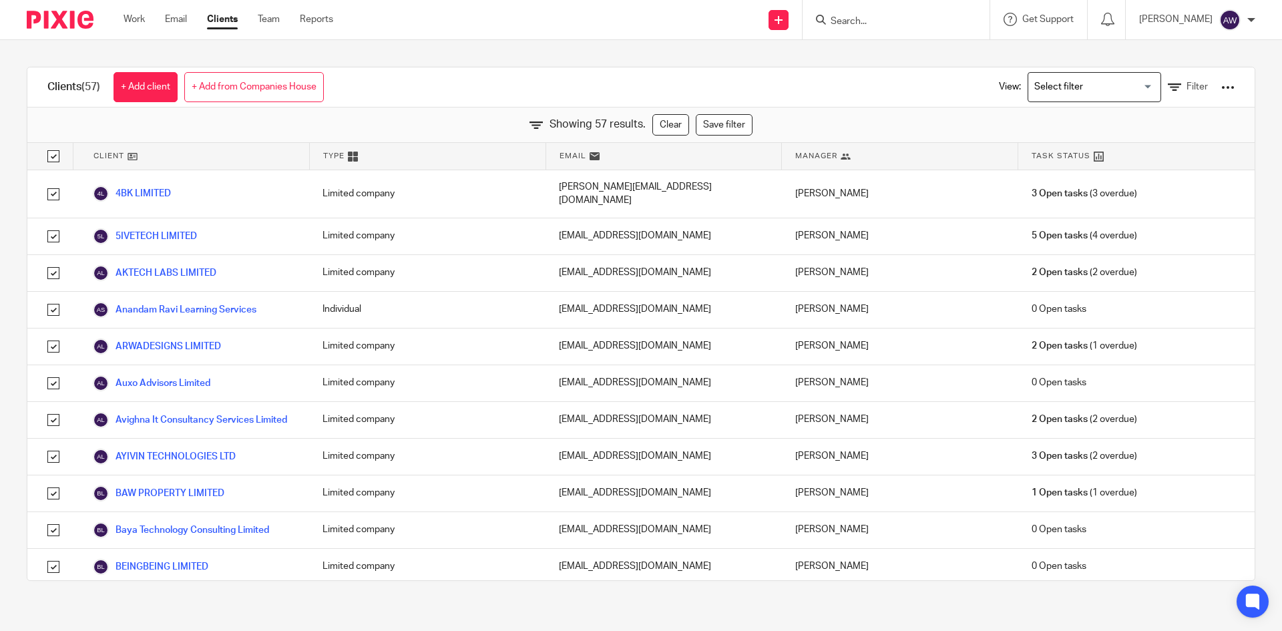
checkbox input "true"
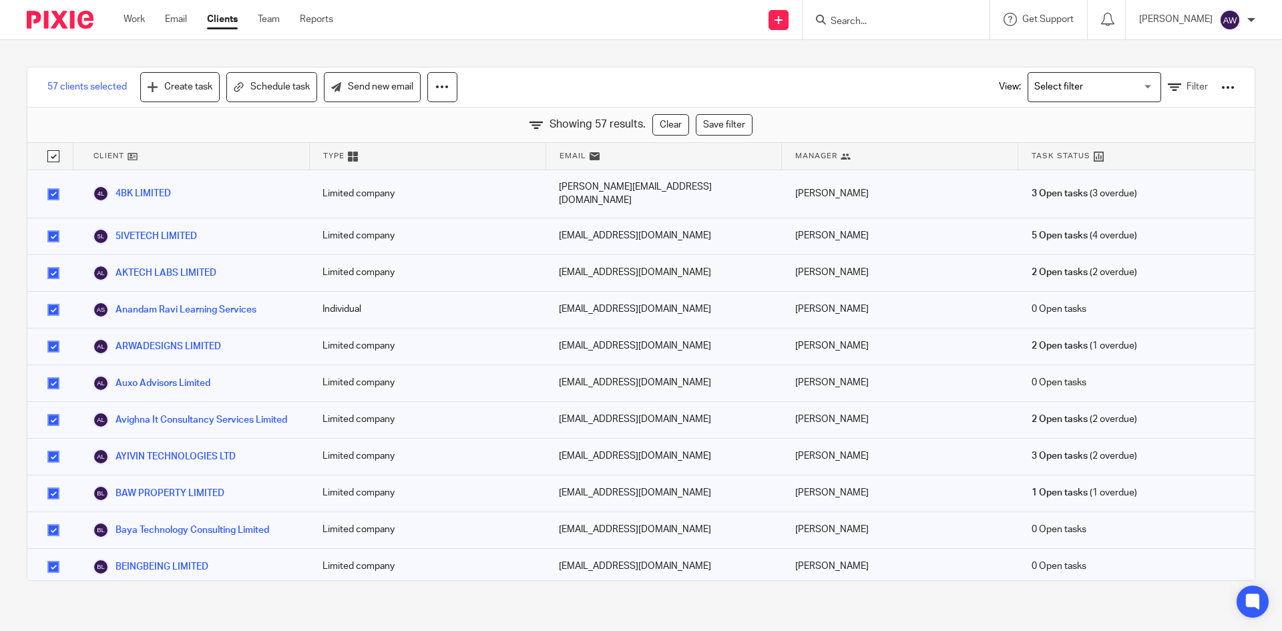
click at [1221, 91] on div at bounding box center [1227, 87] width 13 height 13
click at [1115, 149] on link "Export clients to CSV file" at bounding box center [1120, 158] width 186 height 20
click at [913, 81] on div "57 clients selected Create task Schedule task Send new email View: Loading... F…" at bounding box center [640, 87] width 1227 height 40
click at [1095, 87] on input "Search for option" at bounding box center [1091, 86] width 124 height 23
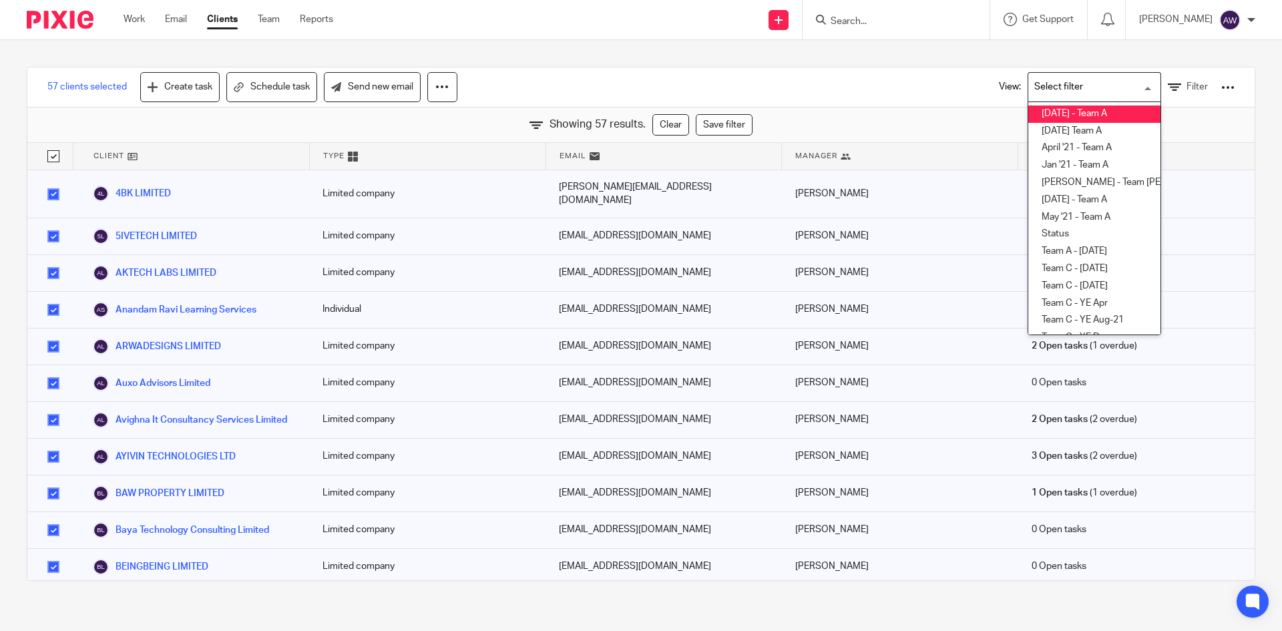
click at [905, 133] on div "Showing 57 results. Clear Save filter" at bounding box center [640, 124] width 1227 height 35
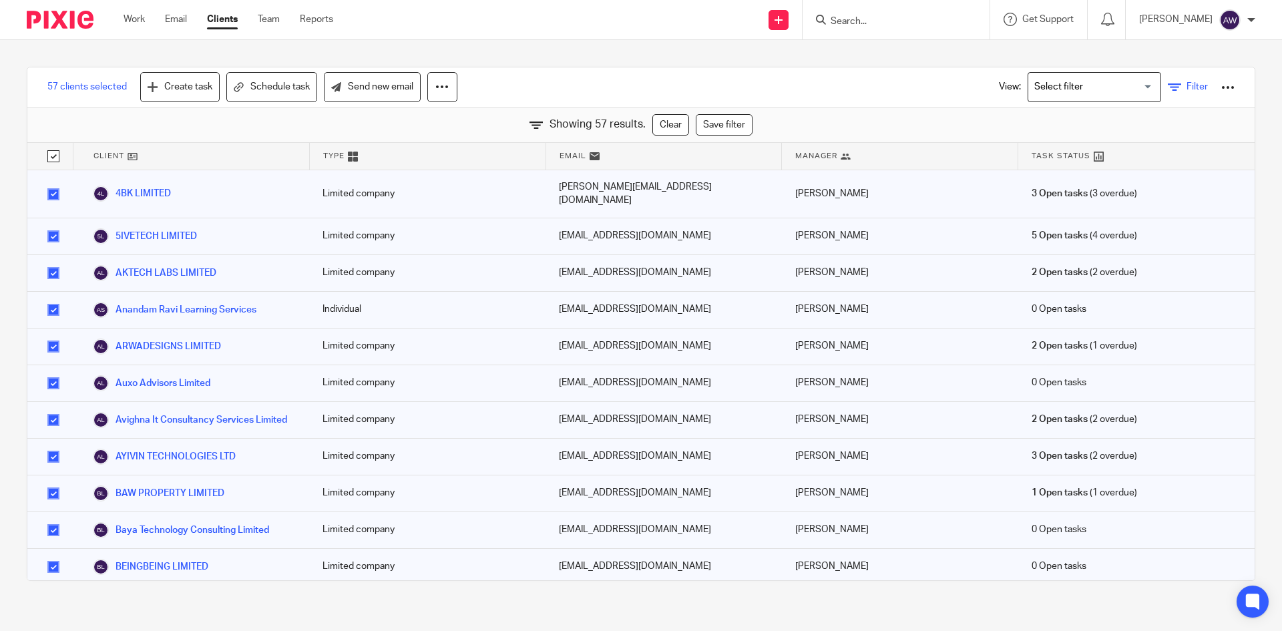
click at [1186, 88] on span "Filter" at bounding box center [1196, 86] width 21 height 9
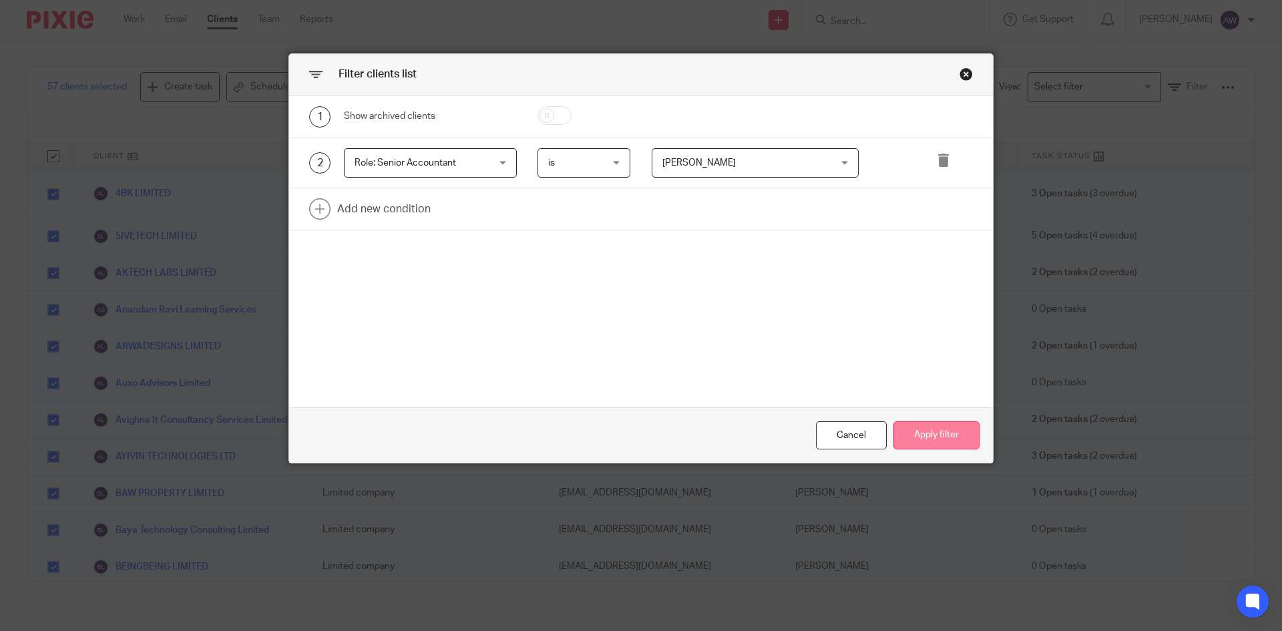
click at [946, 425] on button "Apply filter" at bounding box center [936, 435] width 86 height 29
click at [858, 433] on div "Cancel" at bounding box center [851, 435] width 71 height 29
checkbox input "false"
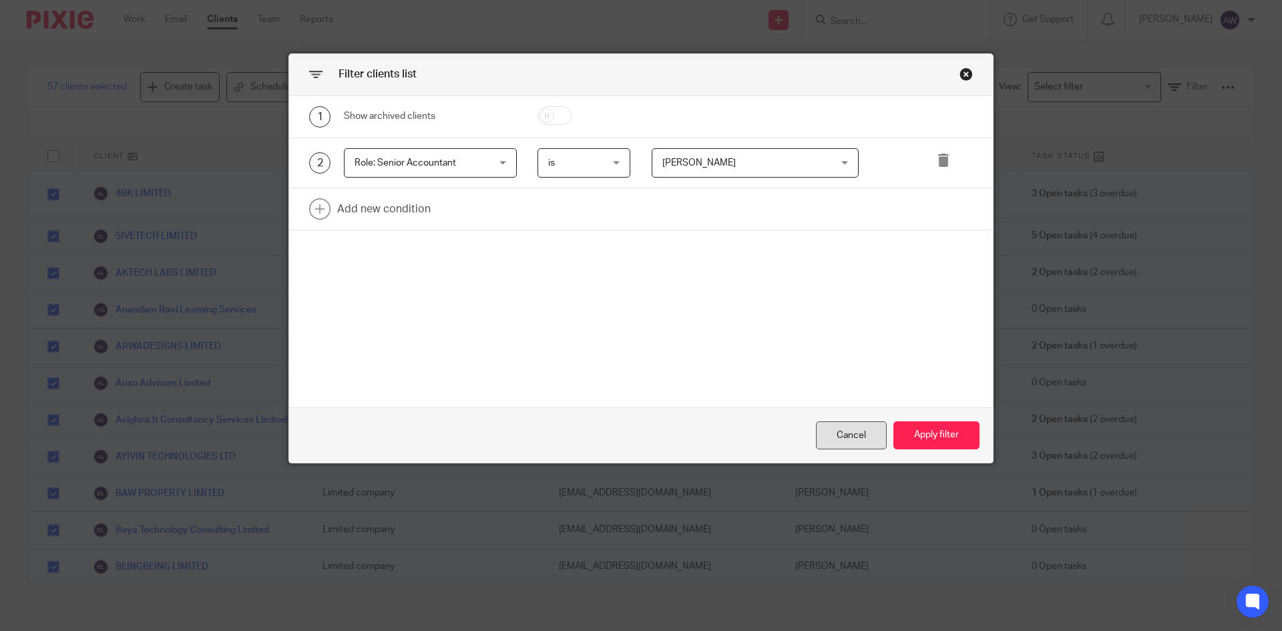
checkbox input "false"
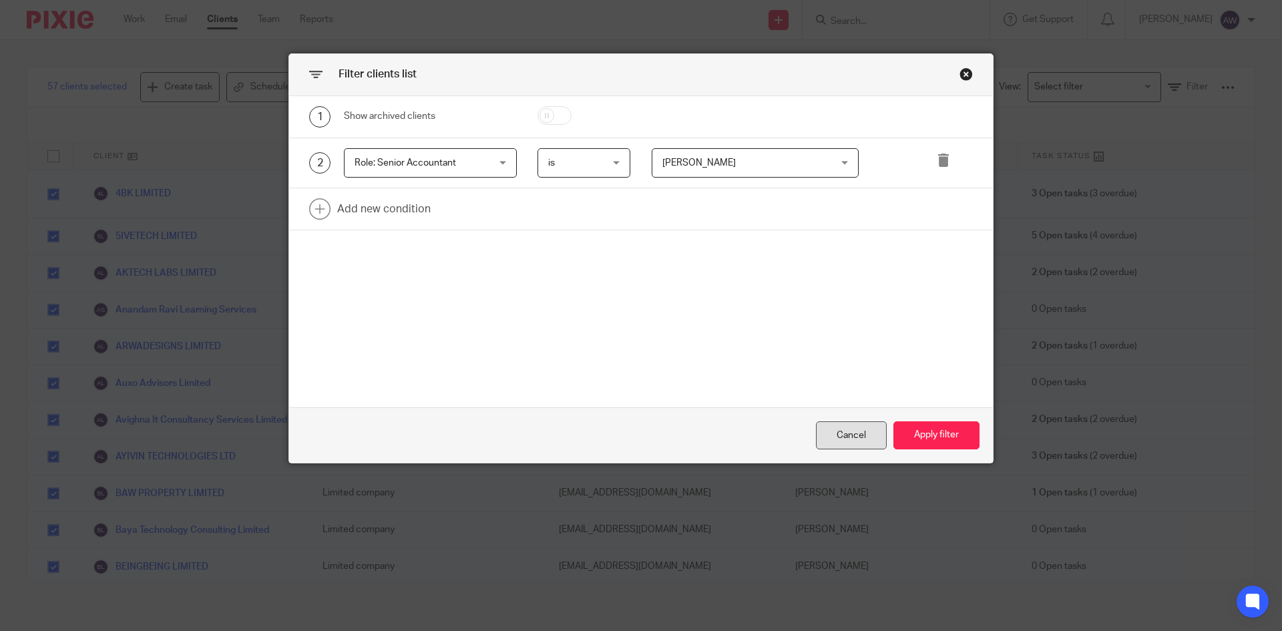
checkbox input "false"
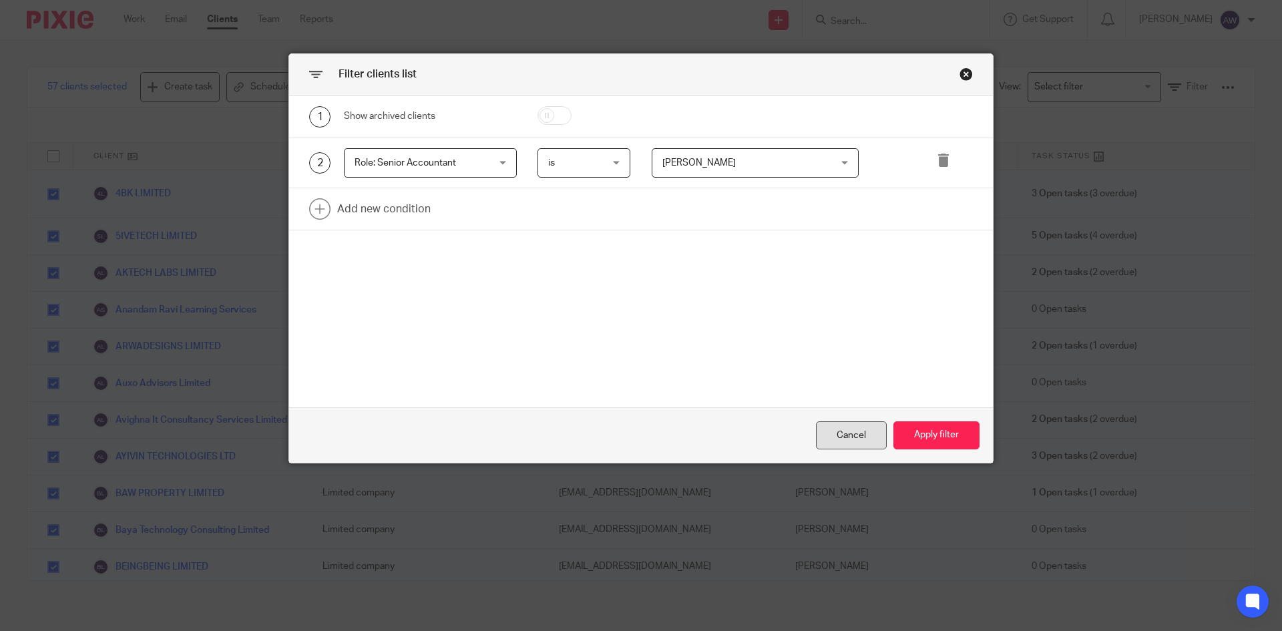
checkbox input "false"
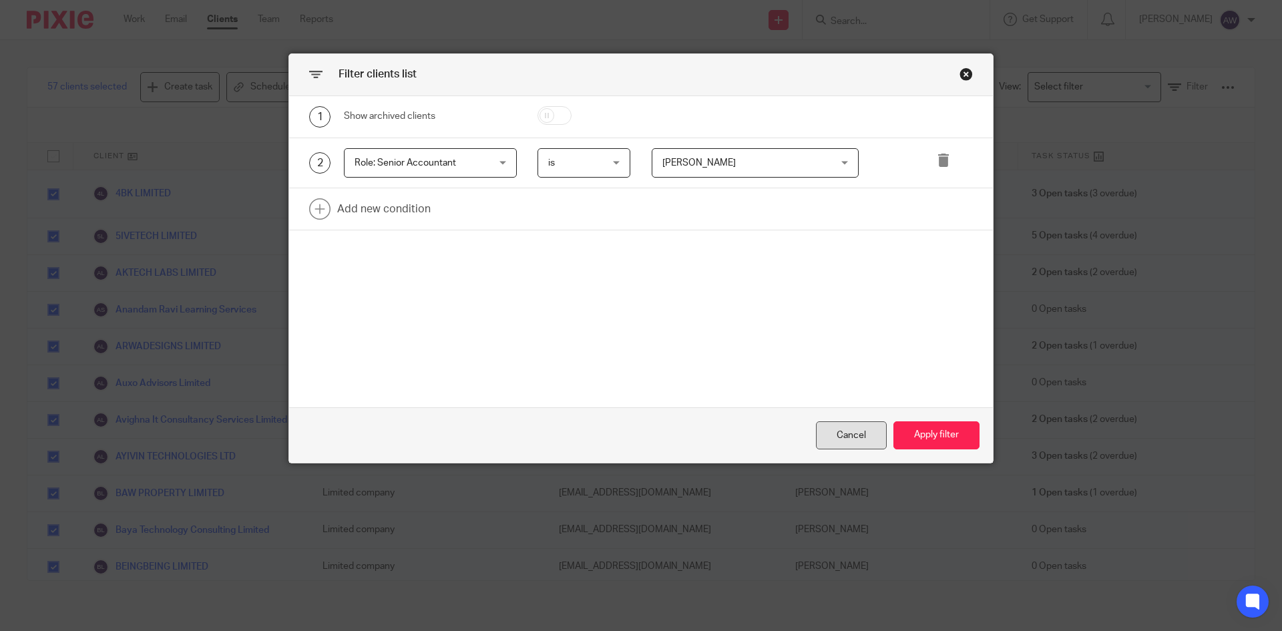
checkbox input "false"
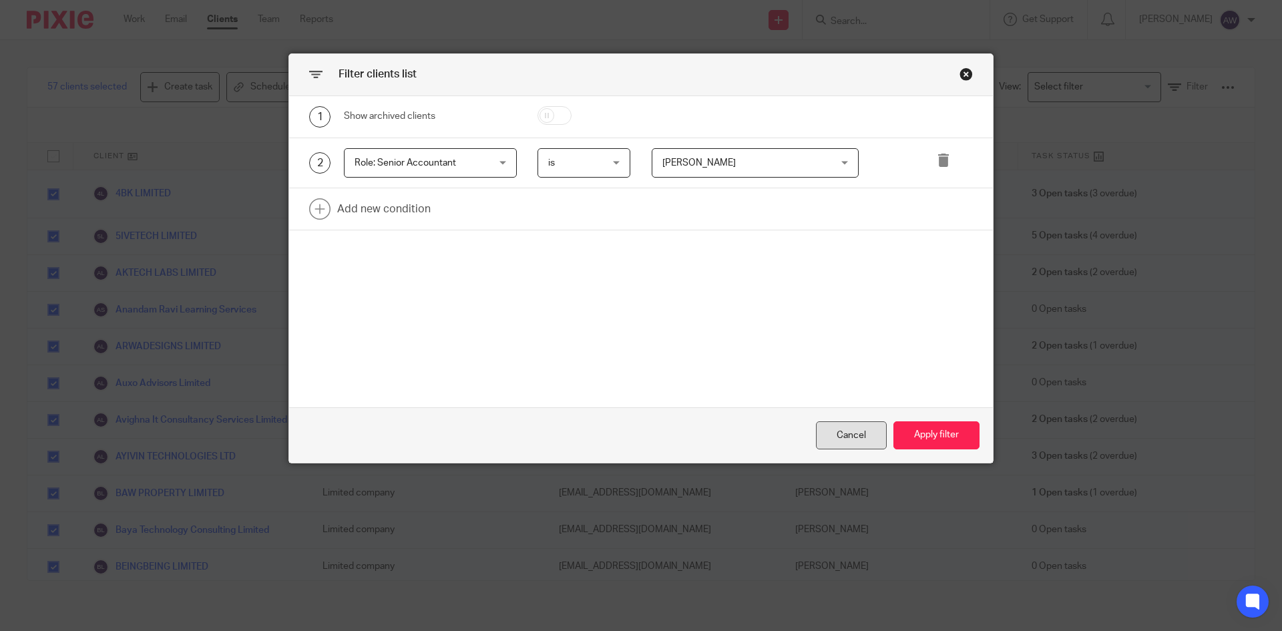
checkbox input "false"
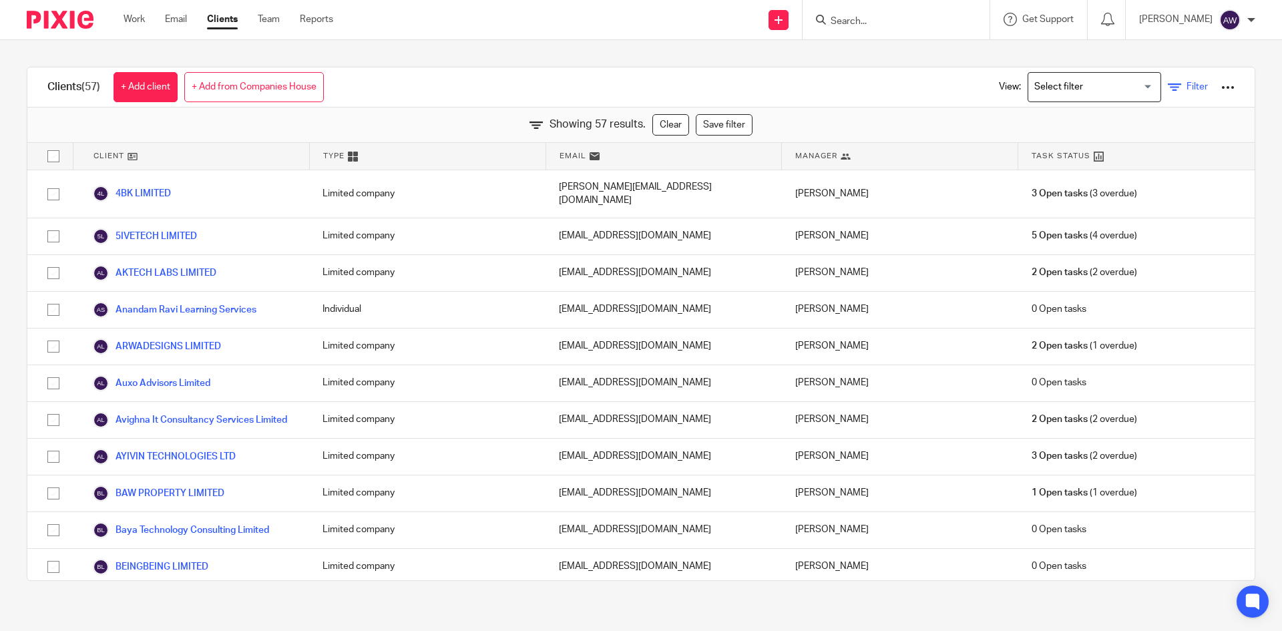
click at [1168, 82] on icon at bounding box center [1174, 87] width 13 height 13
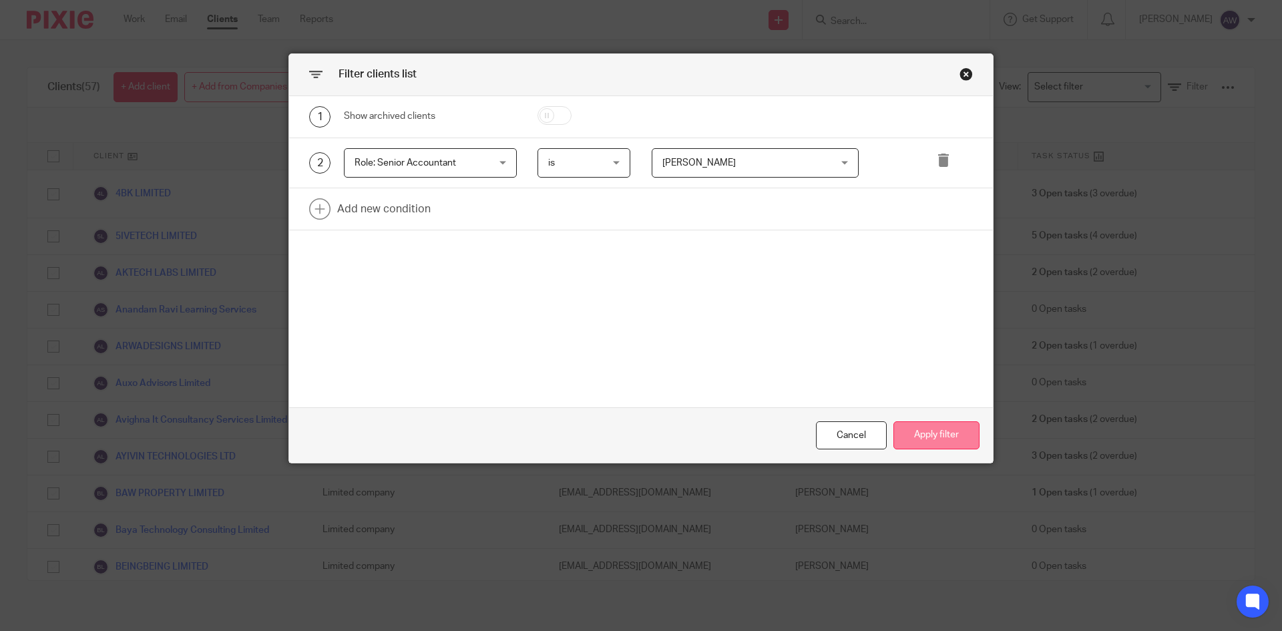
click at [948, 431] on button "Apply filter" at bounding box center [936, 435] width 86 height 29
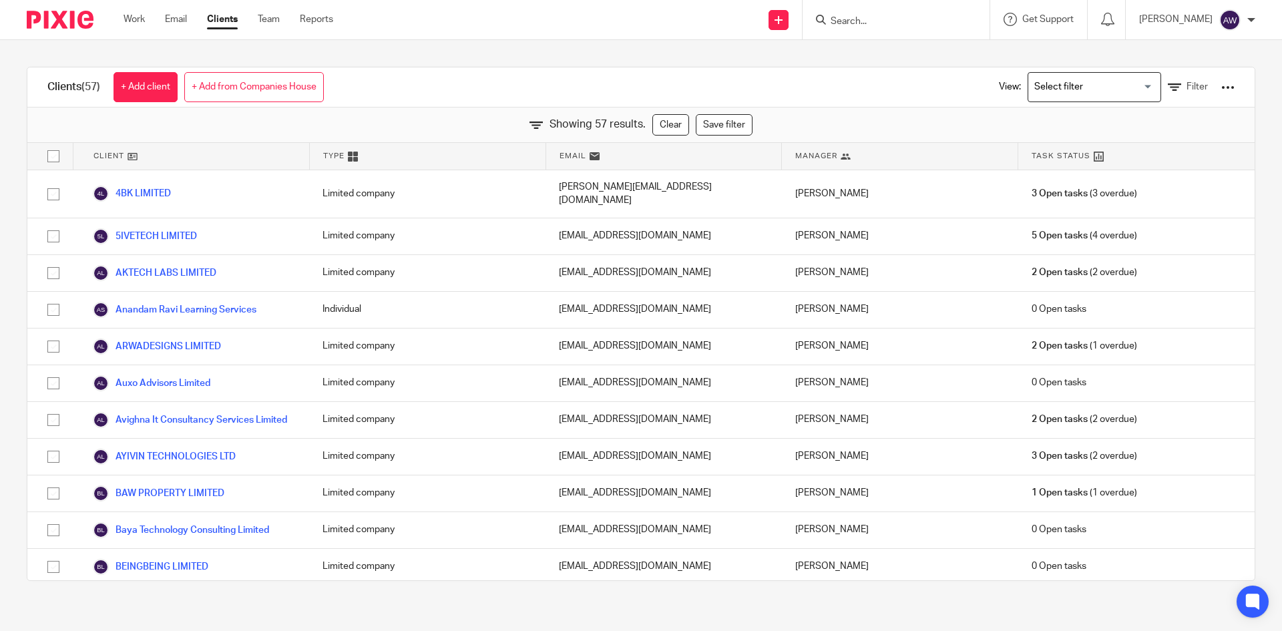
click at [43, 159] on input "checkbox" at bounding box center [53, 156] width 25 height 25
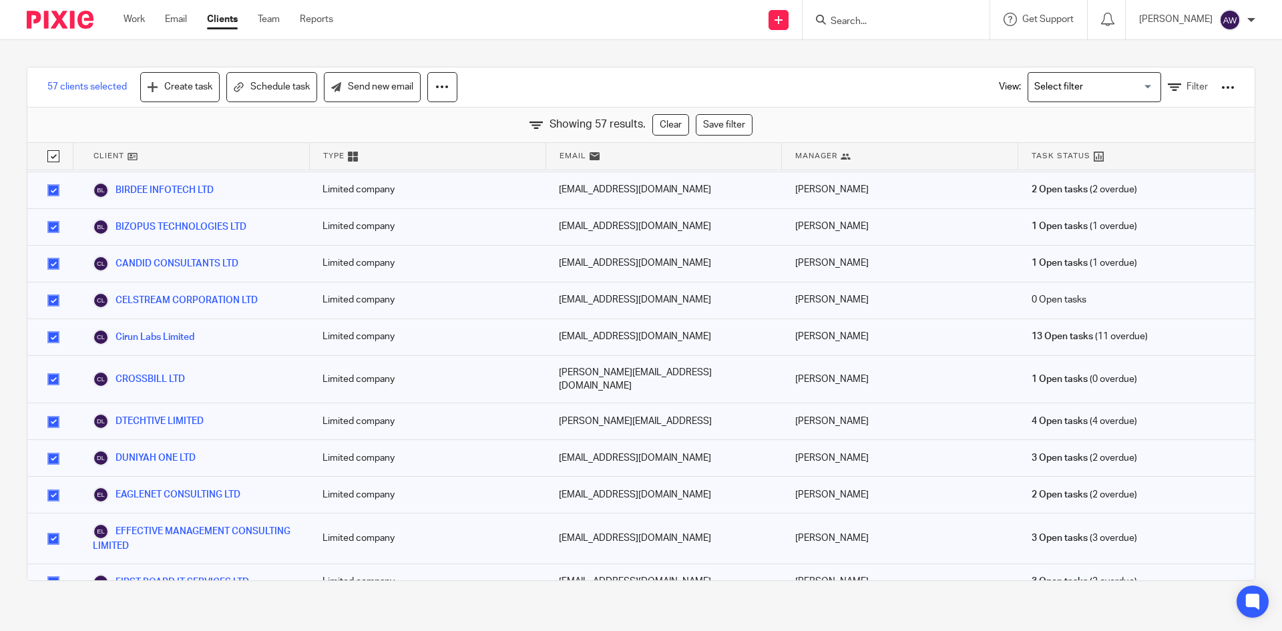
scroll to position [1723, 0]
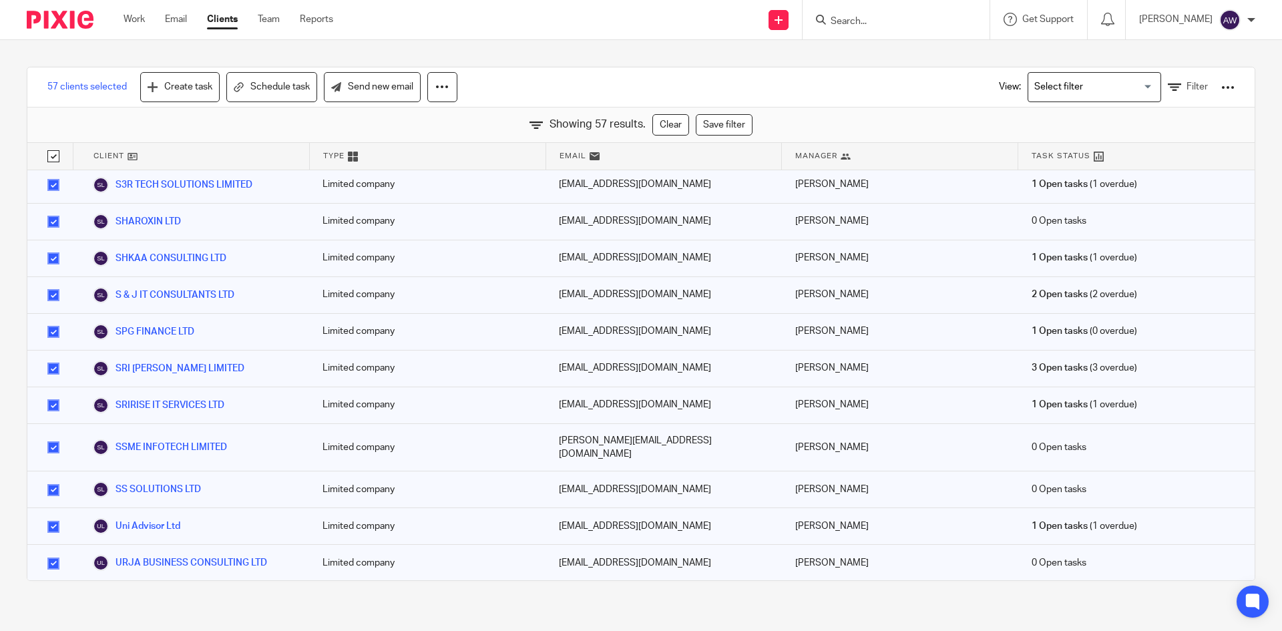
click at [51, 477] on input "checkbox" at bounding box center [53, 489] width 25 height 25
click at [50, 551] on input "checkbox" at bounding box center [53, 563] width 25 height 25
click at [449, 101] on button at bounding box center [442, 87] width 30 height 30
click at [422, 127] on link "Update property" at bounding box center [405, 125] width 90 height 20
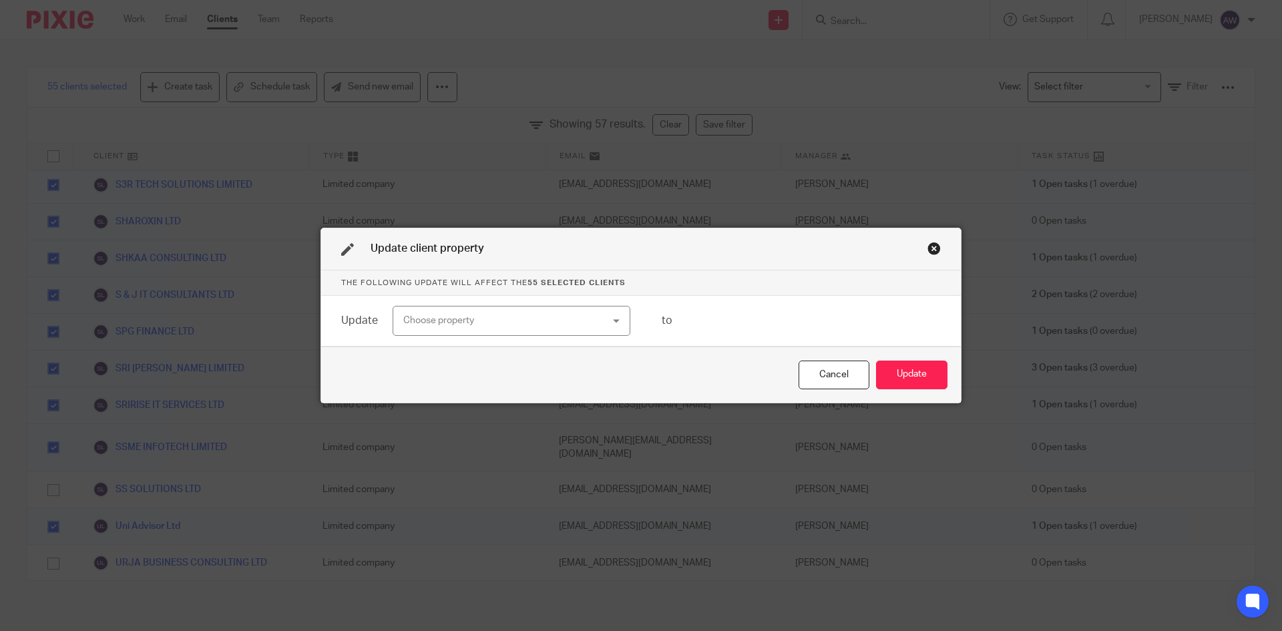
click at [495, 317] on div "Choose property" at bounding box center [493, 320] width 181 height 28
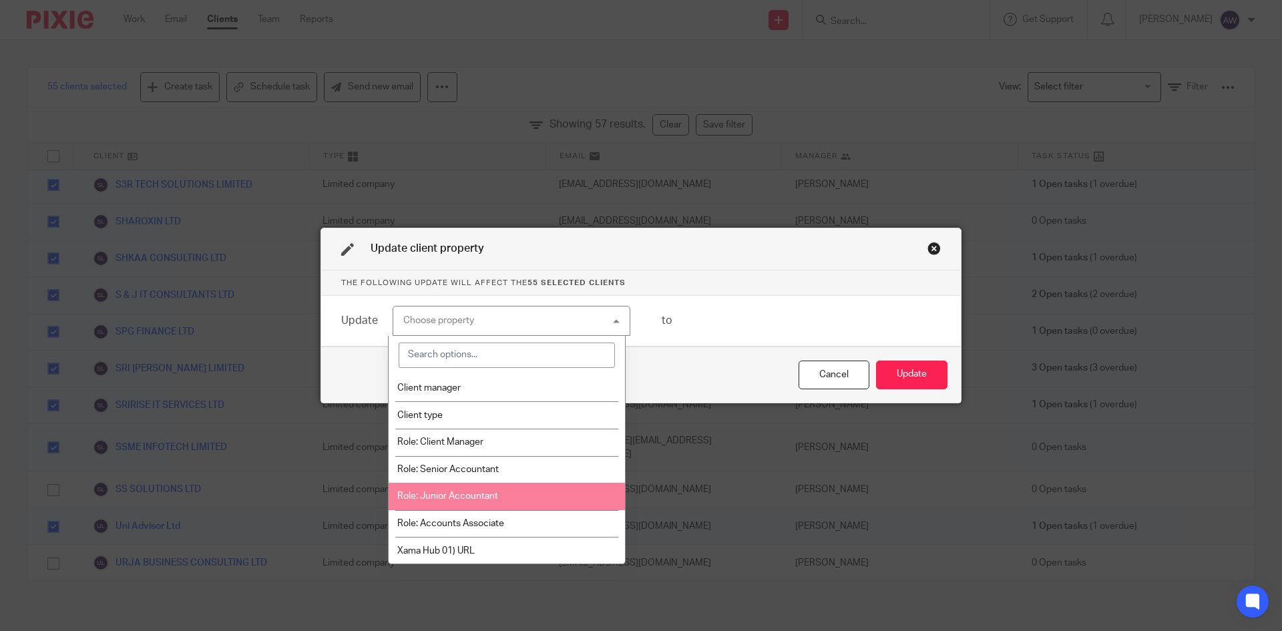
click at [495, 489] on li "Role: Junior Accountant" at bounding box center [507, 496] width 236 height 27
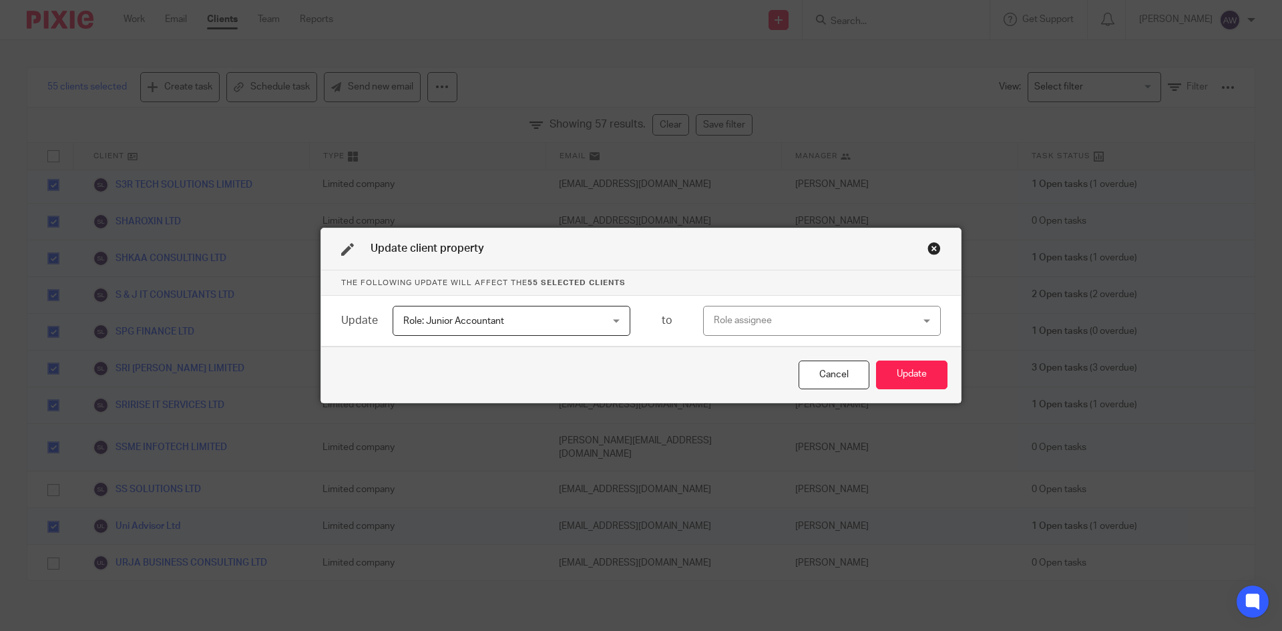
click at [754, 312] on div "Role assignee" at bounding box center [804, 320] width 181 height 28
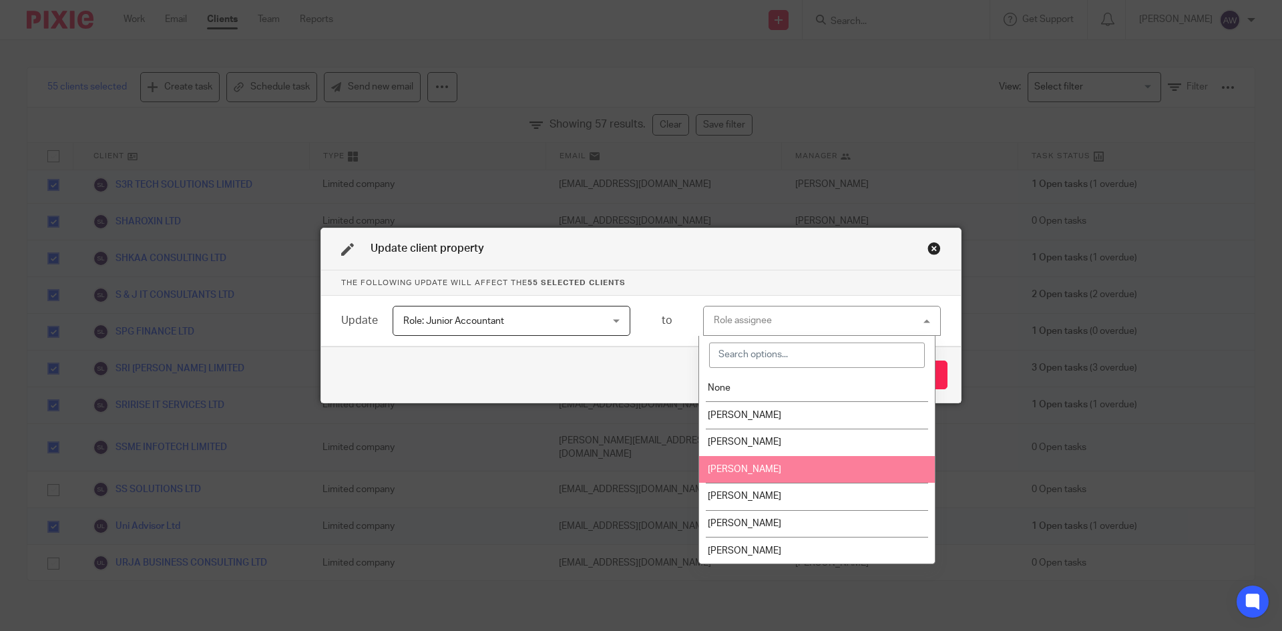
click at [724, 473] on span "[PERSON_NAME]" at bounding box center [744, 469] width 73 height 9
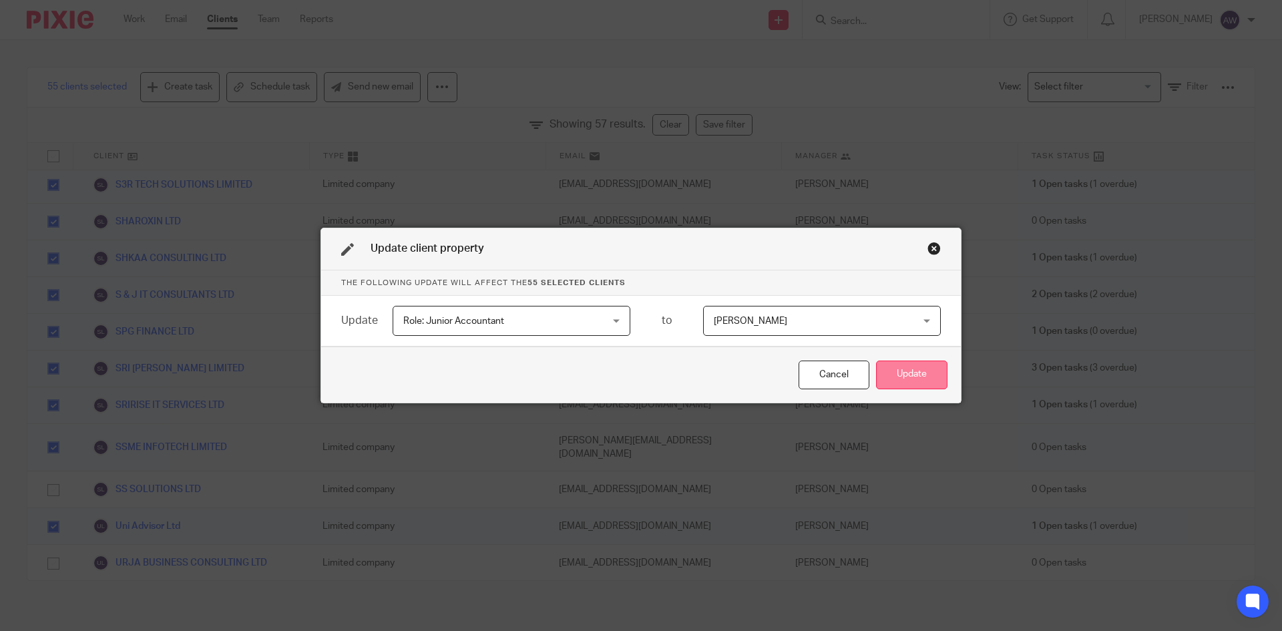
click at [905, 379] on button "Update" at bounding box center [911, 374] width 71 height 29
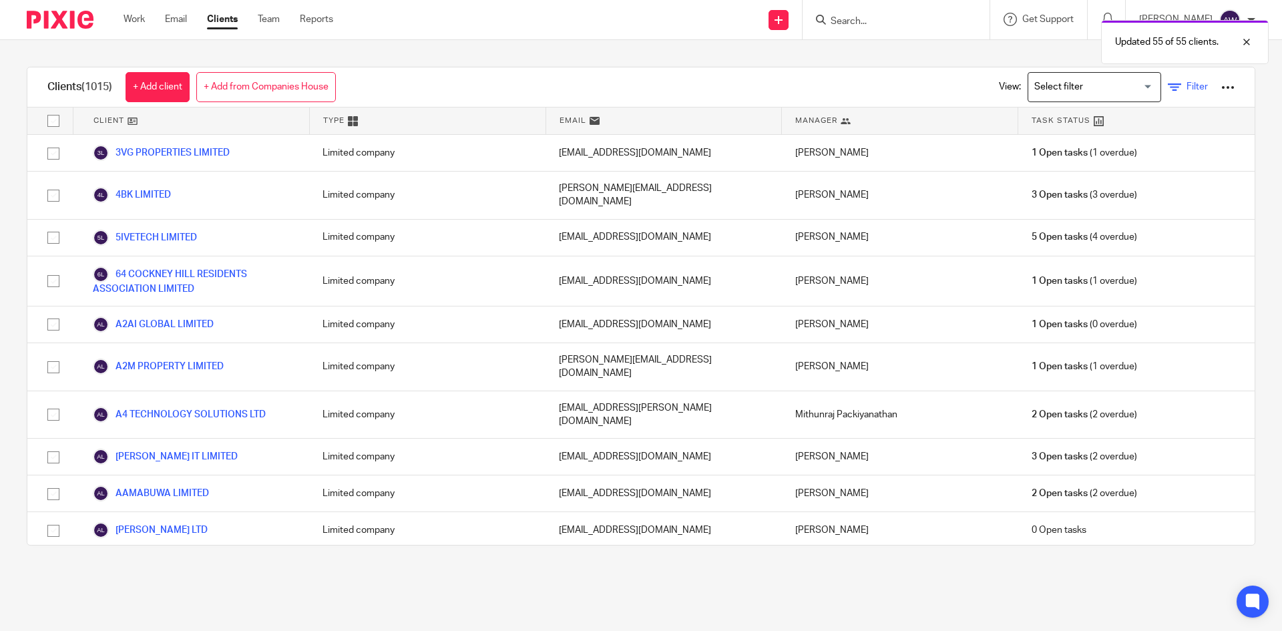
click at [1168, 83] on icon at bounding box center [1174, 87] width 13 height 13
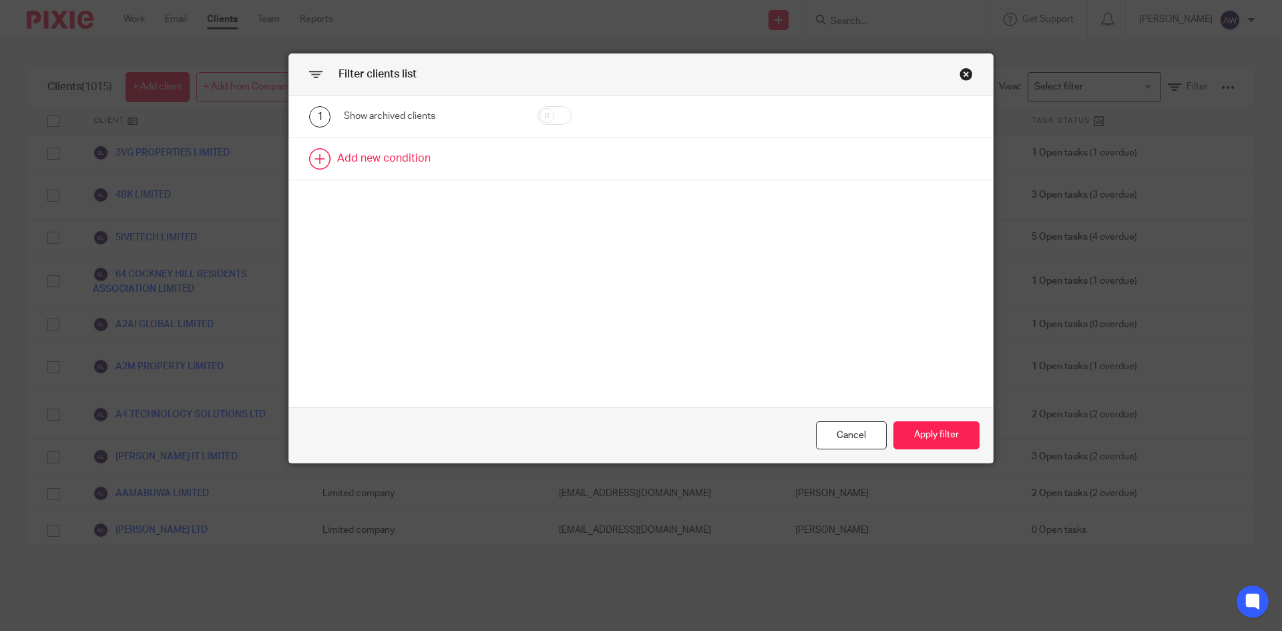
click at [363, 149] on link at bounding box center [641, 158] width 704 height 41
click at [429, 156] on div "Field" at bounding box center [418, 163] width 129 height 28
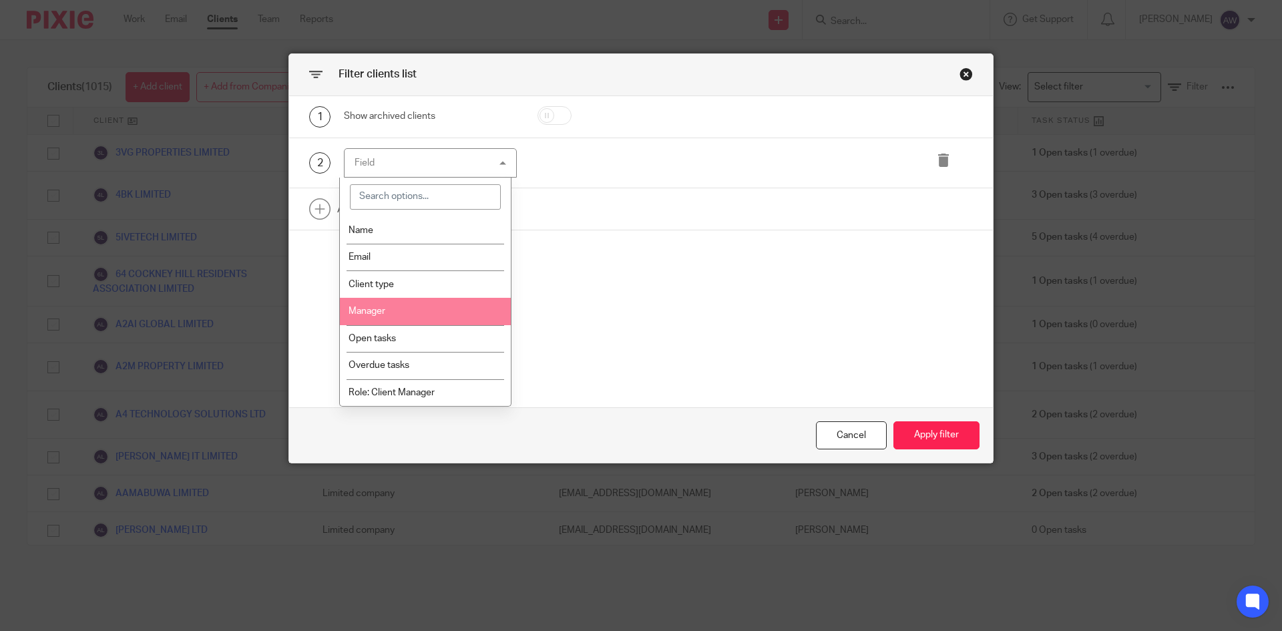
scroll to position [134, 0]
click at [435, 308] on span "Role: Junior Accountant" at bounding box center [398, 312] width 101 height 9
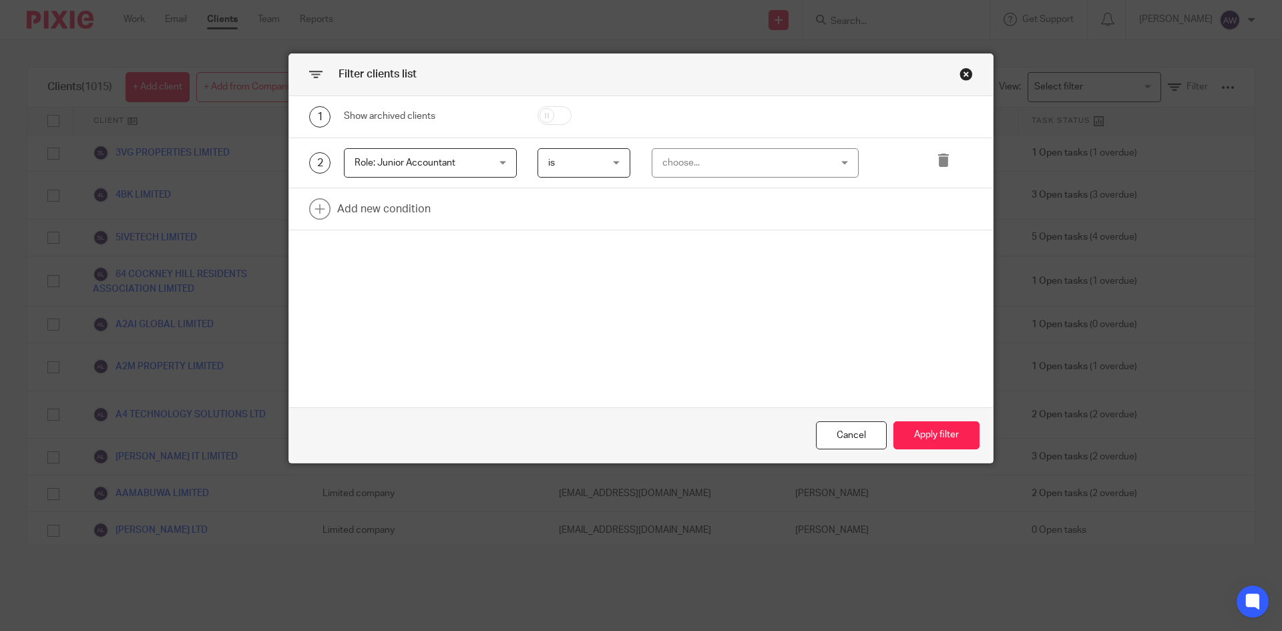
click at [678, 160] on div "choose..." at bounding box center [740, 163] width 157 height 28
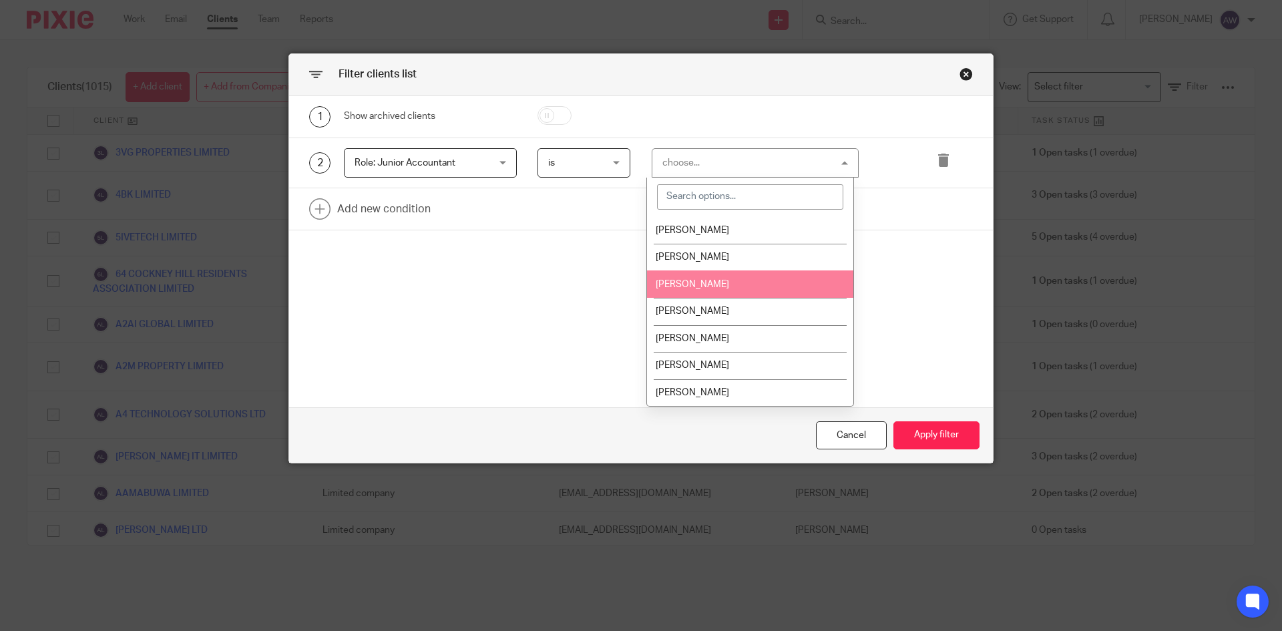
click at [692, 292] on li "[PERSON_NAME]" at bounding box center [750, 283] width 206 height 27
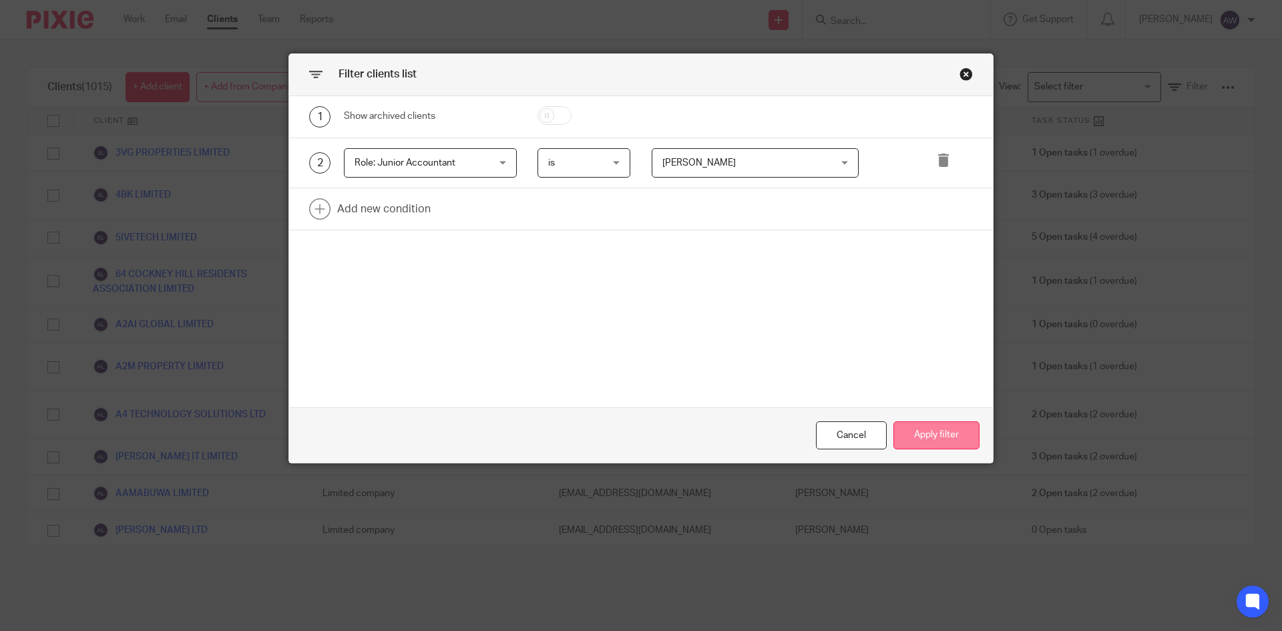
click at [915, 441] on button "Apply filter" at bounding box center [936, 435] width 86 height 29
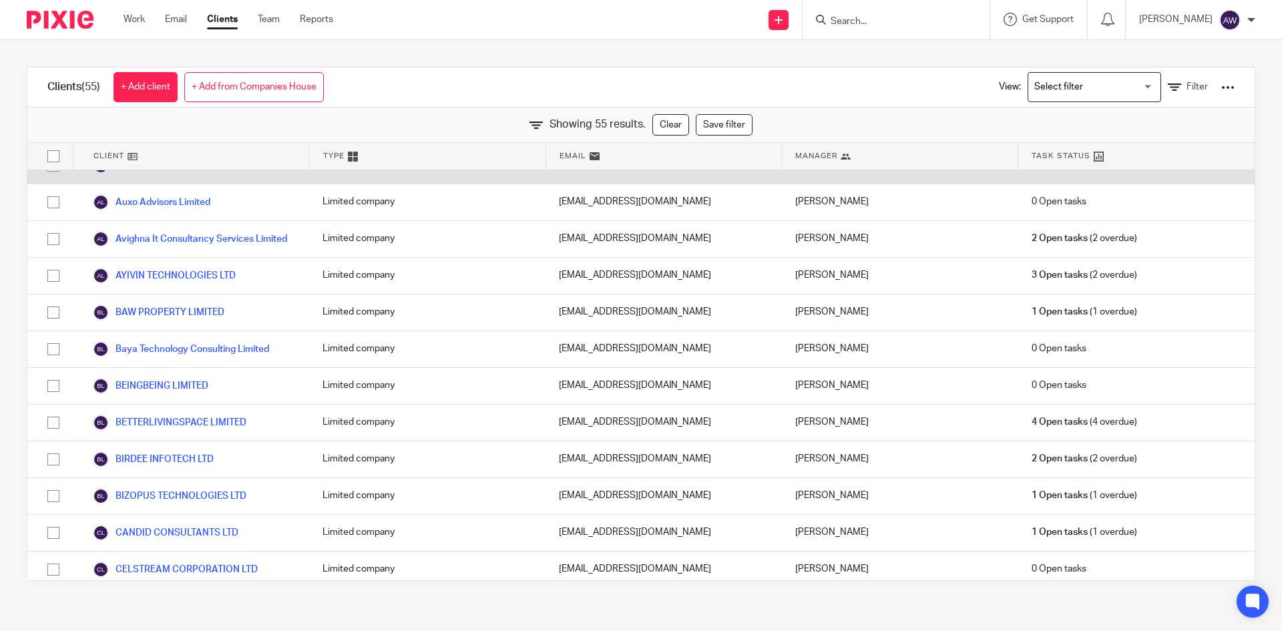
scroll to position [0, 0]
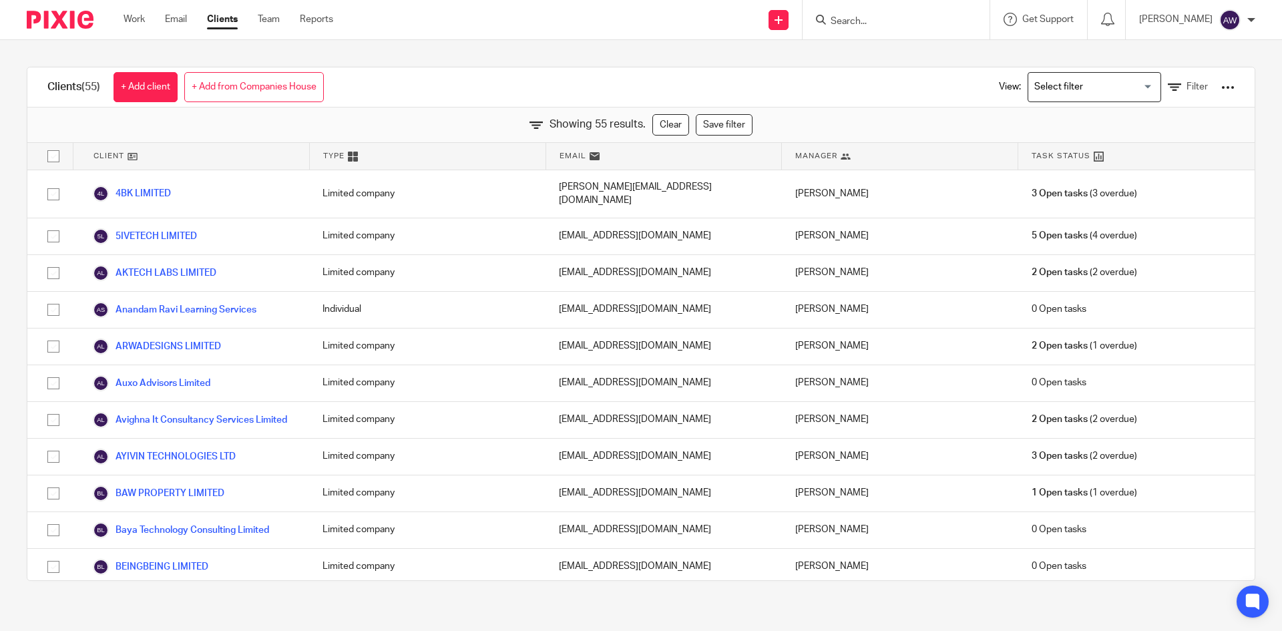
click at [1071, 152] on span "Task Status" at bounding box center [1060, 155] width 59 height 11
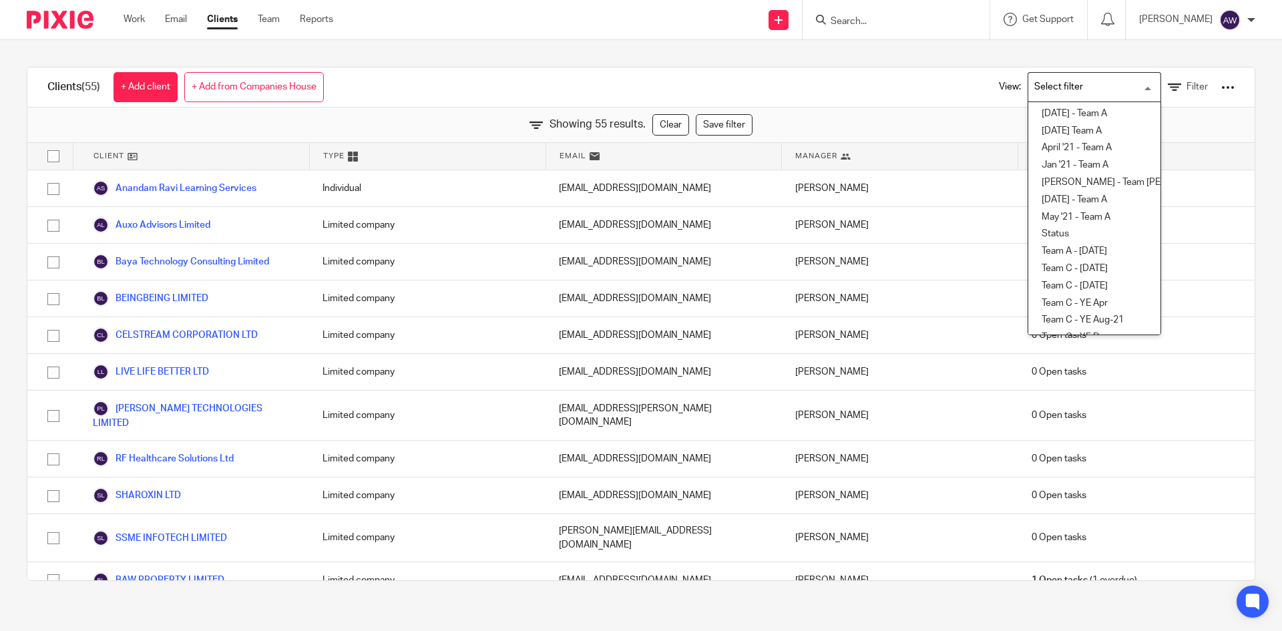
click at [1052, 84] on input "Search for option" at bounding box center [1091, 86] width 124 height 23
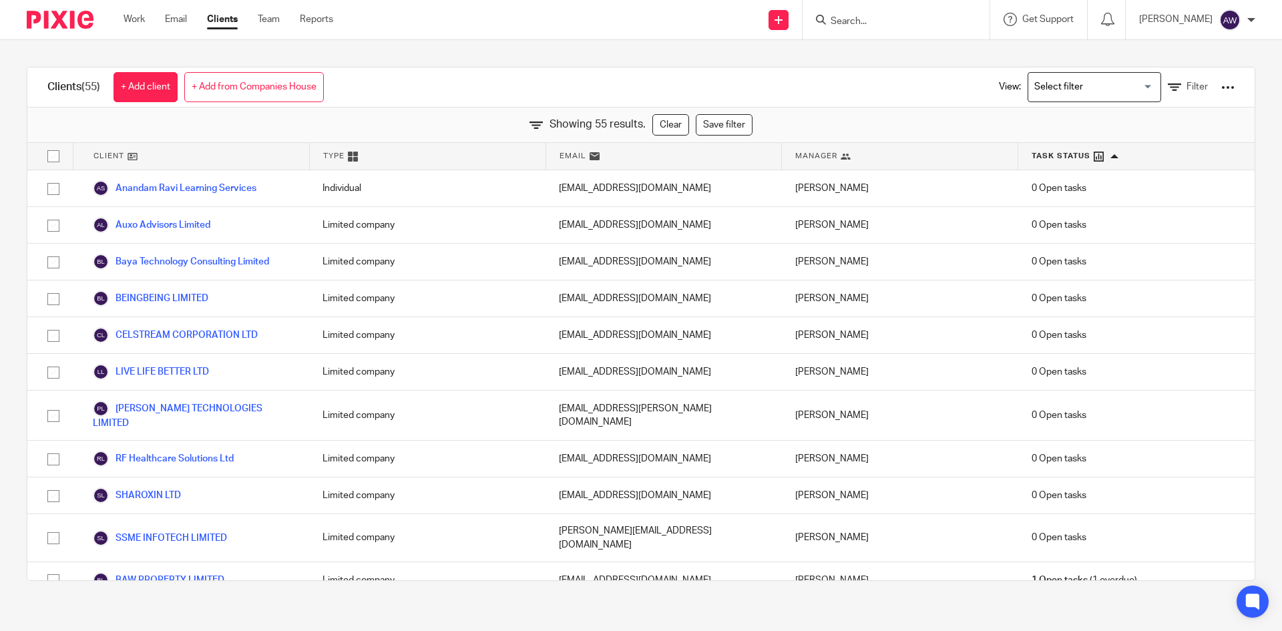
click at [863, 101] on div "Clients (55) + Add client + Add from Companies House View: Loading... Filter" at bounding box center [640, 87] width 1227 height 40
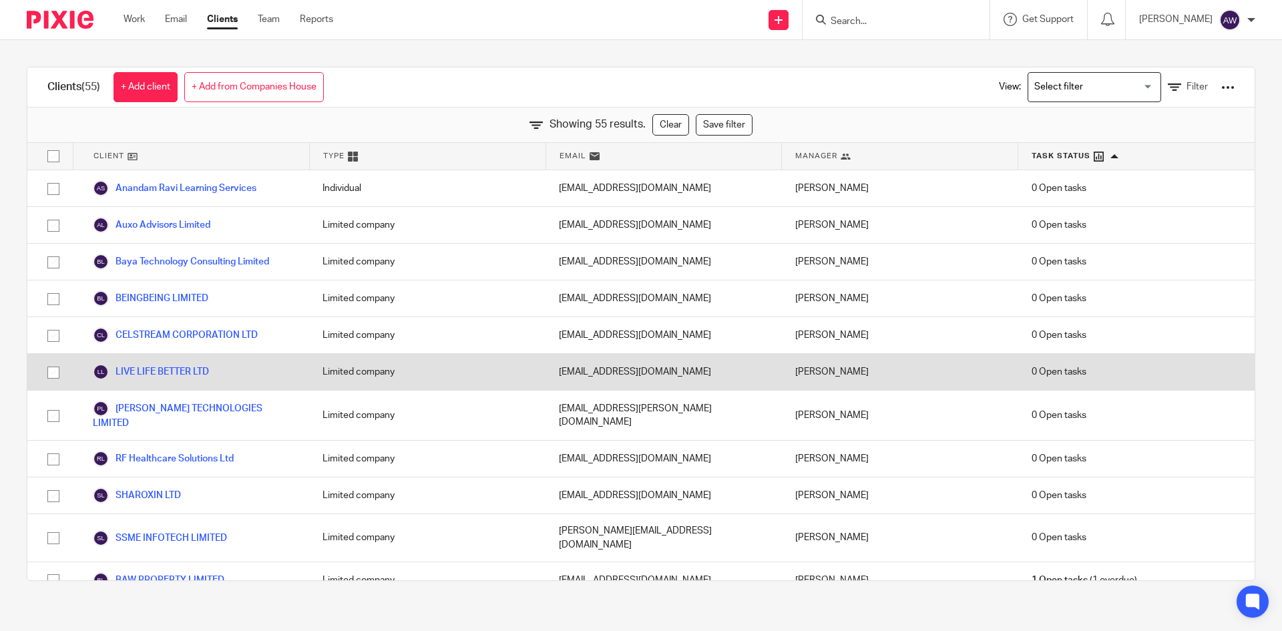
click at [57, 373] on input "checkbox" at bounding box center [53, 372] width 25 height 25
checkbox input "true"
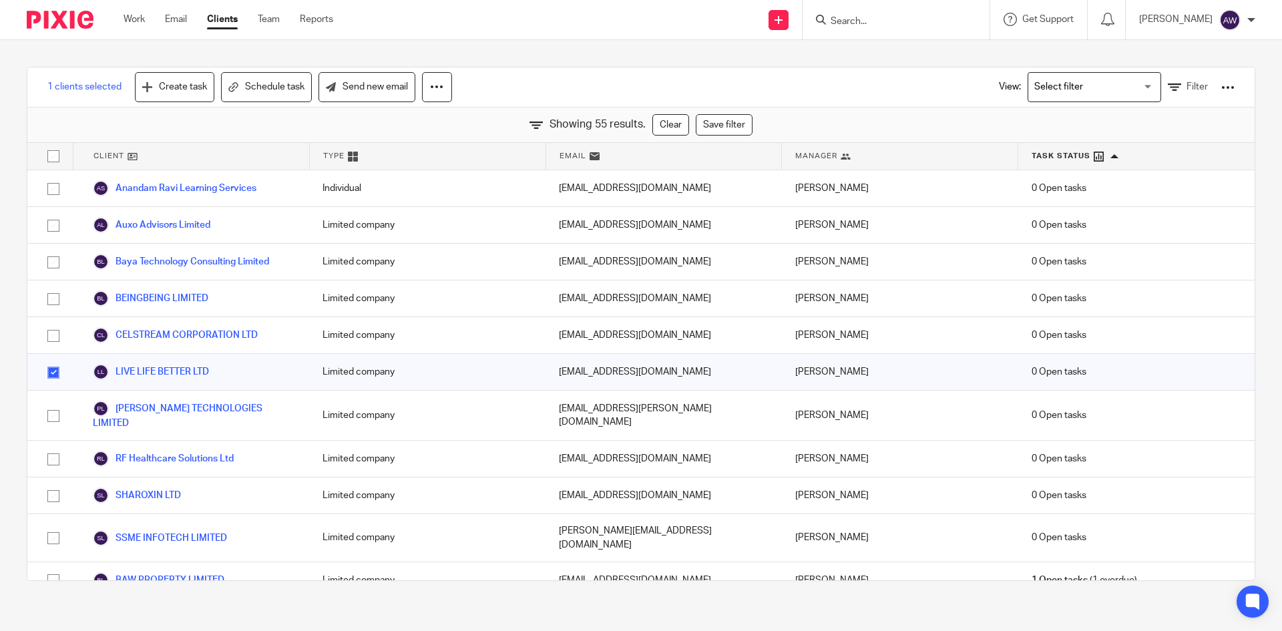
scroll to position [1074, 0]
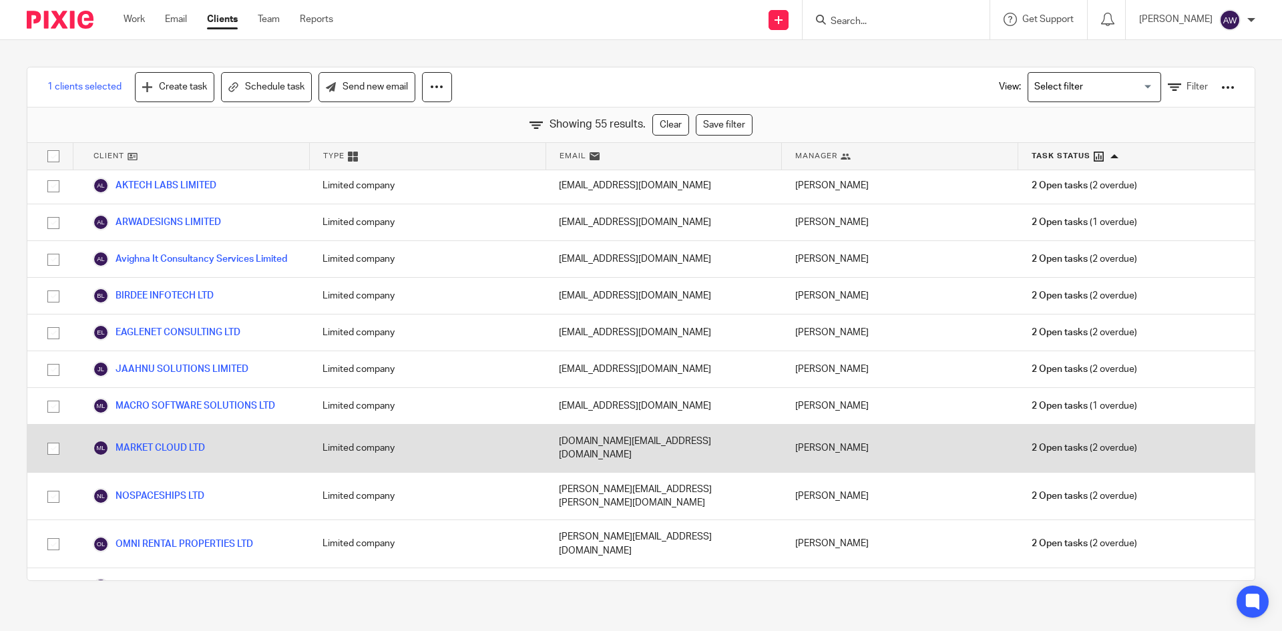
click at [47, 436] on input "checkbox" at bounding box center [53, 448] width 25 height 25
checkbox input "true"
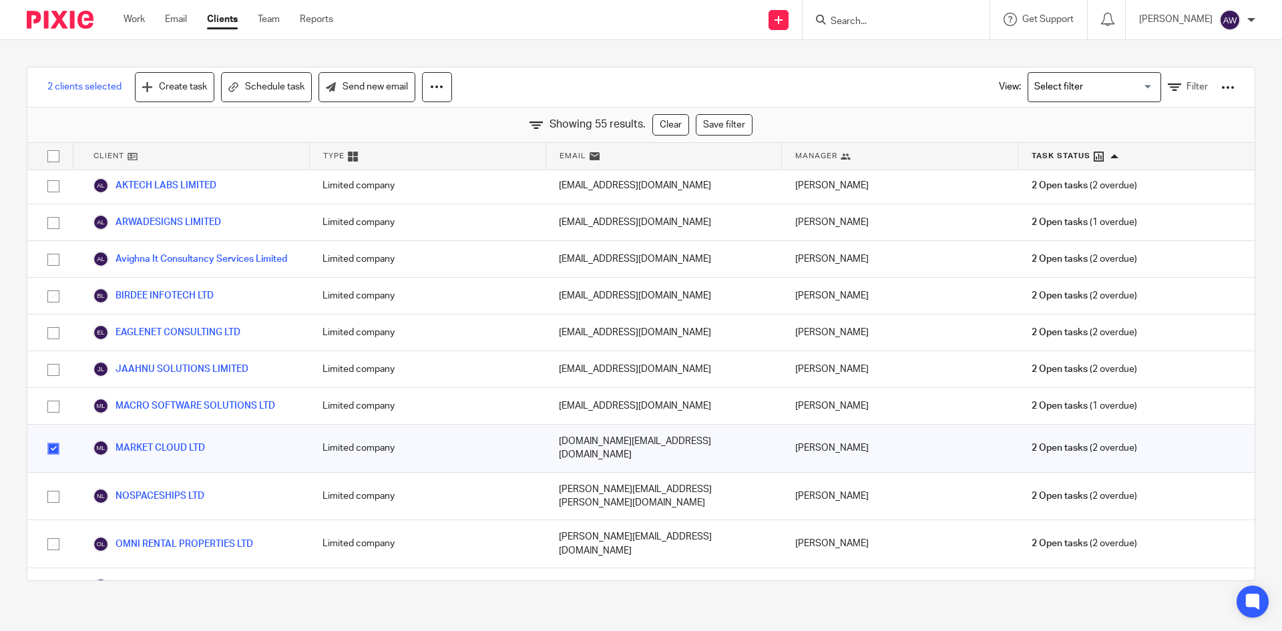
scroll to position [1650, 0]
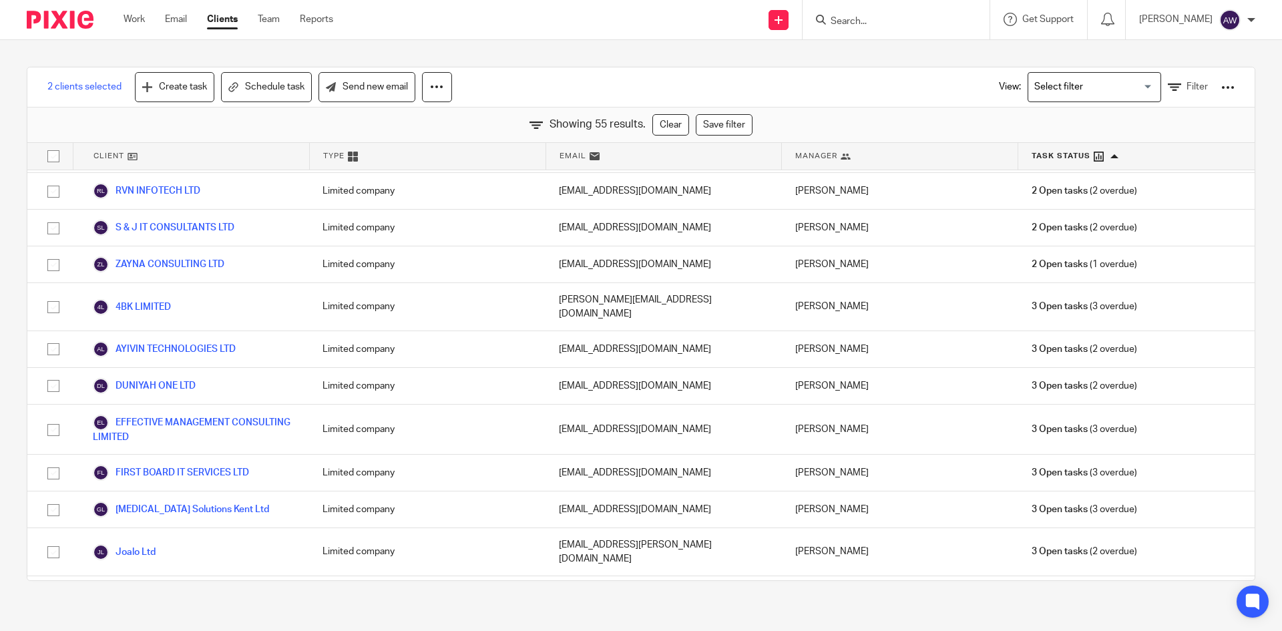
scroll to position [1516, 0]
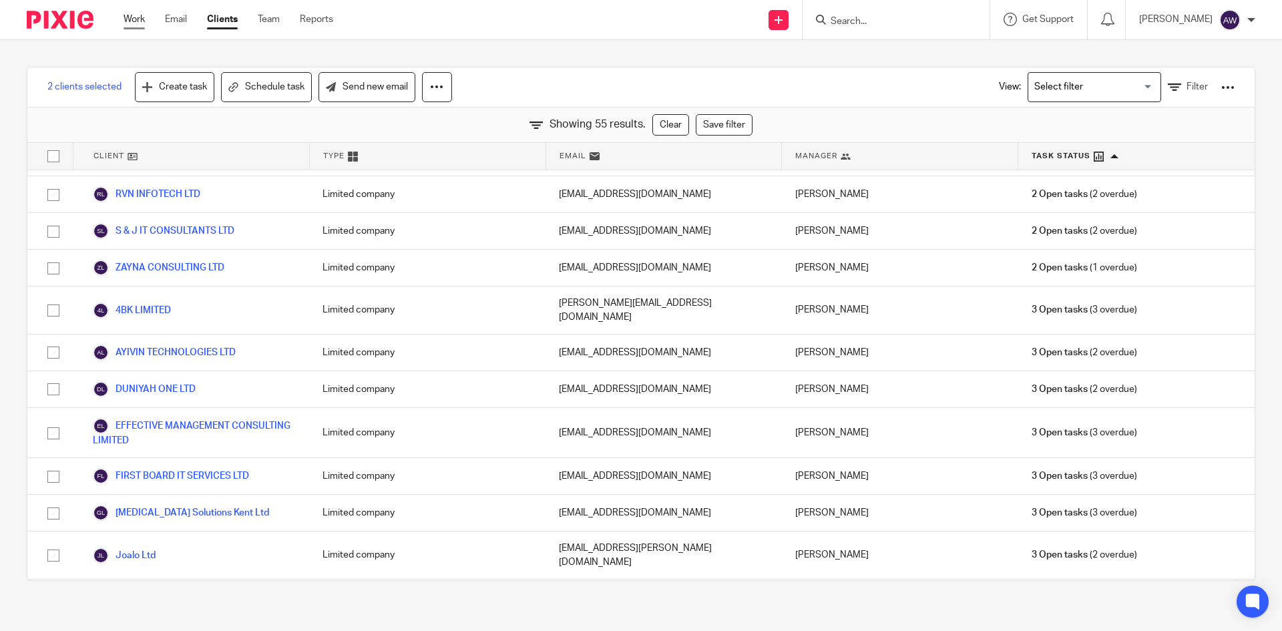
click at [138, 20] on link "Work" at bounding box center [134, 19] width 21 height 13
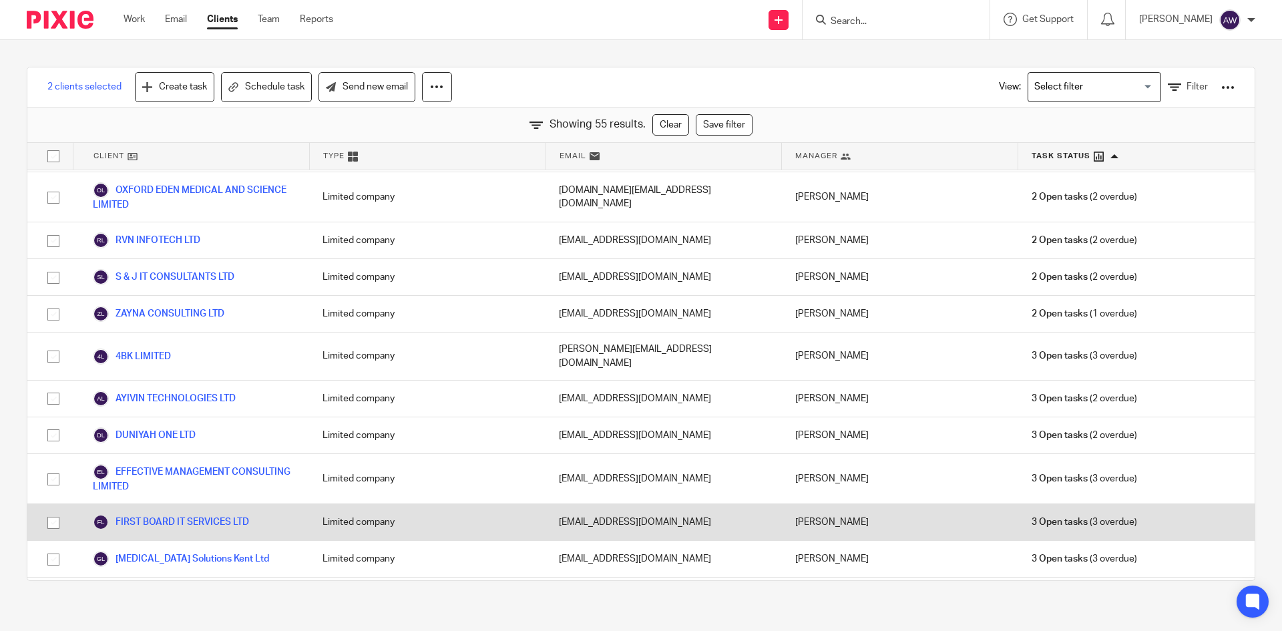
scroll to position [1449, 0]
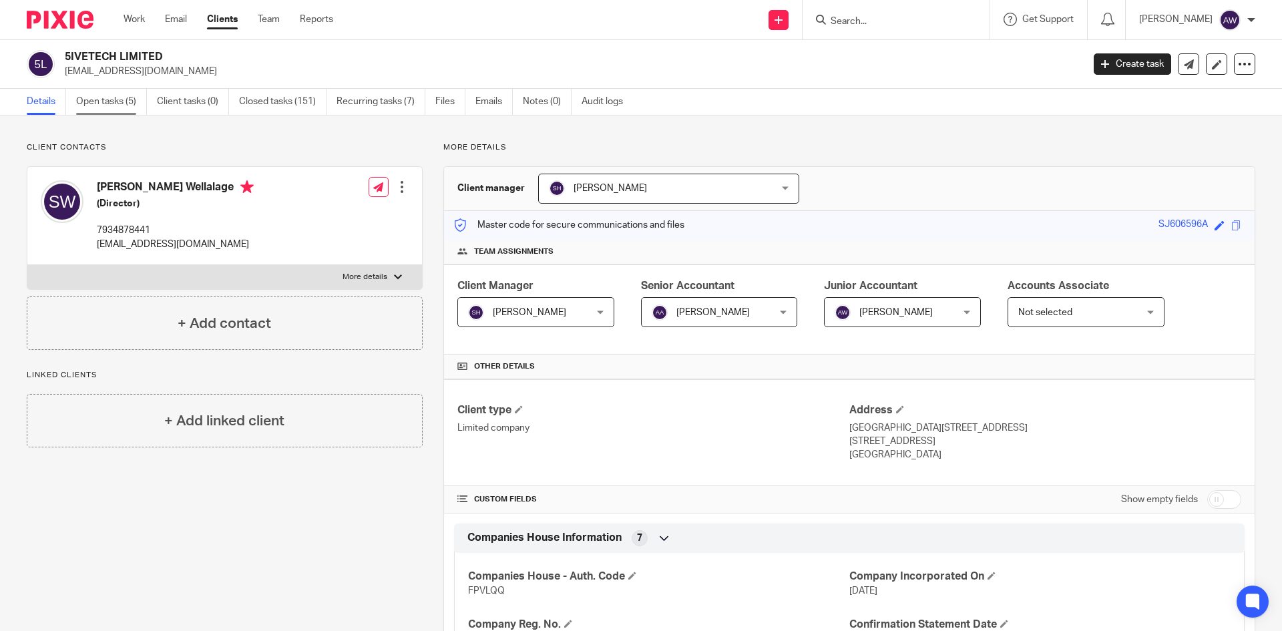
click at [101, 95] on link "Open tasks (5)" at bounding box center [111, 102] width 71 height 26
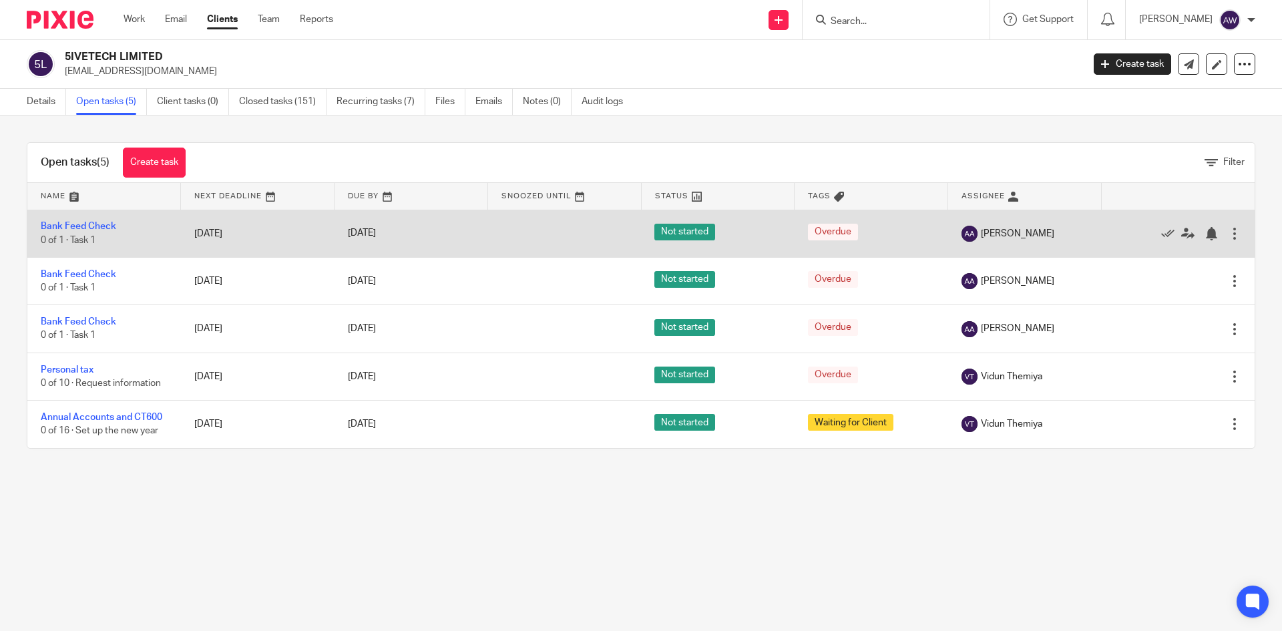
click at [1228, 237] on div at bounding box center [1234, 233] width 13 height 13
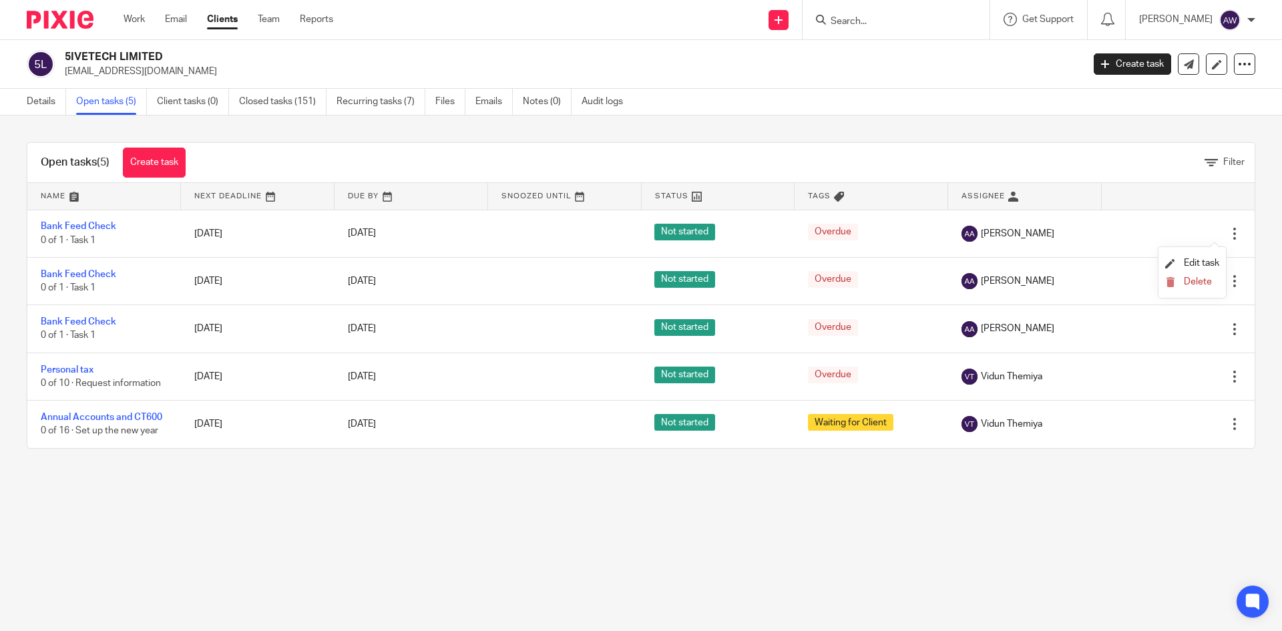
click at [1170, 513] on main "5IVETECH LIMITED [EMAIL_ADDRESS][DOMAIN_NAME] Create task Update from Companies…" at bounding box center [641, 315] width 1282 height 631
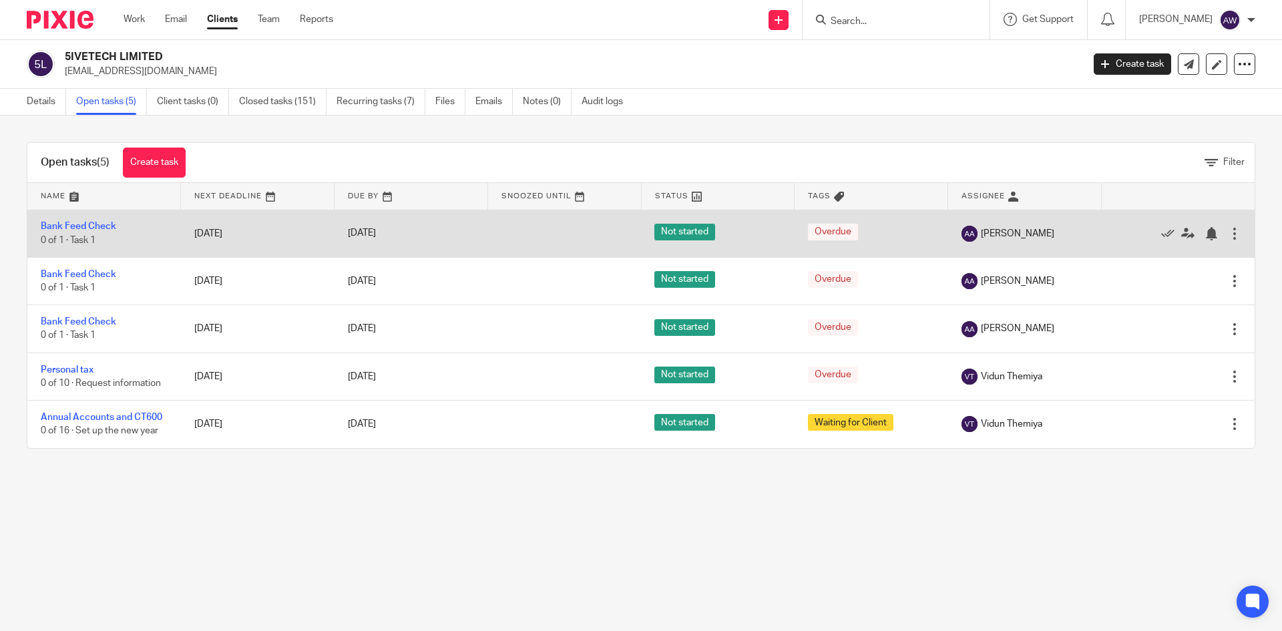
click at [1220, 230] on td "Edit task Delete" at bounding box center [1178, 233] width 154 height 47
click at [1228, 229] on div at bounding box center [1234, 233] width 13 height 13
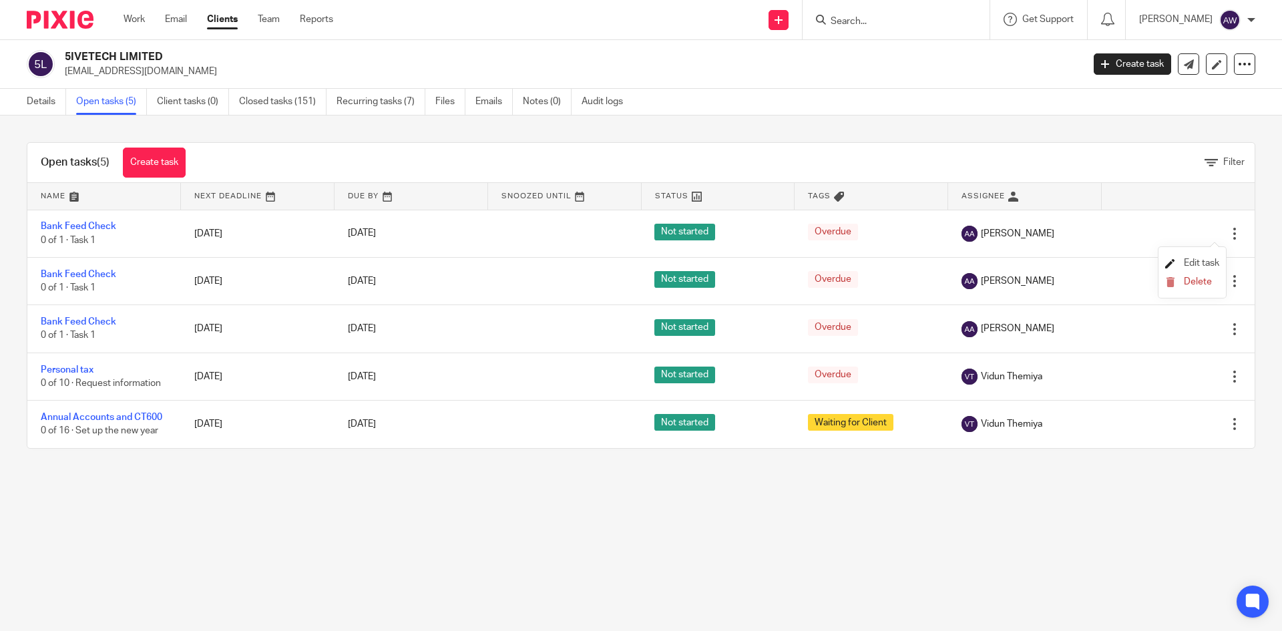
click at [1202, 258] on span "Edit task" at bounding box center [1201, 262] width 35 height 9
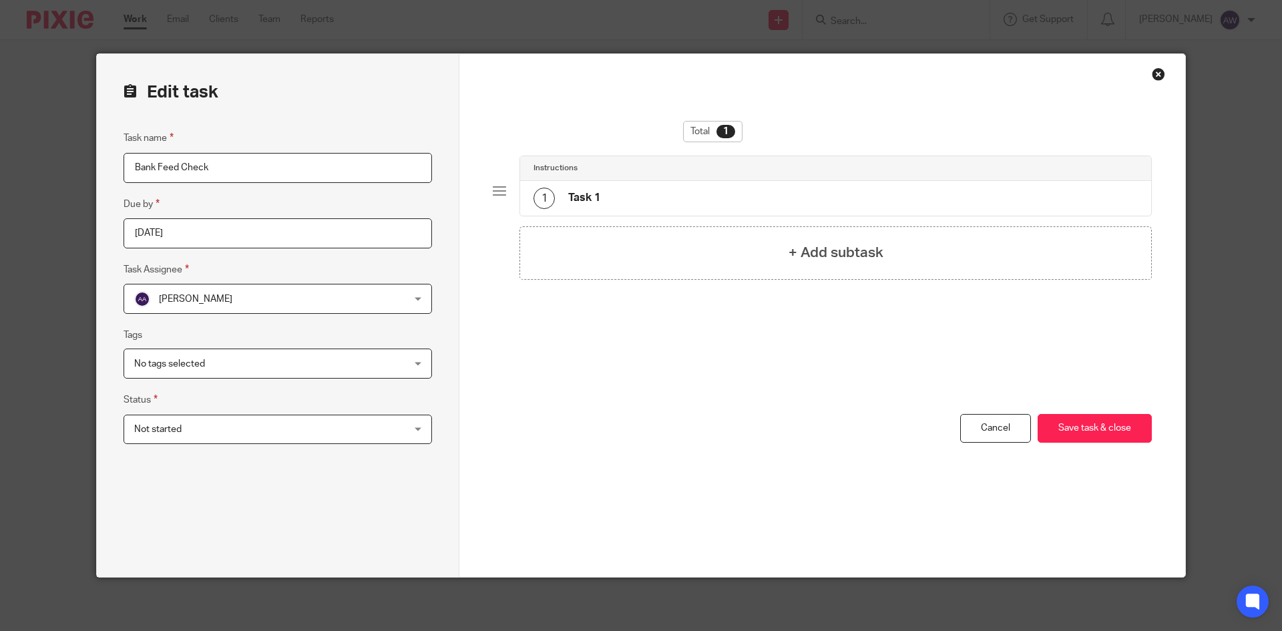
click at [343, 298] on span "[PERSON_NAME]" at bounding box center [253, 298] width 238 height 28
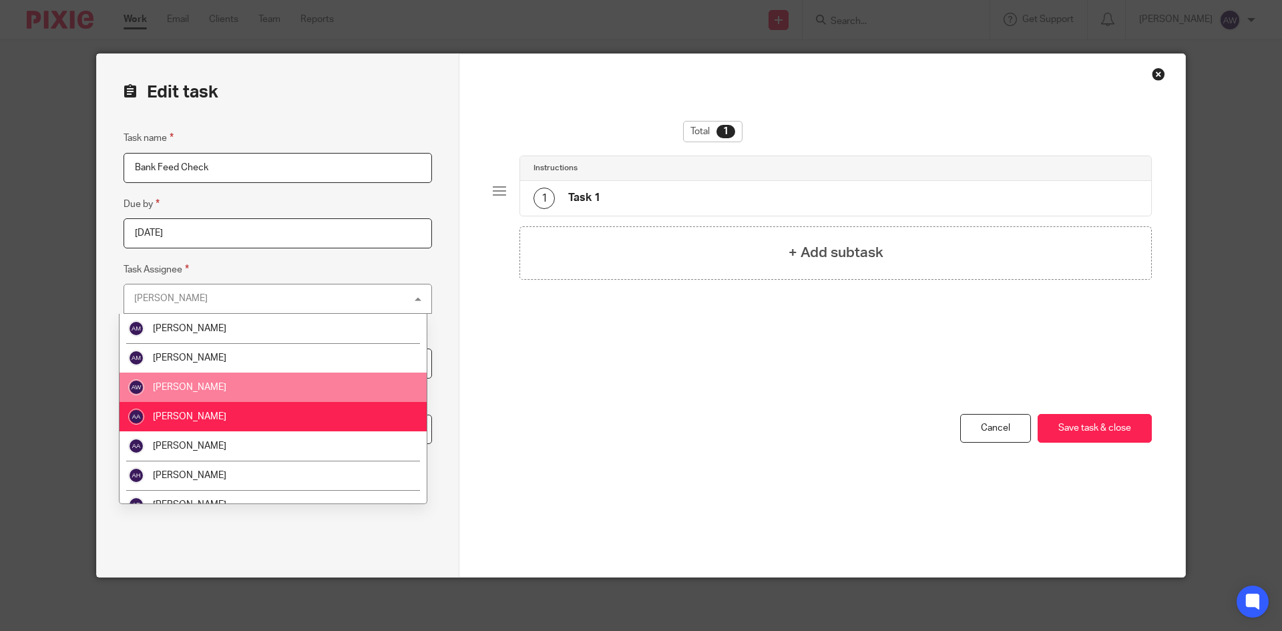
click at [298, 386] on li "[PERSON_NAME]" at bounding box center [272, 387] width 307 height 29
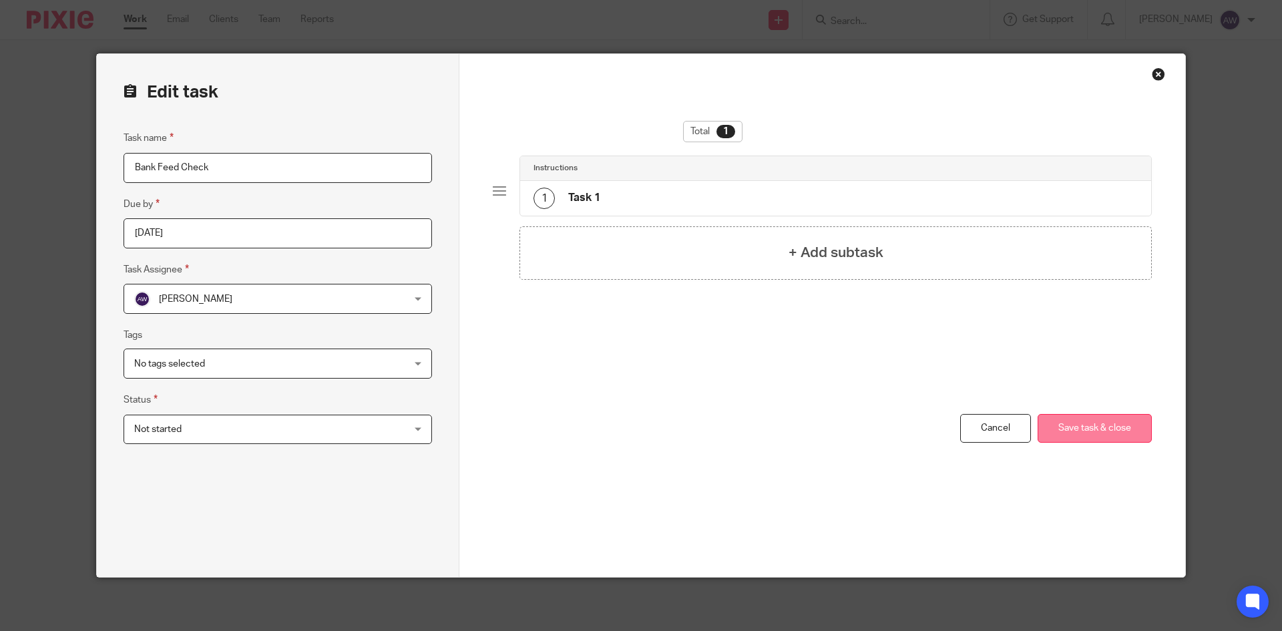
click at [1086, 416] on button "Save task & close" at bounding box center [1094, 428] width 114 height 29
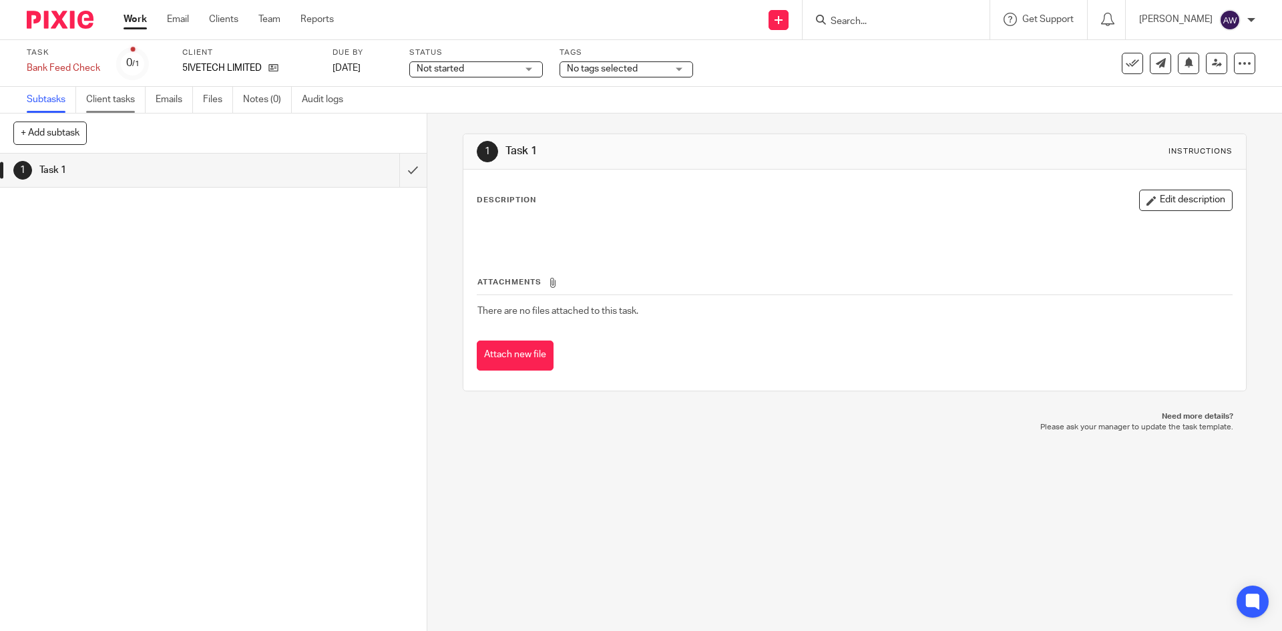
click at [109, 96] on link "Client tasks" at bounding box center [115, 100] width 59 height 26
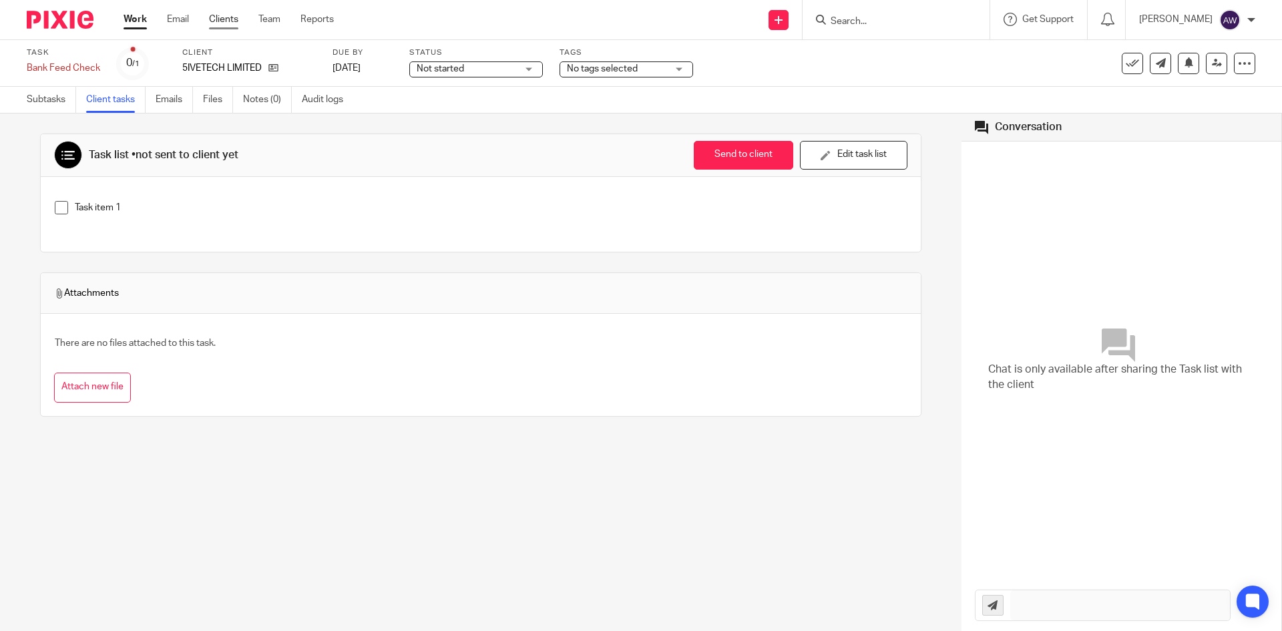
click at [228, 16] on link "Clients" at bounding box center [223, 19] width 29 height 13
click at [224, 67] on p "5IVETECH LIMITED" at bounding box center [221, 67] width 79 height 13
click at [276, 63] on icon at bounding box center [273, 68] width 10 height 10
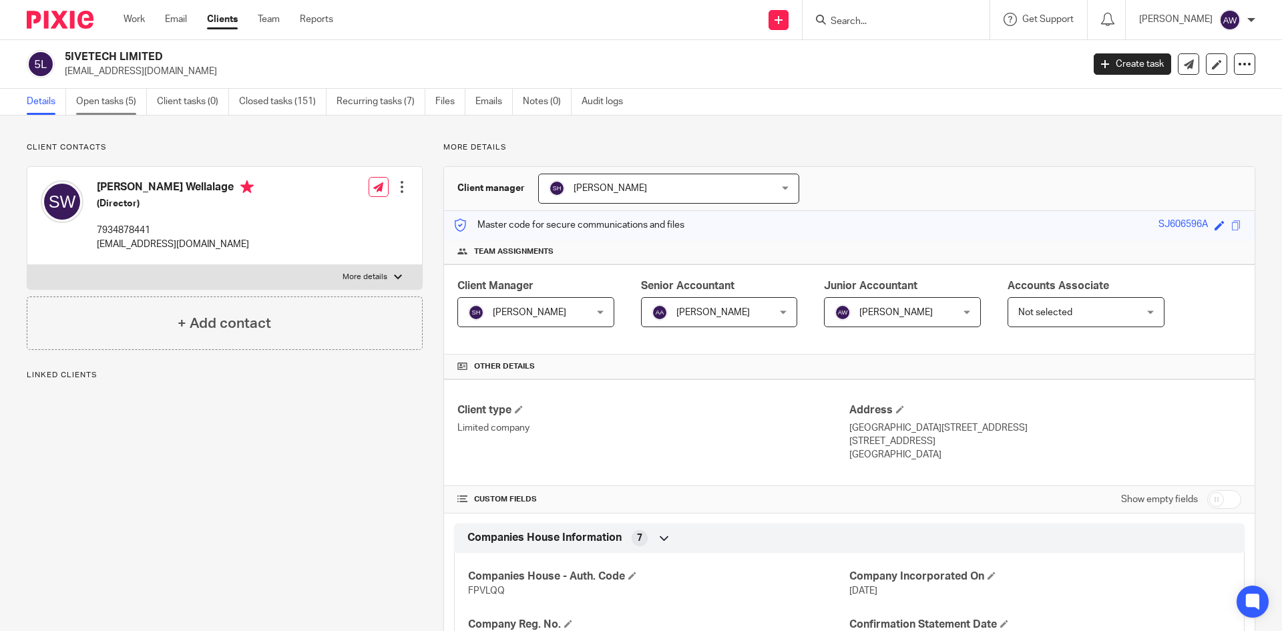
click at [108, 93] on link "Open tasks (5)" at bounding box center [111, 102] width 71 height 26
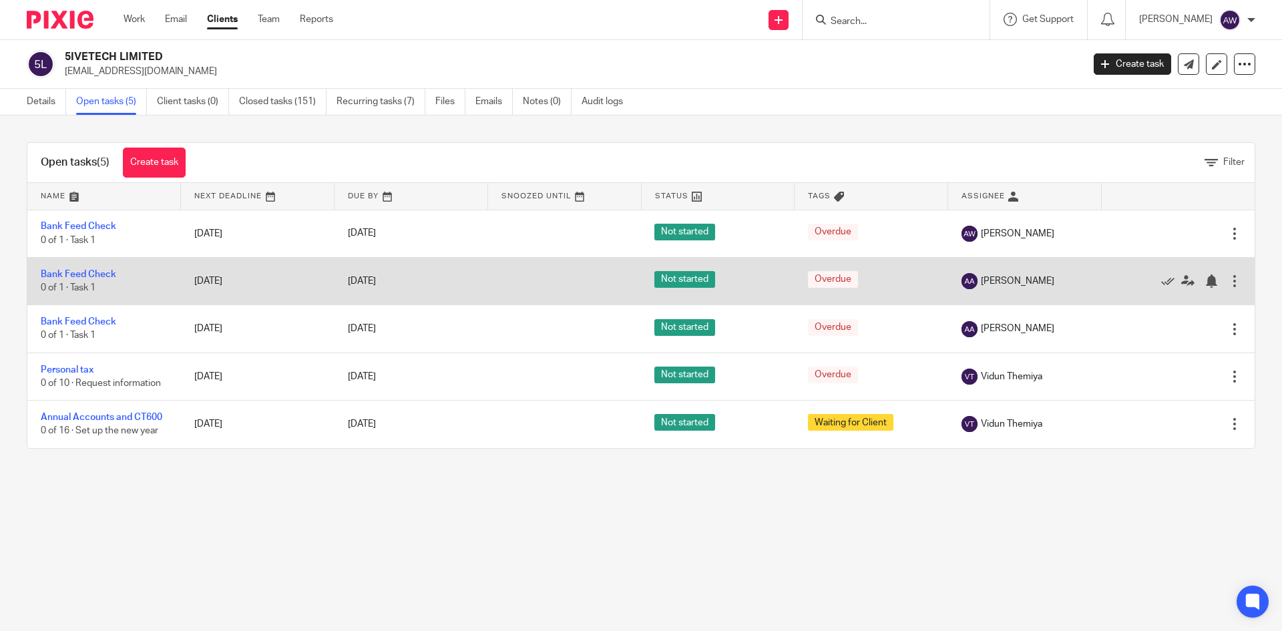
click at [1228, 284] on div at bounding box center [1234, 280] width 13 height 13
click at [1161, 280] on link at bounding box center [1171, 280] width 20 height 13
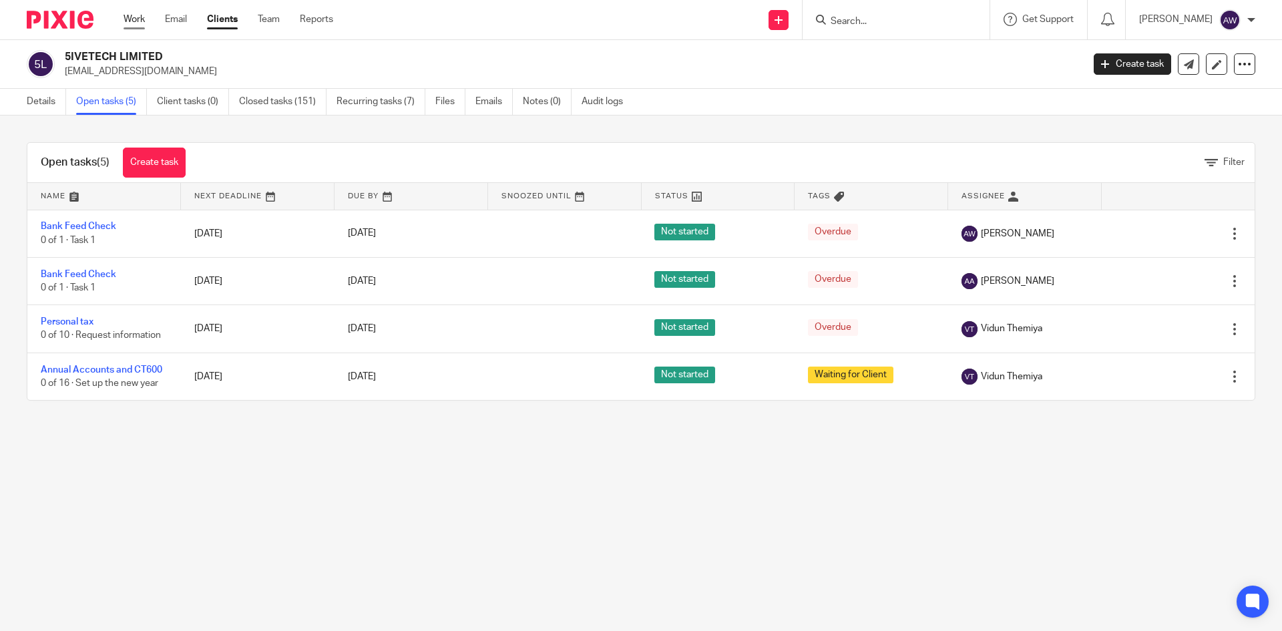
click at [135, 20] on link "Work" at bounding box center [134, 19] width 21 height 13
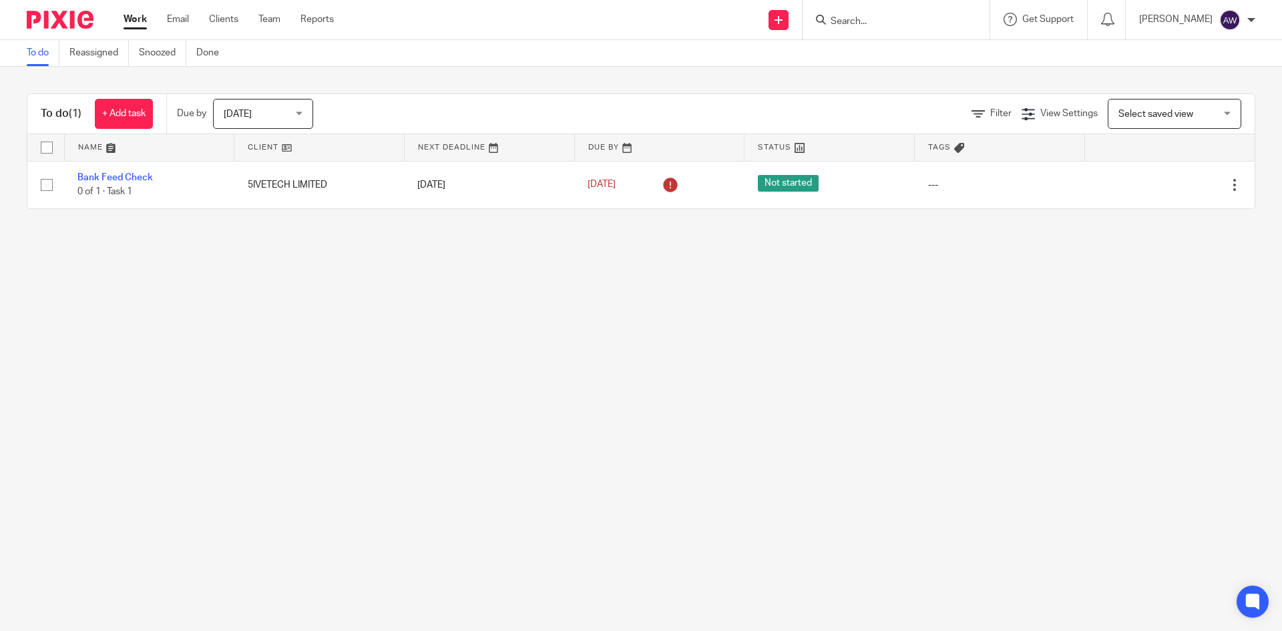
click at [197, 50] on ul "To do Reassigned Snoozed Done" at bounding box center [133, 53] width 212 height 26
click at [206, 60] on link "Done" at bounding box center [212, 53] width 33 height 26
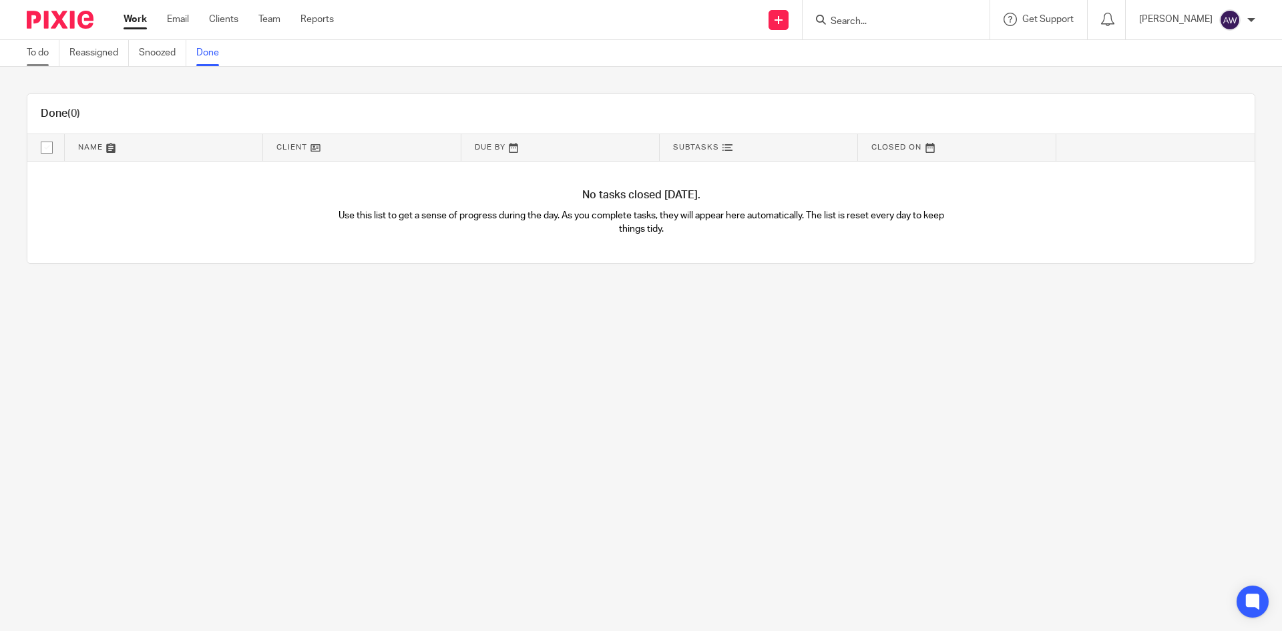
click at [38, 61] on link "To do" at bounding box center [43, 53] width 33 height 26
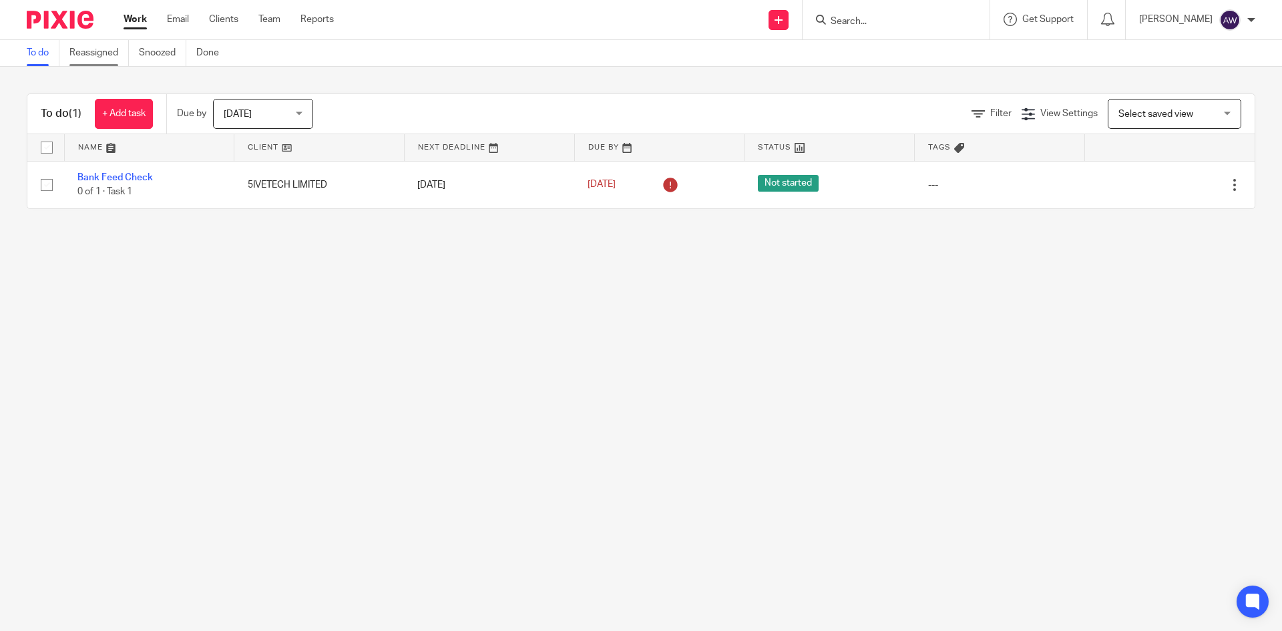
click at [79, 53] on link "Reassigned" at bounding box center [98, 53] width 59 height 26
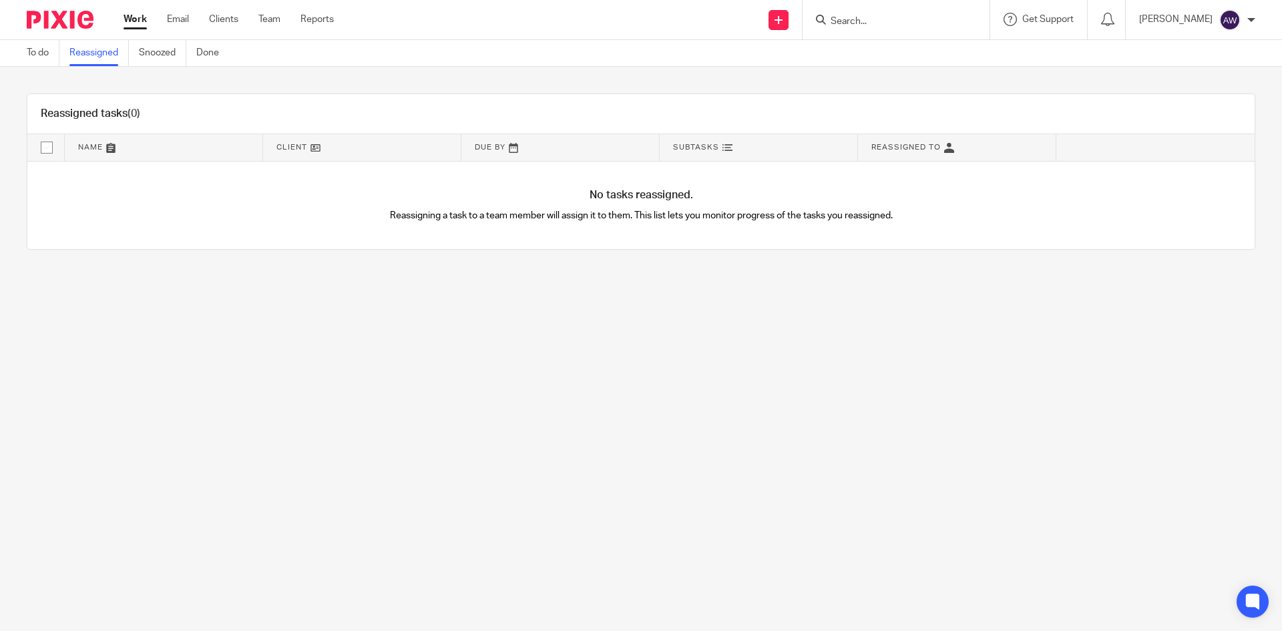
click at [851, 17] on input "Search" at bounding box center [889, 22] width 120 height 12
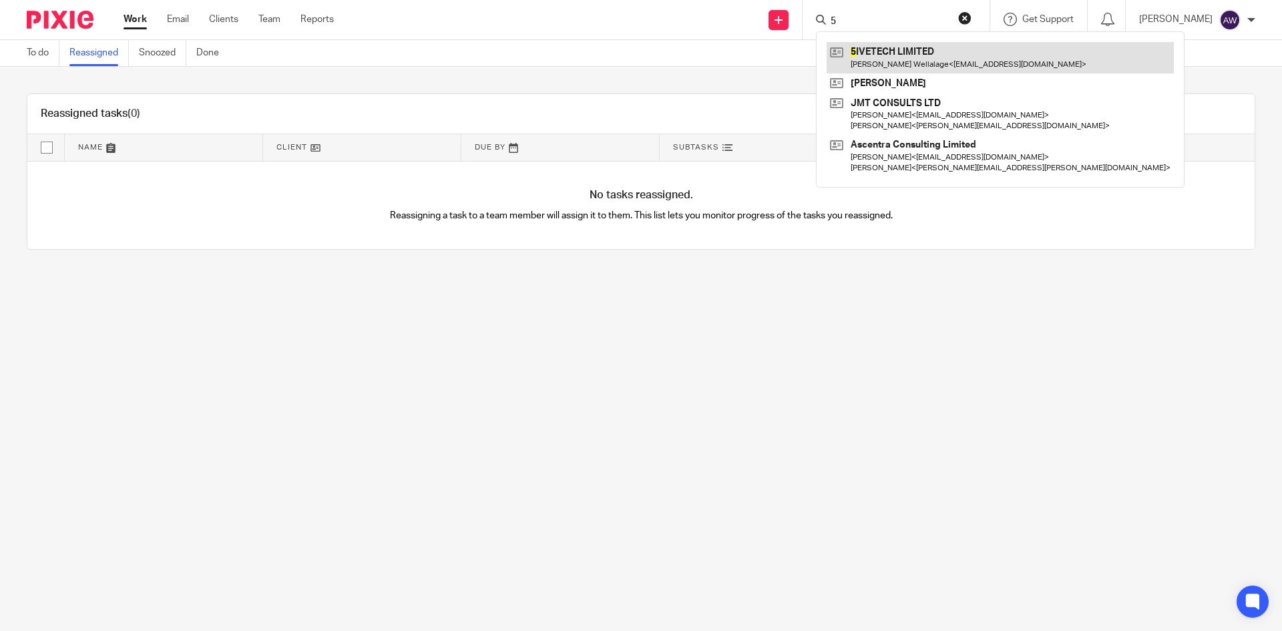
type input "5"
click at [881, 55] on link at bounding box center [999, 57] width 347 height 31
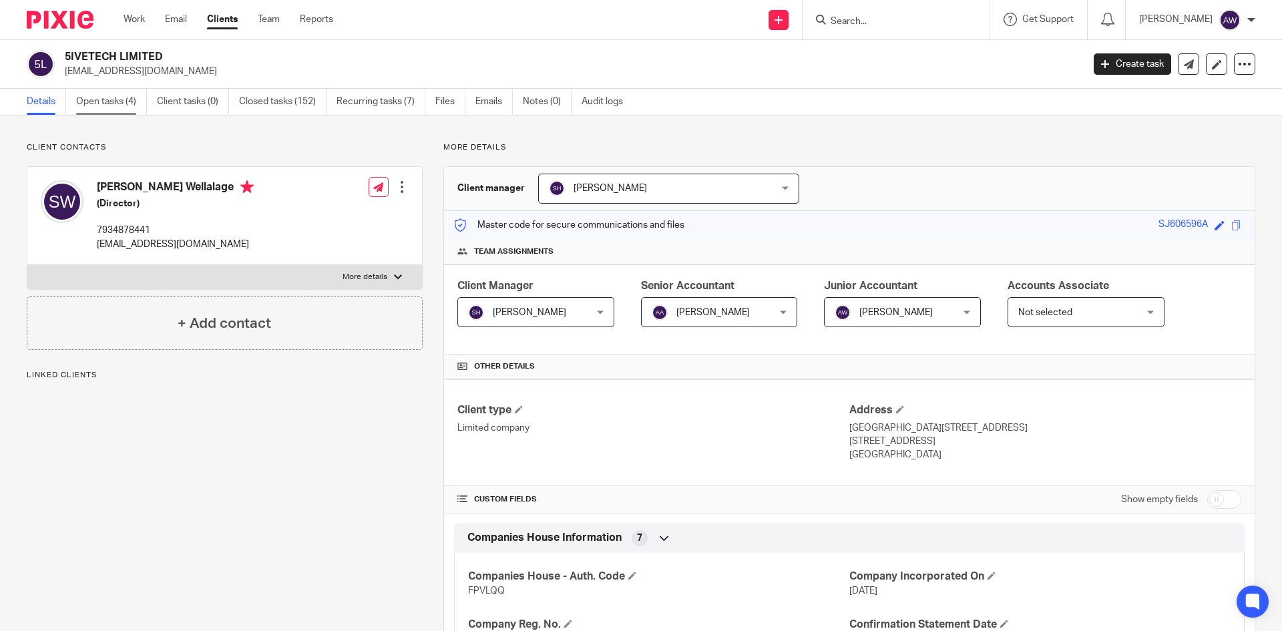
click at [87, 108] on link "Open tasks (4)" at bounding box center [111, 102] width 71 height 26
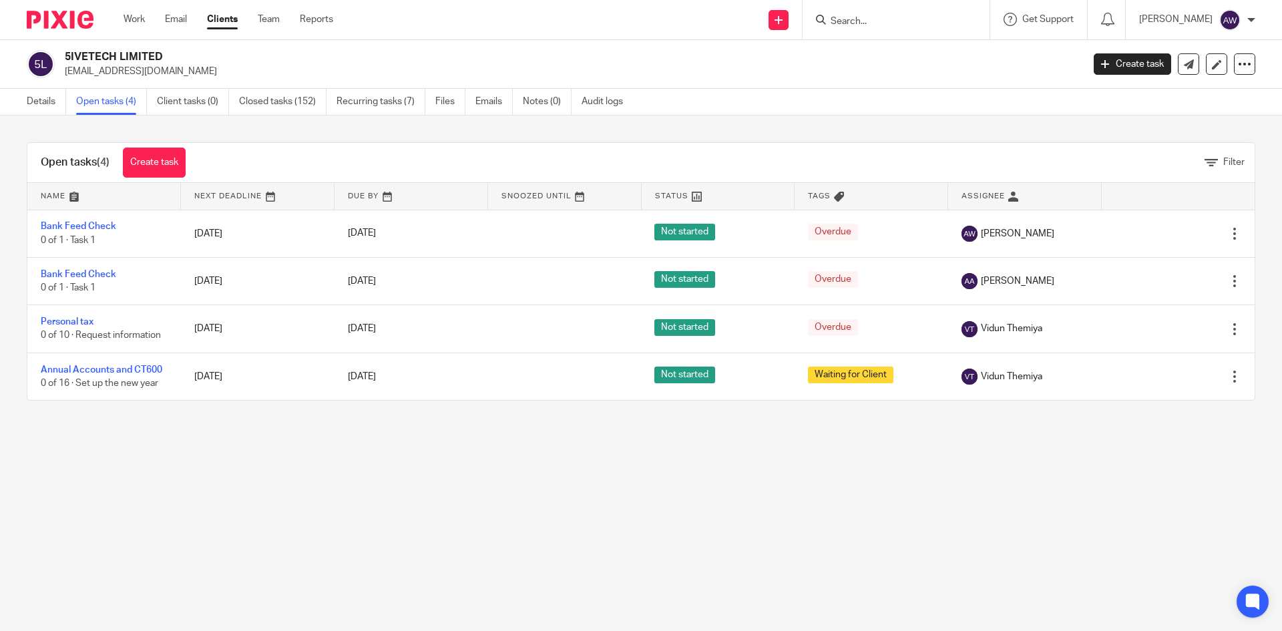
click at [321, 431] on main "5IVETECH LIMITED [EMAIL_ADDRESS][DOMAIN_NAME] Create task Update from Companies…" at bounding box center [641, 315] width 1282 height 631
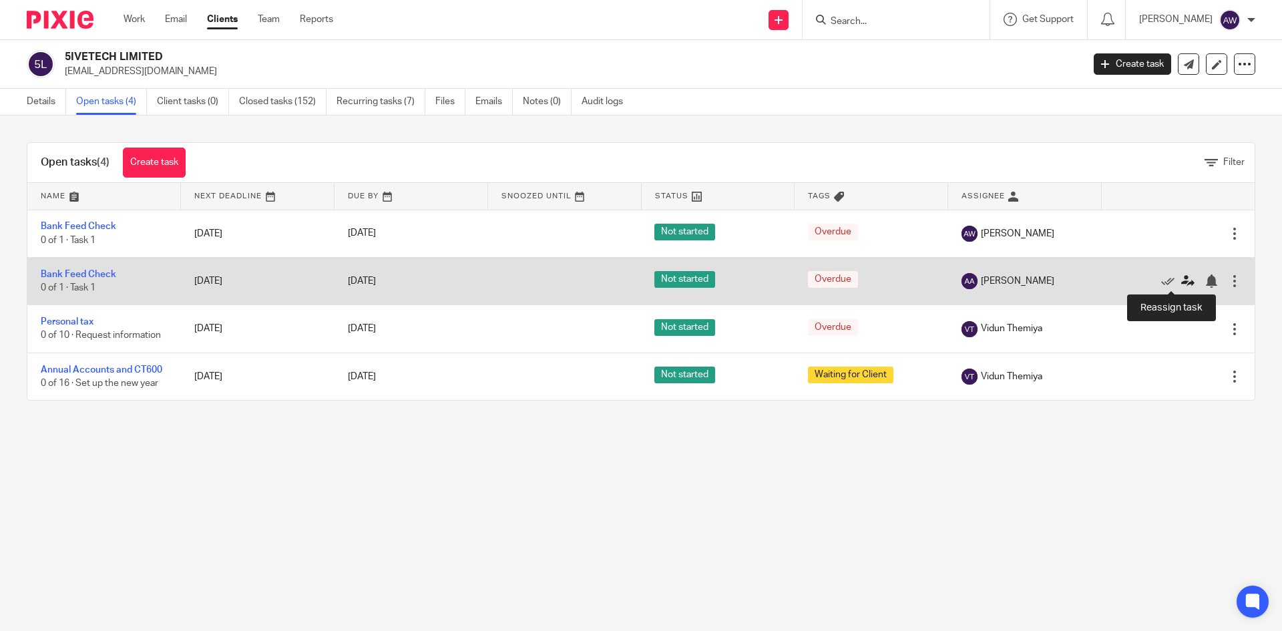
click at [1181, 281] on icon at bounding box center [1187, 280] width 13 height 13
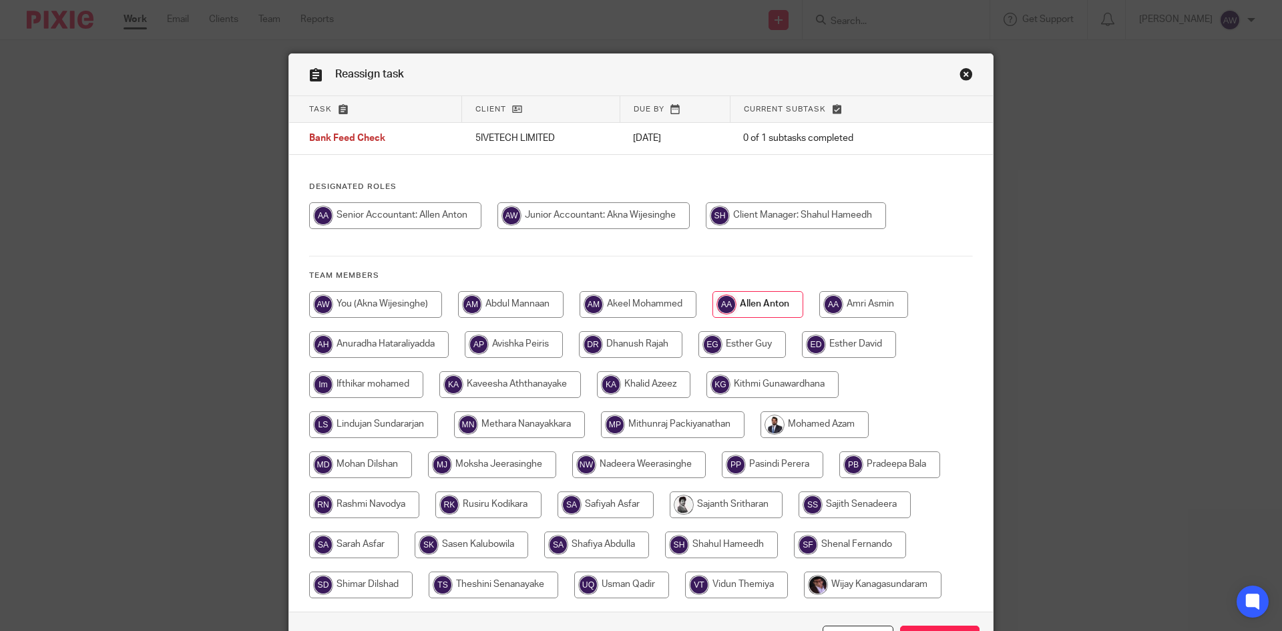
click at [525, 223] on input "radio" at bounding box center [593, 215] width 192 height 27
radio input "true"
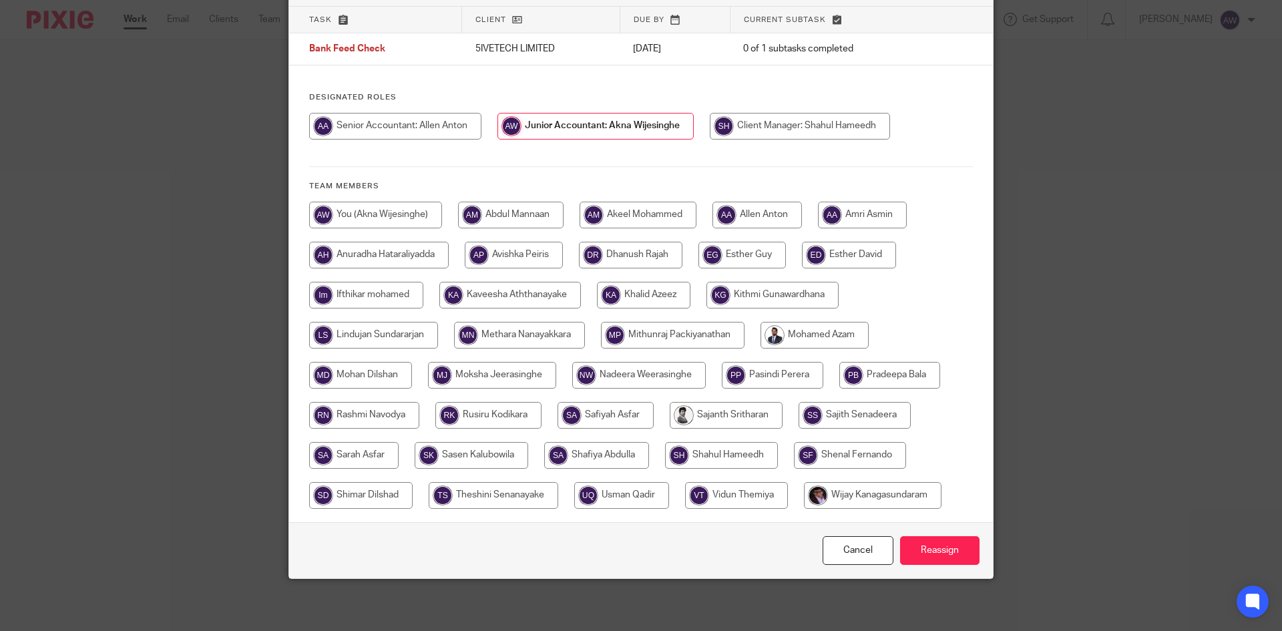
scroll to position [91, 0]
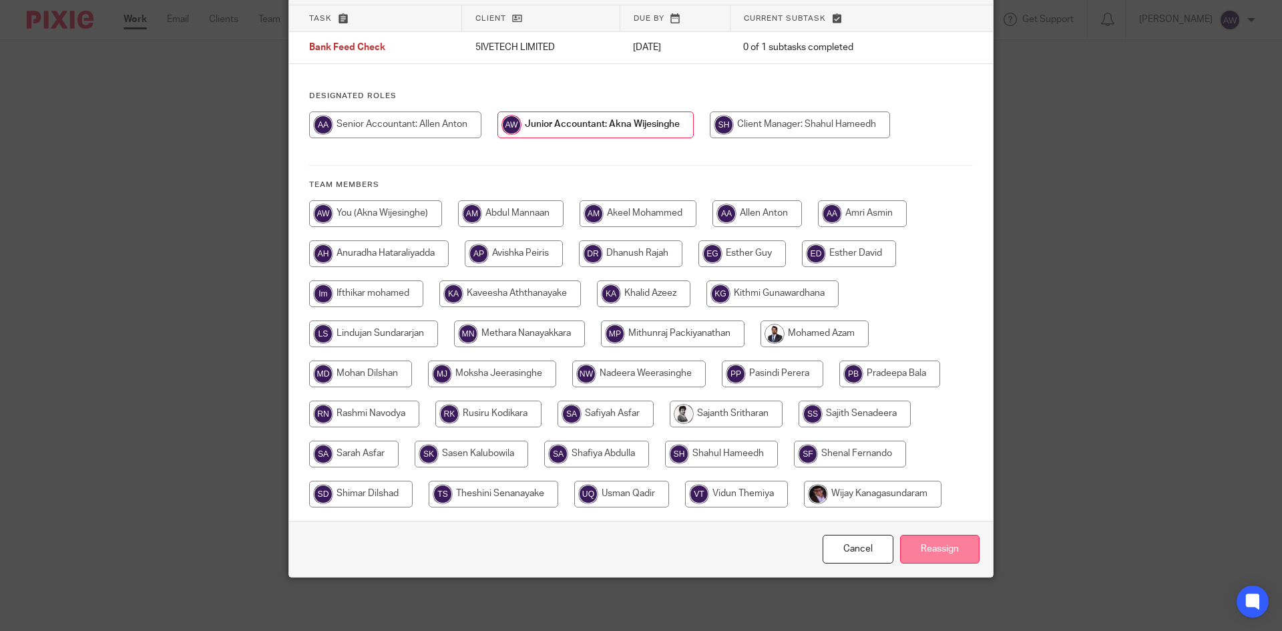
click at [937, 555] on input "Reassign" at bounding box center [939, 549] width 79 height 29
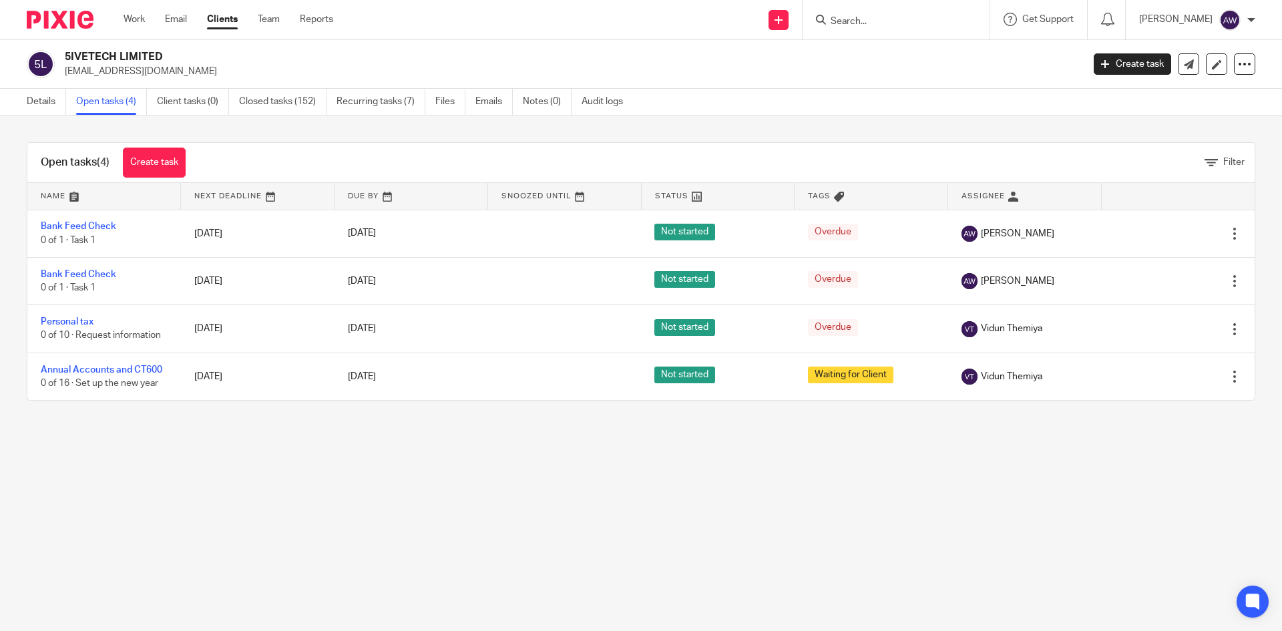
click at [858, 21] on input "Search" at bounding box center [889, 22] width 120 height 12
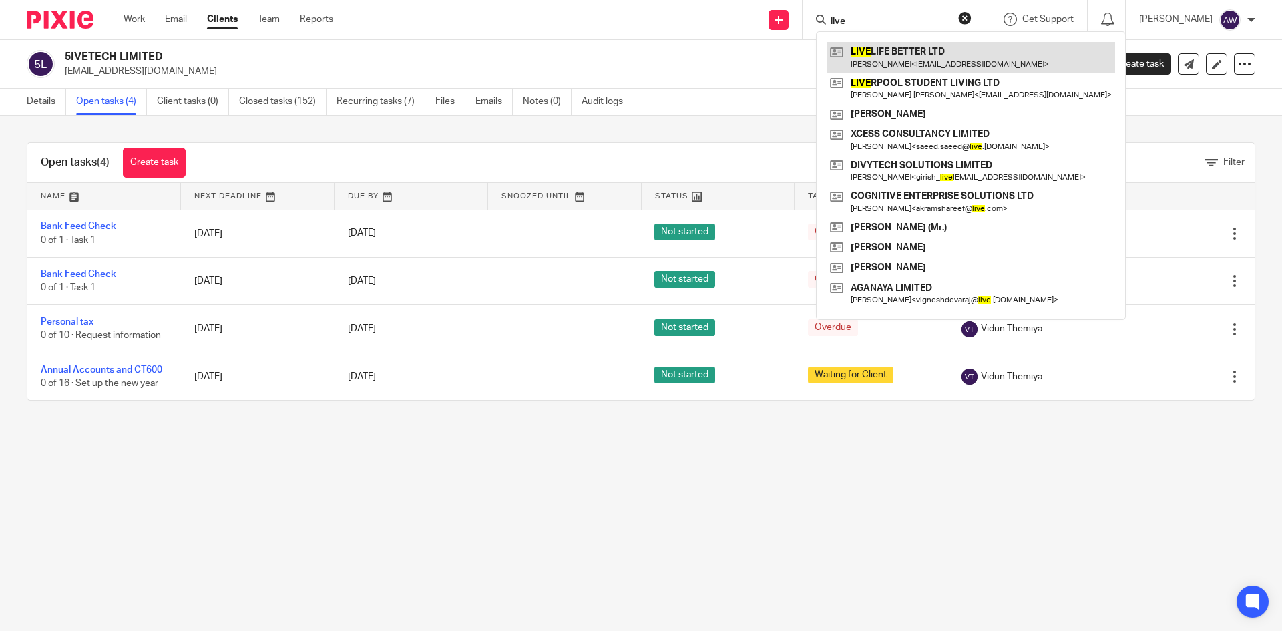
type input "live"
click at [906, 55] on link at bounding box center [970, 57] width 288 height 31
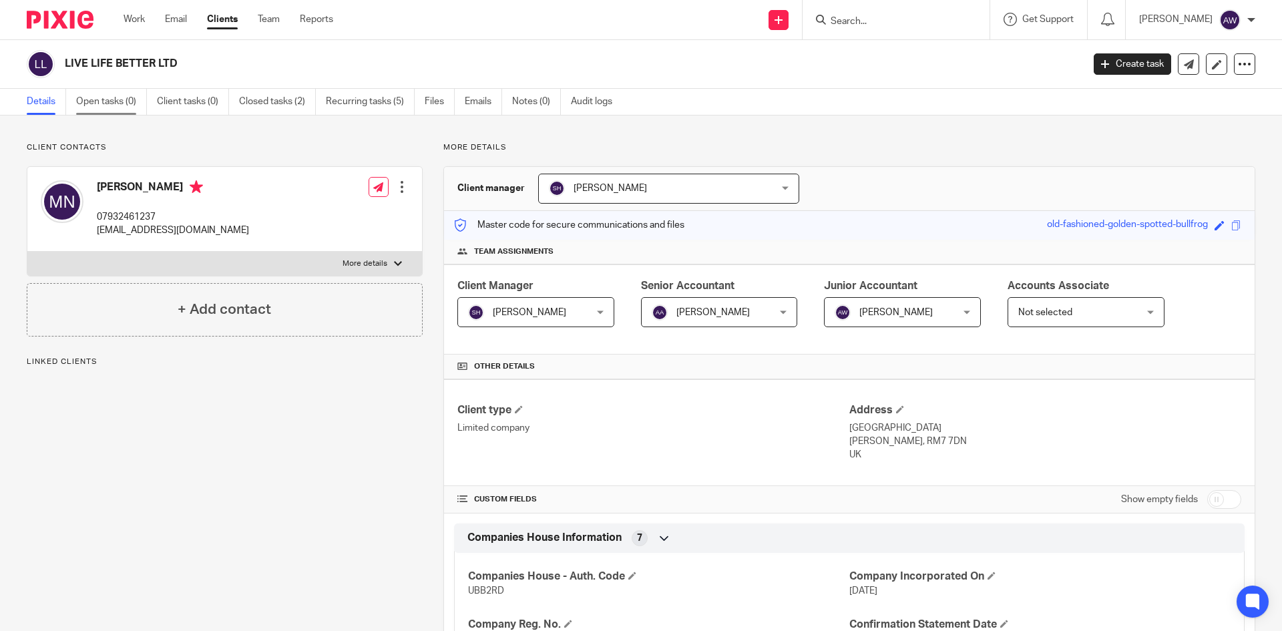
click at [109, 105] on link "Open tasks (0)" at bounding box center [111, 102] width 71 height 26
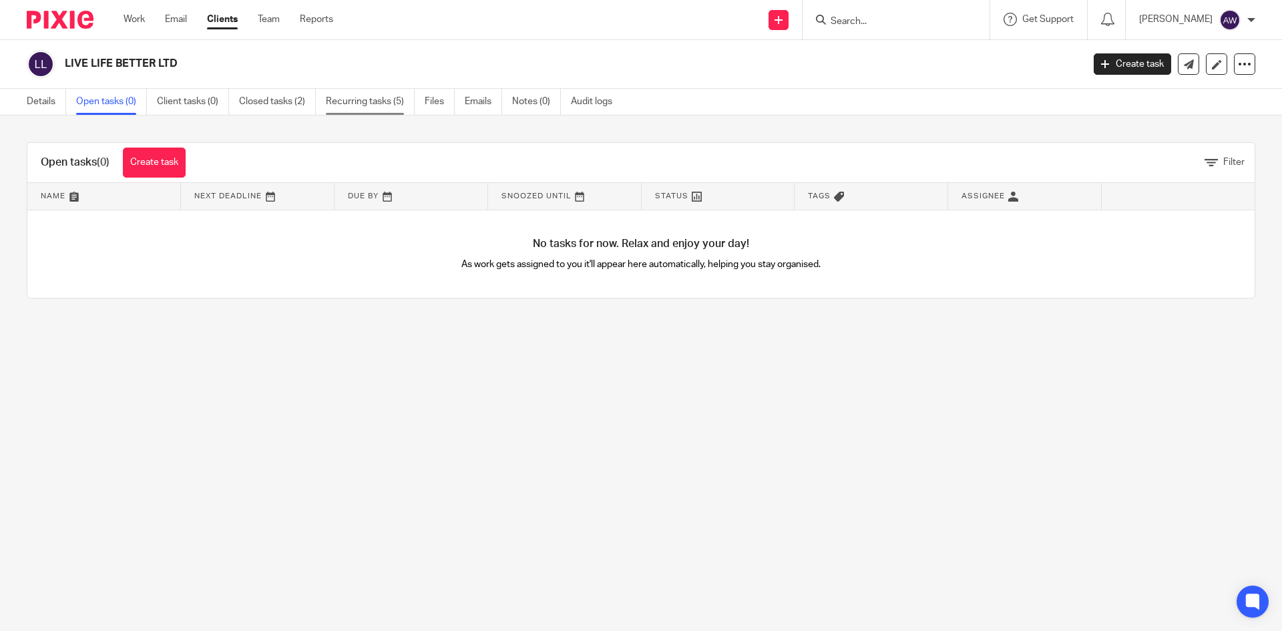
click at [370, 100] on link "Recurring tasks (5)" at bounding box center [370, 102] width 89 height 26
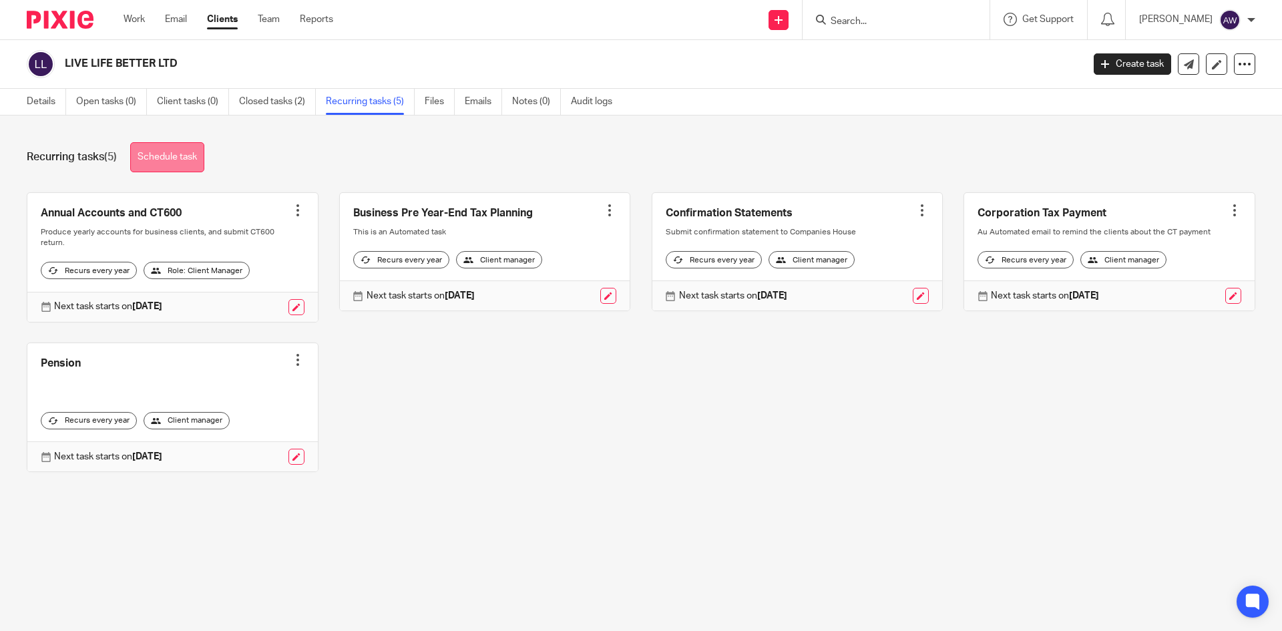
click at [172, 160] on link "Schedule task" at bounding box center [167, 157] width 74 height 30
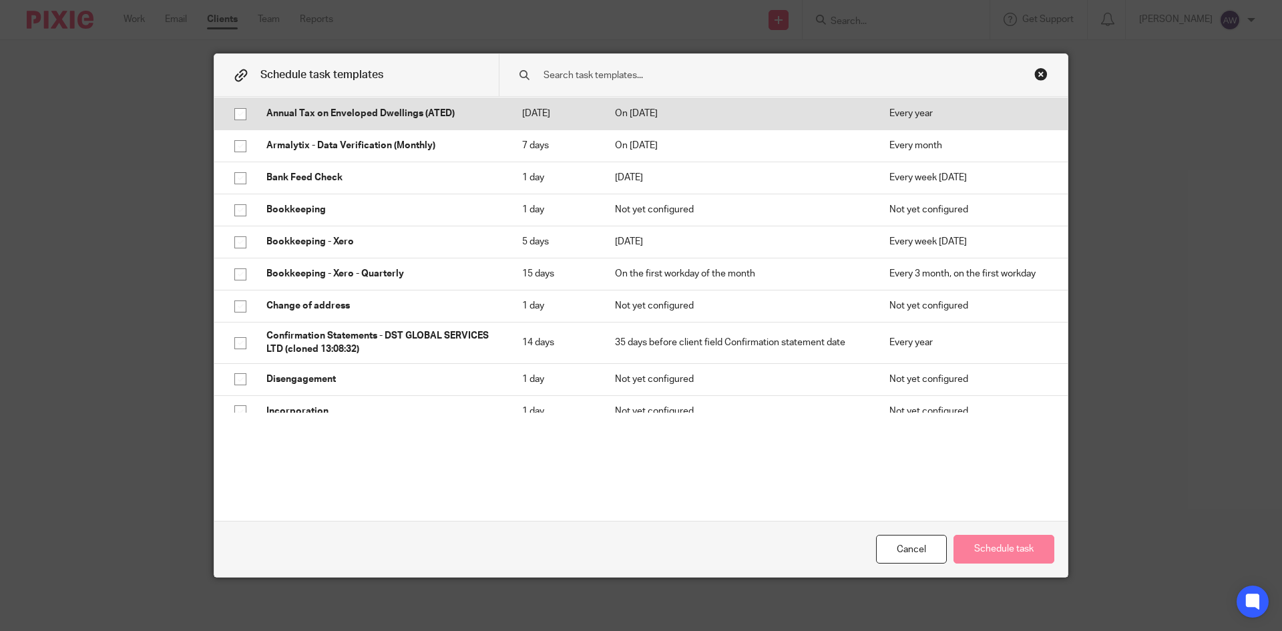
scroll to position [267, 0]
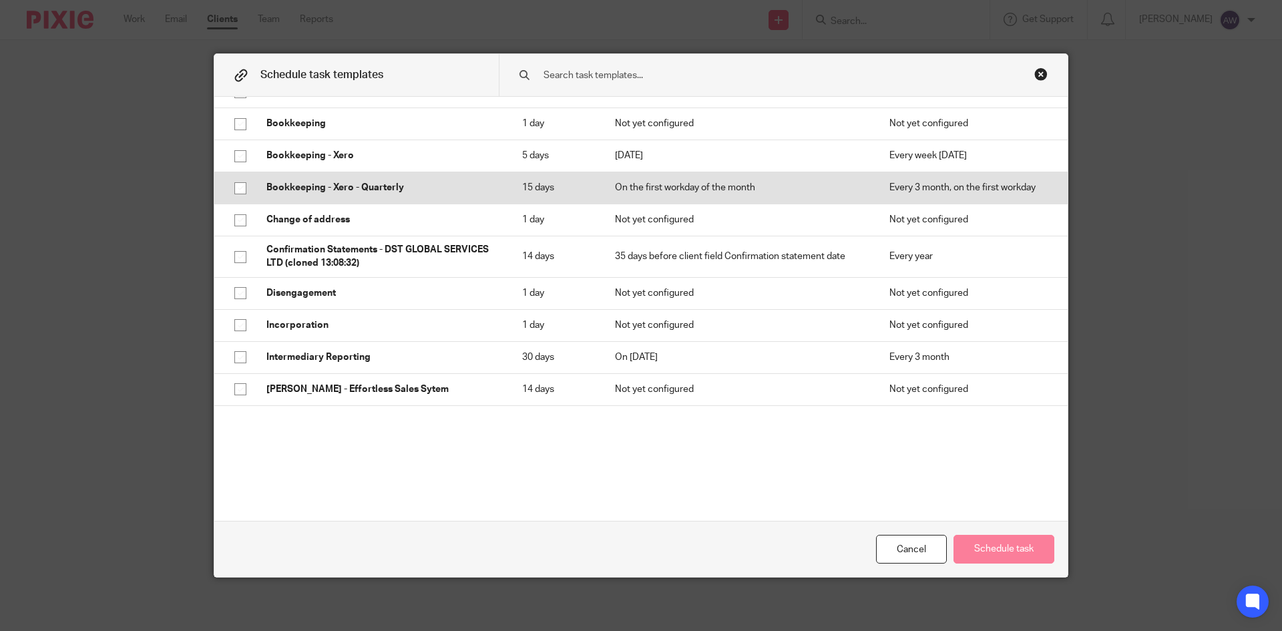
click at [366, 183] on p "Bookkeeping - Xero - Quarterly" at bounding box center [380, 187] width 229 height 13
checkbox input "true"
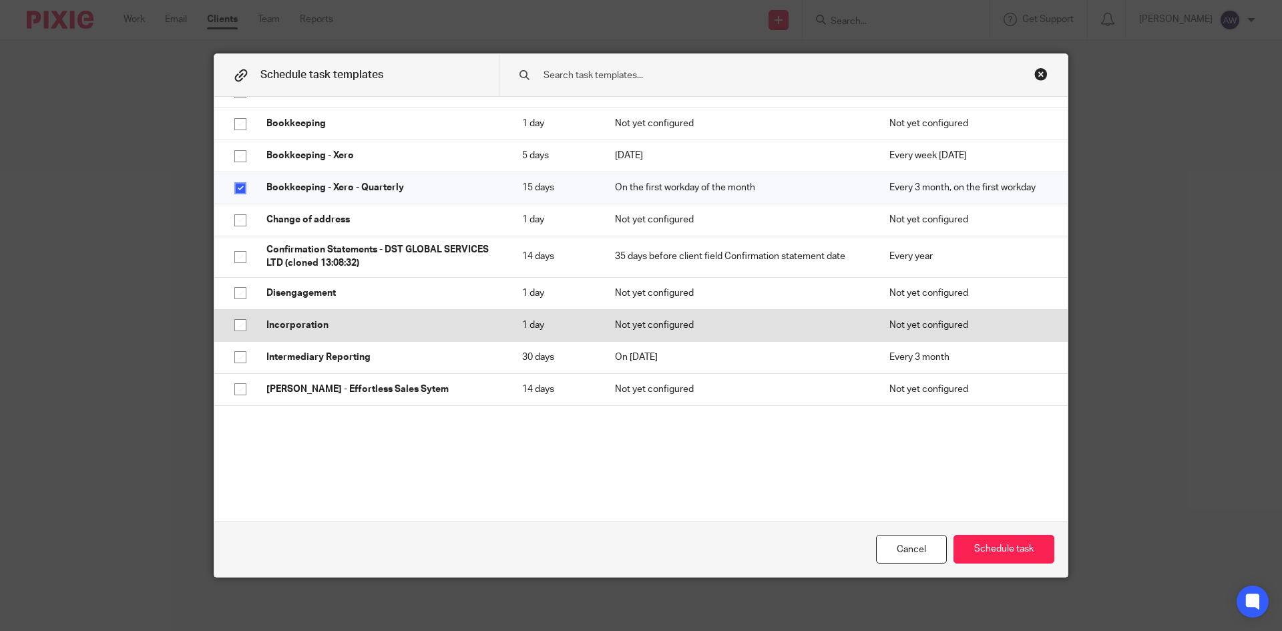
scroll to position [200, 0]
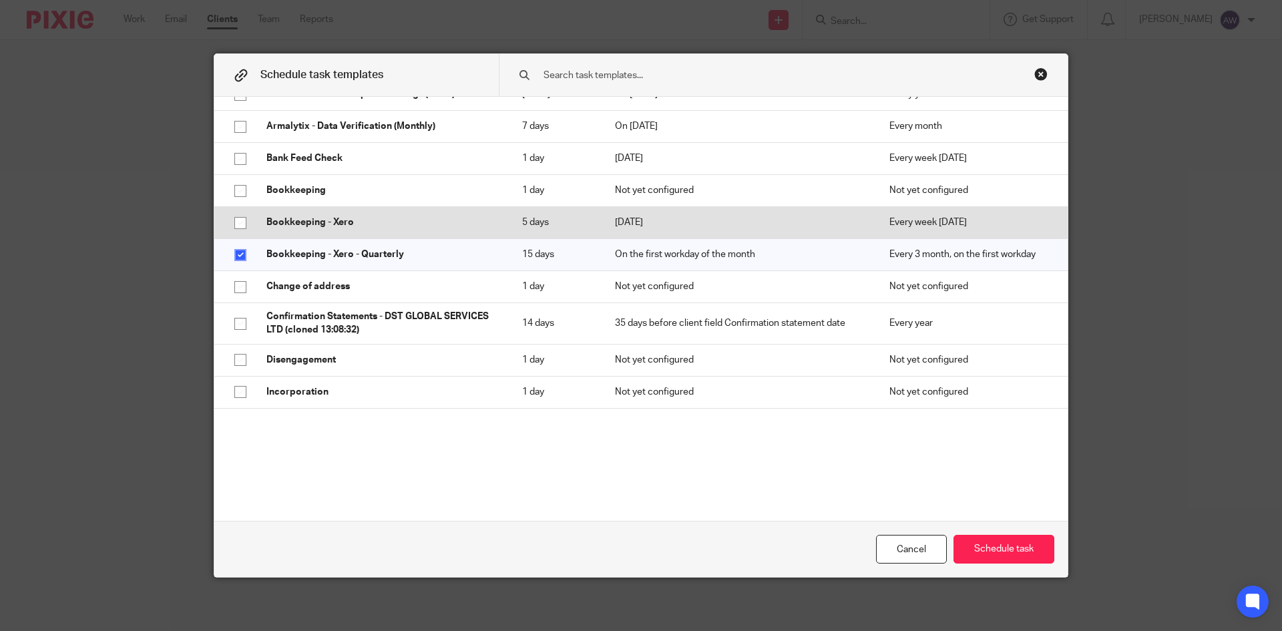
click at [427, 222] on p "Bookkeeping - Xero" at bounding box center [380, 222] width 229 height 13
checkbox input "true"
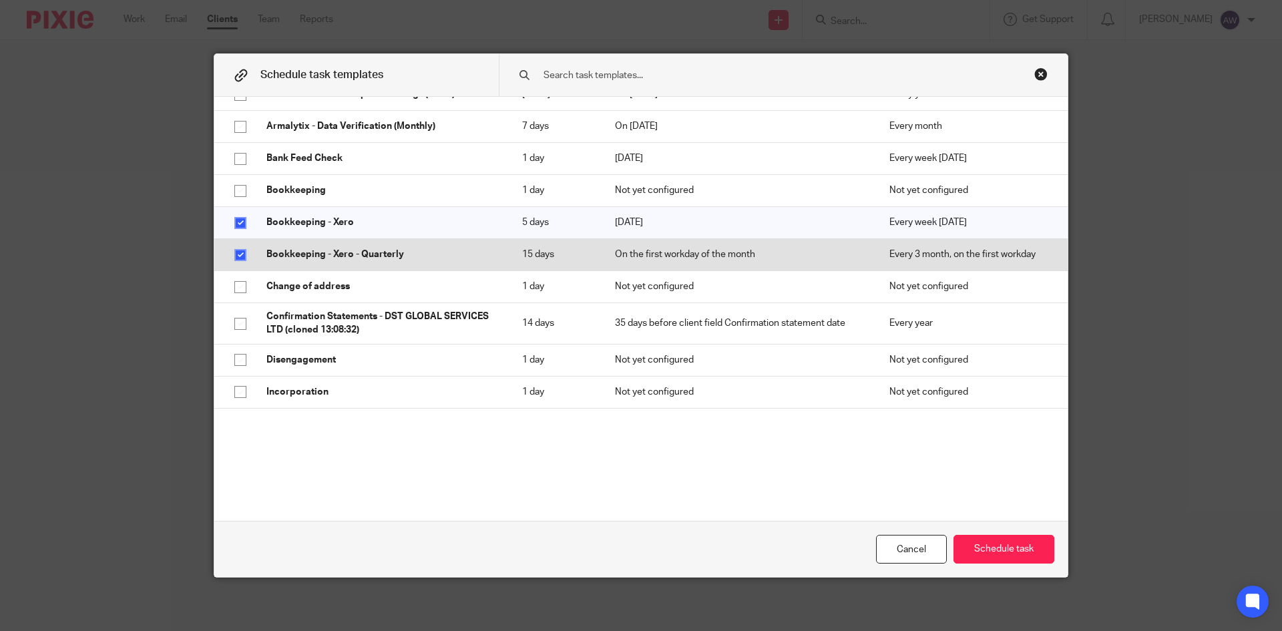
click at [228, 253] on input "checkbox" at bounding box center [240, 254] width 25 height 25
checkbox input "false"
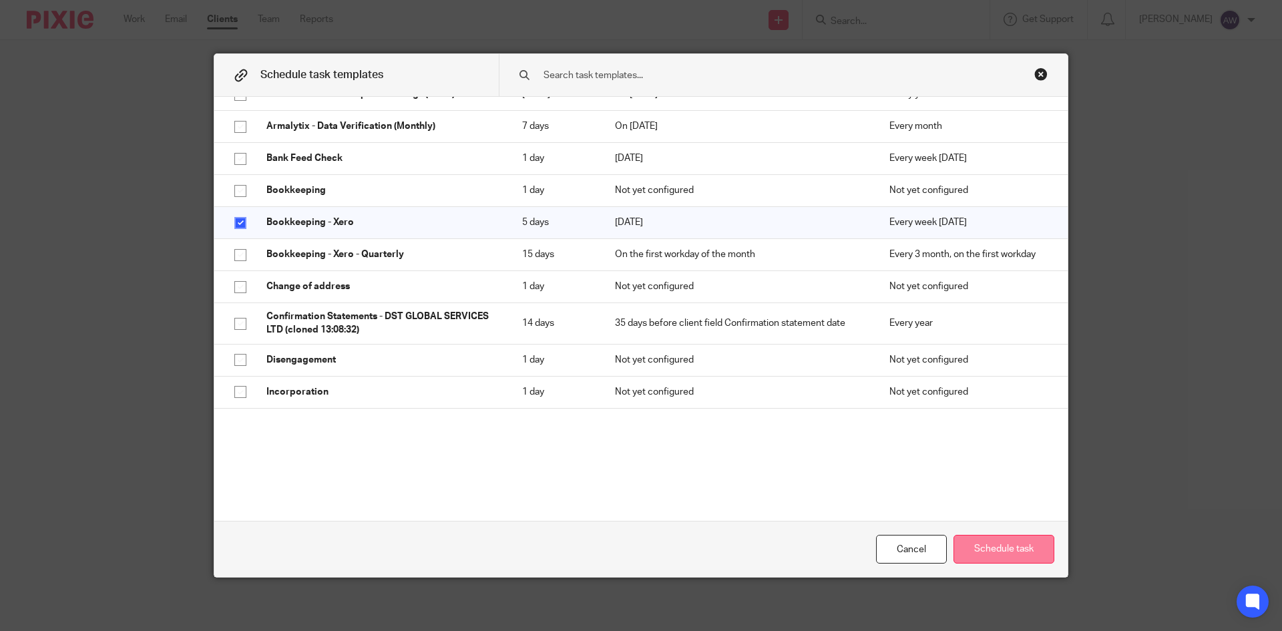
click at [1015, 551] on button "Schedule task" at bounding box center [1003, 549] width 101 height 29
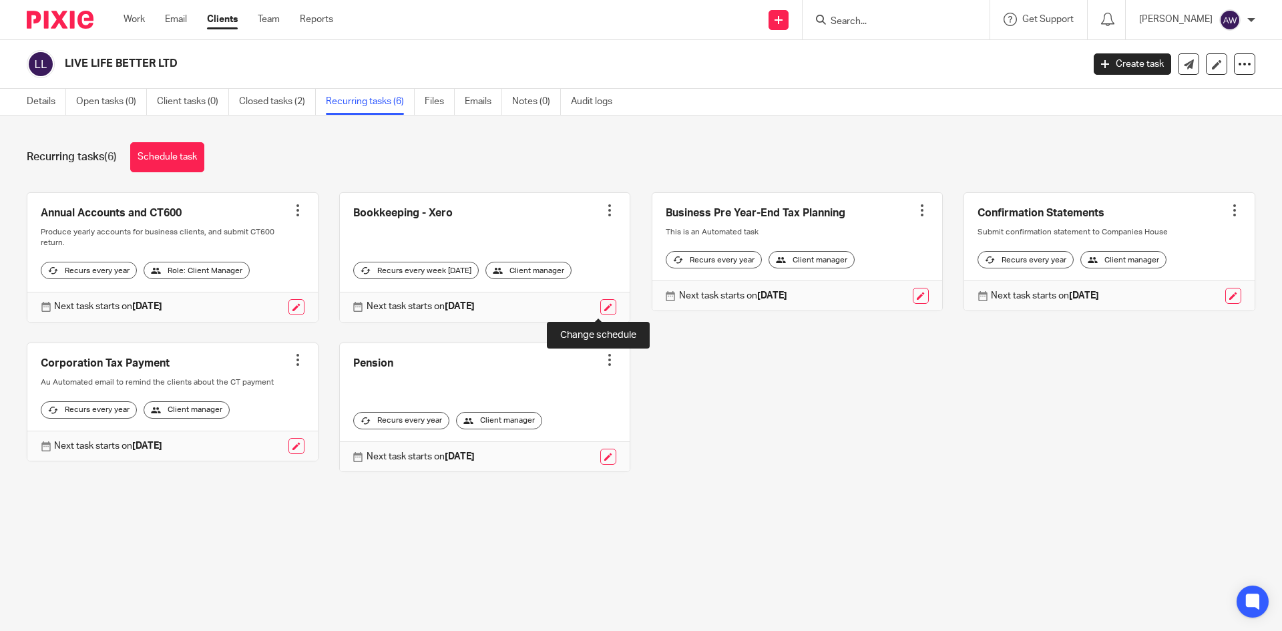
click at [600, 307] on link at bounding box center [608, 307] width 16 height 16
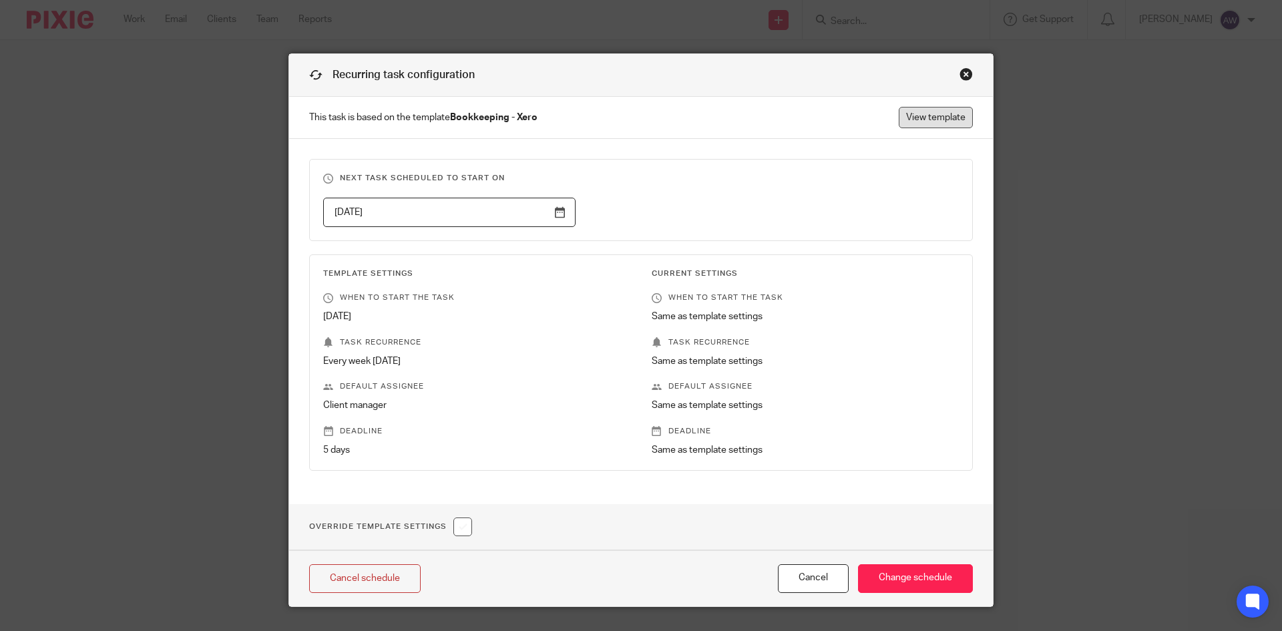
click at [943, 107] on link "View template" at bounding box center [936, 117] width 74 height 21
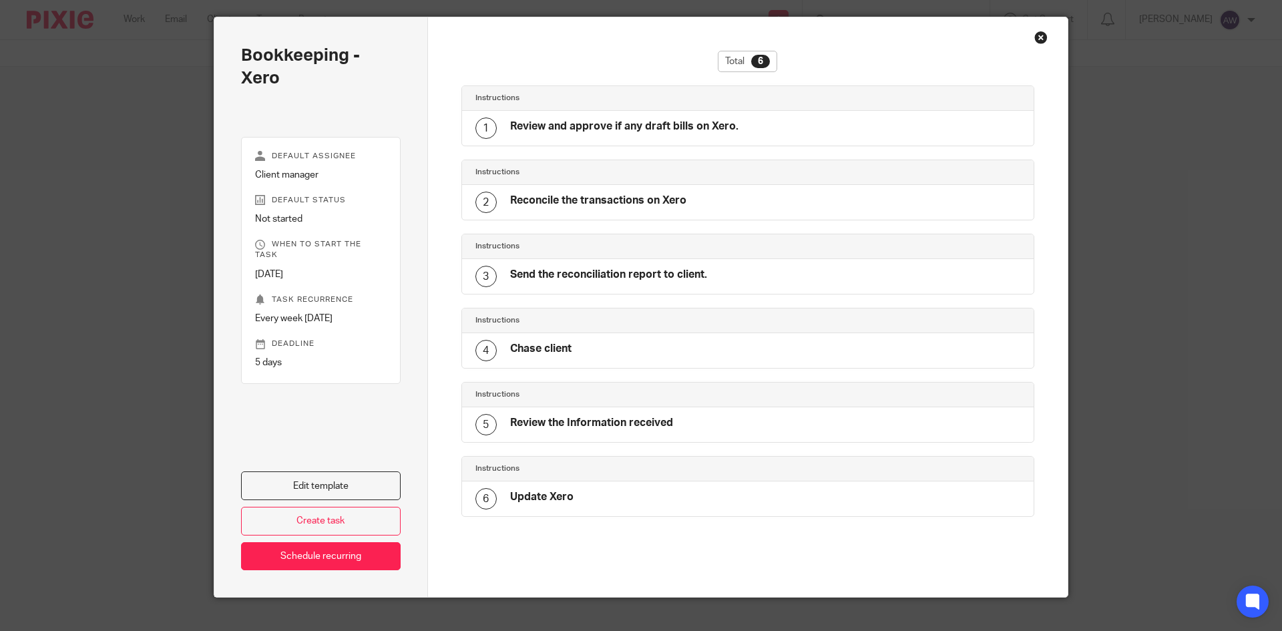
scroll to position [57, 0]
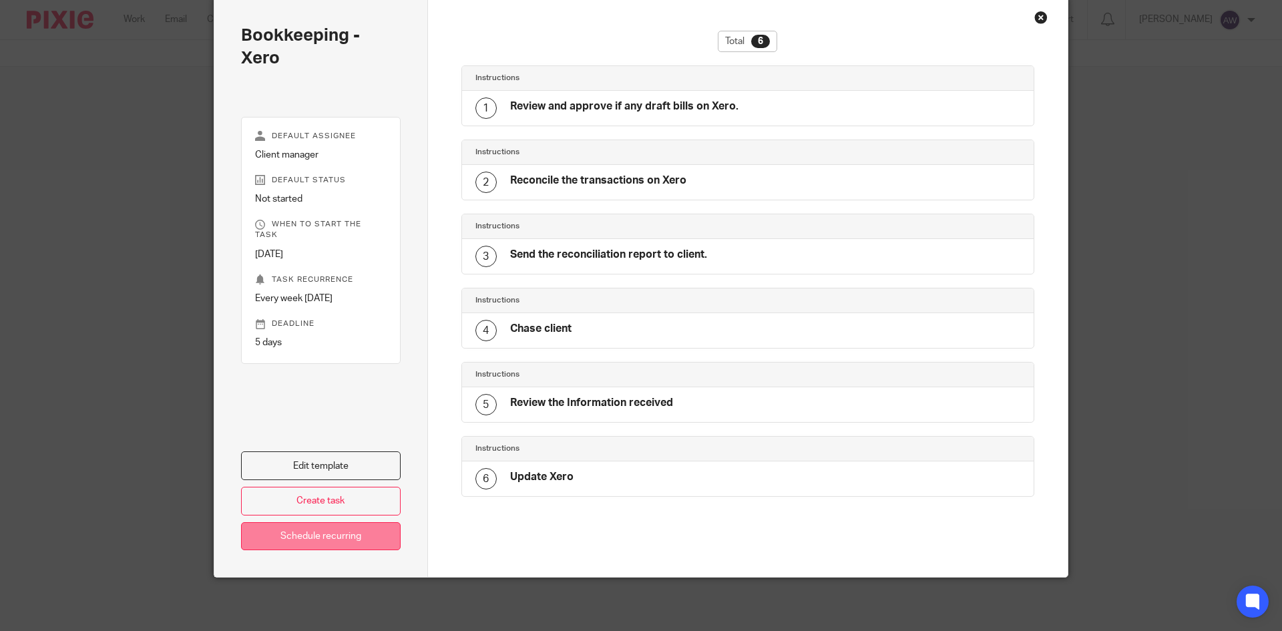
click at [340, 526] on link "Schedule recurring" at bounding box center [321, 536] width 160 height 29
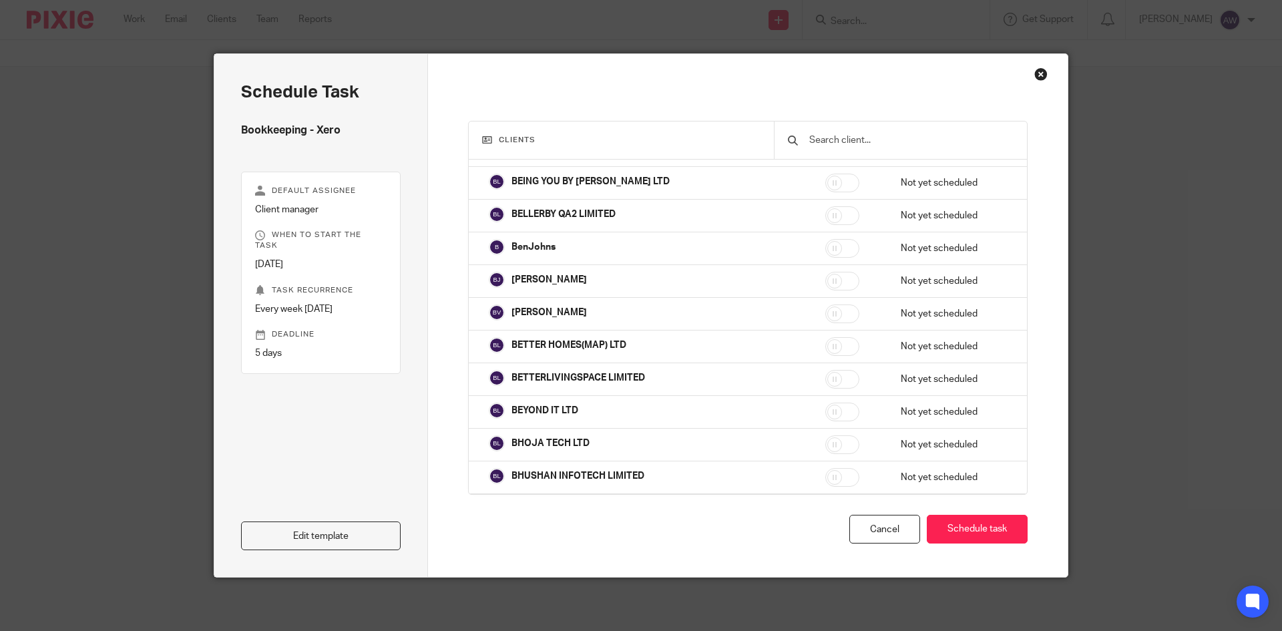
scroll to position [7740, 0]
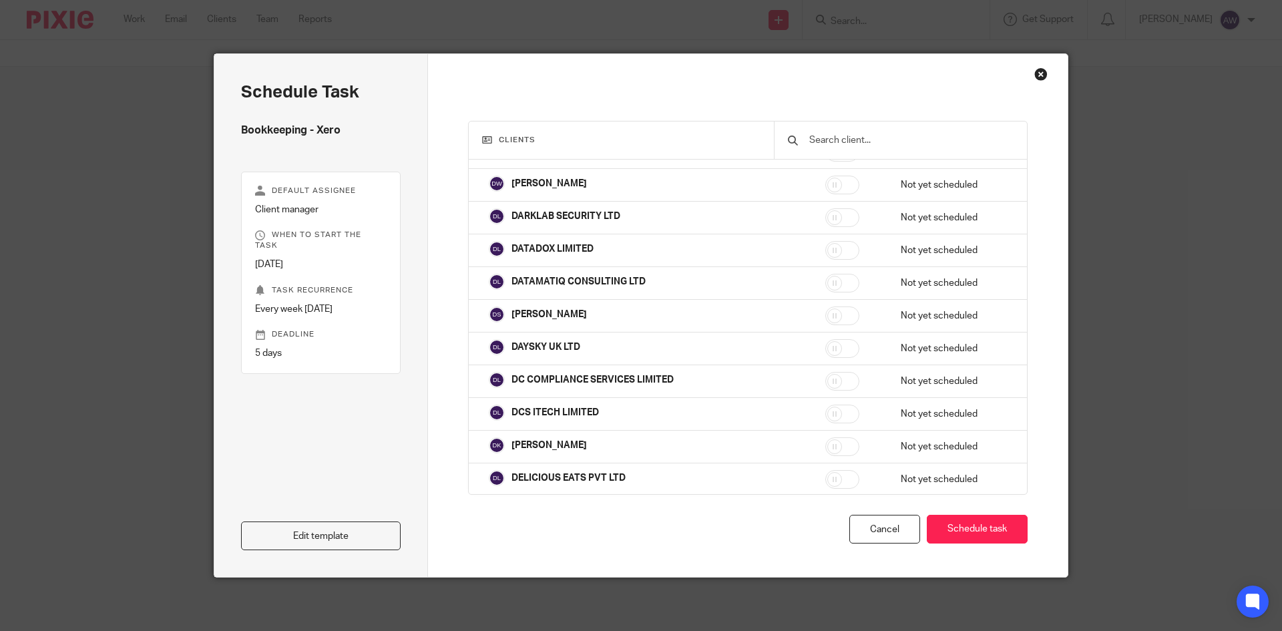
drag, startPoint x: 1007, startPoint y: 280, endPoint x: 1037, endPoint y: 249, distance: 43.0
click at [1038, 249] on div "Clients 16 of 1015 clients selected Name Status Next task starts on AVIJOL TECH…" at bounding box center [748, 315] width 640 height 523
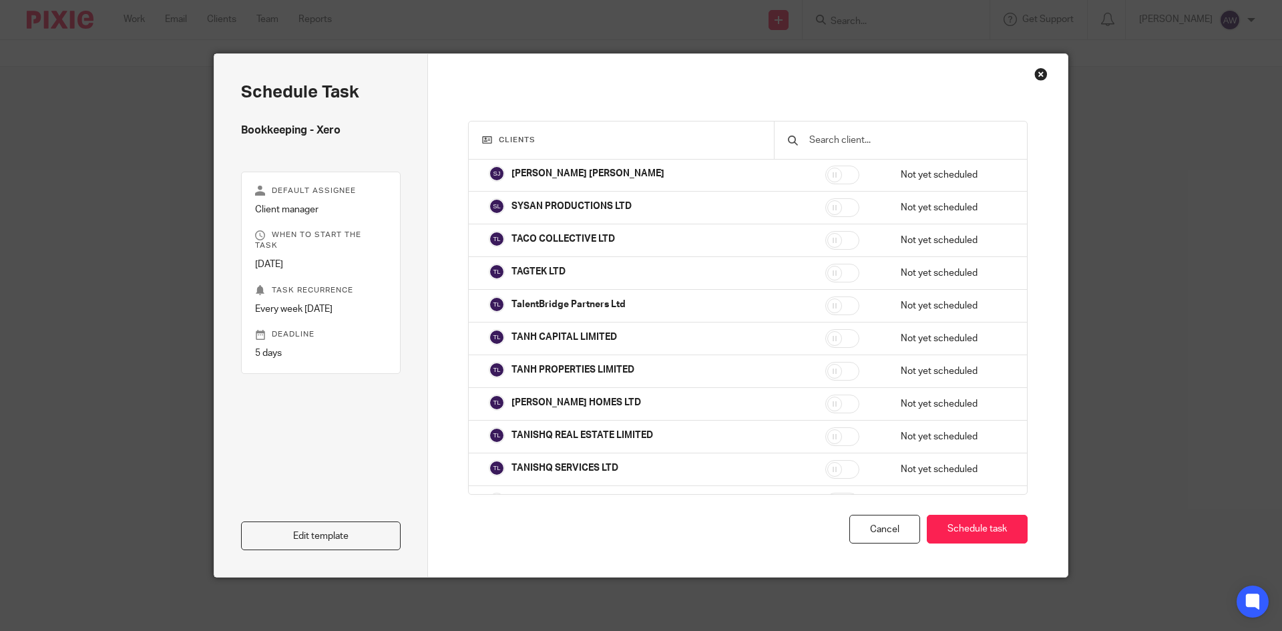
scroll to position [32954, 0]
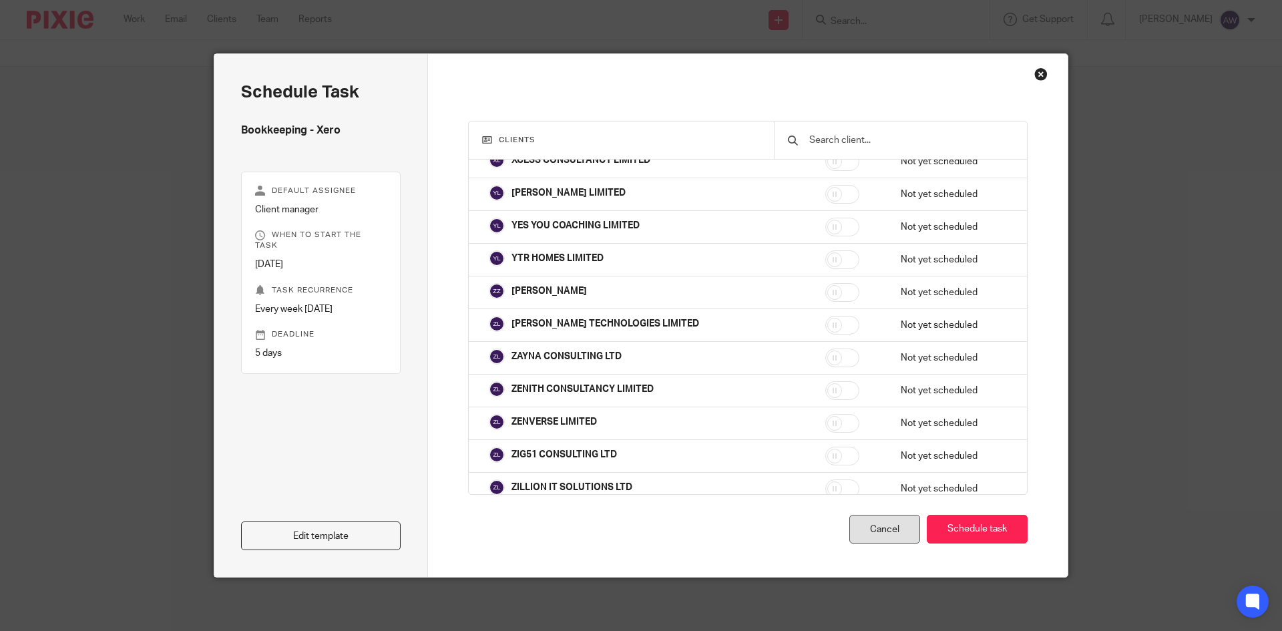
click at [873, 532] on div "Cancel" at bounding box center [884, 529] width 71 height 29
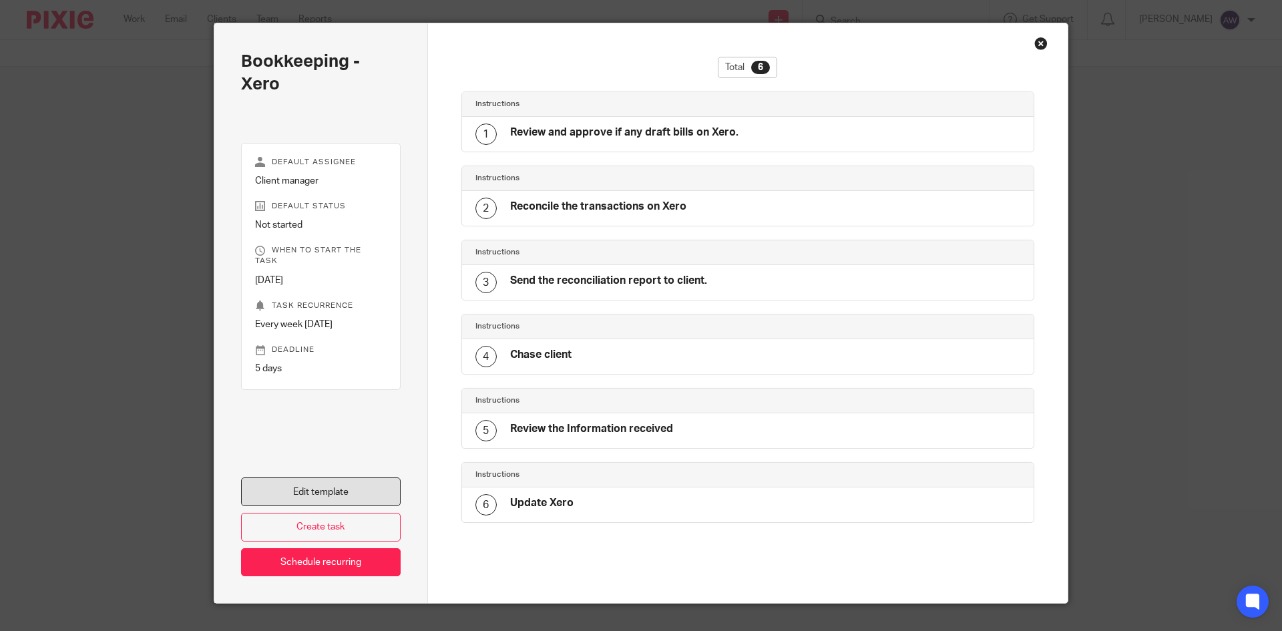
scroll to position [57, 0]
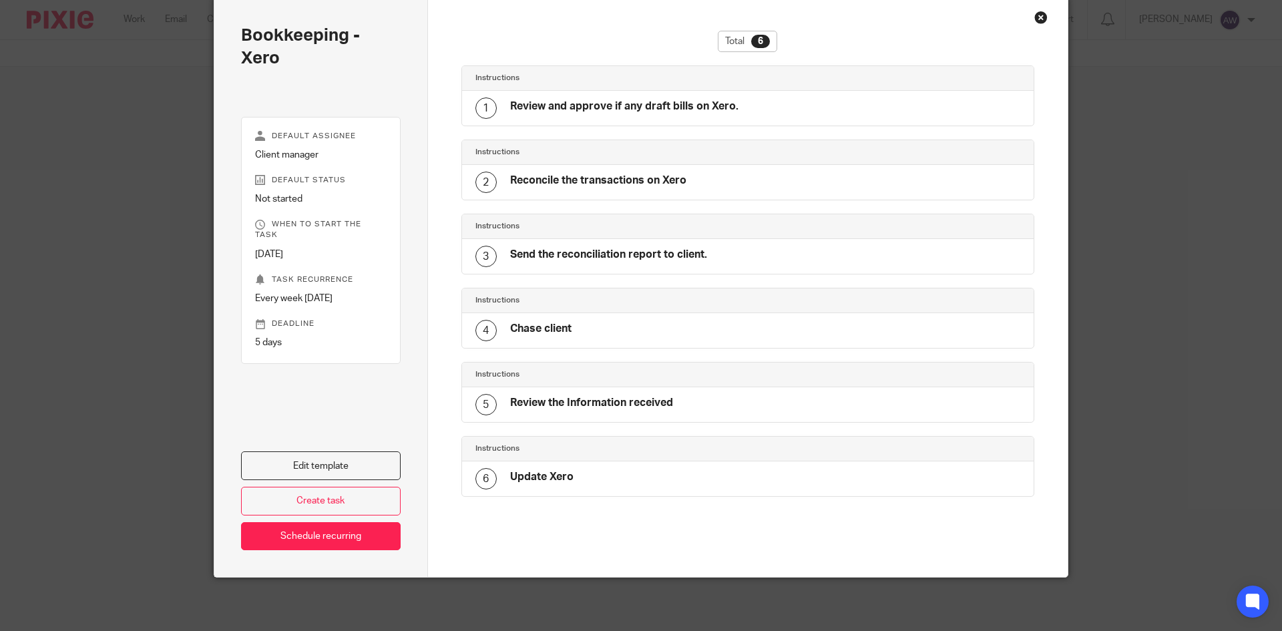
click at [1036, 11] on div "Close this dialog window" at bounding box center [1040, 17] width 13 height 13
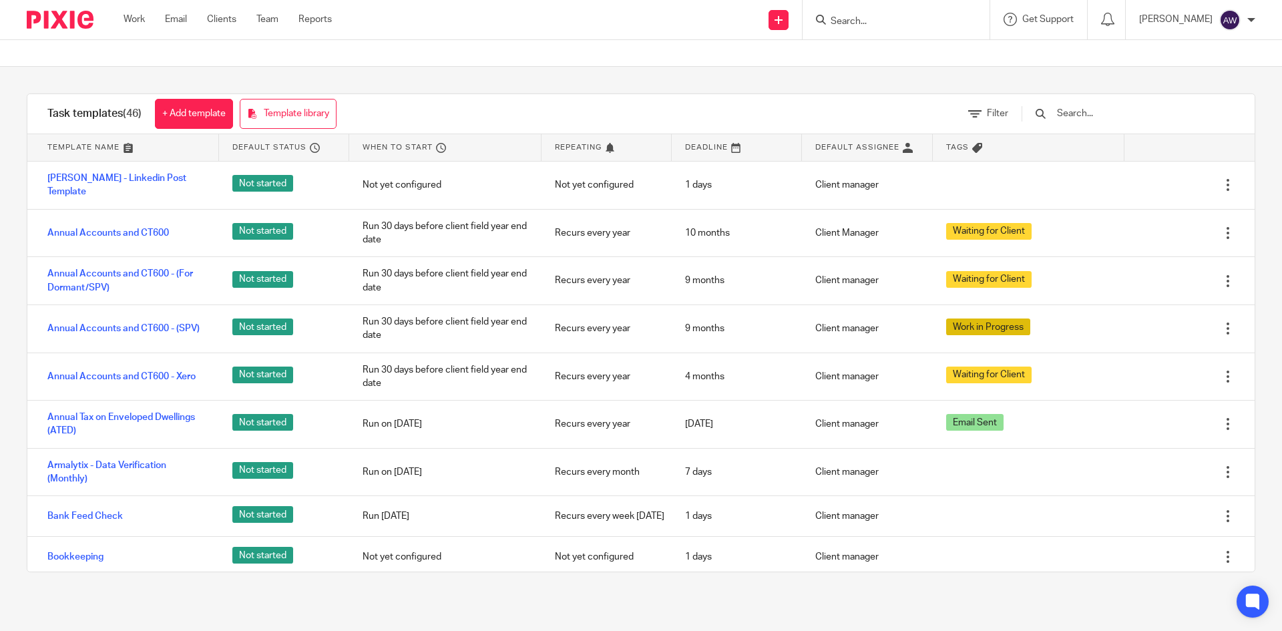
click at [872, 20] on input "Search" at bounding box center [889, 22] width 120 height 12
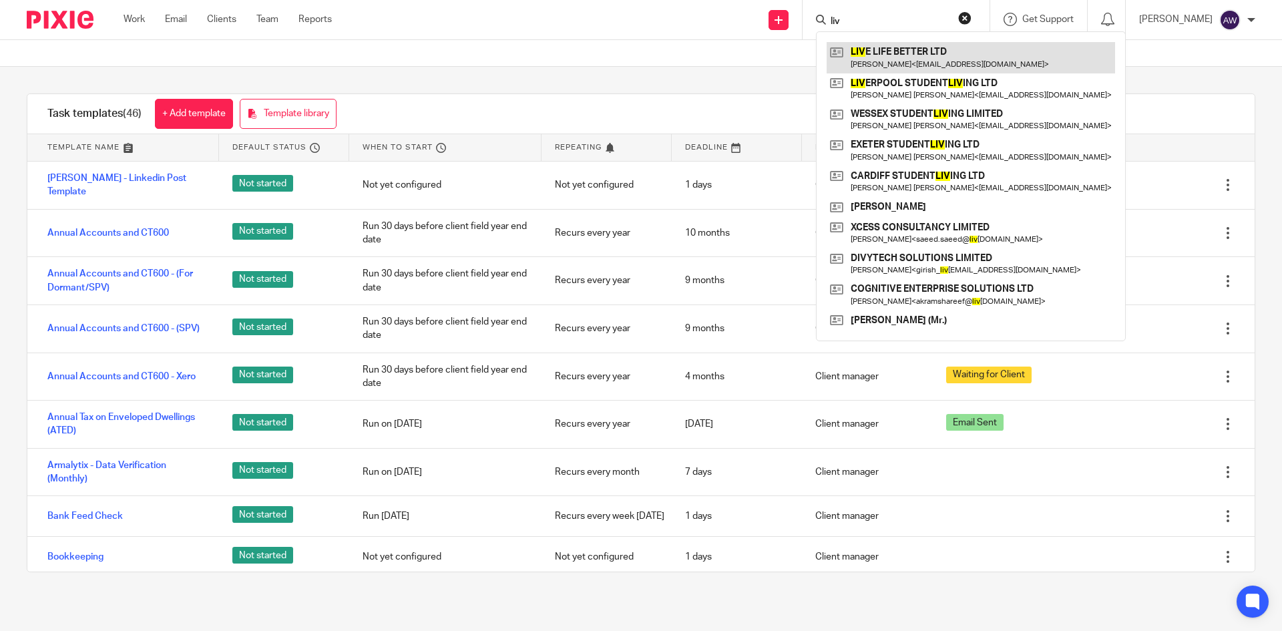
type input "liv"
click at [914, 46] on link at bounding box center [970, 57] width 288 height 31
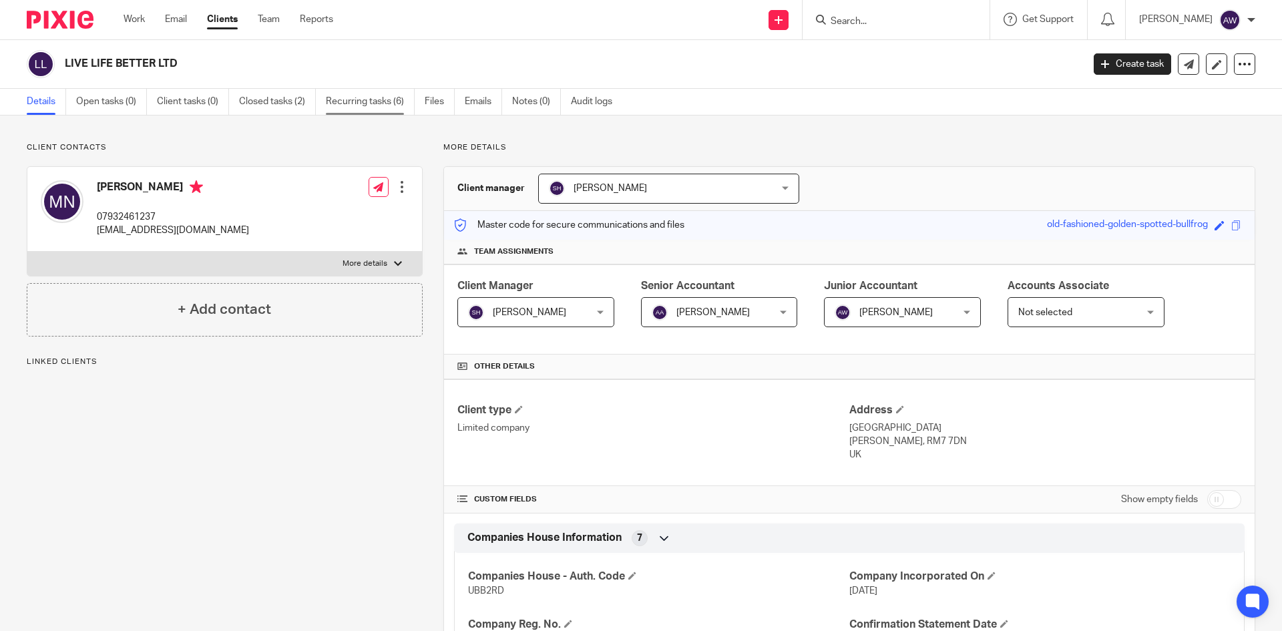
click at [379, 107] on link "Recurring tasks (6)" at bounding box center [370, 102] width 89 height 26
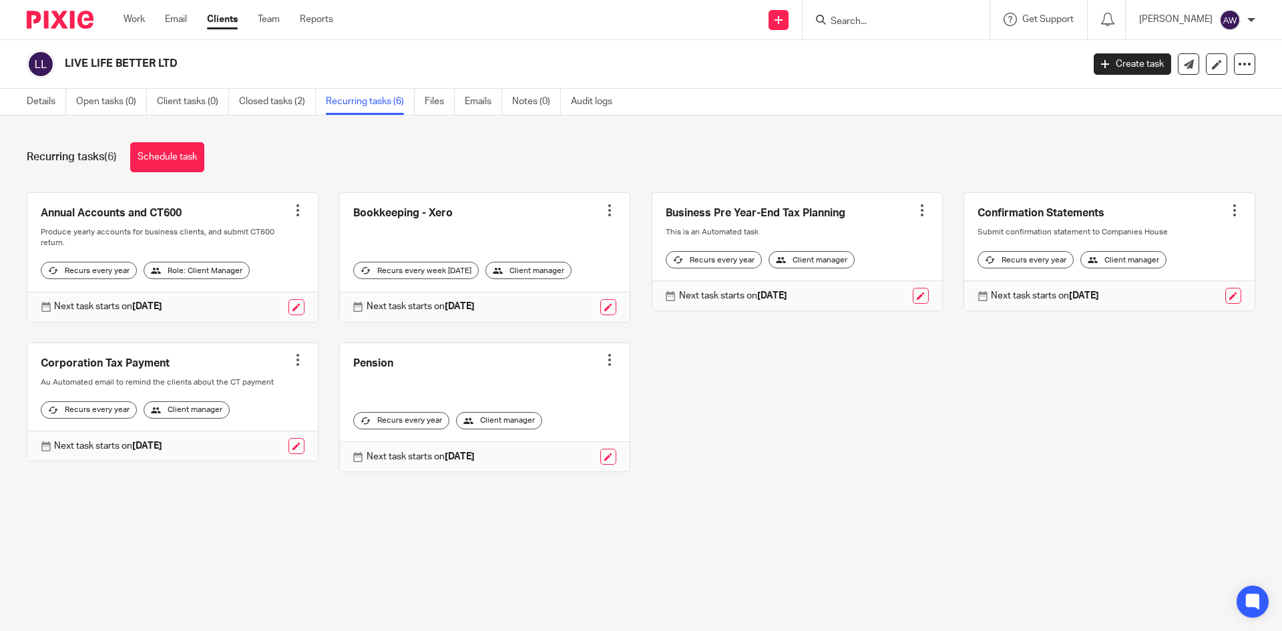
click at [603, 211] on div at bounding box center [609, 210] width 13 height 13
click at [573, 132] on div "Recurring tasks (6) Schedule task Annual Accounts and CT600 Create task Clone t…" at bounding box center [641, 316] width 1282 height 403
click at [603, 184] on div "Recurring tasks (6) Schedule task Annual Accounts and CT600 Create task Clone t…" at bounding box center [641, 316] width 1282 height 403
click at [600, 307] on link at bounding box center [608, 307] width 16 height 16
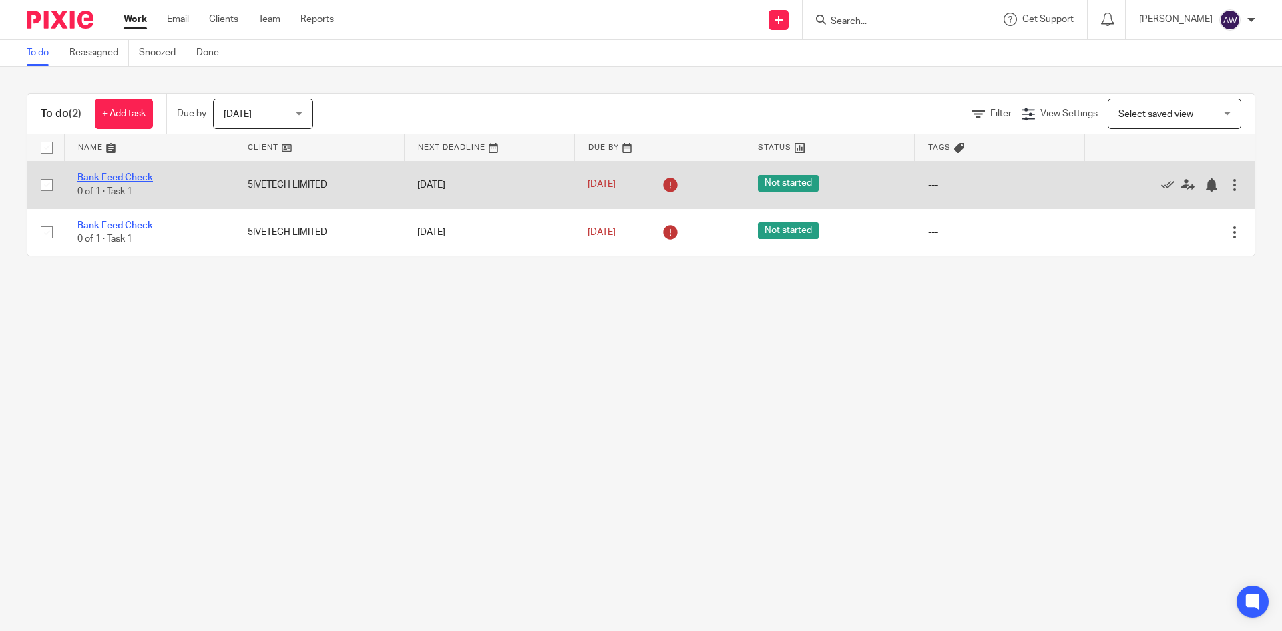
click at [122, 173] on link "Bank Feed Check" at bounding box center [114, 177] width 75 height 9
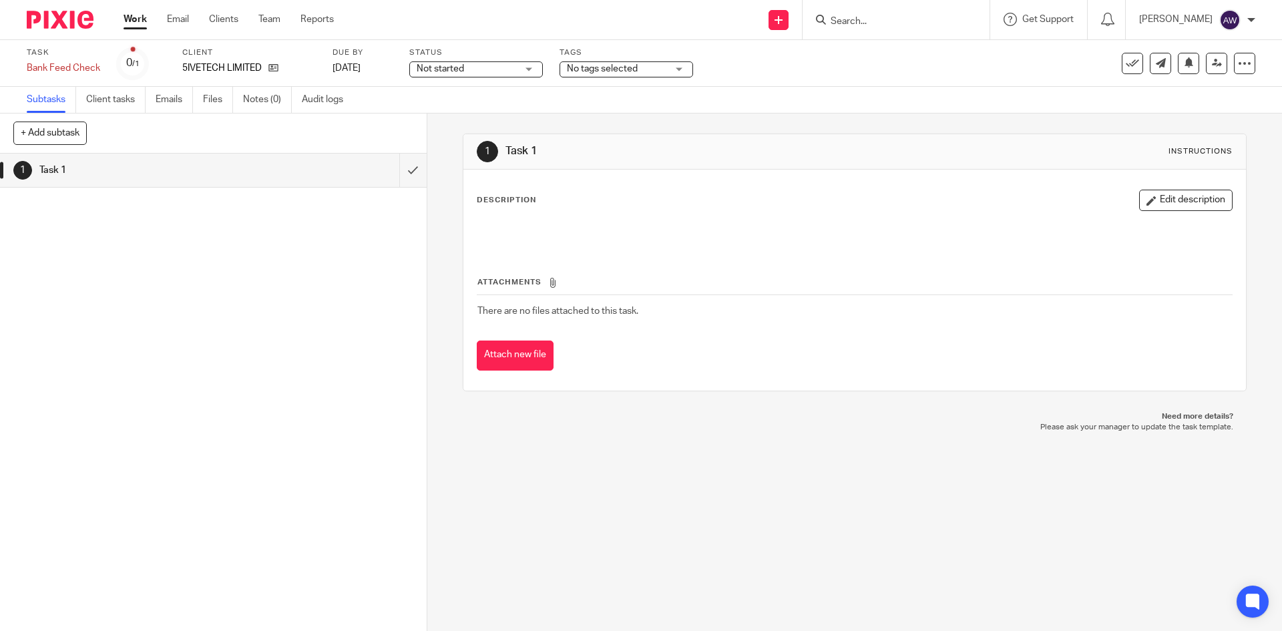
click at [463, 65] on span "Not started" at bounding box center [440, 68] width 47 height 9
click at [442, 119] on span "In progress" at bounding box center [442, 117] width 47 height 9
click at [660, 63] on span "No tags selected" at bounding box center [617, 69] width 100 height 14
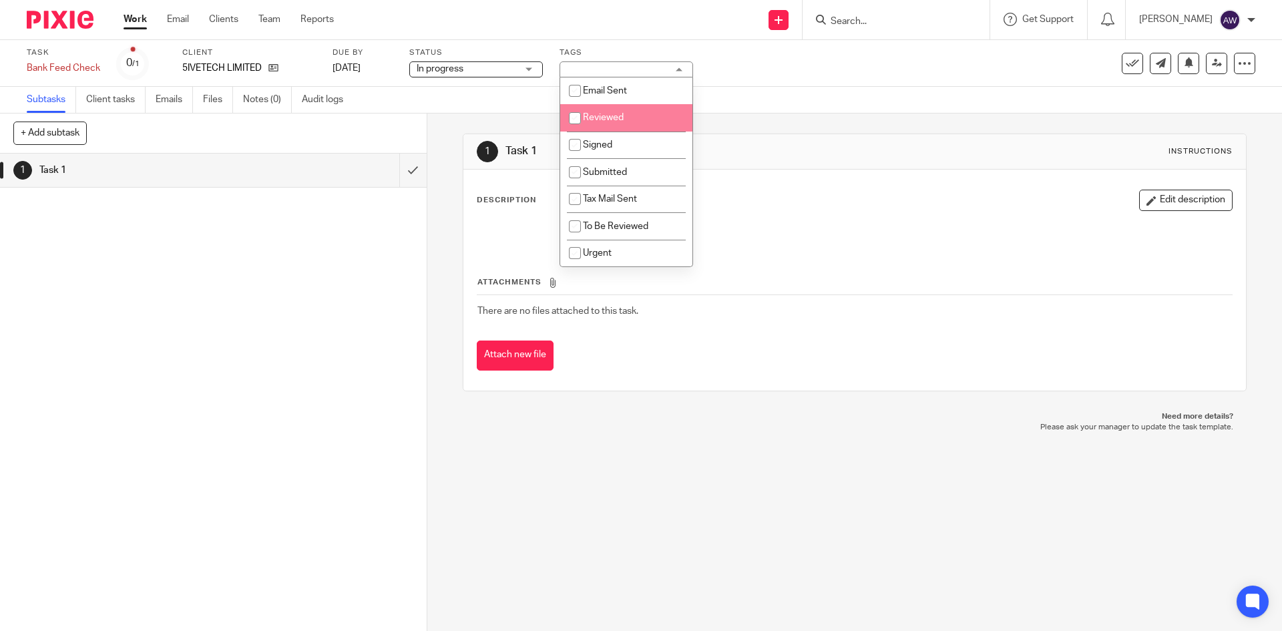
click at [629, 110] on li "Reviewed" at bounding box center [626, 117] width 132 height 27
checkbox input "true"
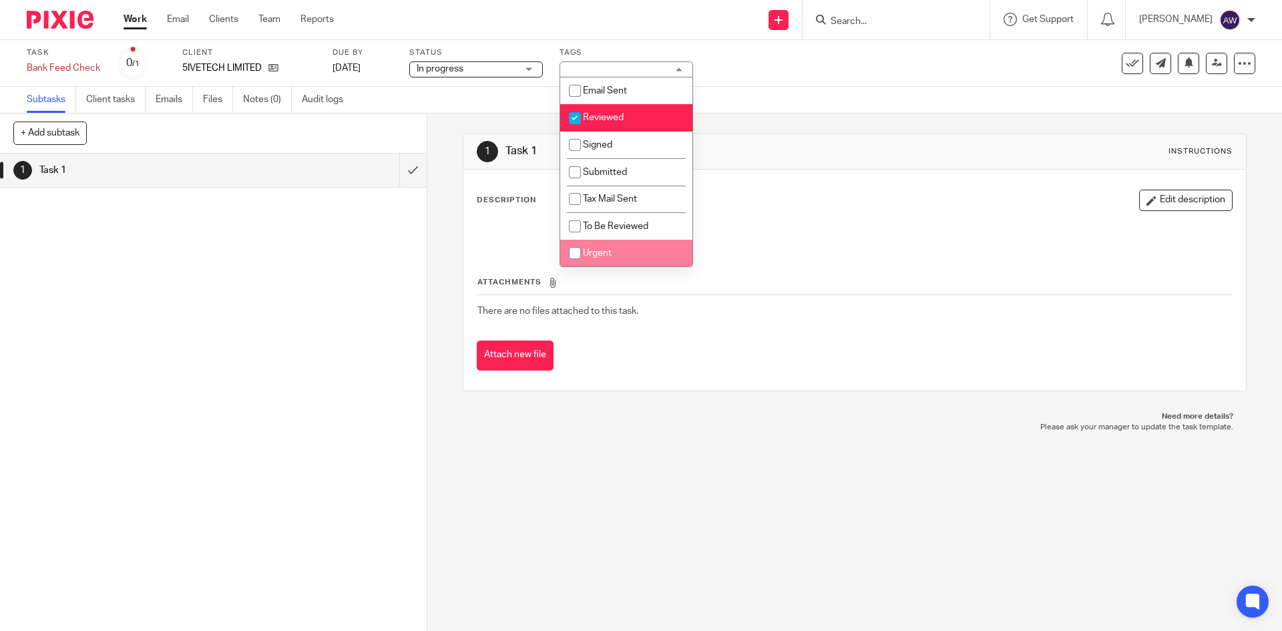
click at [609, 440] on div "1 Task 1 Instructions Description Edit description Attachments There are no fil…" at bounding box center [854, 371] width 855 height 517
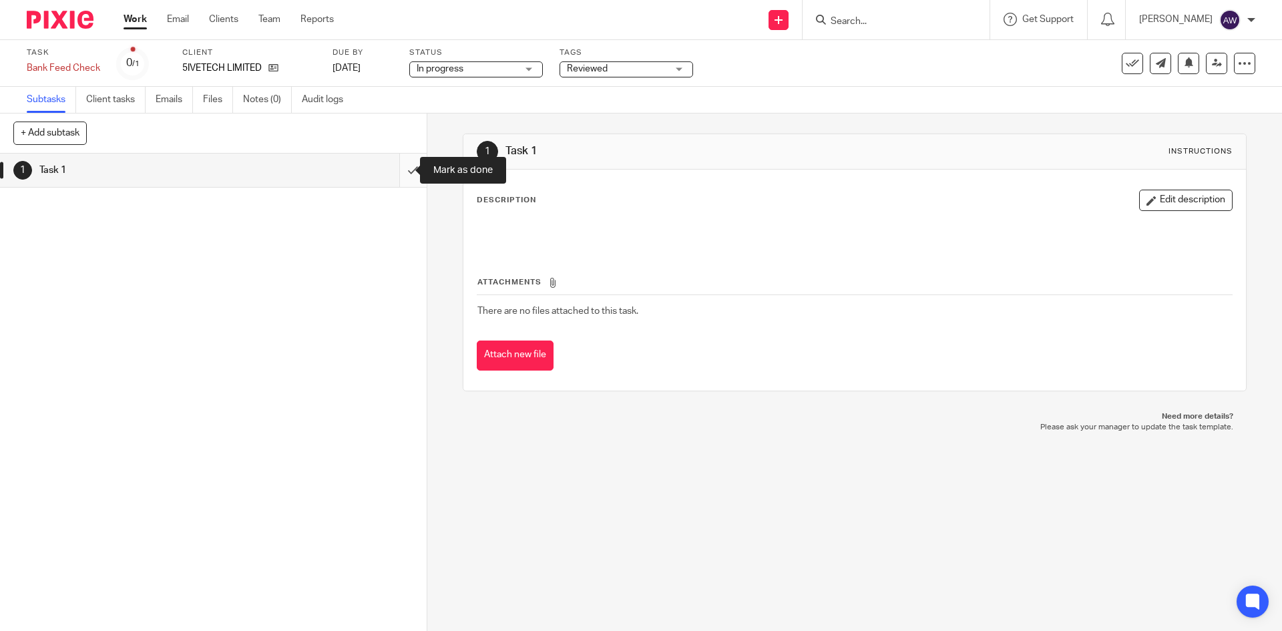
click at [405, 176] on input "submit" at bounding box center [213, 170] width 427 height 33
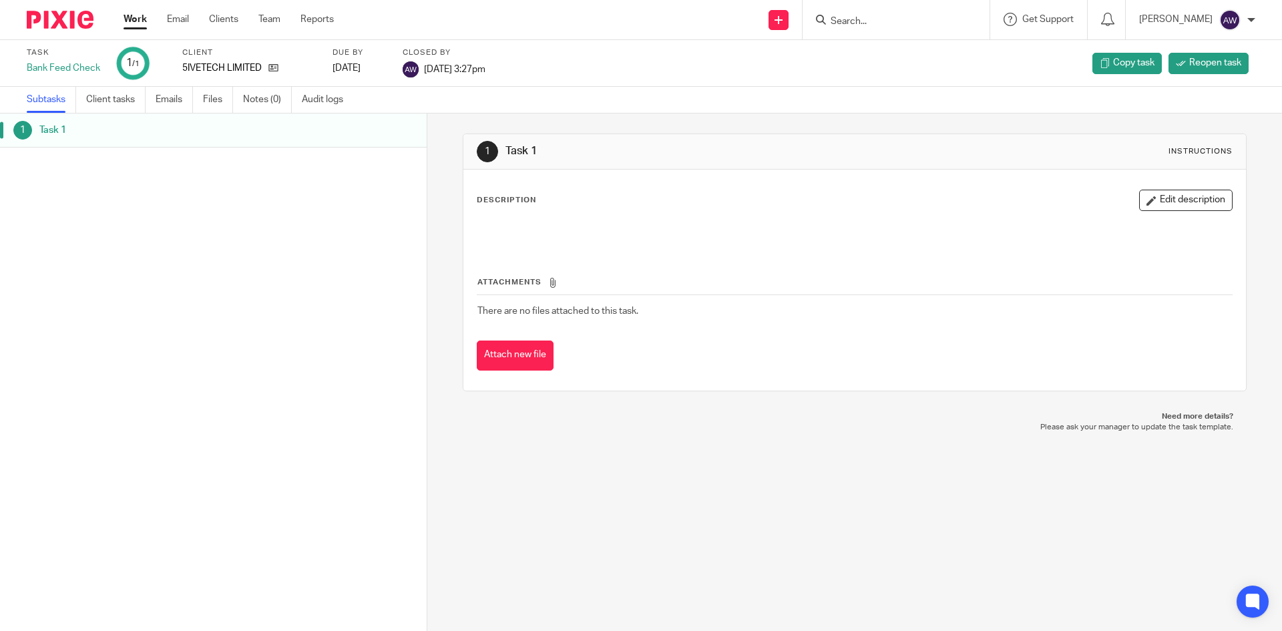
click at [130, 18] on link "Work" at bounding box center [135, 19] width 23 height 13
